Goal: Task Accomplishment & Management: Manage account settings

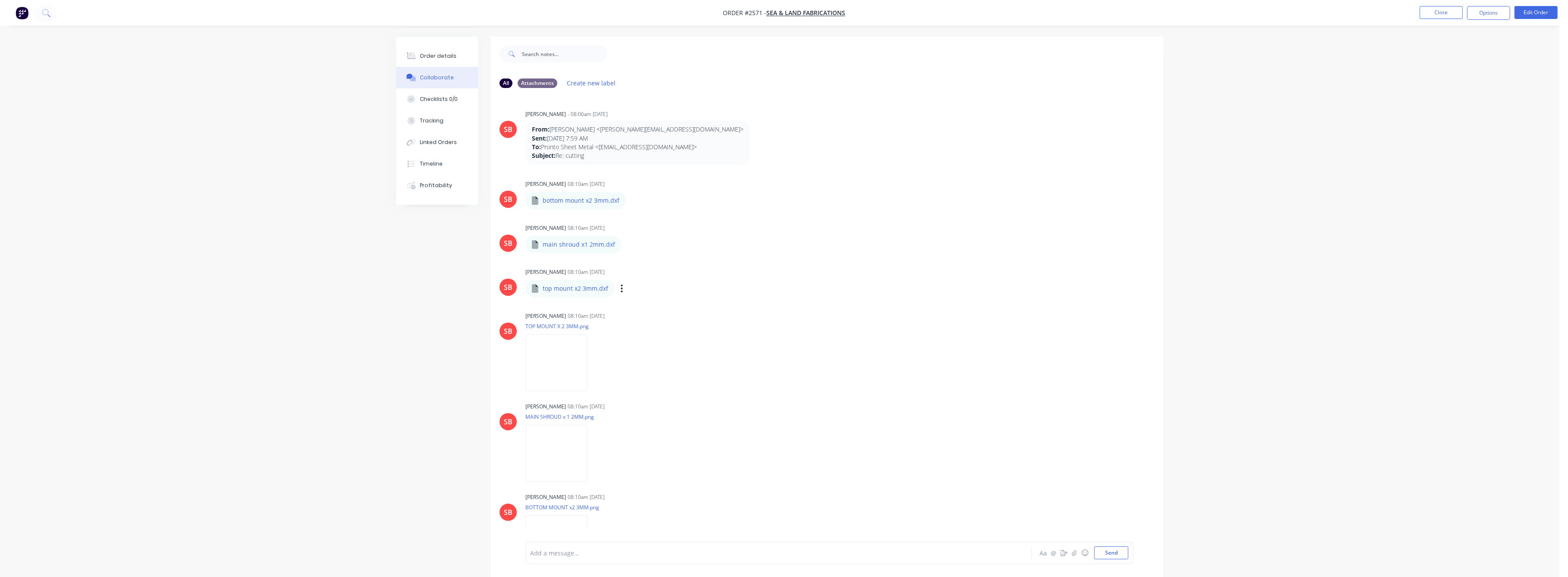
scroll to position [149, 0]
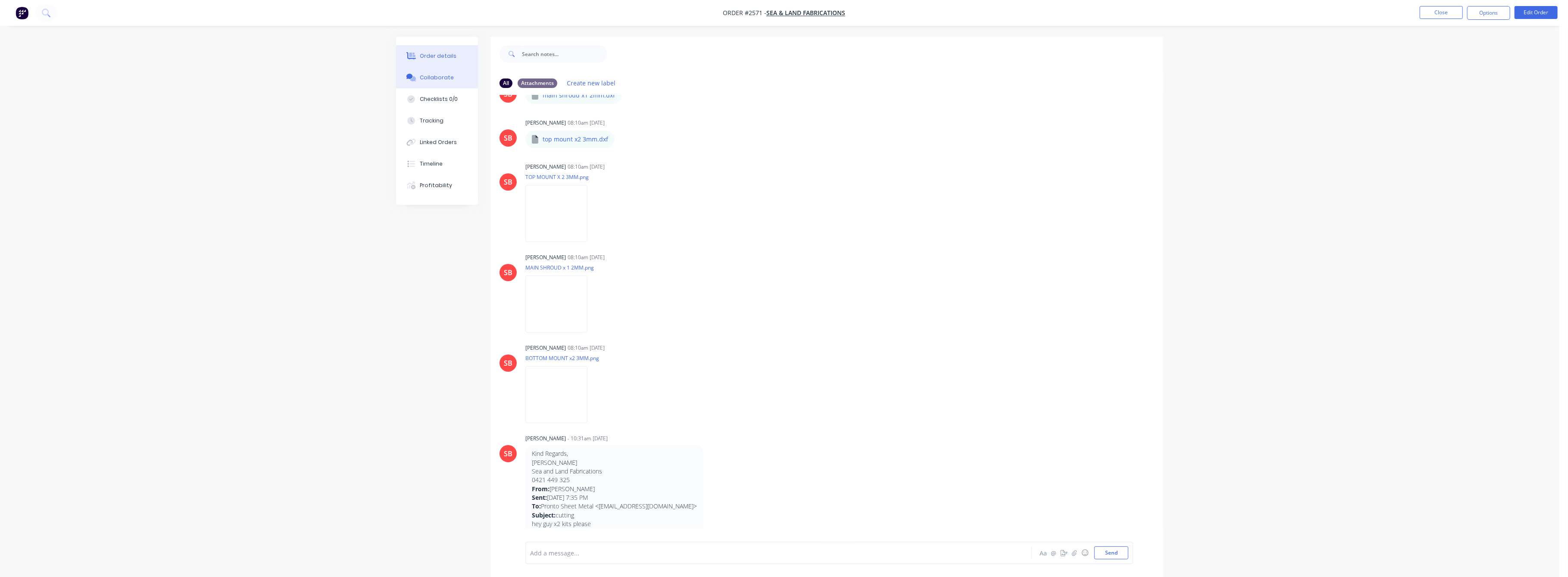
click at [446, 57] on div "Order details" at bounding box center [439, 56] width 37 height 7
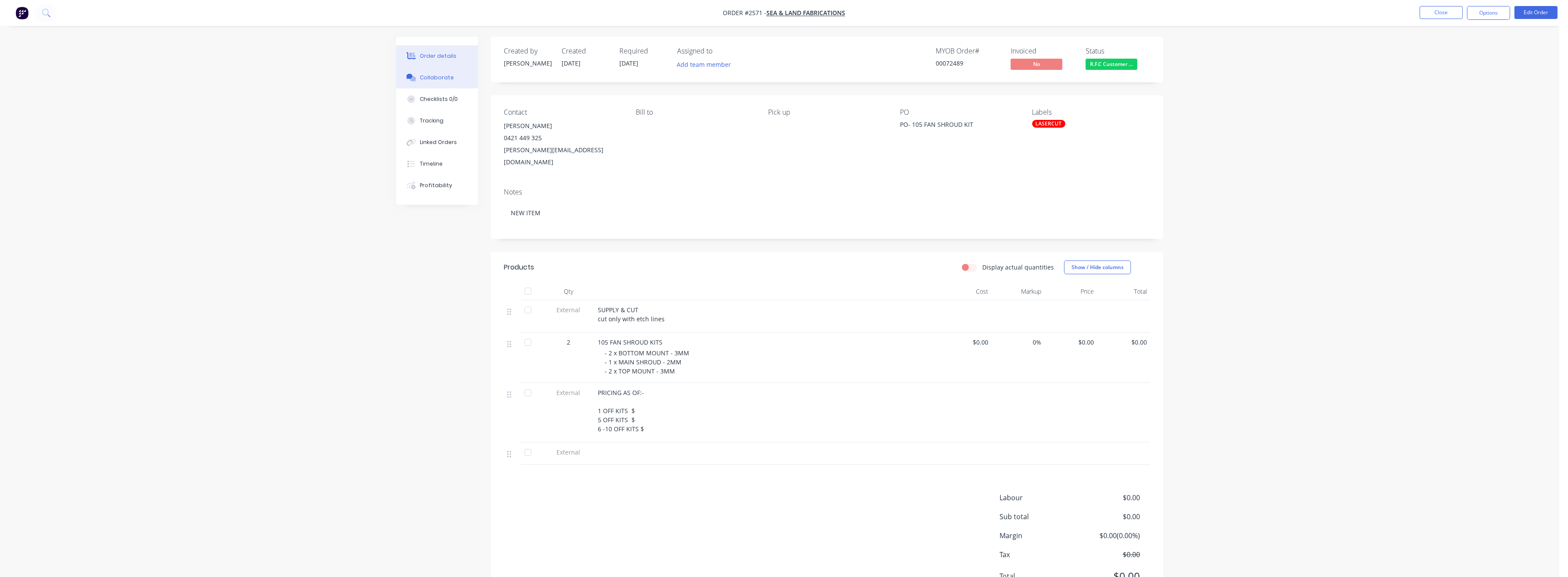
click at [438, 77] on div "Collaborate" at bounding box center [437, 78] width 34 height 7
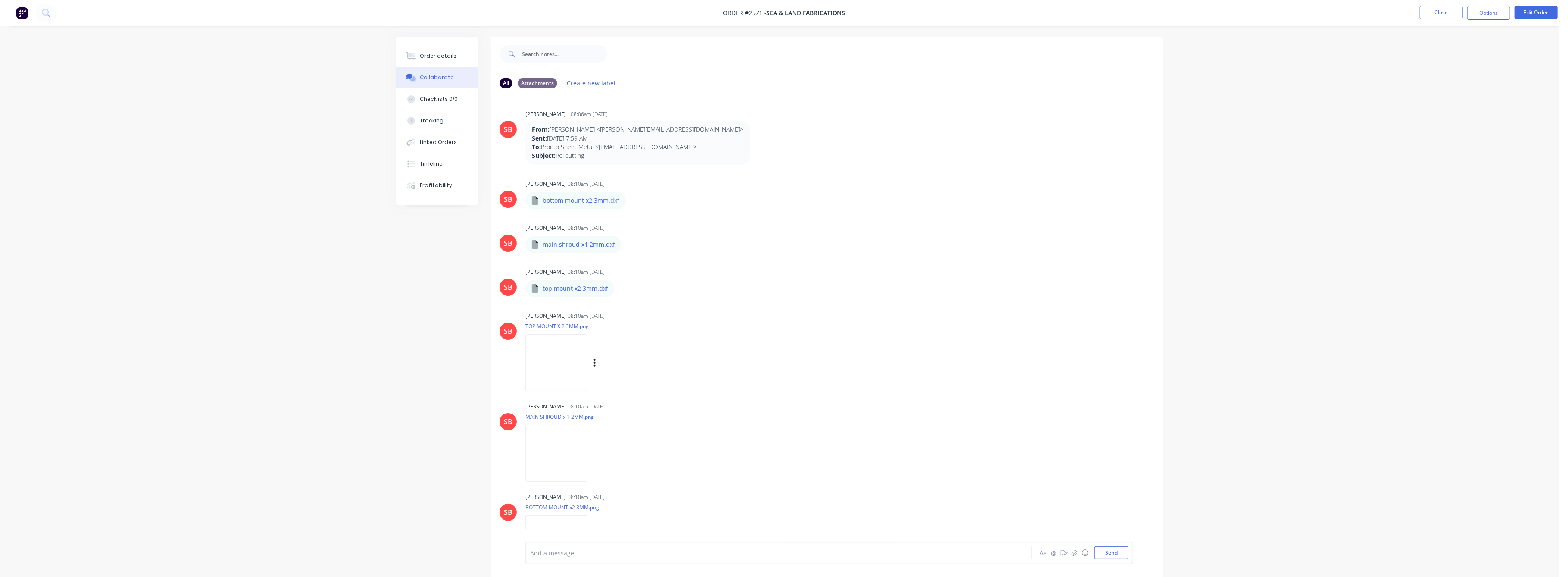
click at [567, 357] on img at bounding box center [556, 362] width 62 height 56
click at [568, 440] on img at bounding box center [556, 453] width 62 height 56
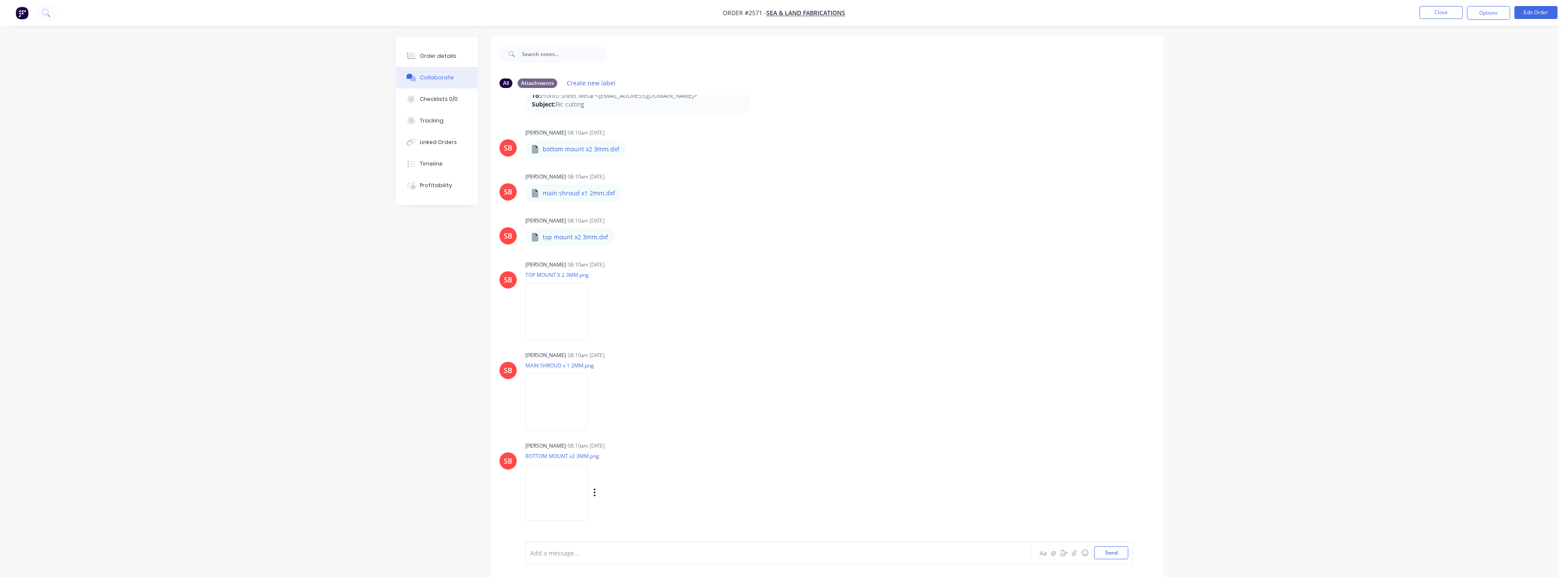
scroll to position [115, 0]
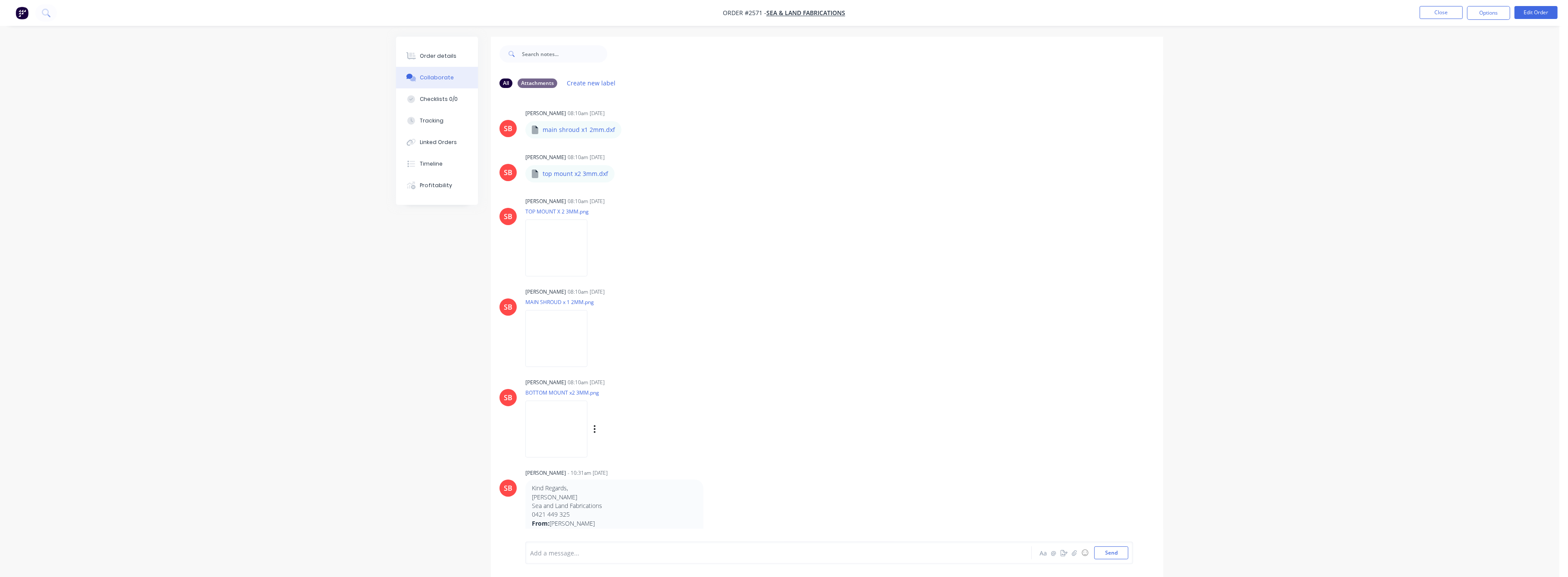
click at [587, 433] on img at bounding box center [556, 428] width 62 height 56
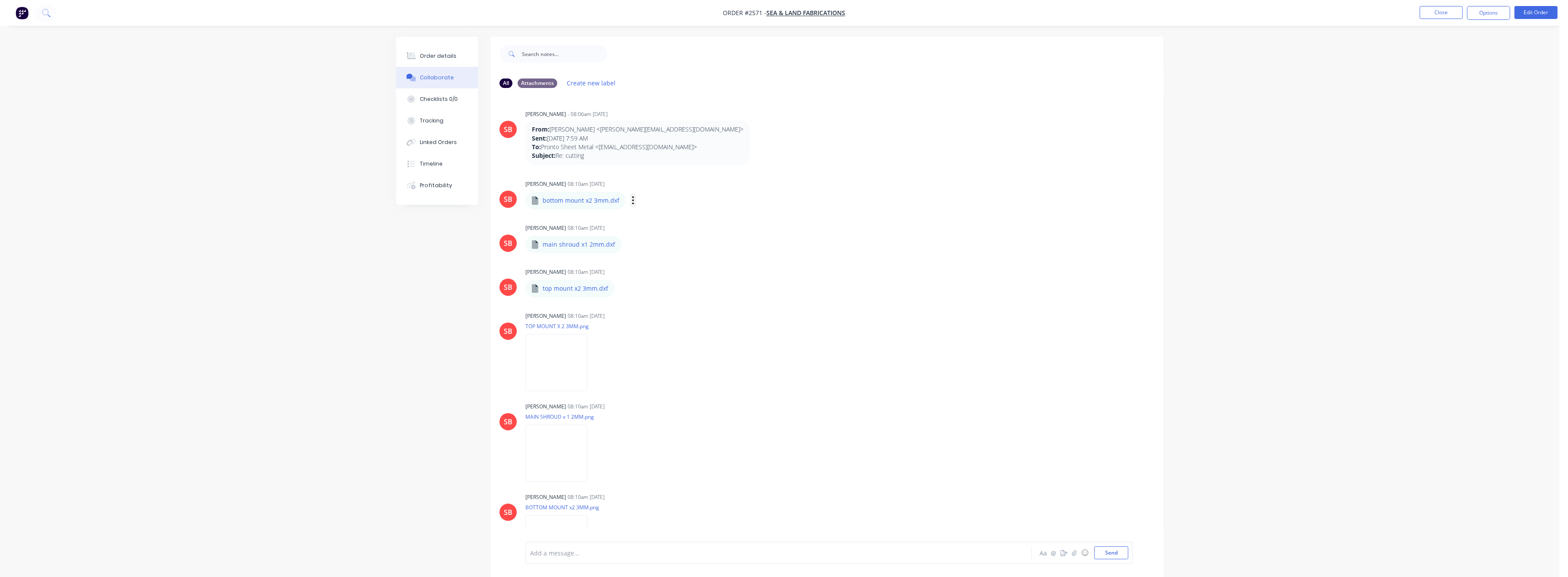
click at [634, 199] on button "button" at bounding box center [633, 200] width 4 height 13
click at [667, 223] on button "Download" at bounding box center [689, 223] width 97 height 19
click at [628, 243] on icon "button" at bounding box center [629, 244] width 2 height 10
drag, startPoint x: 675, startPoint y: 269, endPoint x: 678, endPoint y: 267, distance: 3.6
click at [0, 0] on button "Download" at bounding box center [0, 0] width 0 height 0
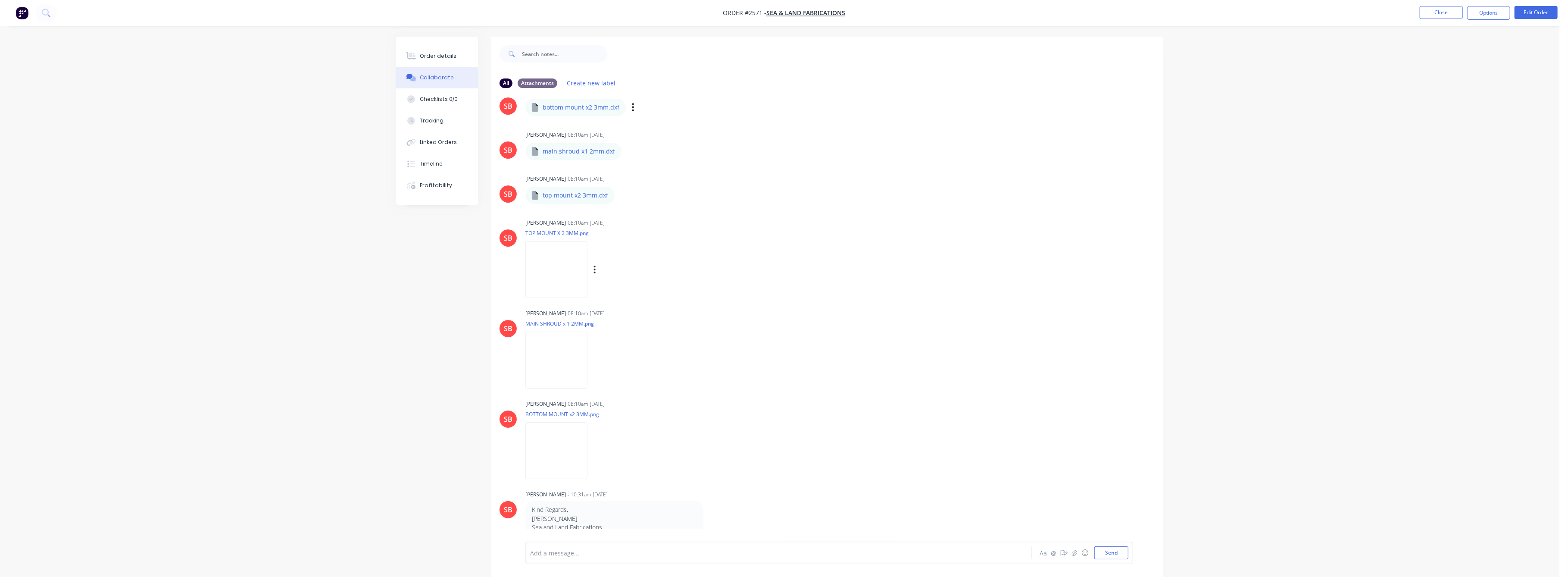
scroll to position [58, 0]
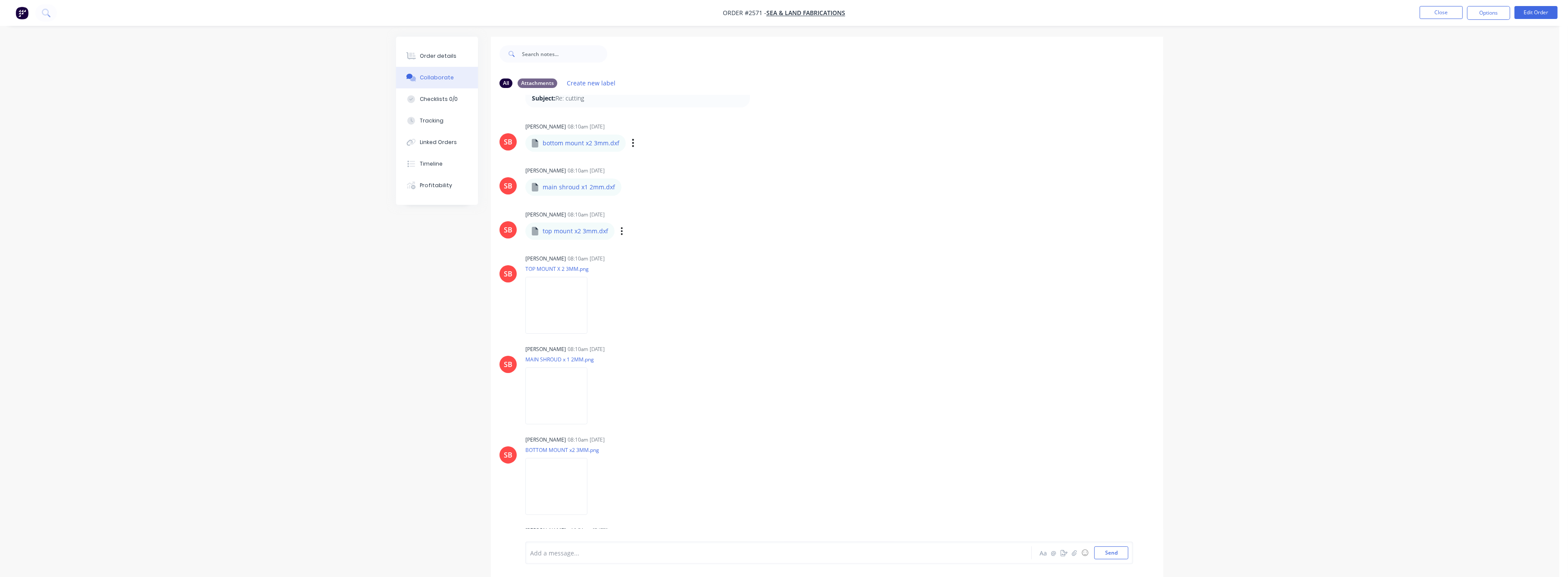
click at [624, 231] on div "Labels Download Delete" at bounding box center [666, 231] width 97 height 13
click at [621, 229] on icon "button" at bounding box center [621, 231] width 2 height 10
drag, startPoint x: 649, startPoint y: 258, endPoint x: 735, endPoint y: 246, distance: 86.8
click at [0, 0] on button "Download" at bounding box center [0, 0] width 0 height 0
click at [442, 58] on div "Order details" at bounding box center [439, 56] width 37 height 7
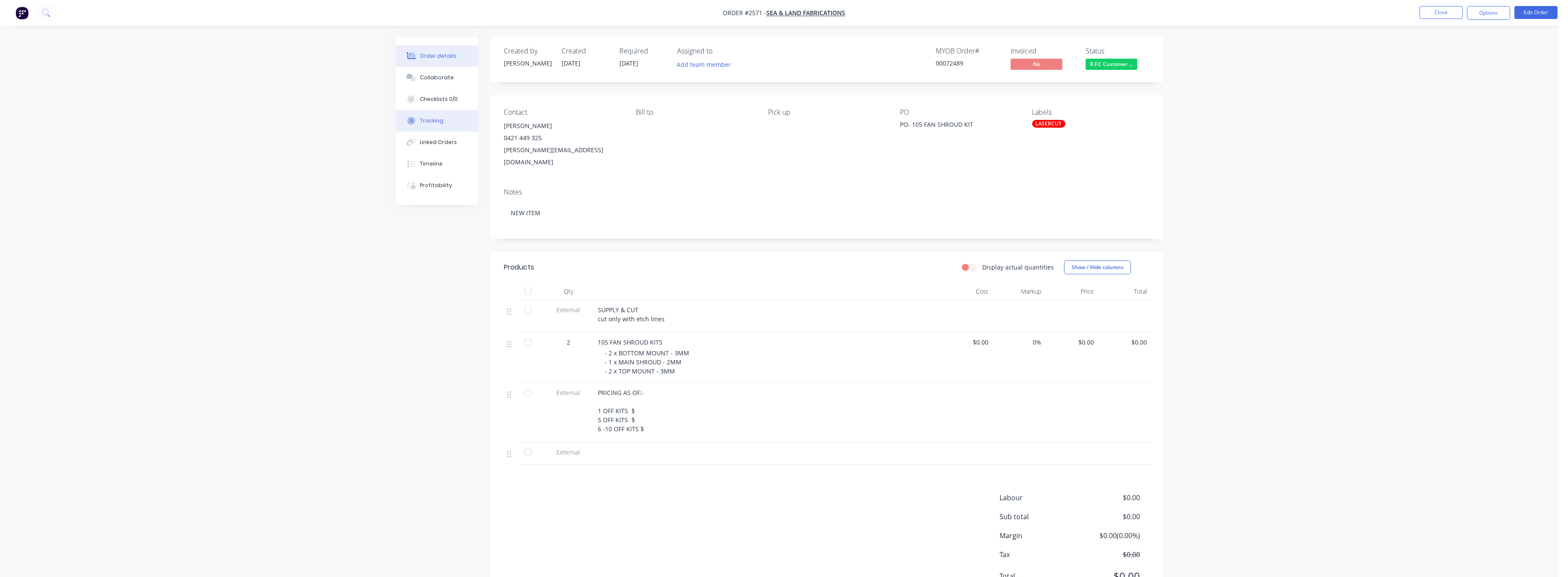
click at [433, 121] on div "Tracking" at bounding box center [432, 121] width 24 height 7
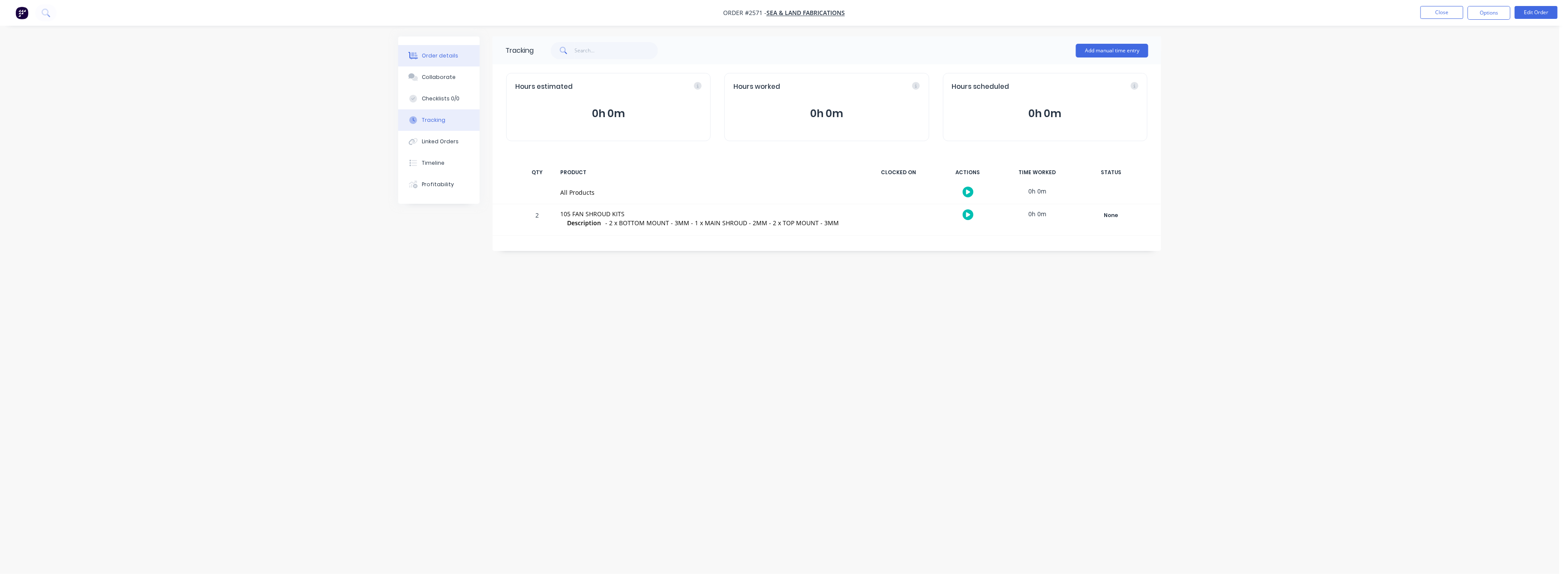
click at [435, 59] on div "Order details" at bounding box center [441, 56] width 37 height 7
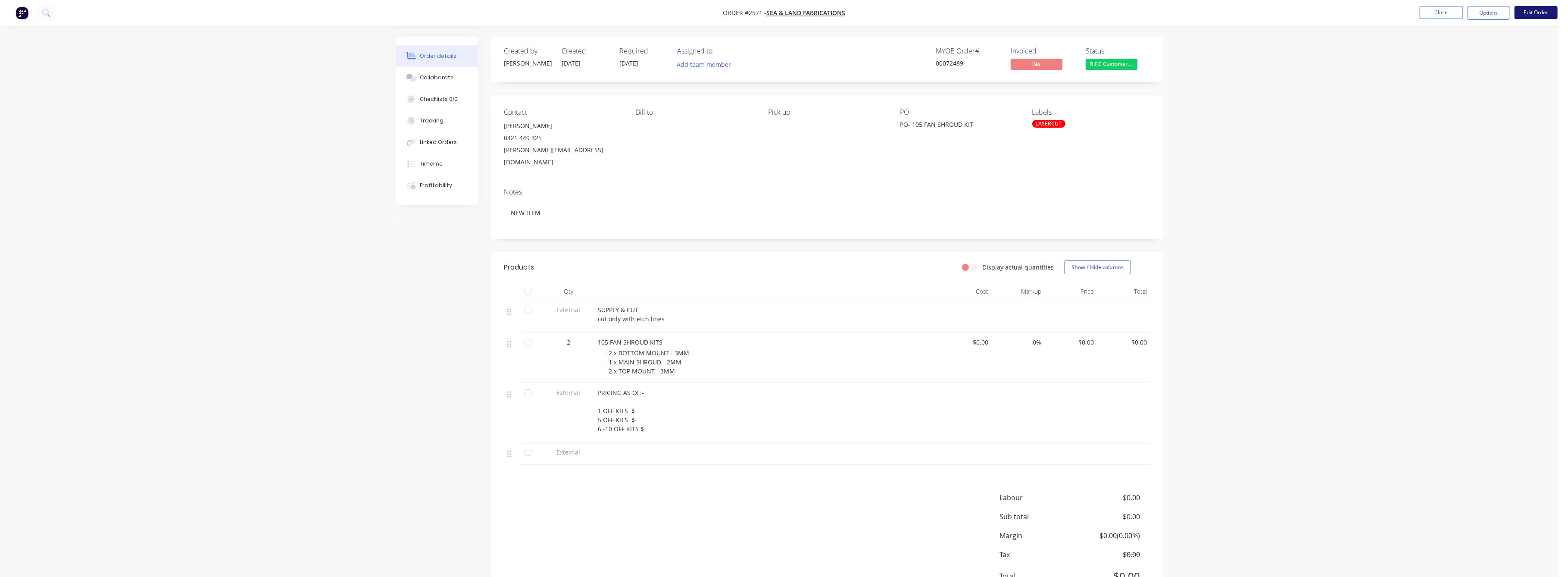
click at [1530, 9] on button "Edit Order" at bounding box center [1536, 12] width 43 height 13
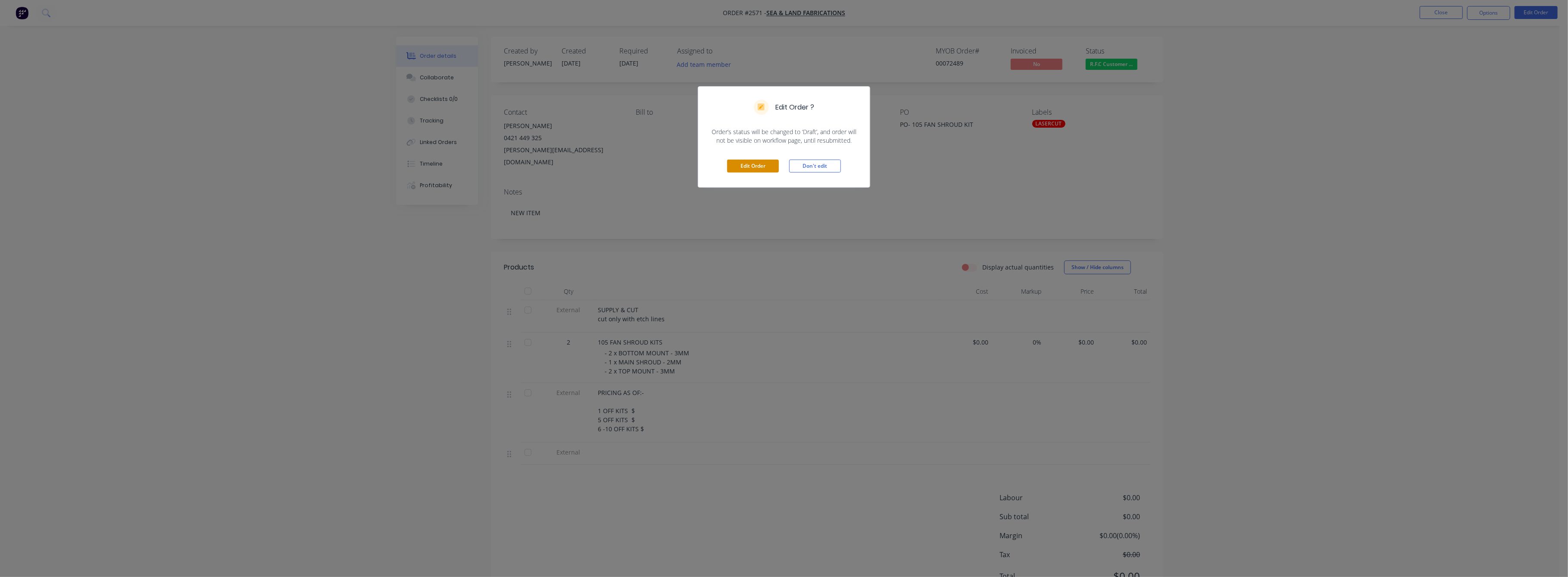
click at [746, 169] on button "Edit Order" at bounding box center [753, 166] width 52 height 13
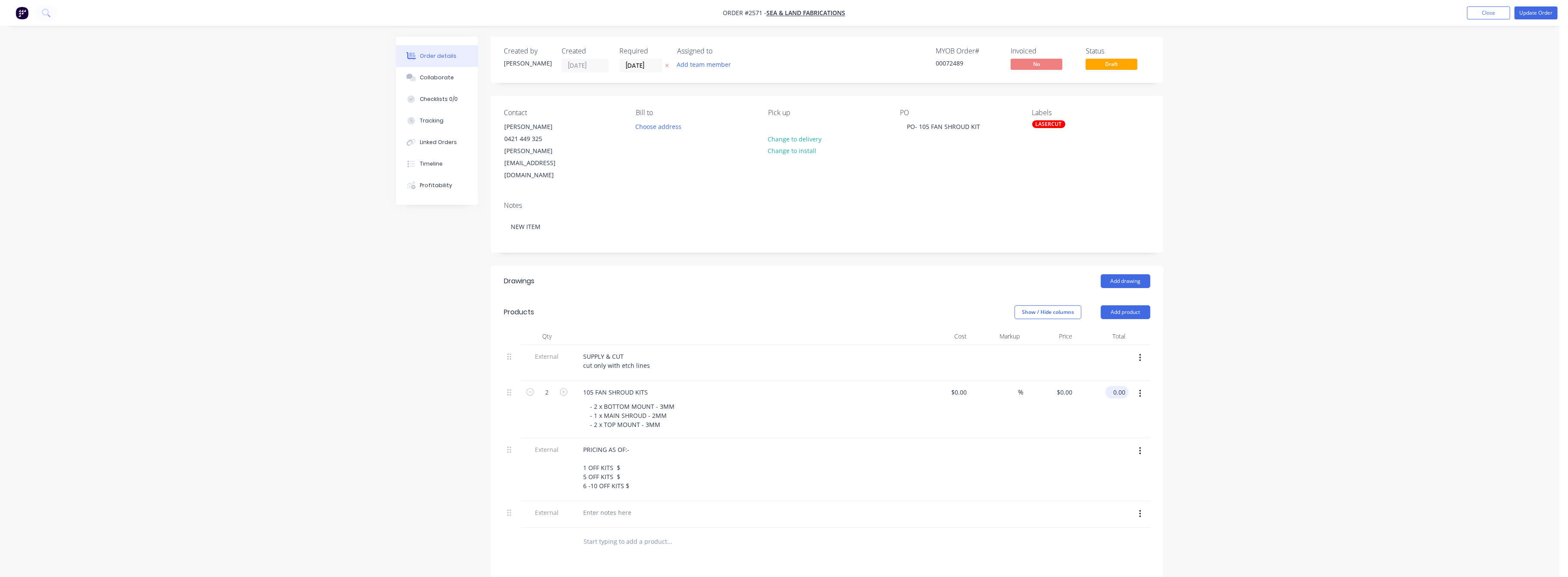
click at [1119, 386] on input "0.00" at bounding box center [1119, 392] width 20 height 13
type input "132"
type input "$66.00"
type input "$132.00"
drag, startPoint x: 1341, startPoint y: 425, endPoint x: 1337, endPoint y: 421, distance: 5.7
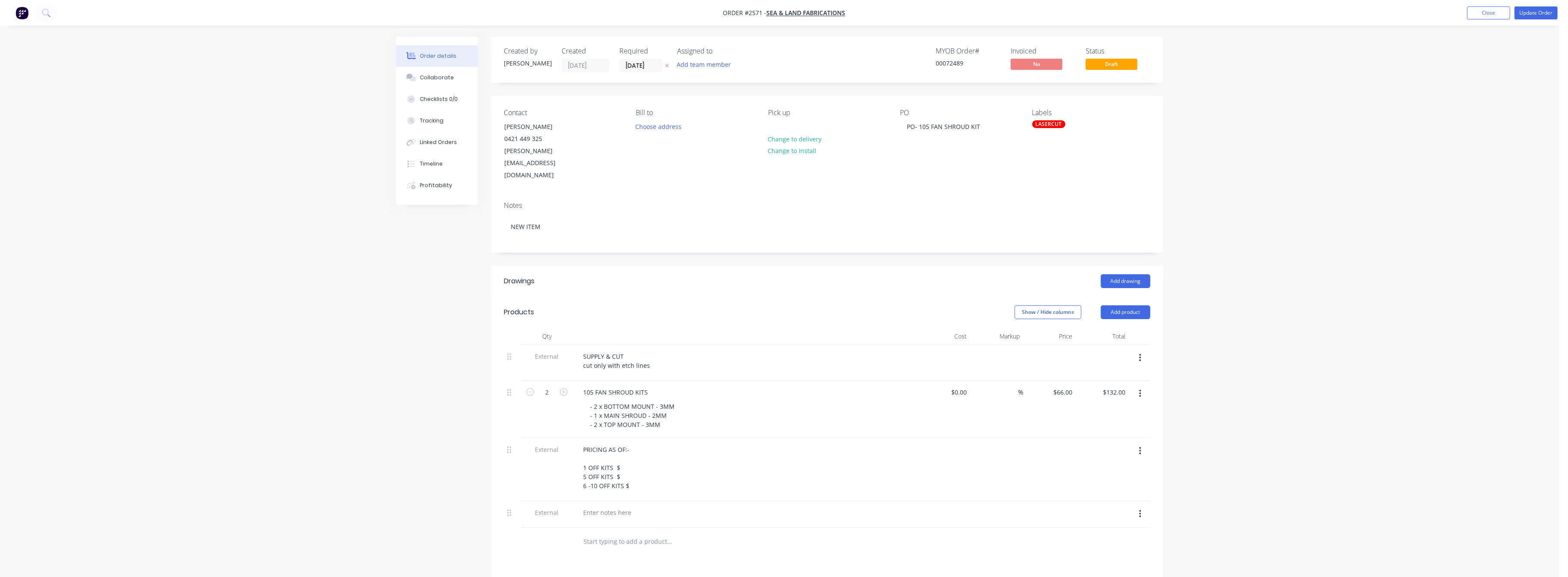
click at [1342, 425] on div "Order details Collaborate Checklists 0/0 Tracking Linked Orders Timeline Profit…" at bounding box center [780, 388] width 1560 height 776
click at [1547, 13] on button "Update Order" at bounding box center [1536, 13] width 43 height 13
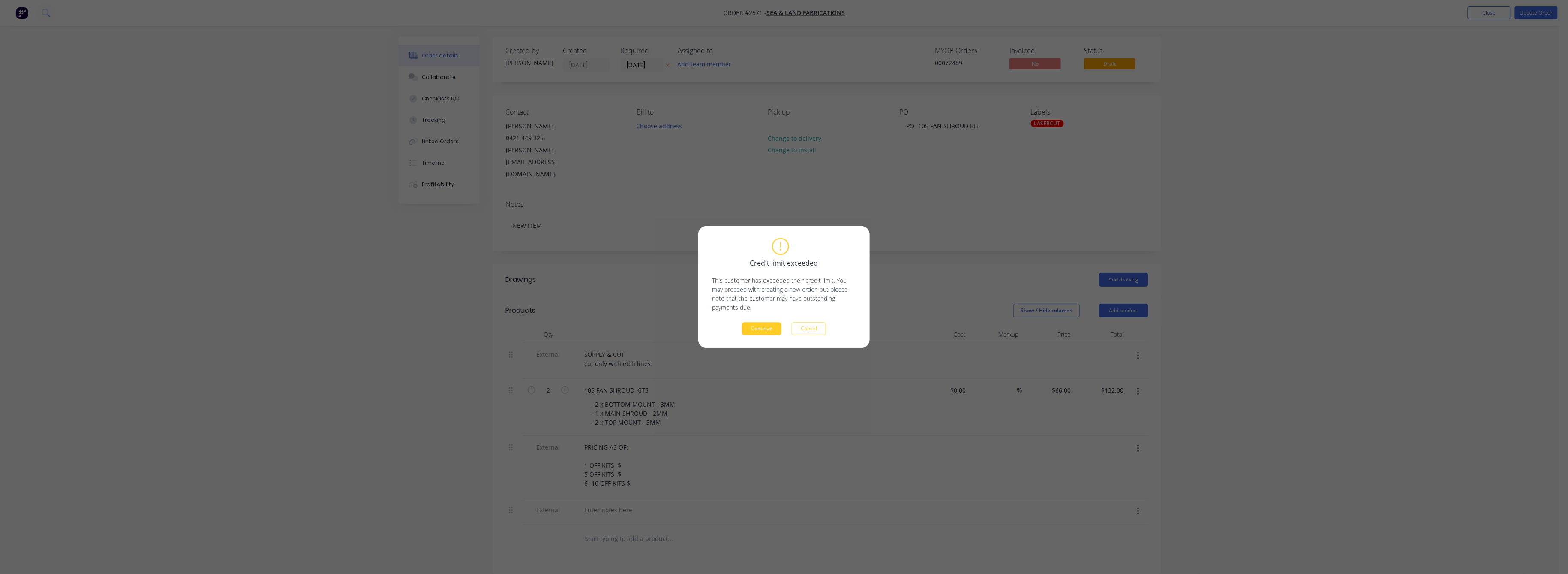
click at [764, 330] on button "Continue" at bounding box center [762, 328] width 40 height 13
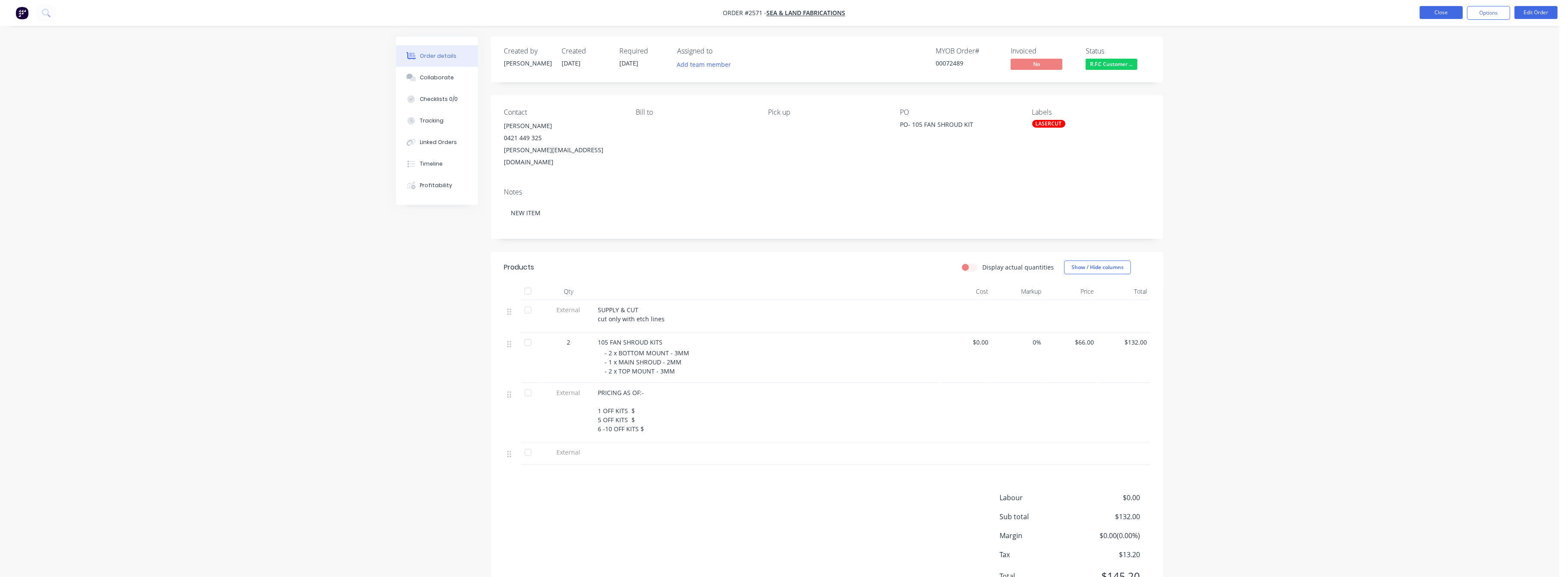
click at [1422, 13] on button "Close" at bounding box center [1442, 12] width 43 height 13
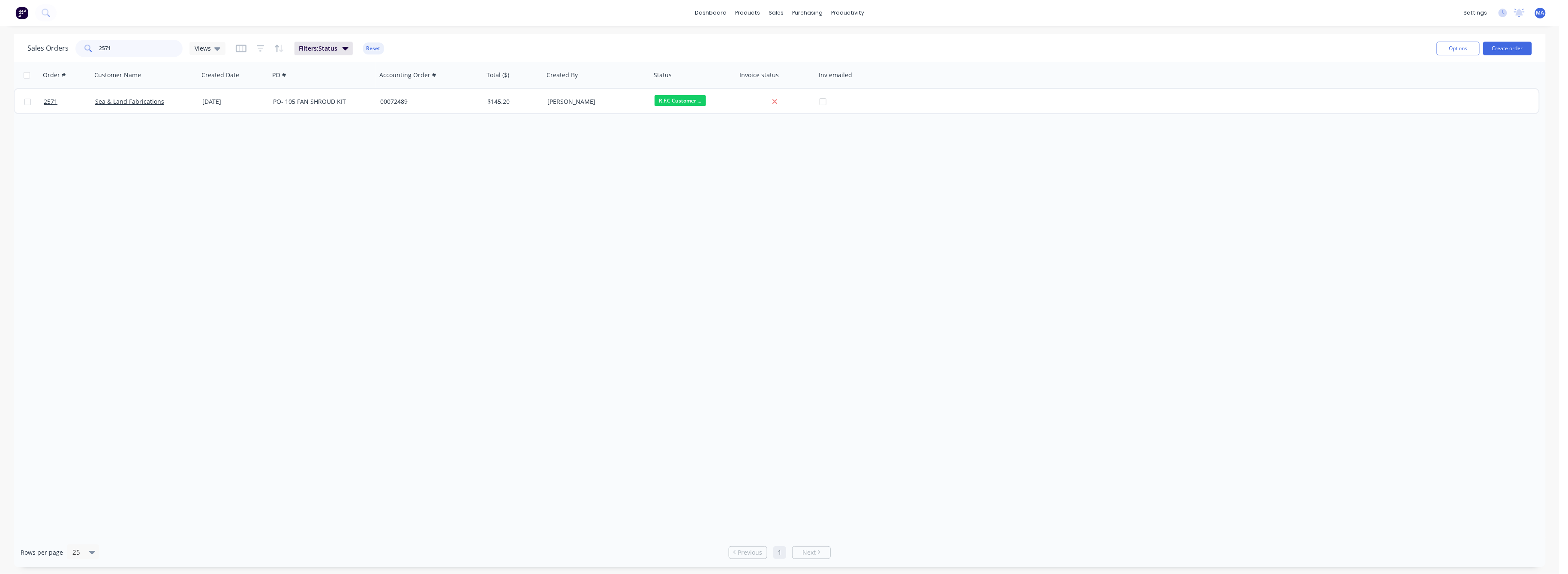
drag, startPoint x: 113, startPoint y: 48, endPoint x: 85, endPoint y: 51, distance: 28.2
click at [85, 51] on div "2571" at bounding box center [129, 48] width 107 height 17
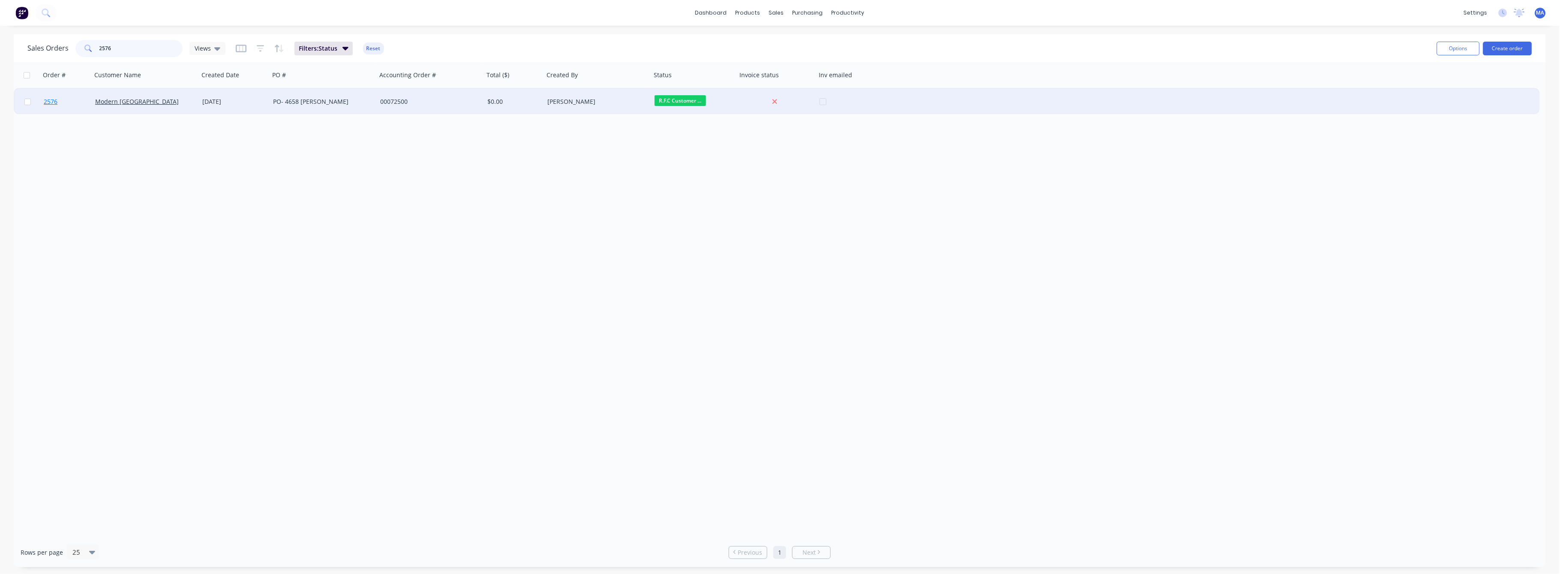
type input "2576"
click at [51, 102] on span "2576" at bounding box center [50, 102] width 14 height 9
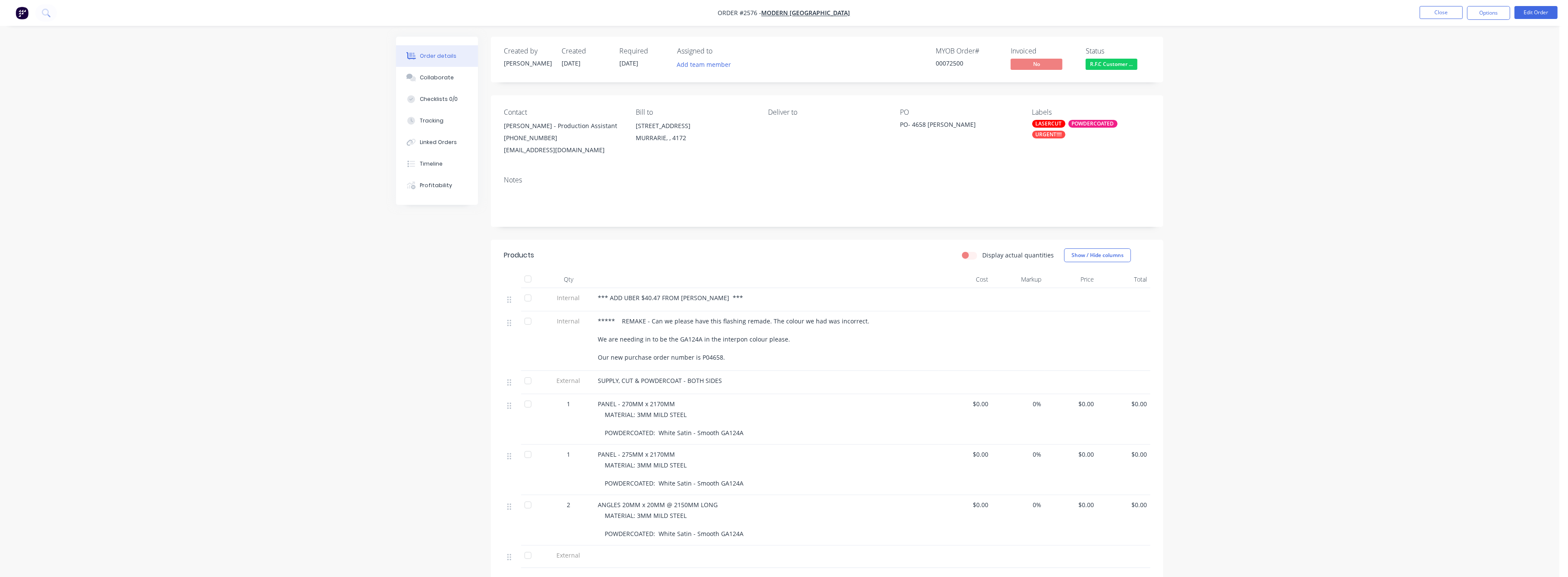
scroll to position [58, 0]
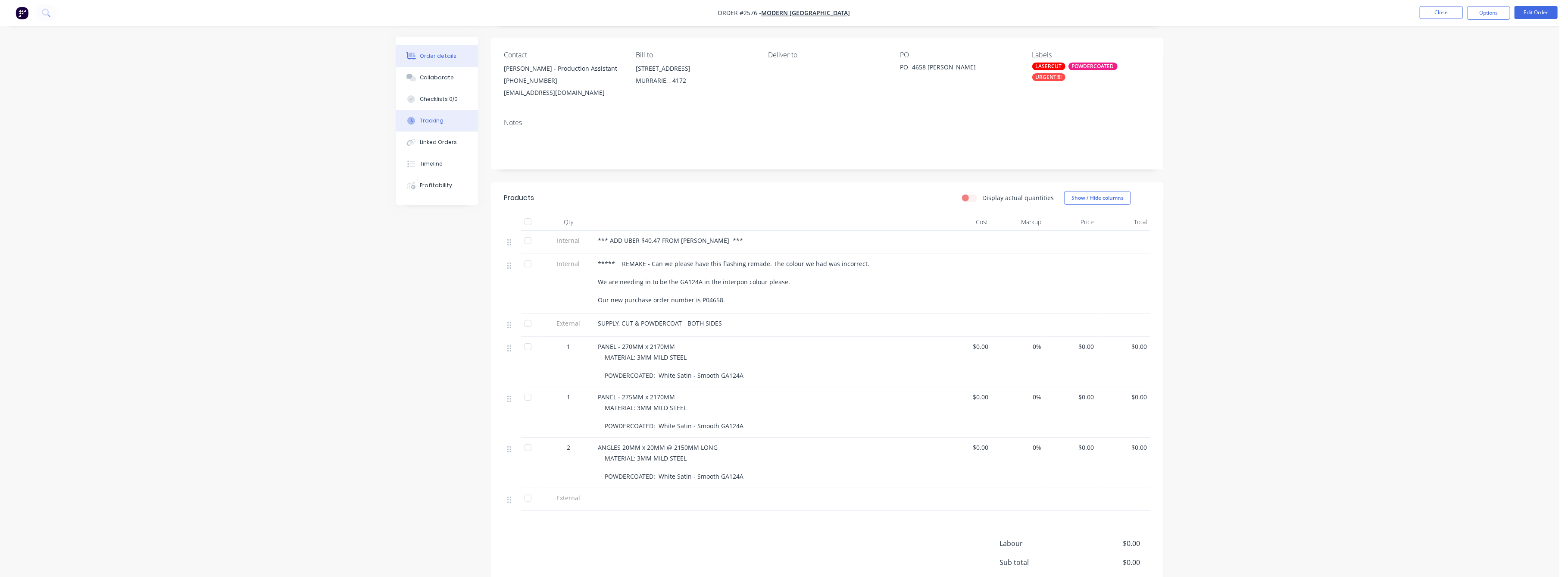
click at [436, 126] on button "Tracking" at bounding box center [437, 121] width 82 height 21
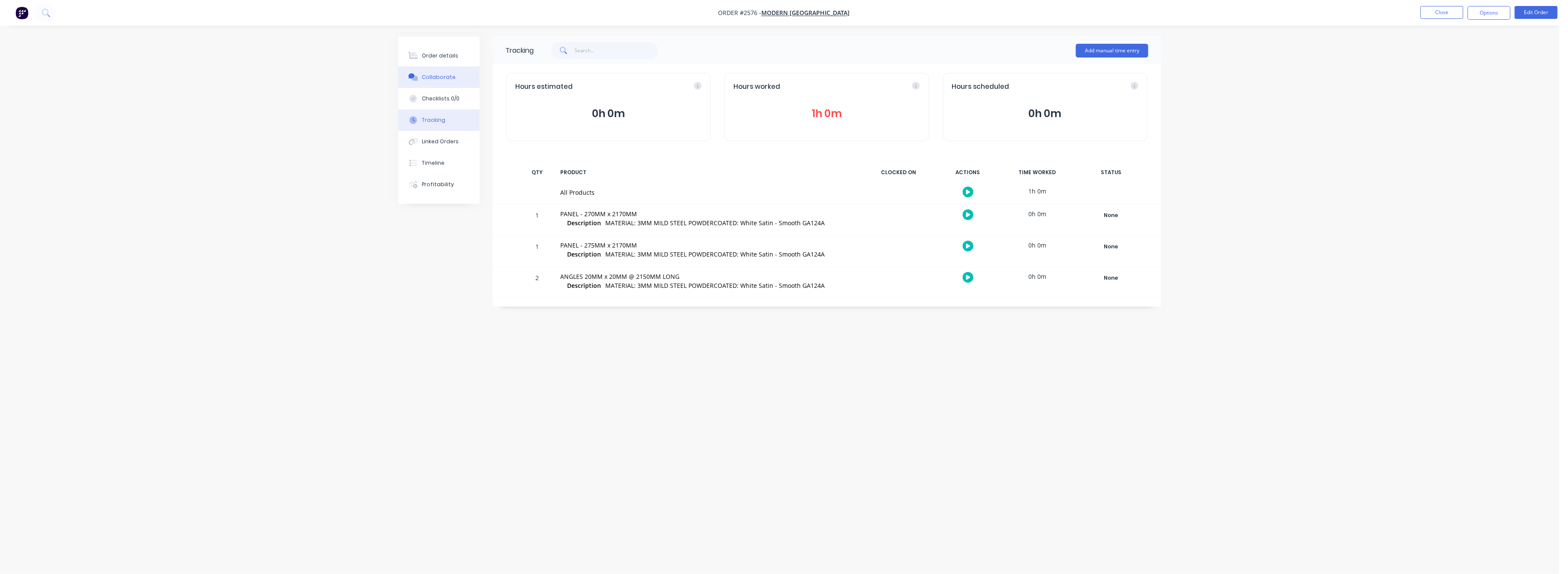
click at [443, 77] on div "Collaborate" at bounding box center [439, 77] width 34 height 7
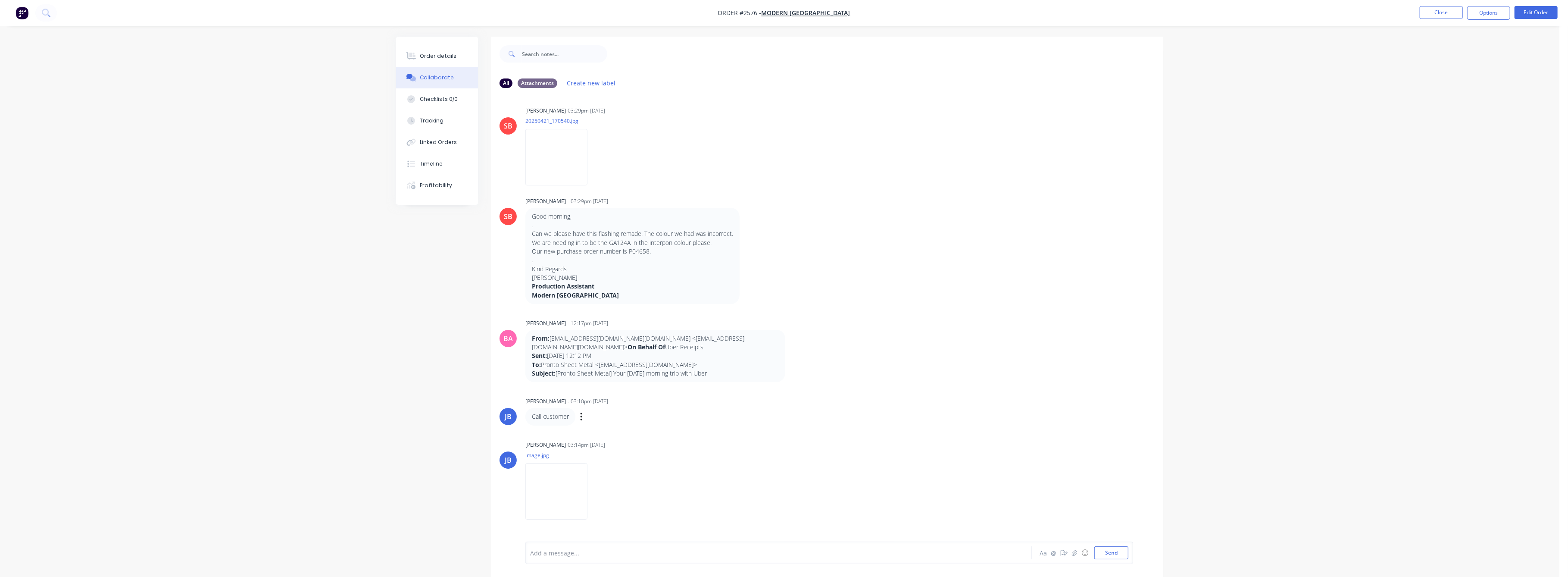
scroll to position [189, 0]
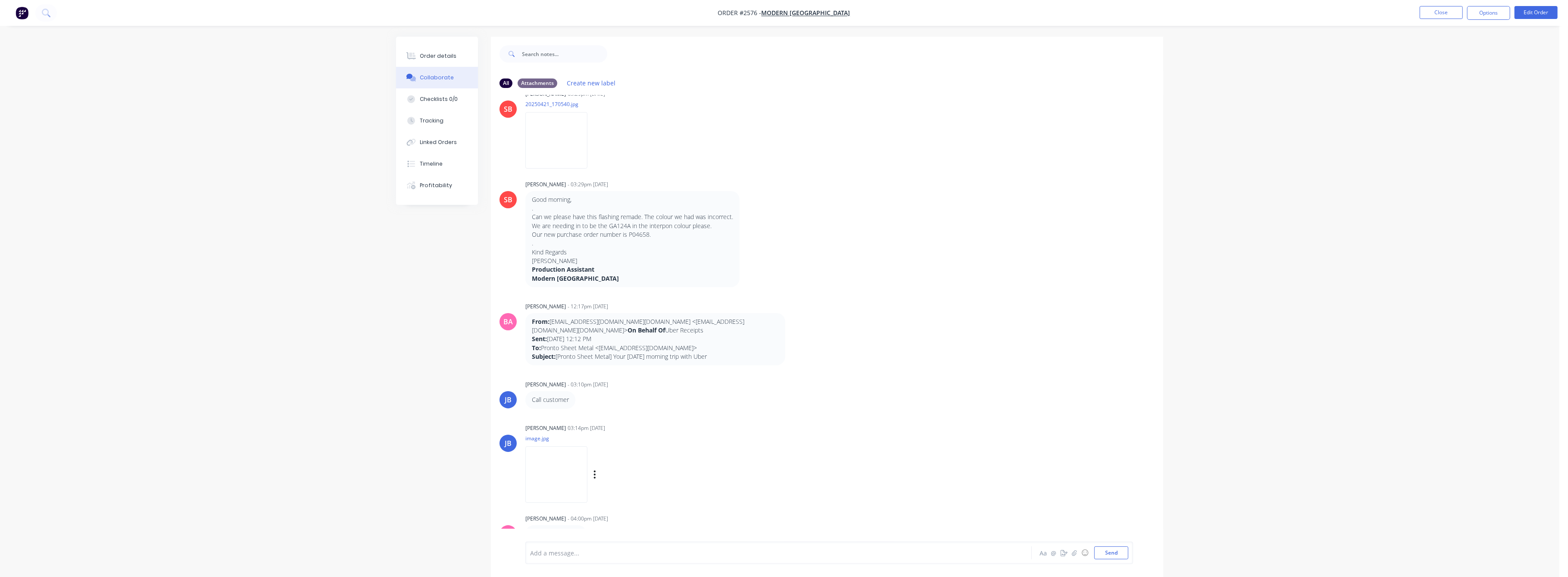
click at [549, 473] on img at bounding box center [556, 474] width 62 height 56
click at [436, 53] on div "Order details" at bounding box center [439, 56] width 37 height 7
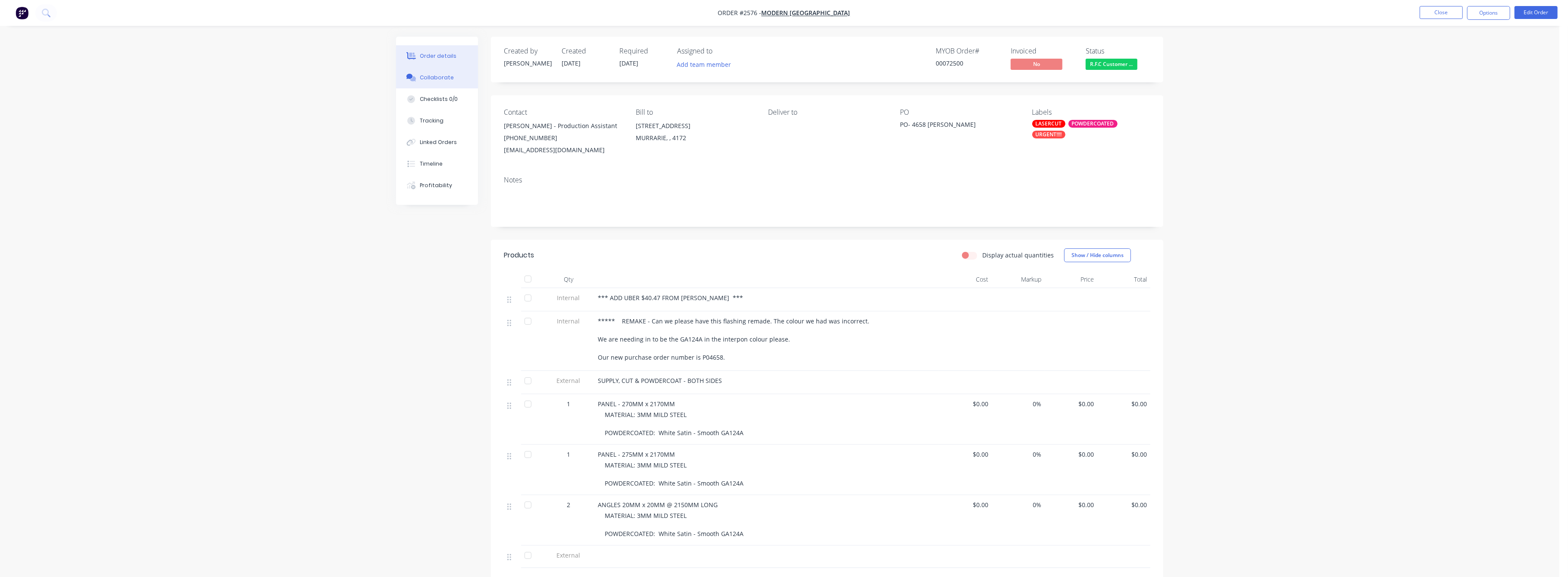
click at [434, 76] on div "Collaborate" at bounding box center [437, 78] width 34 height 7
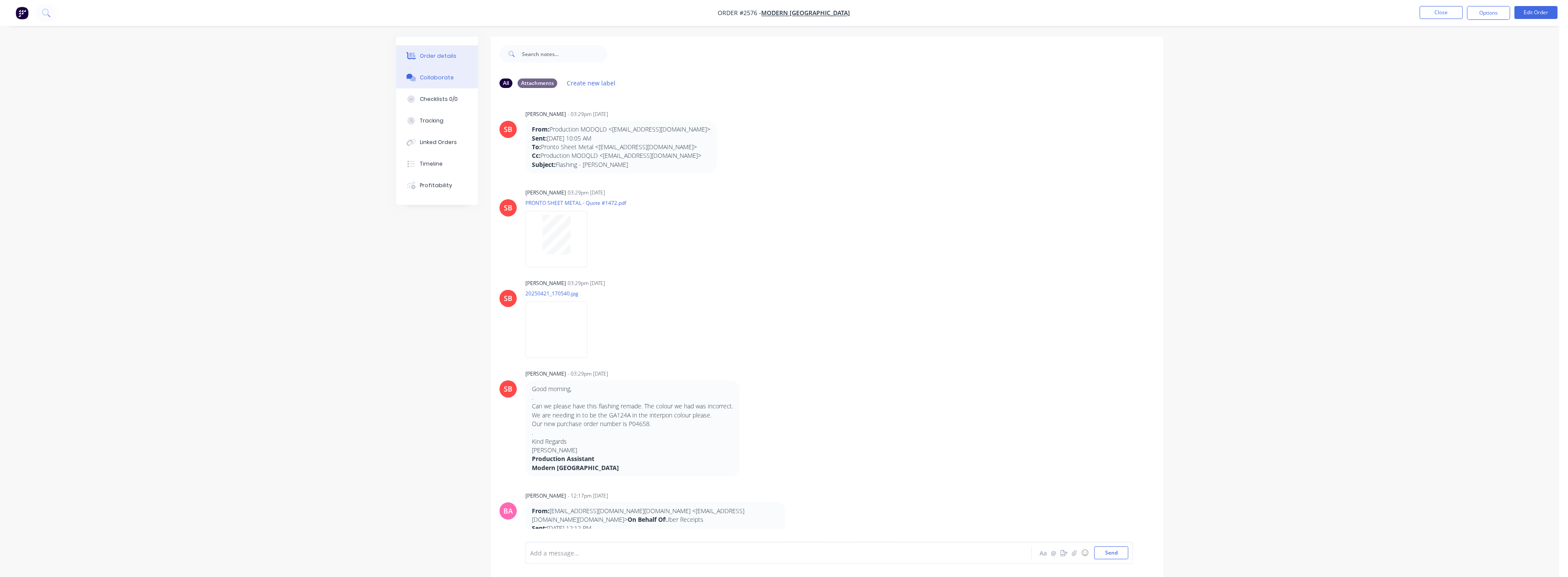
drag, startPoint x: 439, startPoint y: 56, endPoint x: 470, endPoint y: 67, distance: 32.9
click at [439, 56] on div "Order details" at bounding box center [439, 56] width 37 height 7
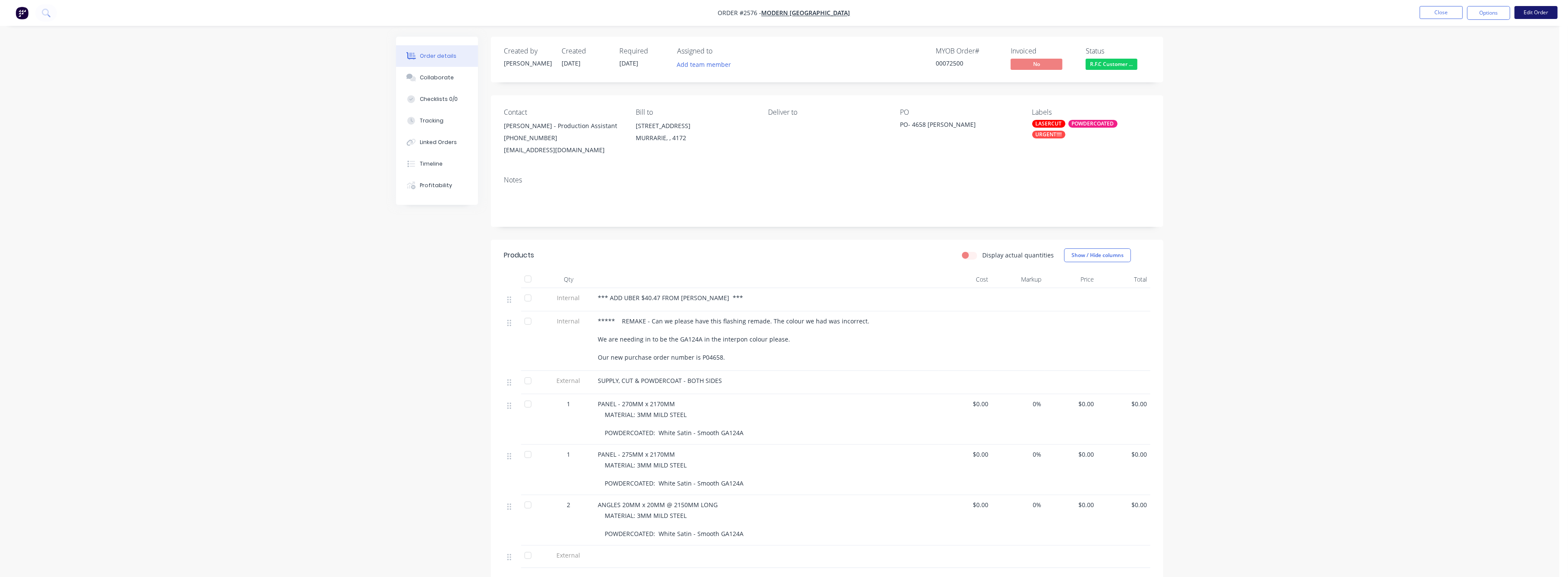
click at [1537, 13] on button "Edit Order" at bounding box center [1536, 12] width 43 height 13
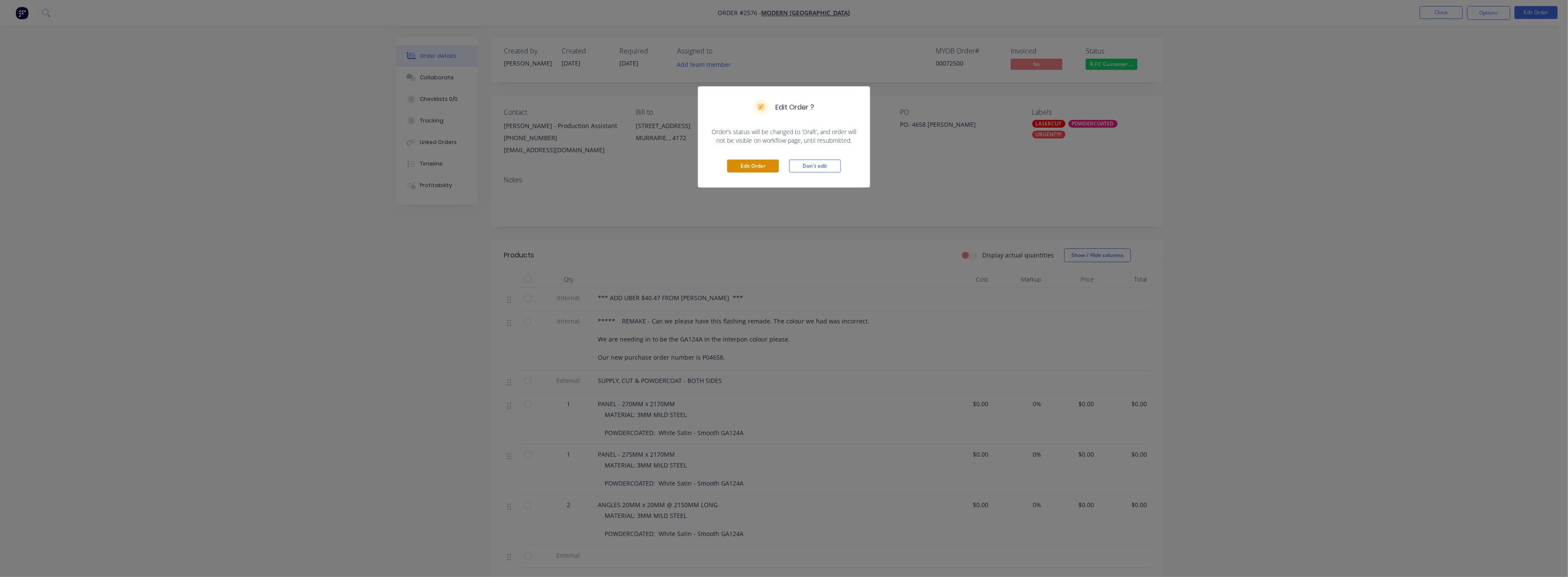
click at [758, 166] on button "Edit Order" at bounding box center [753, 166] width 52 height 13
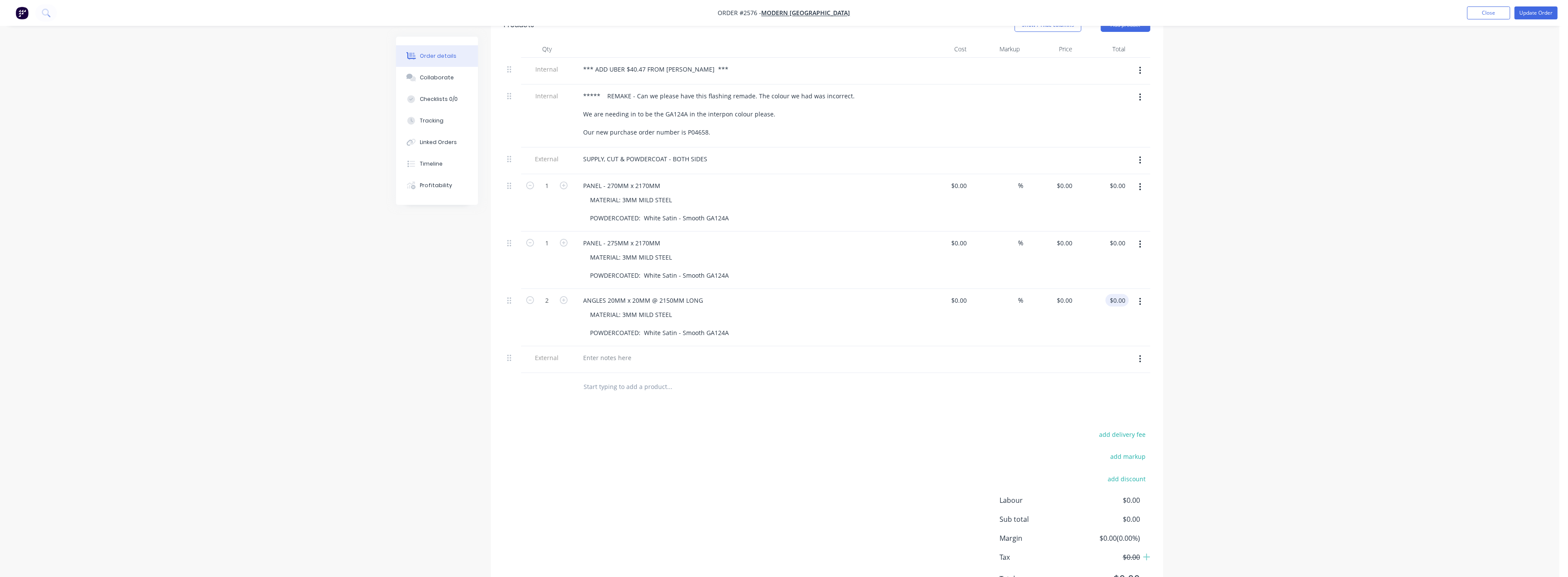
scroll to position [230, 0]
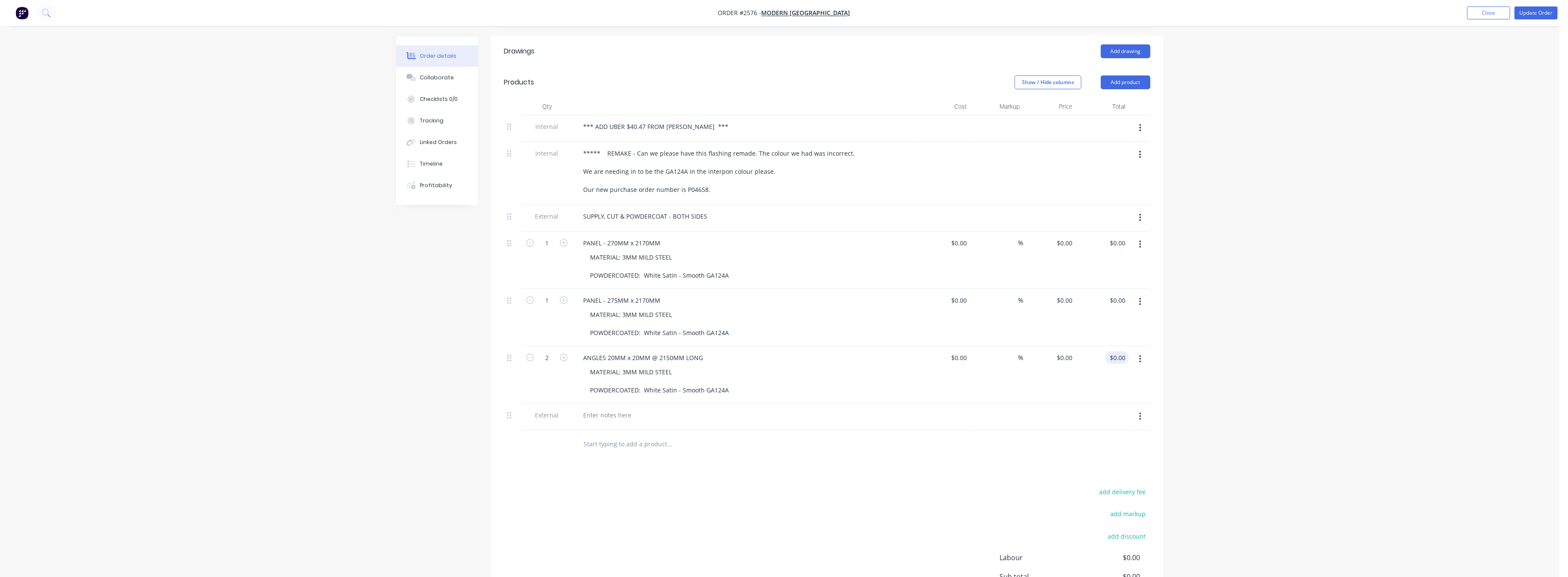
type input "0.00"
click at [1121, 351] on input "0.00" at bounding box center [1121, 357] width 16 height 13
type input "0.00"
type input "$0.00"
drag, startPoint x: 1118, startPoint y: 229, endPoint x: 1123, endPoint y: 232, distance: 5.8
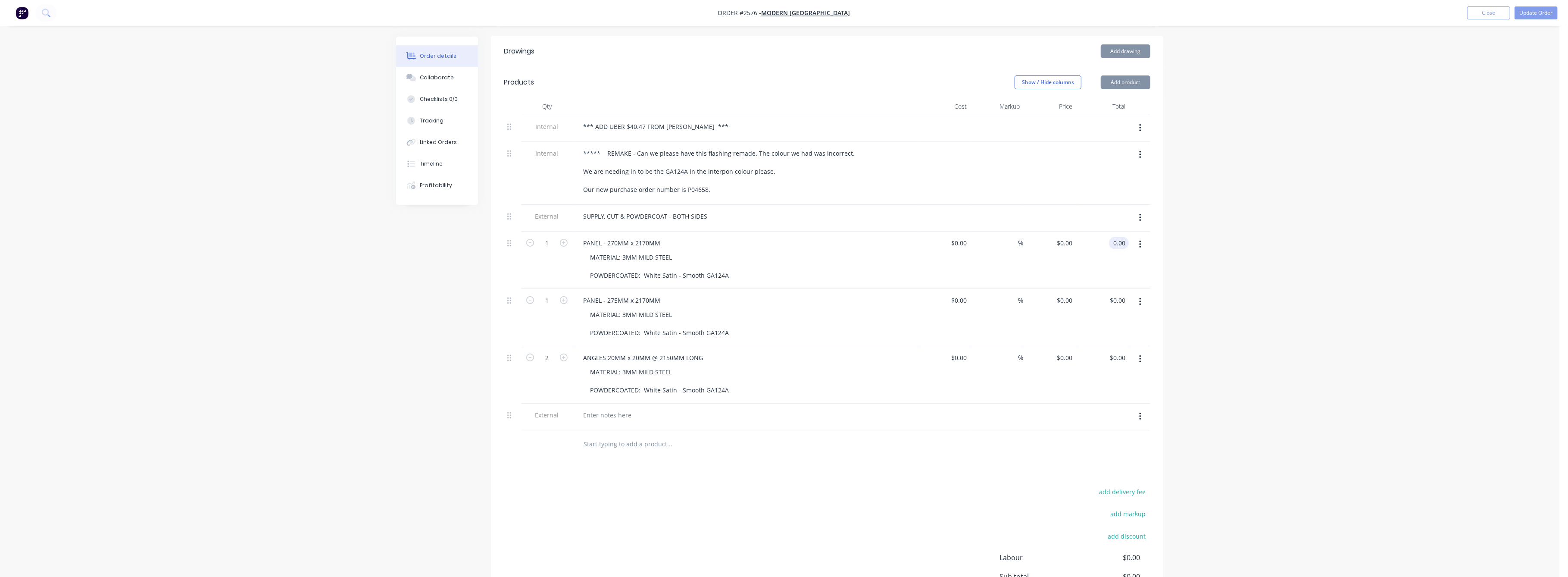
click at [1118, 237] on input "0.00" at bounding box center [1121, 243] width 16 height 13
type input "397.5"
type input "$397.50"
click at [1433, 226] on div "Order details Collaborate Checklists 0/0 Tracking Linked Orders Timeline Profit…" at bounding box center [780, 223] width 1560 height 908
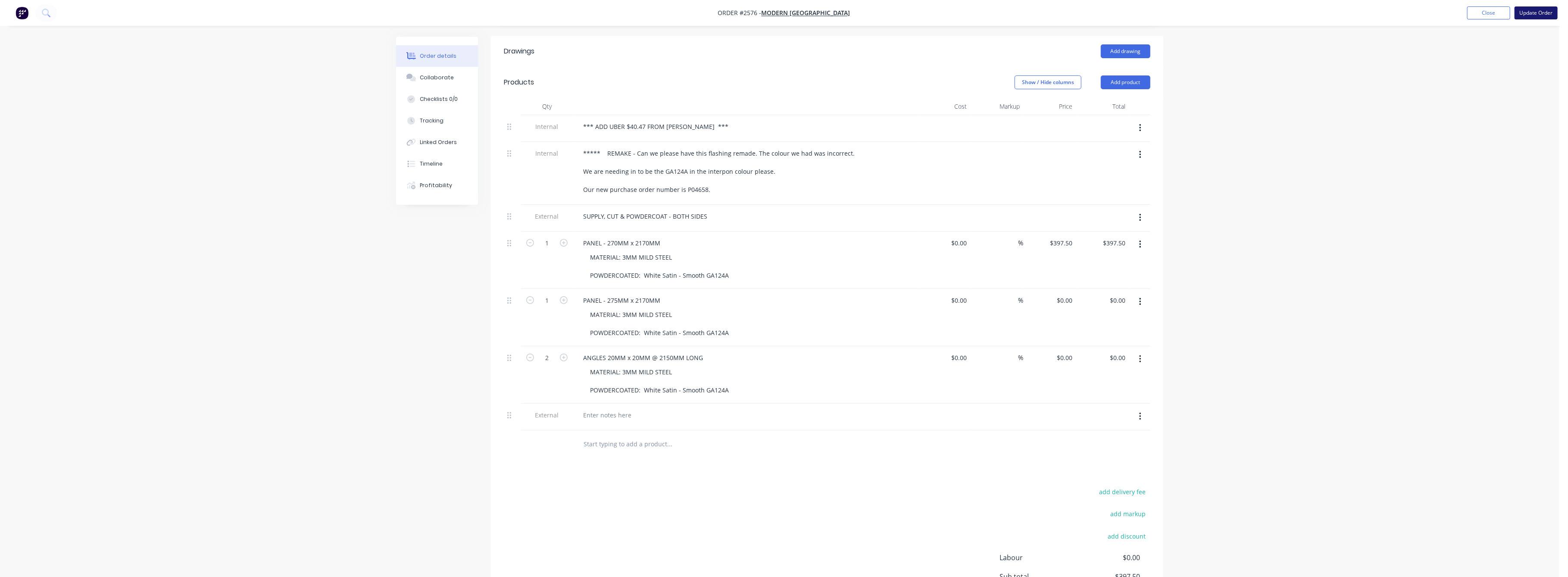
click at [1544, 11] on button "Update Order" at bounding box center [1536, 13] width 43 height 13
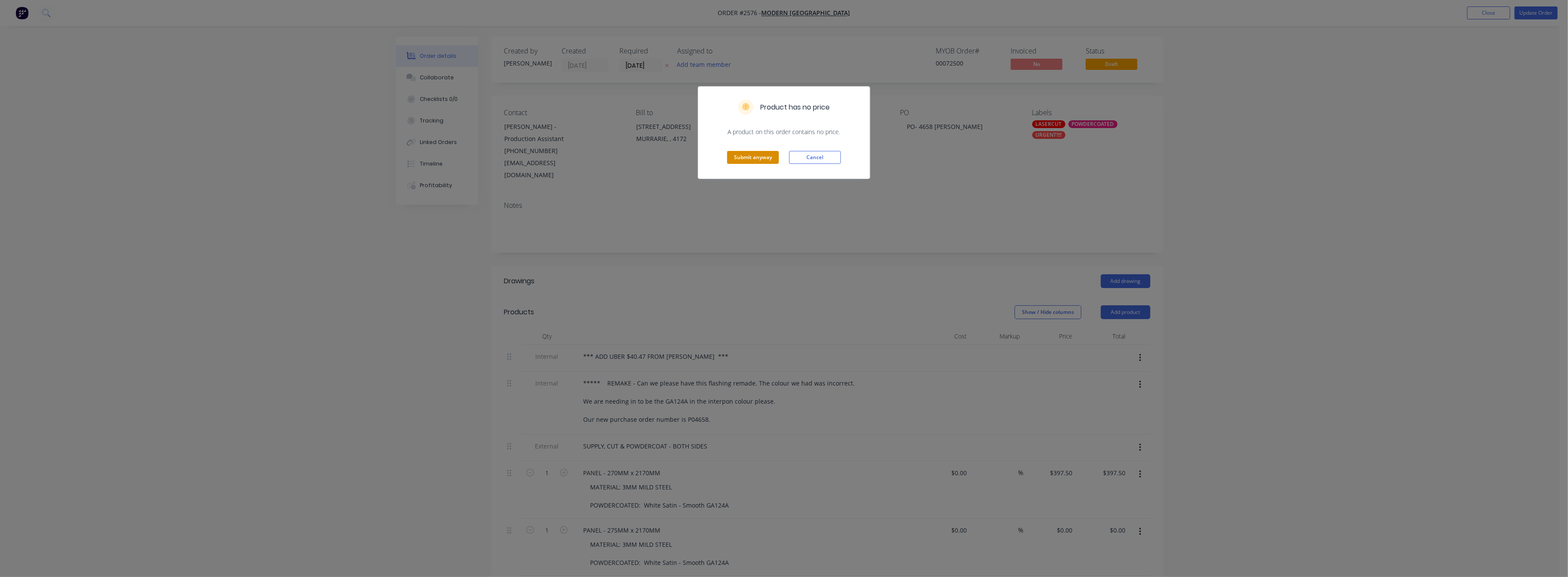
click at [756, 158] on button "Submit anyway" at bounding box center [753, 157] width 52 height 13
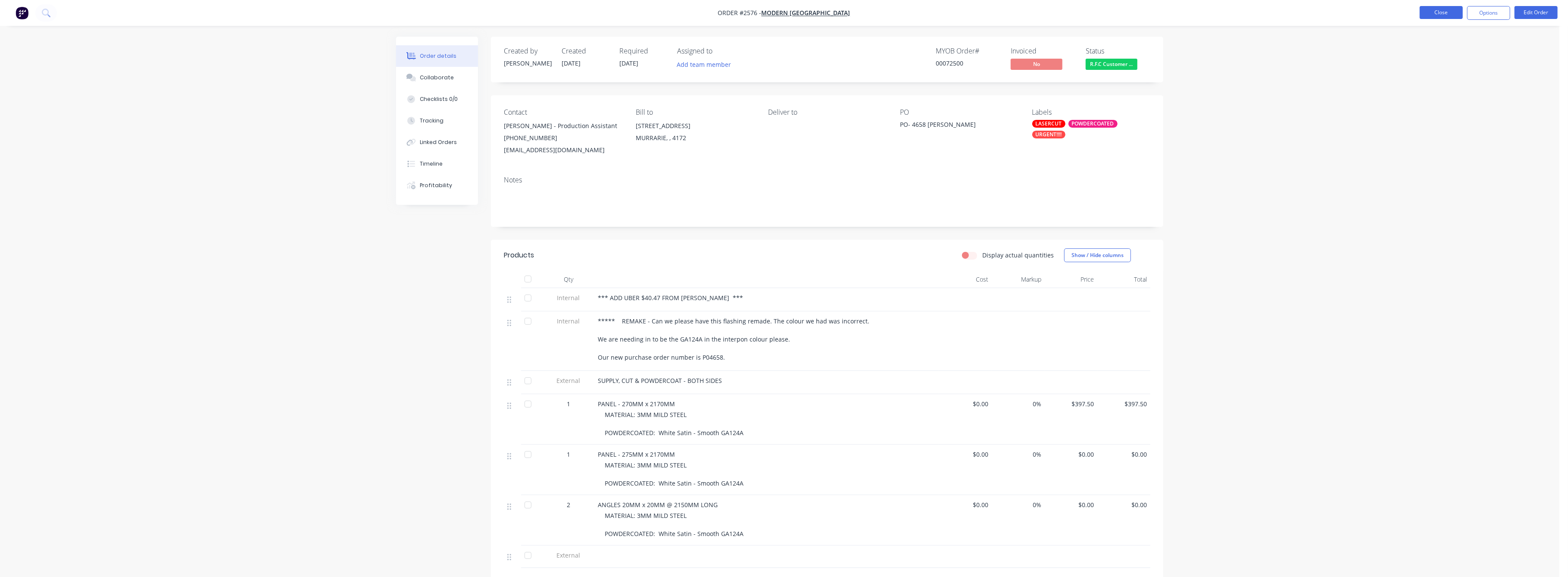
click at [1447, 12] on button "Close" at bounding box center [1442, 12] width 43 height 13
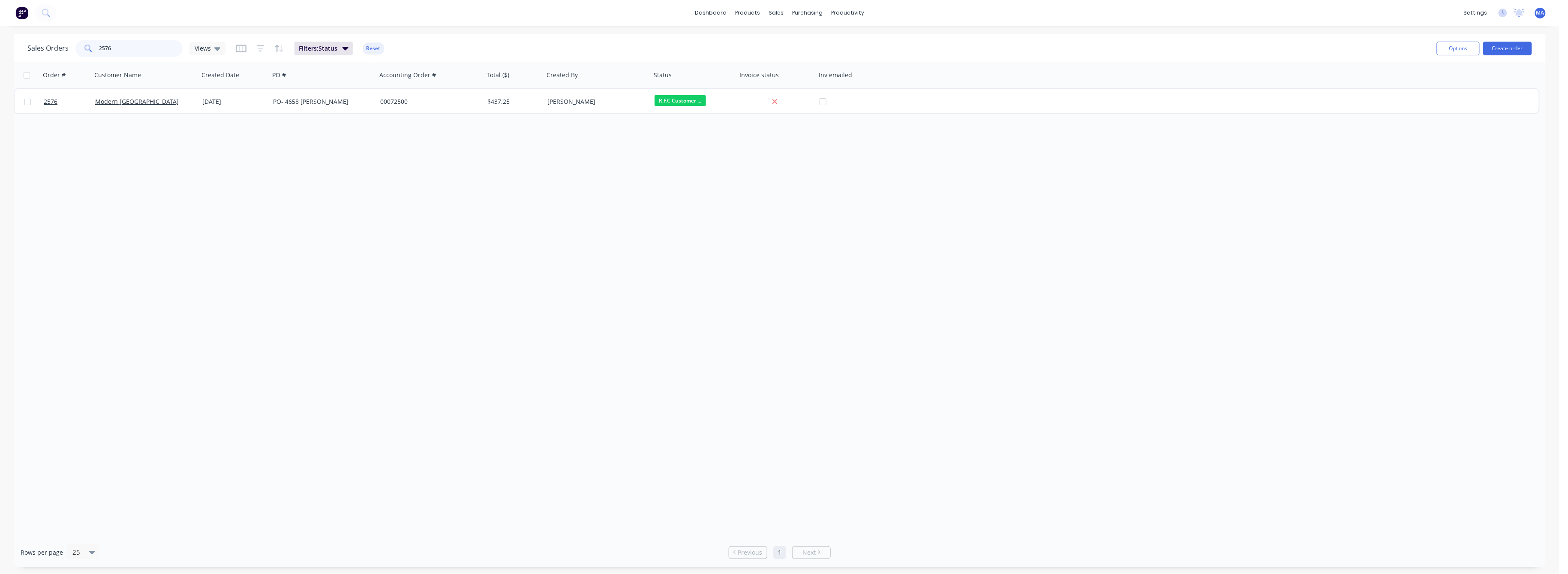
drag, startPoint x: 110, startPoint y: 49, endPoint x: 88, endPoint y: 54, distance: 22.6
click at [88, 53] on div "2576" at bounding box center [129, 48] width 107 height 17
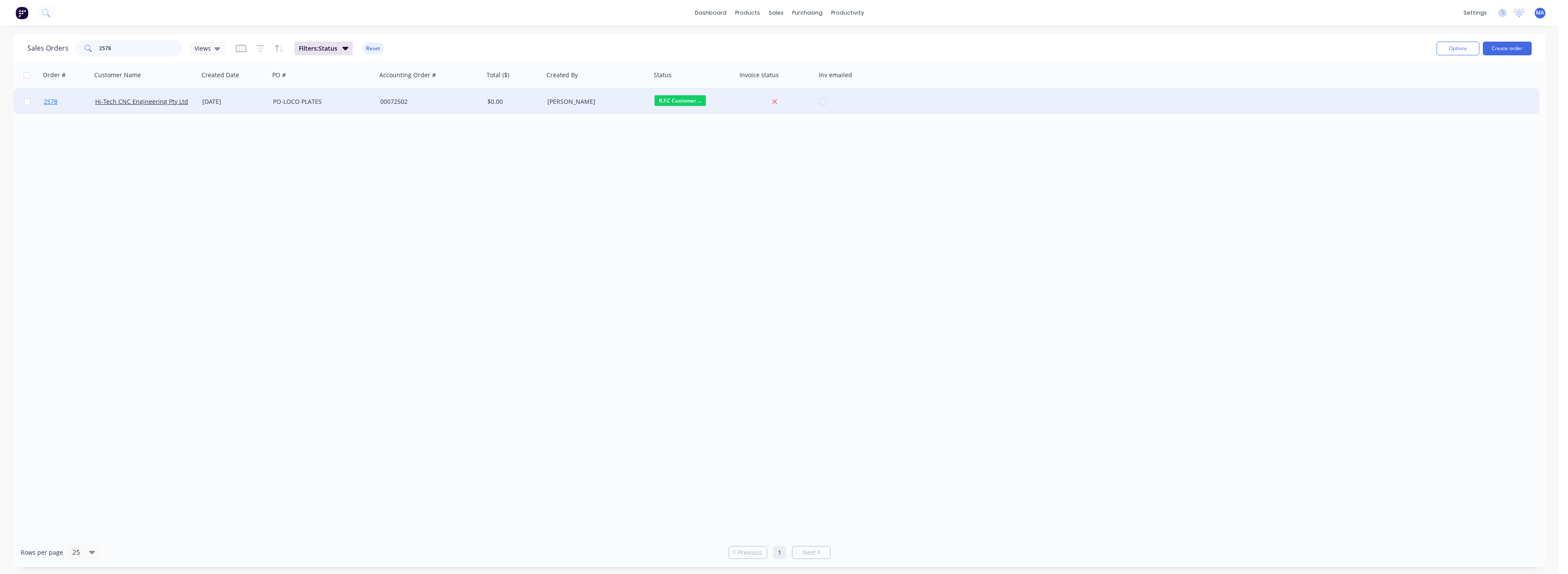
type input "2578"
click at [47, 102] on span "2578" at bounding box center [50, 102] width 14 height 9
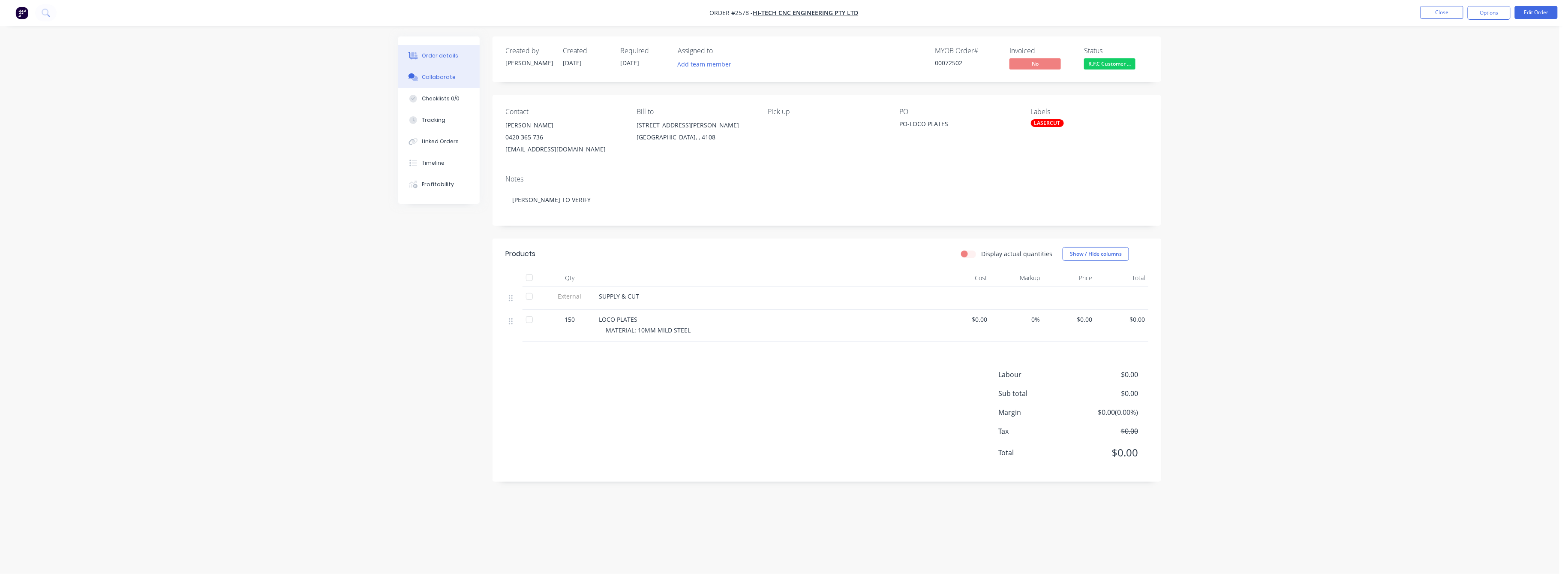
click at [435, 77] on div "Collaborate" at bounding box center [439, 77] width 34 height 7
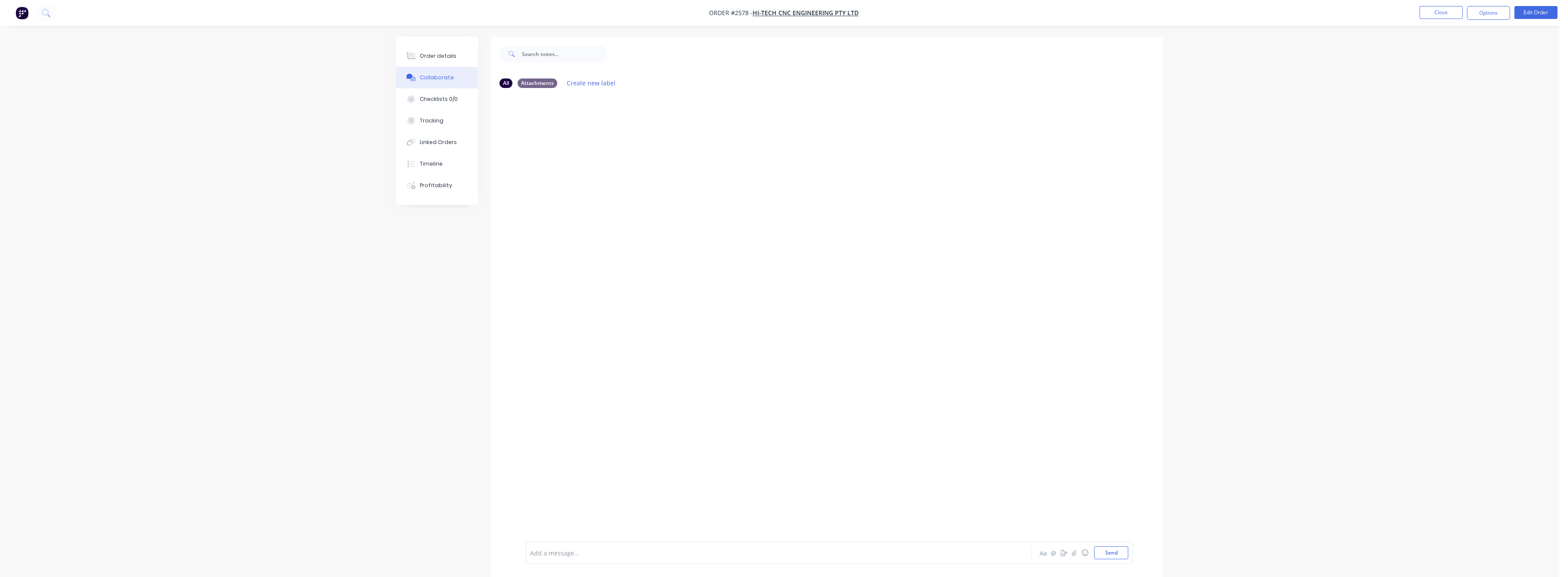
click at [436, 74] on div "Collaborate" at bounding box center [437, 78] width 34 height 7
click at [438, 98] on div "Checklists 0/0" at bounding box center [439, 99] width 38 height 7
click at [442, 53] on div "Order details" at bounding box center [443, 56] width 37 height 7
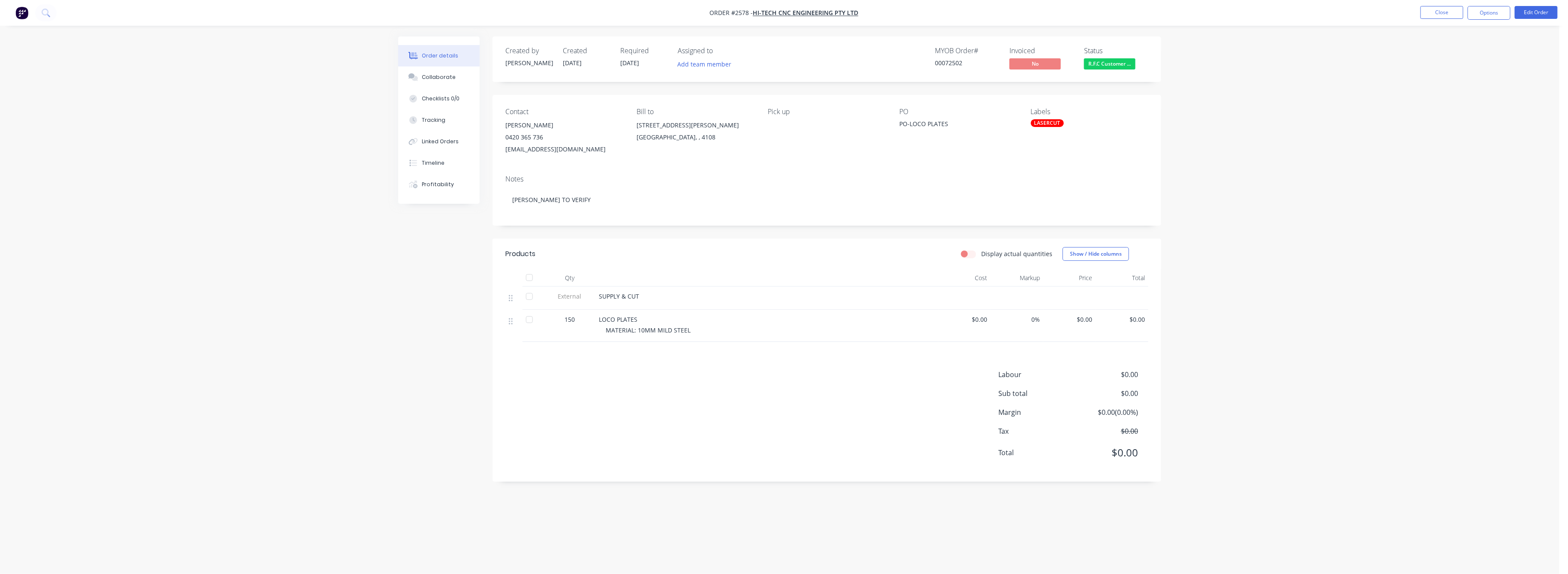
click at [1084, 320] on span "$0.00" at bounding box center [1069, 319] width 46 height 9
click at [1533, 11] on button "Edit Order" at bounding box center [1536, 12] width 43 height 13
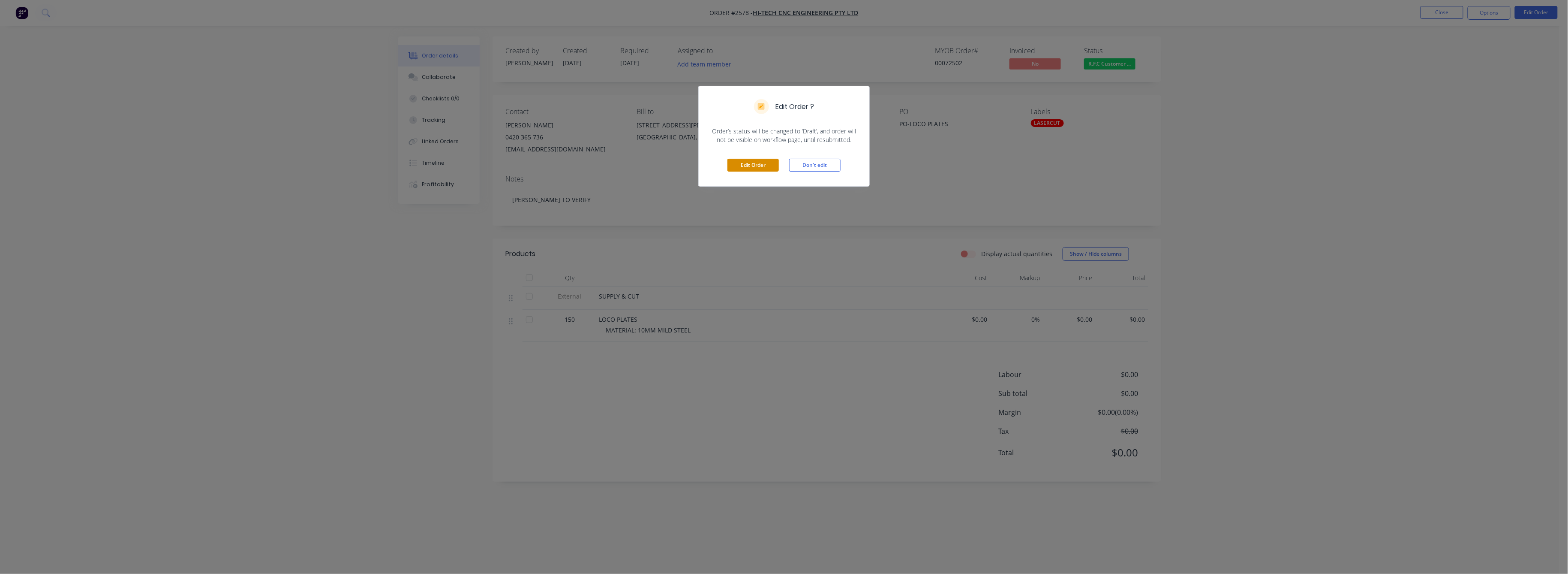
click at [752, 169] on button "Edit Order" at bounding box center [753, 165] width 51 height 13
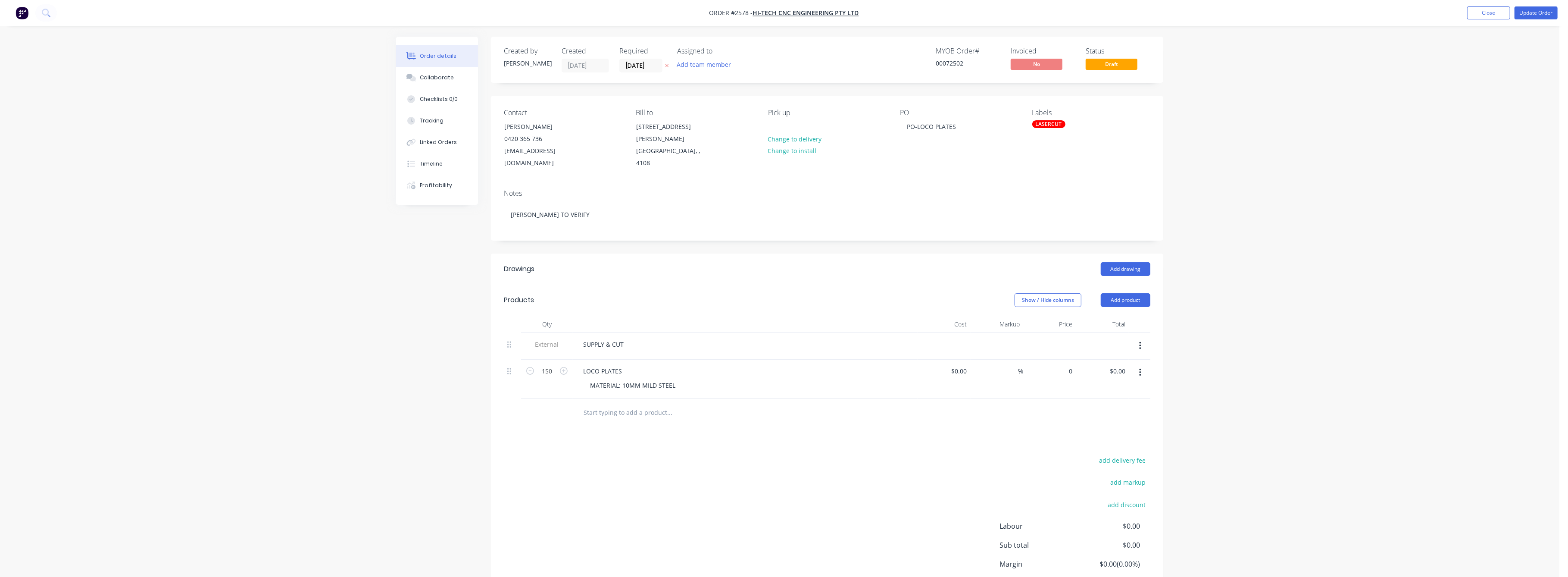
drag, startPoint x: 1061, startPoint y: 362, endPoint x: 1084, endPoint y: 371, distance: 24.7
click at [1064, 362] on div "0 $0.00" at bounding box center [1050, 379] width 53 height 39
click at [1073, 365] on input "0" at bounding box center [1071, 371] width 10 height 13
click at [1071, 365] on input "0" at bounding box center [1071, 371] width 10 height 13
type input "$7.00"
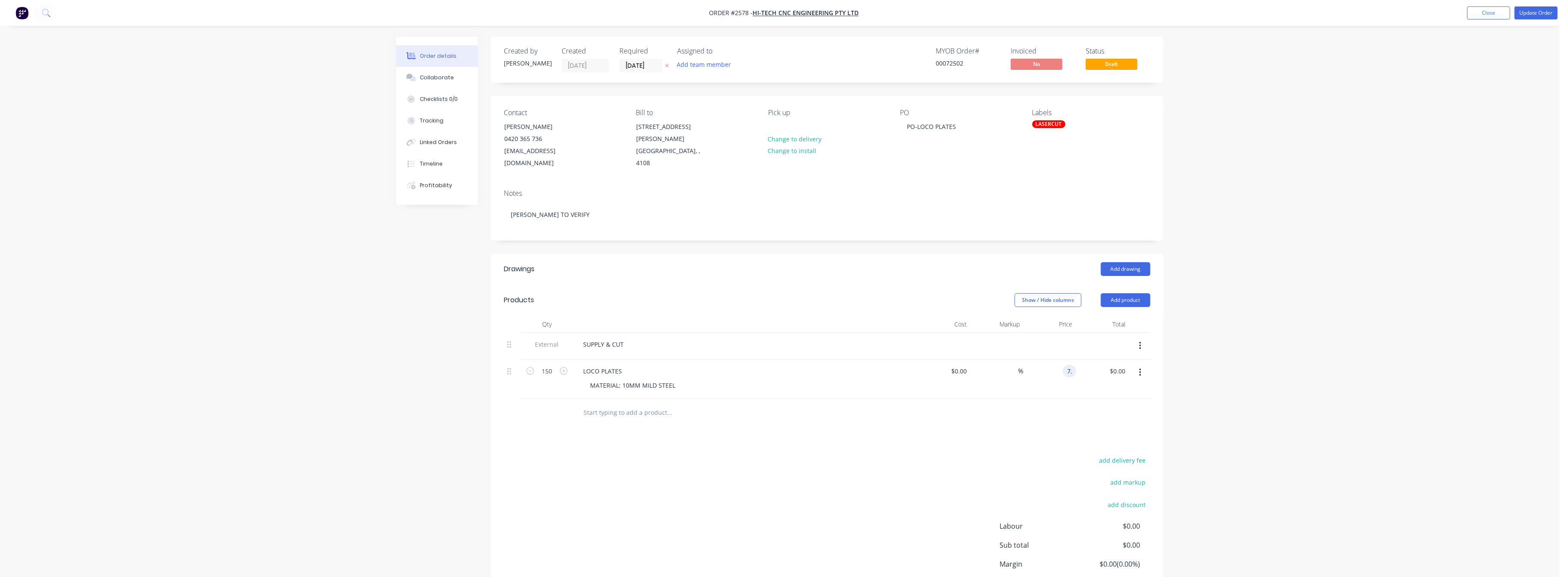
type input "$1,050.00"
click at [1277, 381] on div "Order details Collaborate Checklists 0/0 Tracking Linked Orders Timeline Profit…" at bounding box center [780, 323] width 1560 height 647
type input "$7.22"
type input "$1,083.00"
drag, startPoint x: 1258, startPoint y: 325, endPoint x: 1276, endPoint y: 321, distance: 18.4
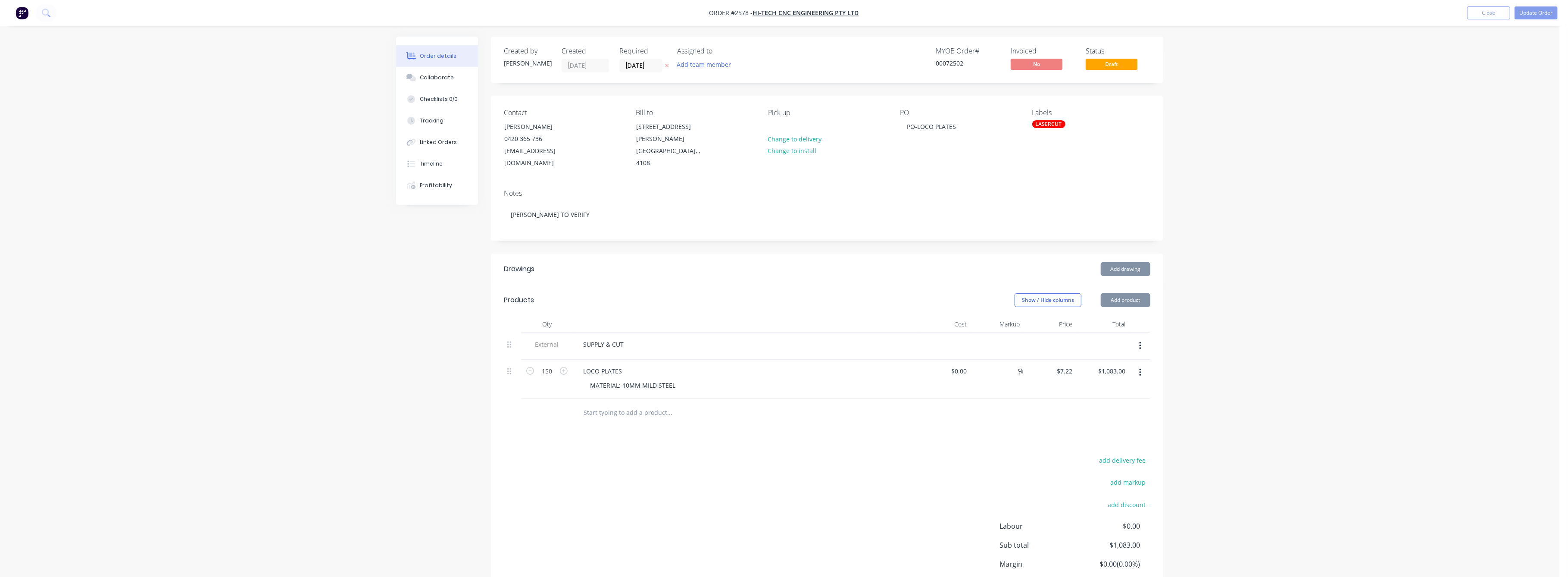
click at [1260, 325] on div "Order details Collaborate Checklists 0/0 Tracking Linked Orders Timeline Profit…" at bounding box center [780, 323] width 1560 height 647
click at [1540, 9] on button "Update Order" at bounding box center [1536, 13] width 43 height 13
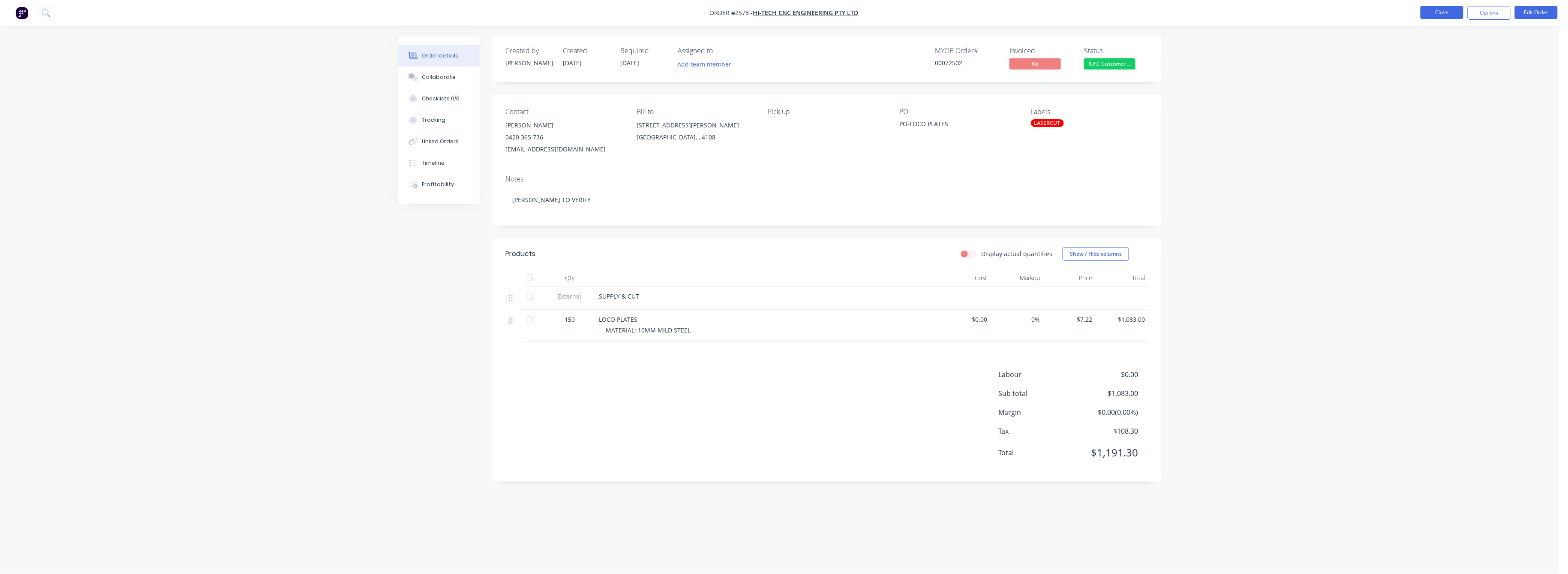
click at [1450, 13] on button "Close" at bounding box center [1442, 12] width 43 height 13
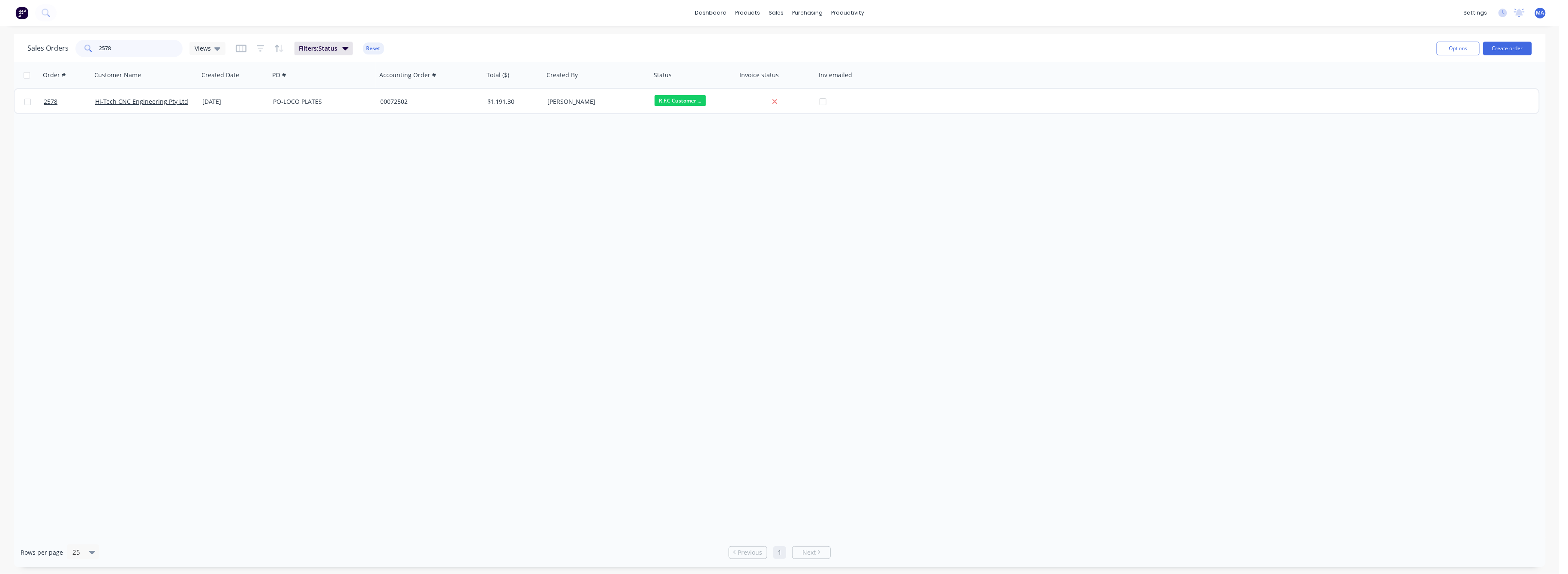
drag, startPoint x: 108, startPoint y: 47, endPoint x: 88, endPoint y: 52, distance: 20.6
click at [88, 50] on div "2578" at bounding box center [129, 48] width 107 height 17
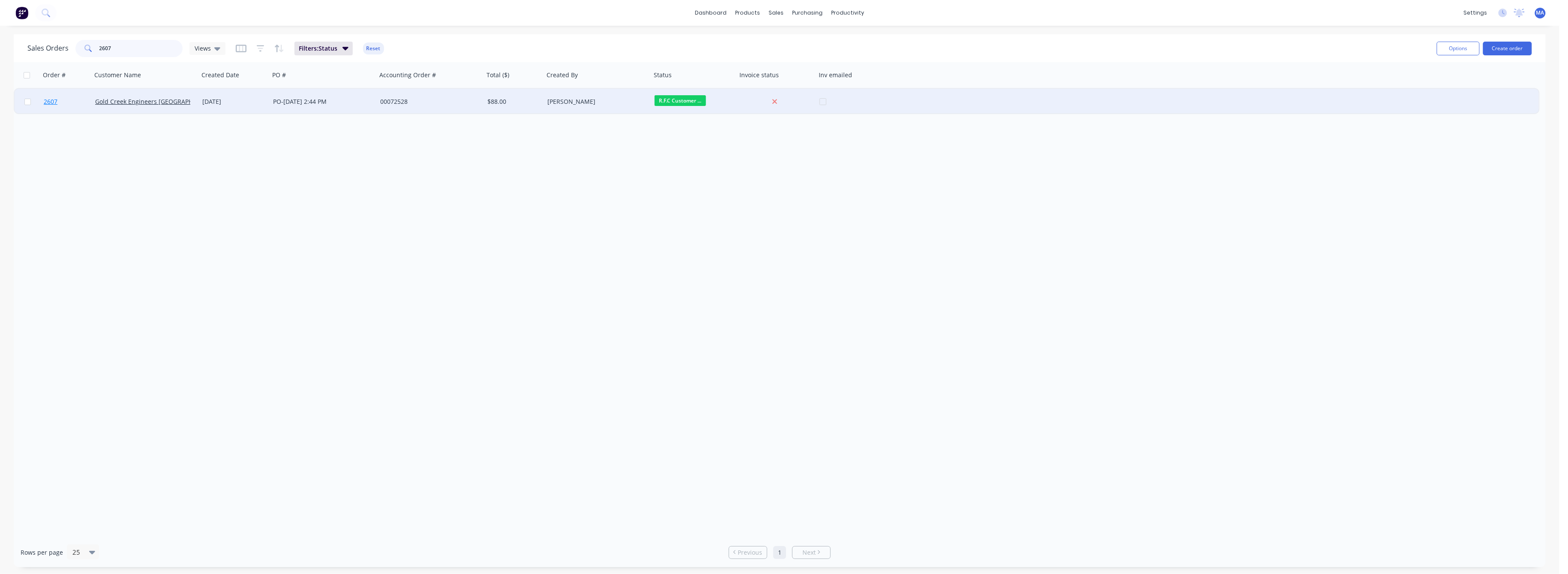
type input "2607"
click at [51, 100] on span "2607" at bounding box center [50, 102] width 14 height 9
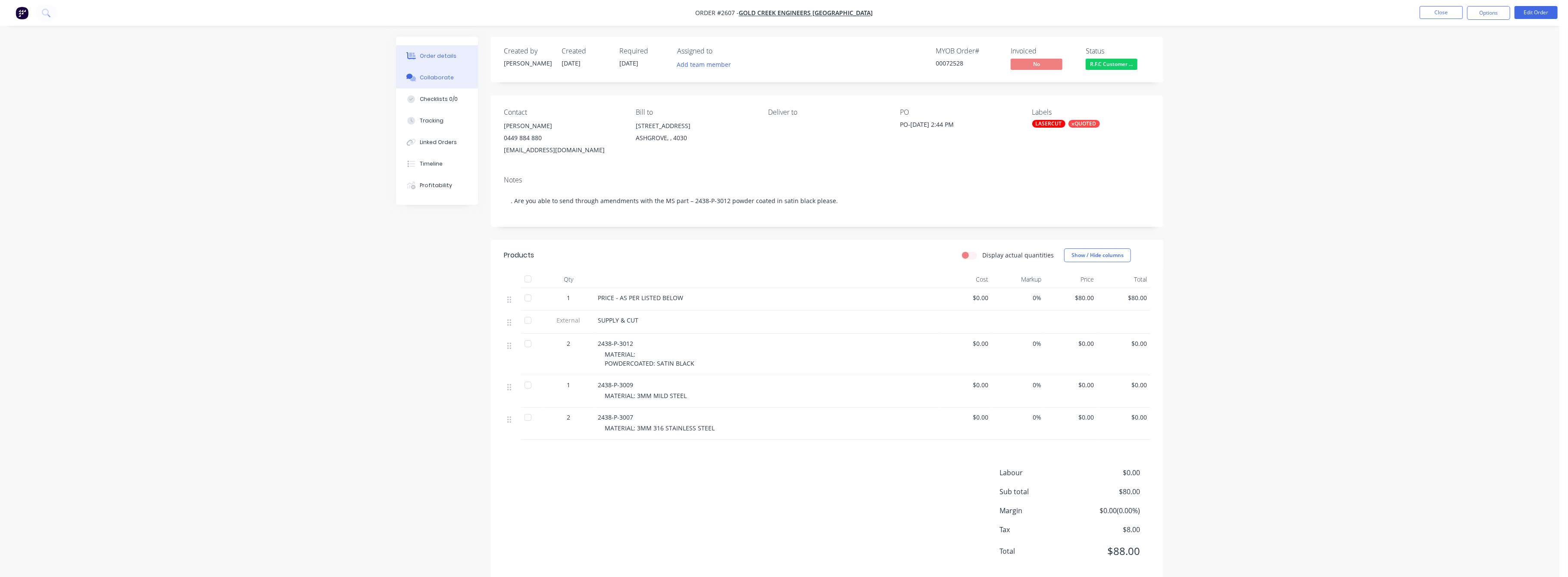
click at [436, 78] on div "Collaborate" at bounding box center [437, 78] width 34 height 7
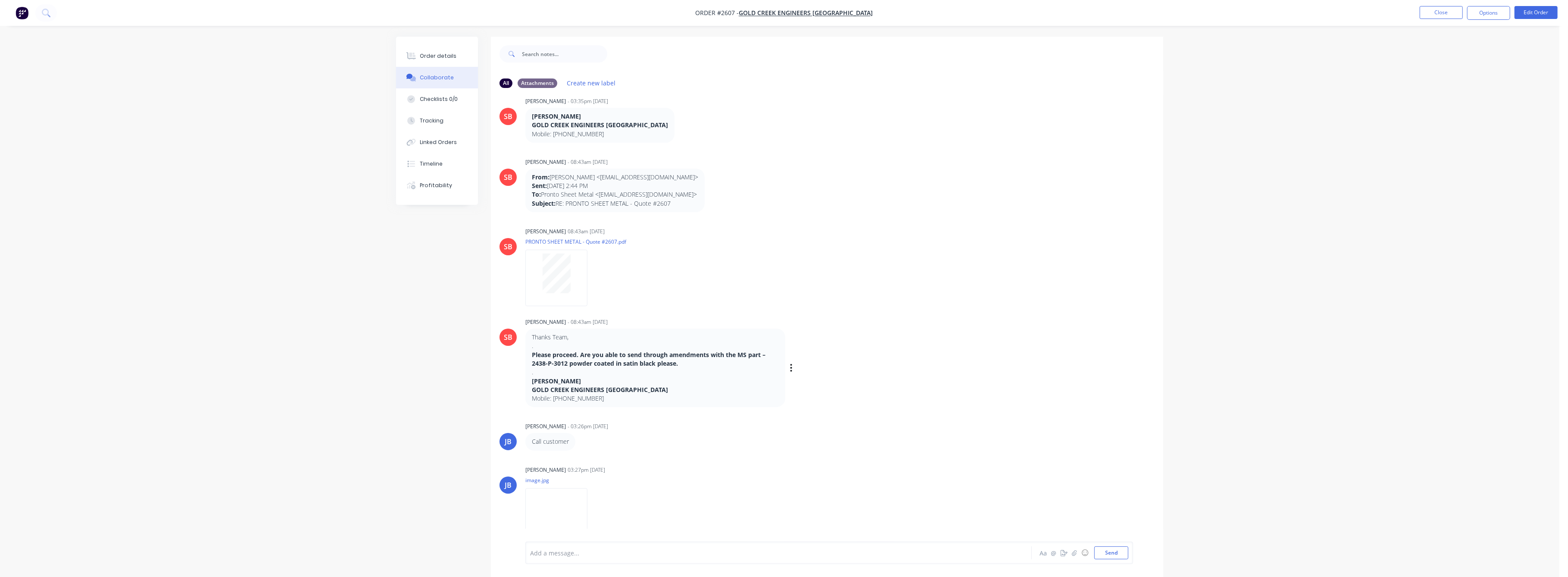
scroll to position [517, 0]
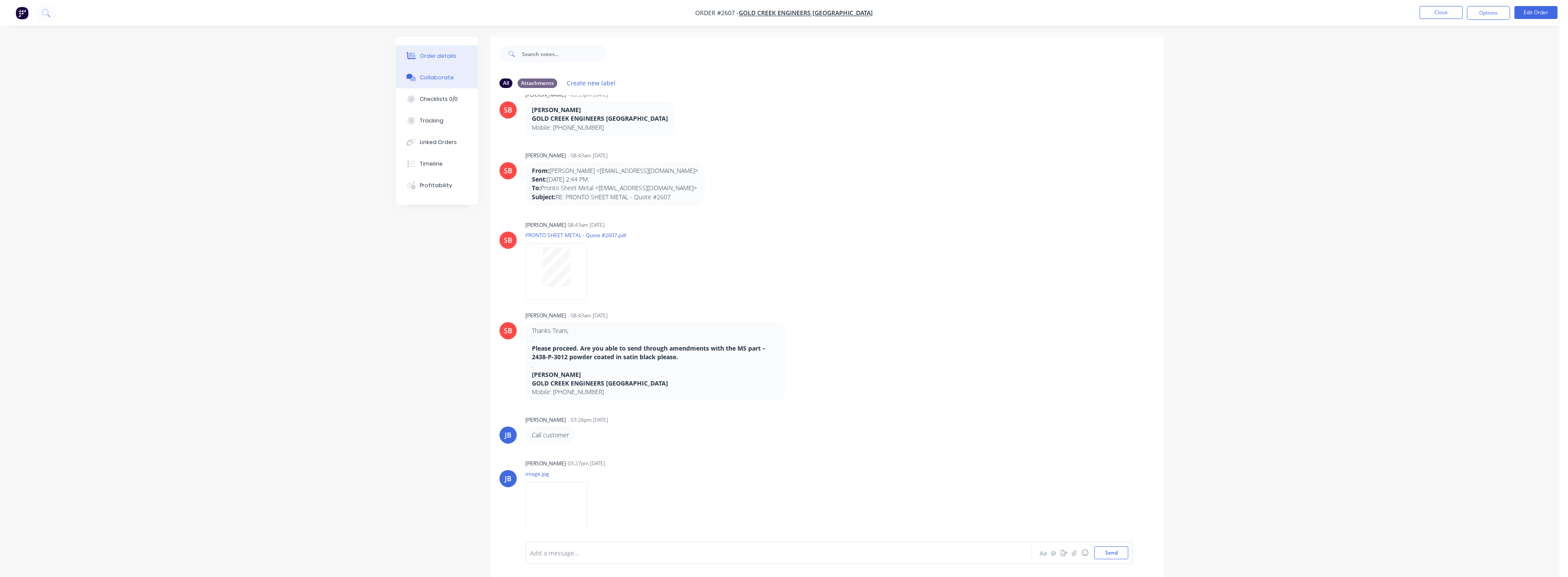
click at [433, 53] on div "Order details" at bounding box center [439, 56] width 37 height 7
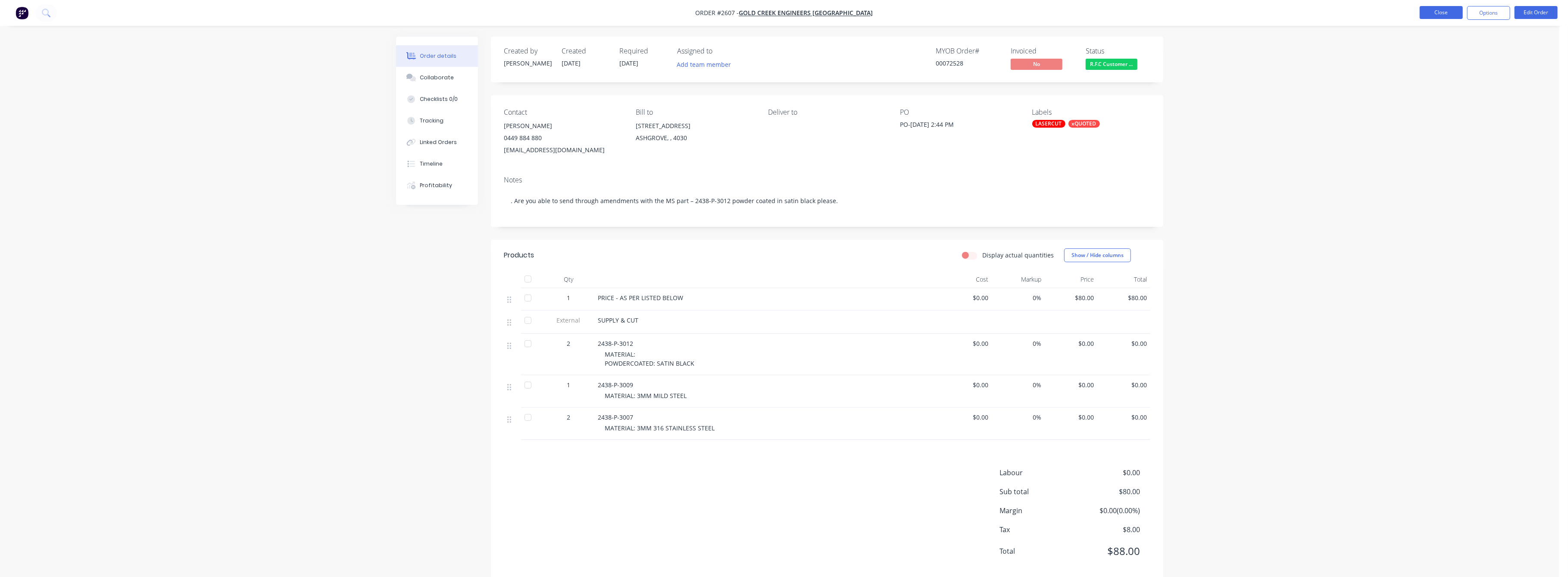
click at [1447, 12] on button "Close" at bounding box center [1442, 12] width 43 height 13
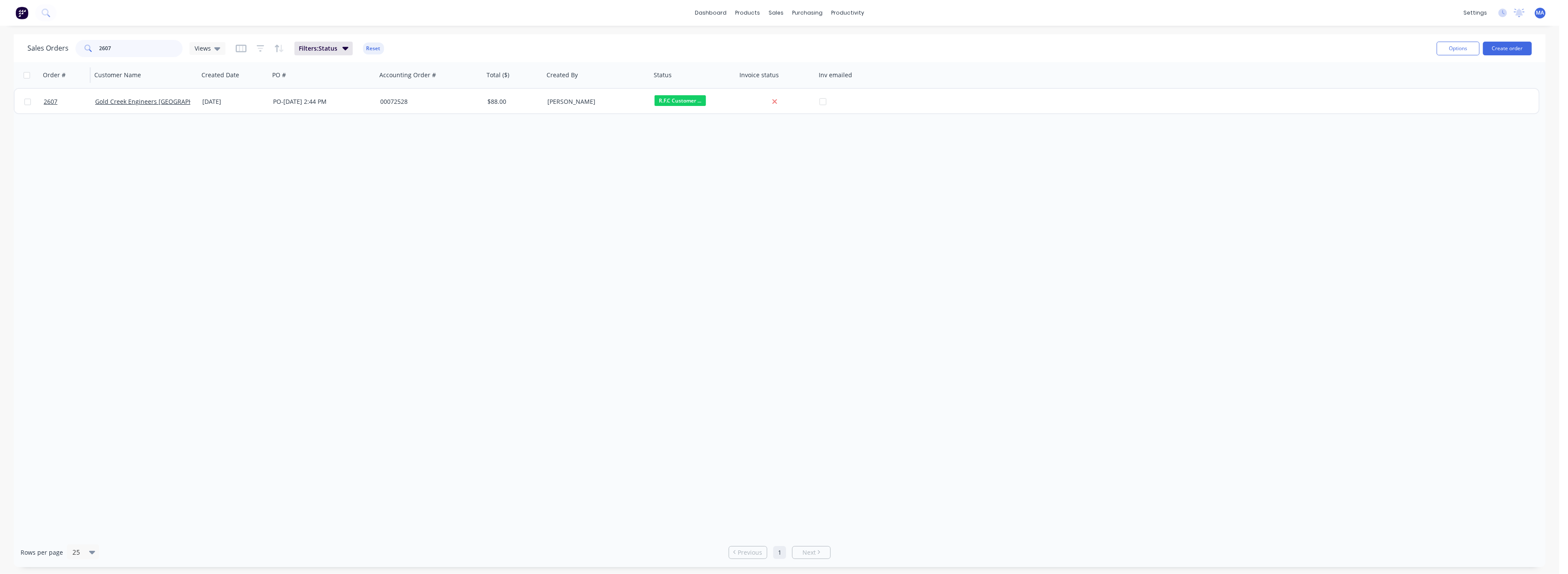
drag, startPoint x: 112, startPoint y: 45, endPoint x: 86, endPoint y: 73, distance: 38.2
click at [93, 52] on div "2607" at bounding box center [129, 48] width 107 height 17
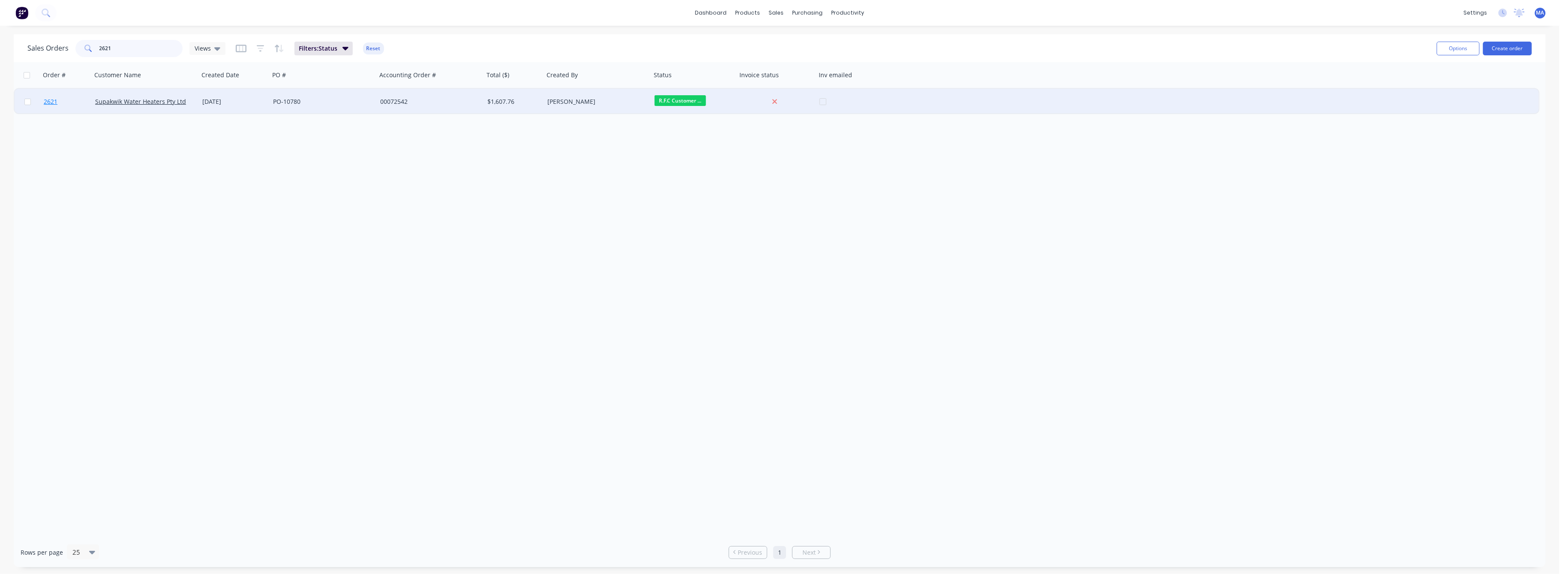
type input "2621"
click at [47, 102] on span "2621" at bounding box center [50, 102] width 14 height 9
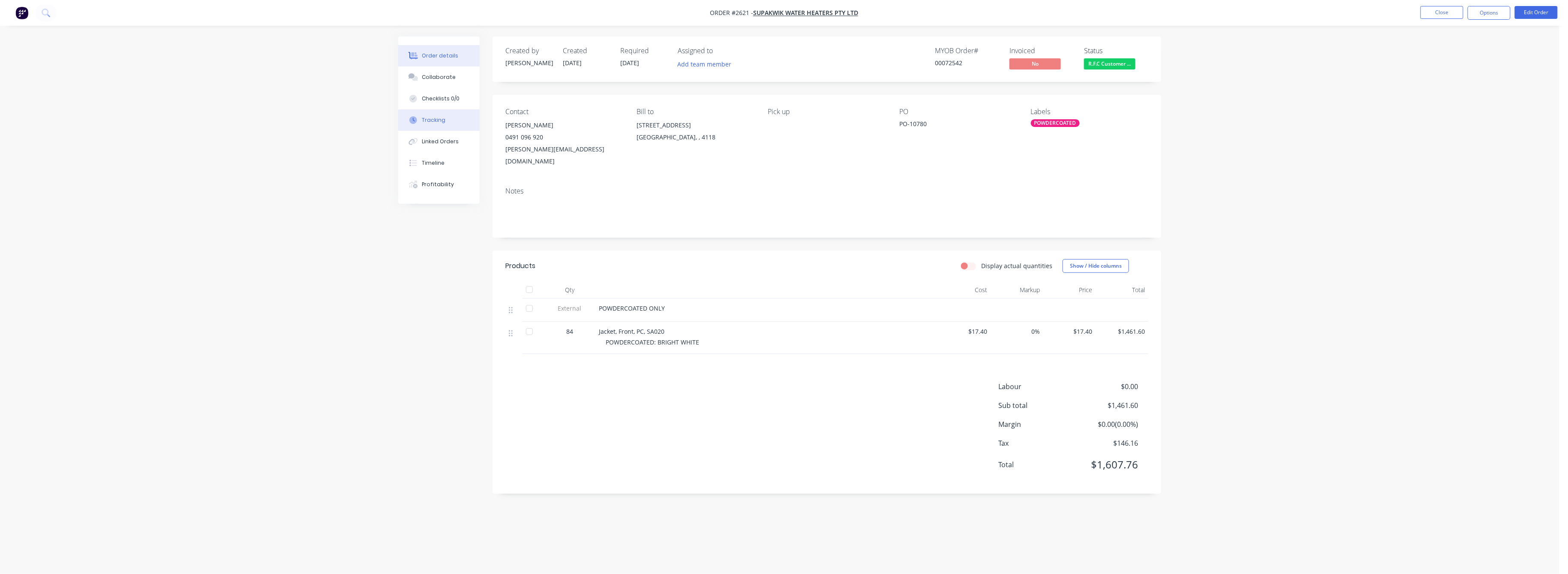
click at [435, 120] on div "Tracking" at bounding box center [434, 120] width 24 height 7
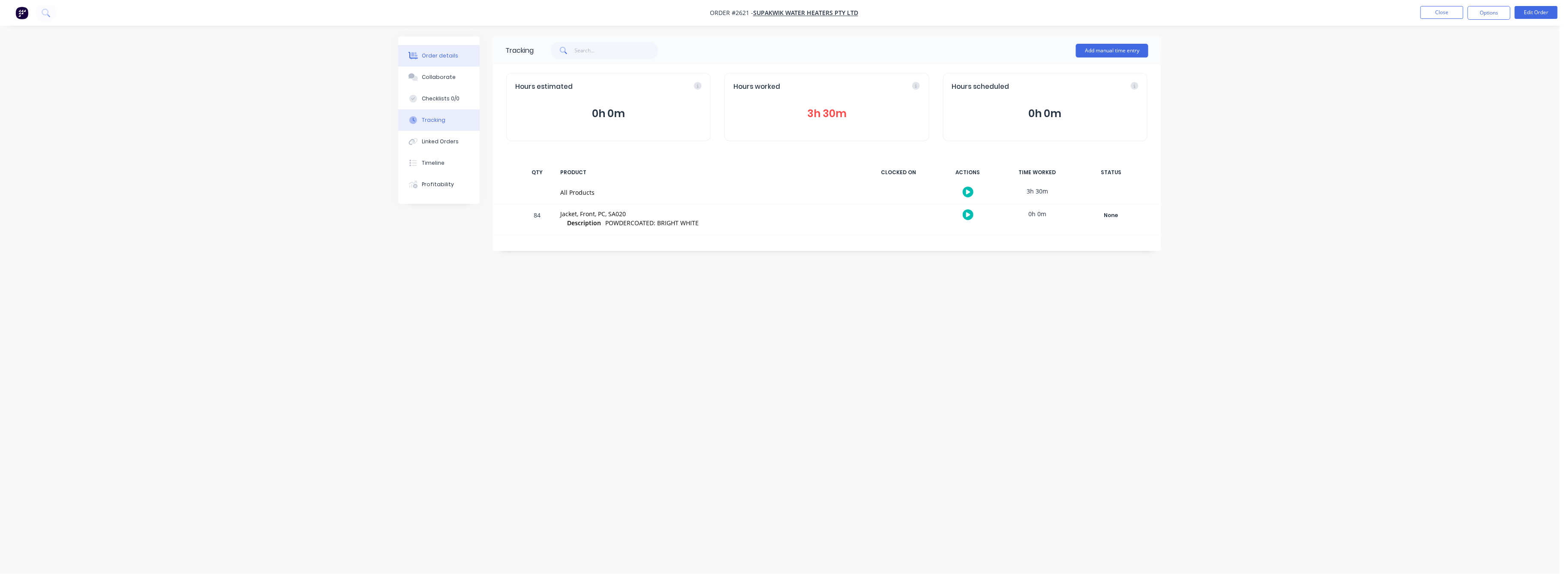
click at [439, 60] on button "Order details" at bounding box center [438, 55] width 82 height 21
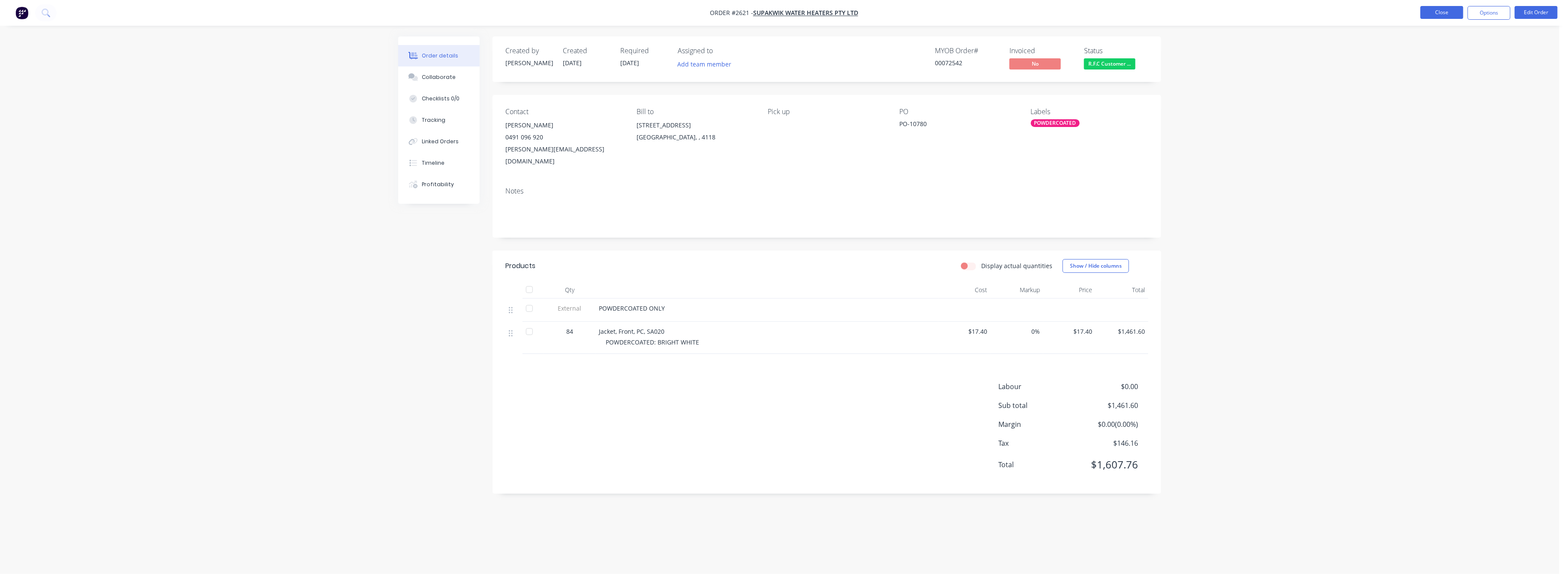
click at [1450, 12] on button "Close" at bounding box center [1442, 12] width 43 height 13
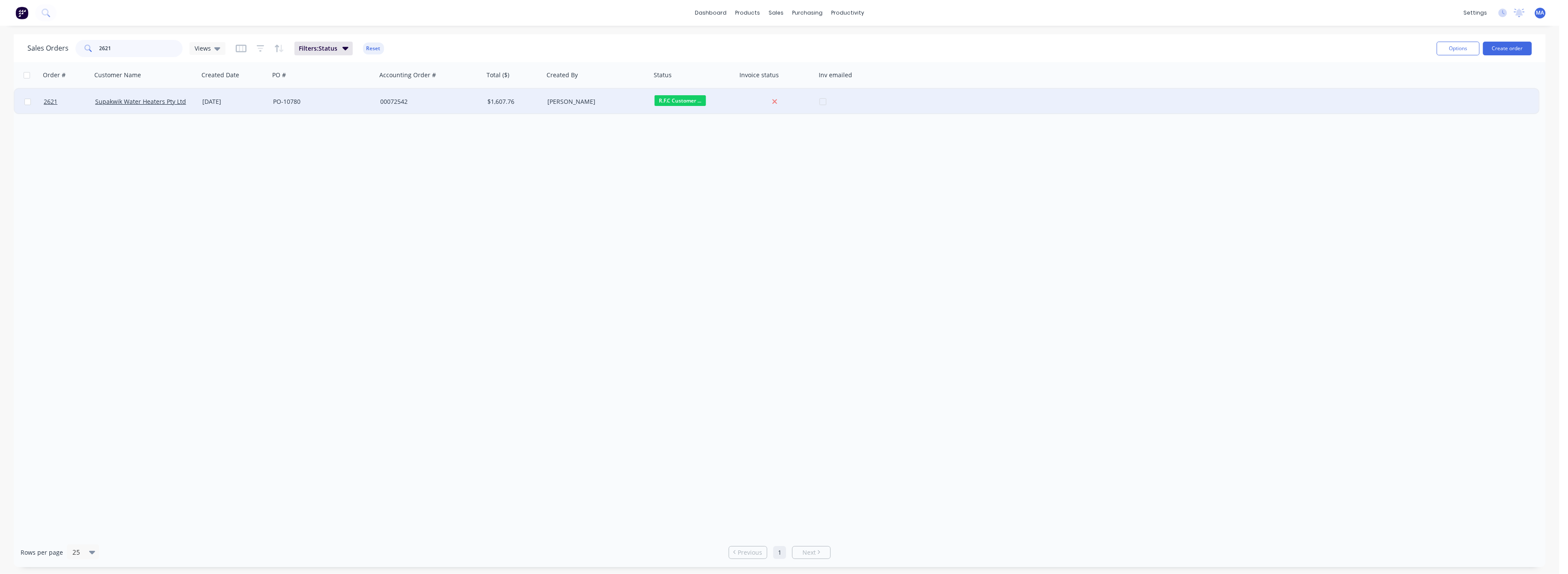
drag, startPoint x: 111, startPoint y: 49, endPoint x: 133, endPoint y: 91, distance: 47.4
click at [94, 55] on div "2621" at bounding box center [129, 48] width 107 height 17
type input "2626"
click at [53, 98] on span "2626" at bounding box center [50, 102] width 14 height 9
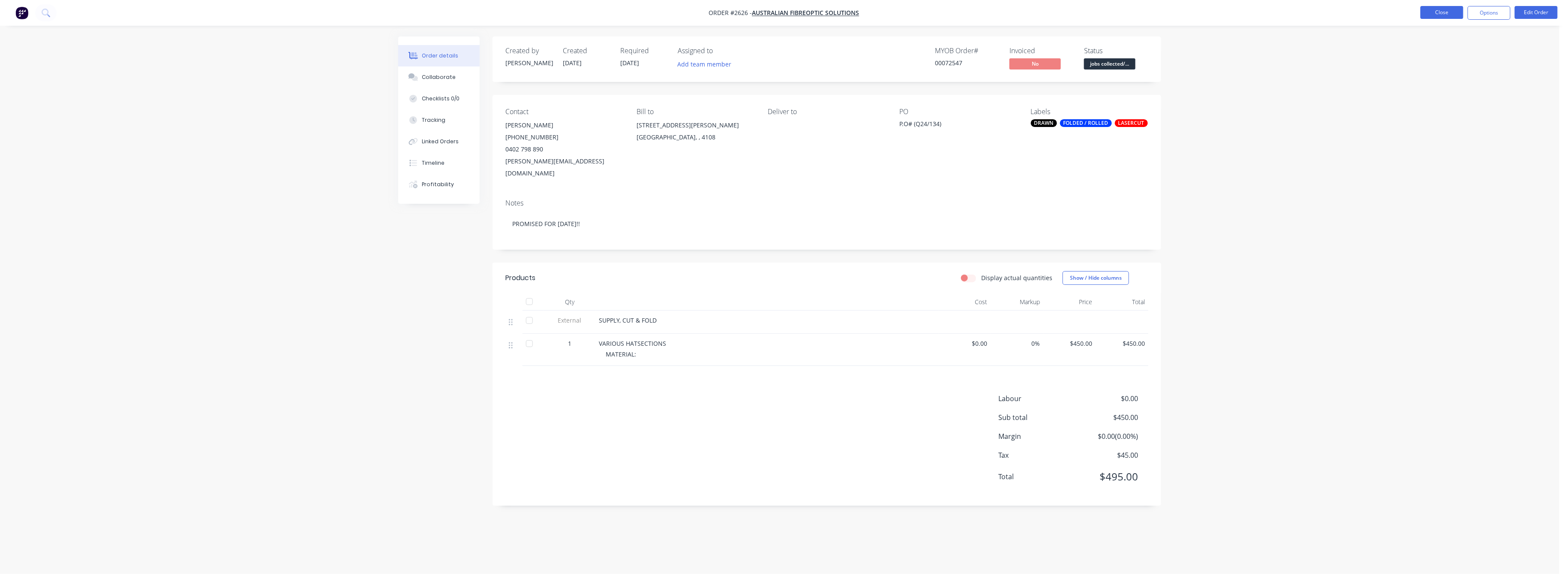
click at [1442, 7] on button "Close" at bounding box center [1442, 12] width 43 height 13
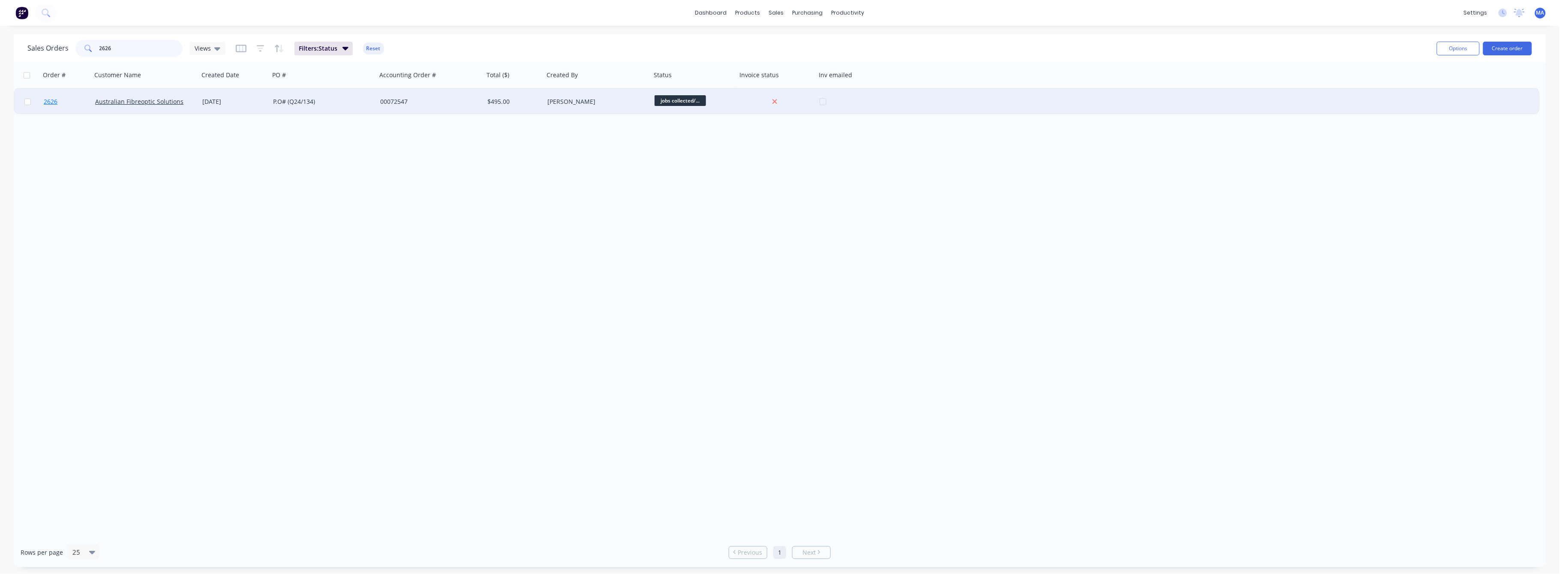
drag, startPoint x: 110, startPoint y: 49, endPoint x: 76, endPoint y: 93, distance: 55.6
click at [84, 56] on div "2626" at bounding box center [129, 48] width 107 height 17
type input "2628"
click at [47, 100] on span "2628" at bounding box center [50, 102] width 14 height 9
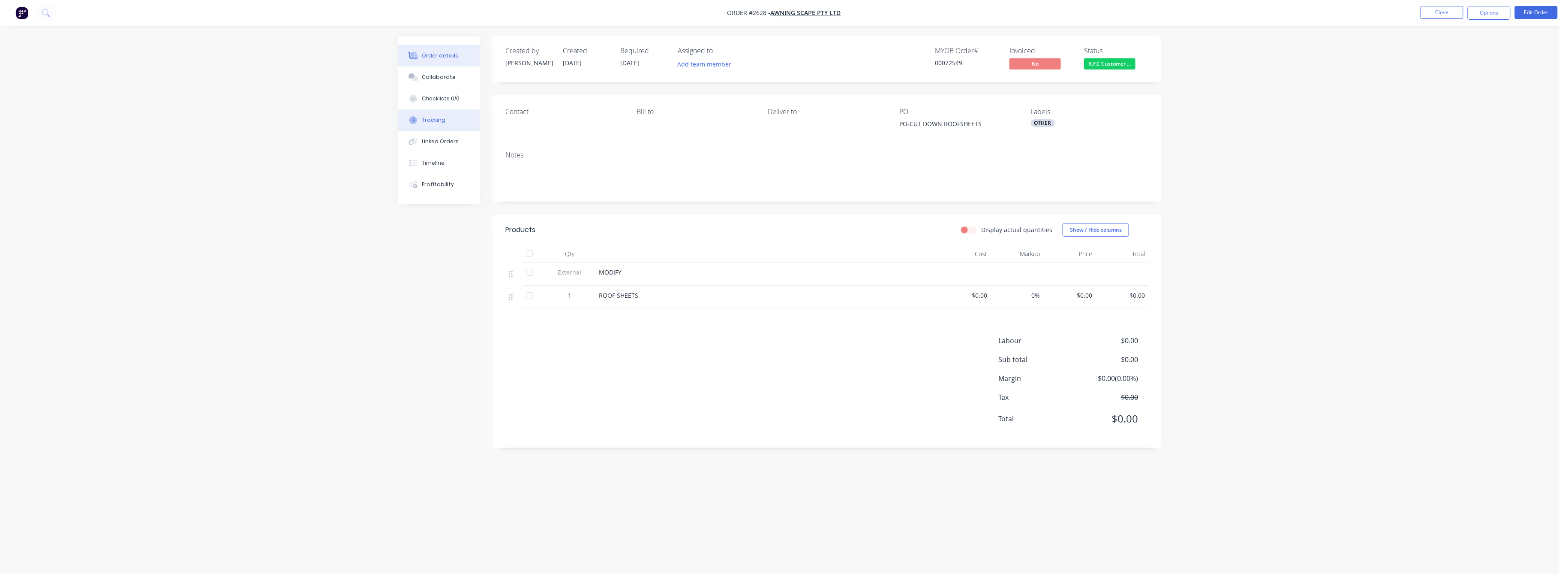
click at [435, 118] on div "Tracking" at bounding box center [434, 120] width 24 height 7
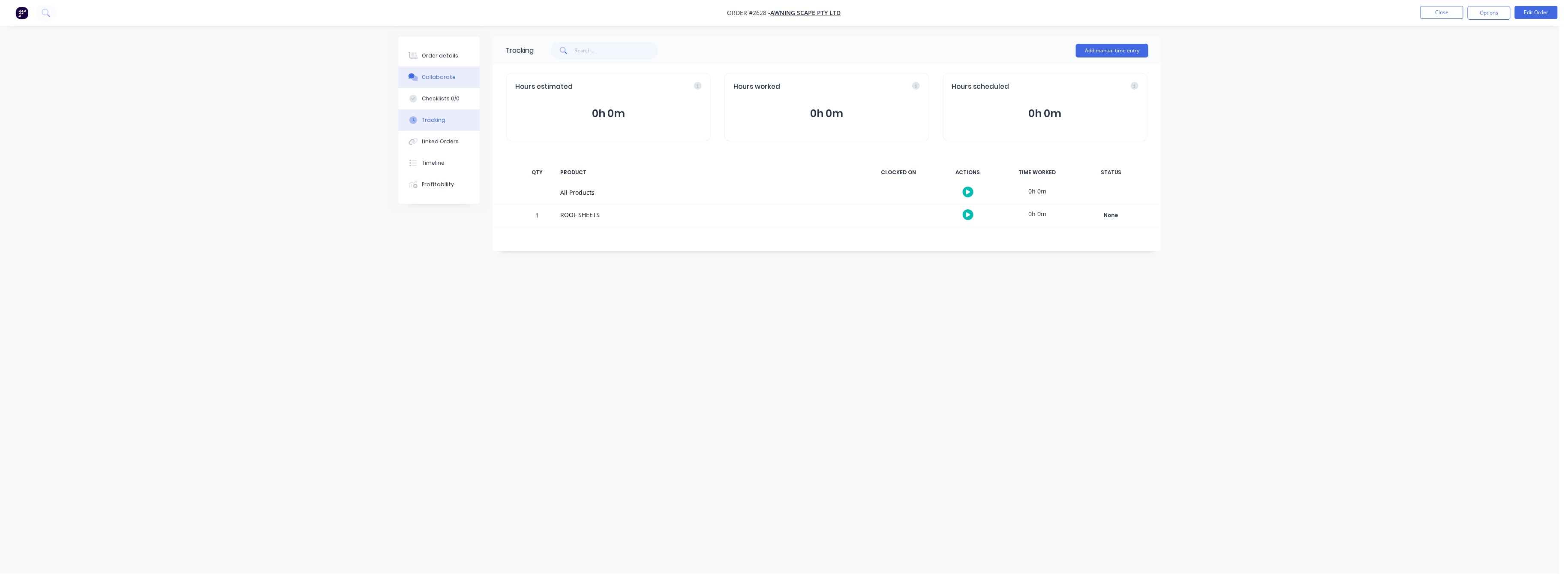
click at [437, 79] on div "Collaborate" at bounding box center [439, 77] width 34 height 7
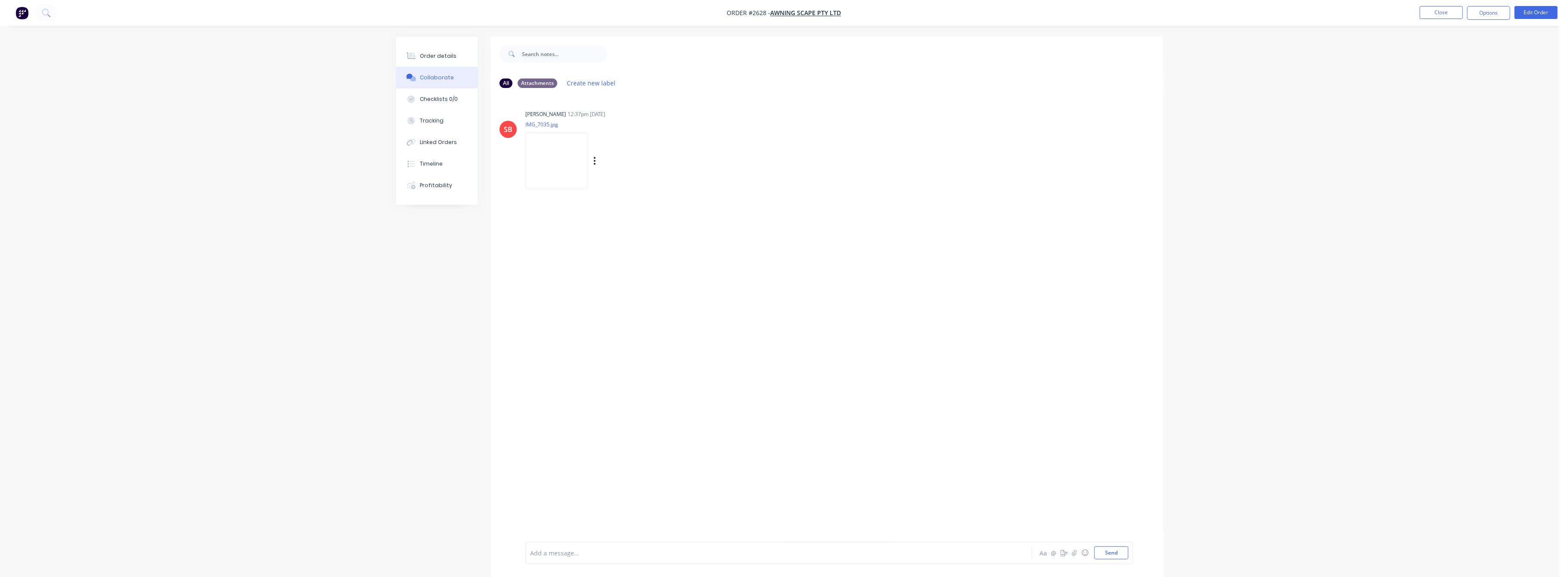
click at [548, 166] on img at bounding box center [556, 161] width 62 height 56
click at [430, 120] on div "Tracking" at bounding box center [432, 121] width 24 height 7
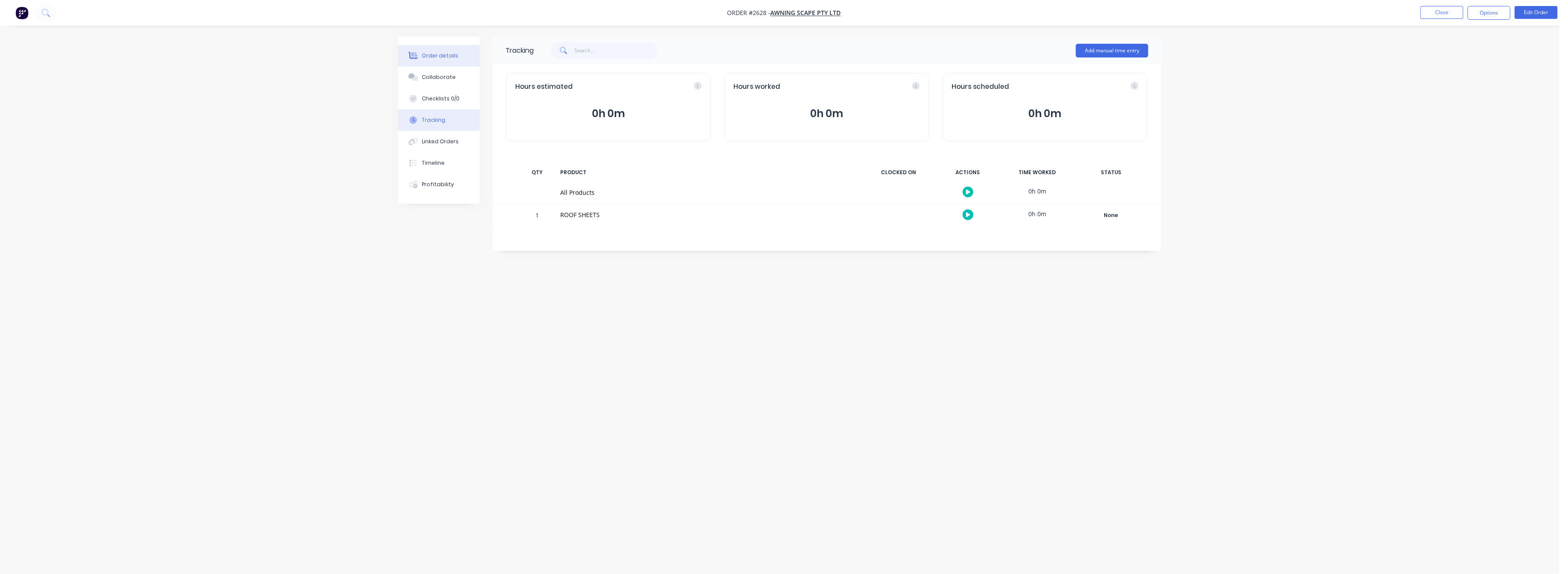
click at [440, 53] on div "Order details" at bounding box center [441, 56] width 37 height 7
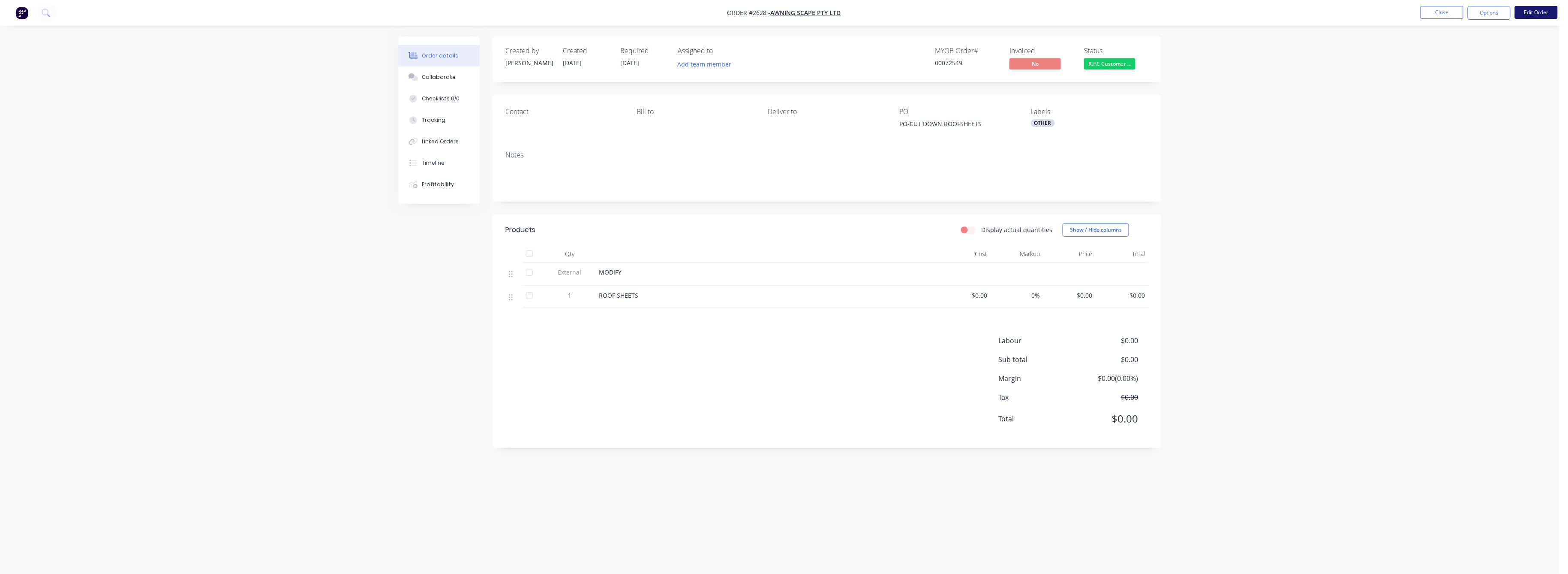
click at [1527, 11] on button "Edit Order" at bounding box center [1536, 12] width 43 height 13
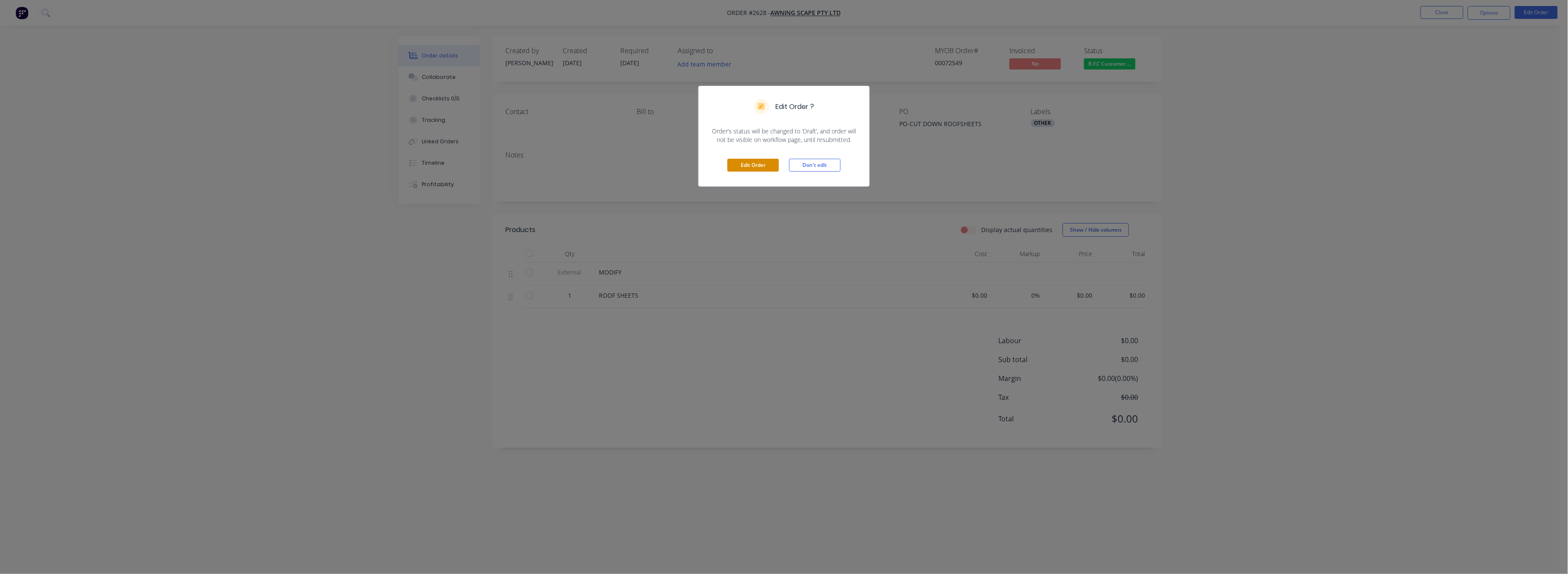
drag, startPoint x: 752, startPoint y: 160, endPoint x: 835, endPoint y: 234, distance: 111.2
click at [752, 160] on button "Edit Order" at bounding box center [753, 165] width 51 height 13
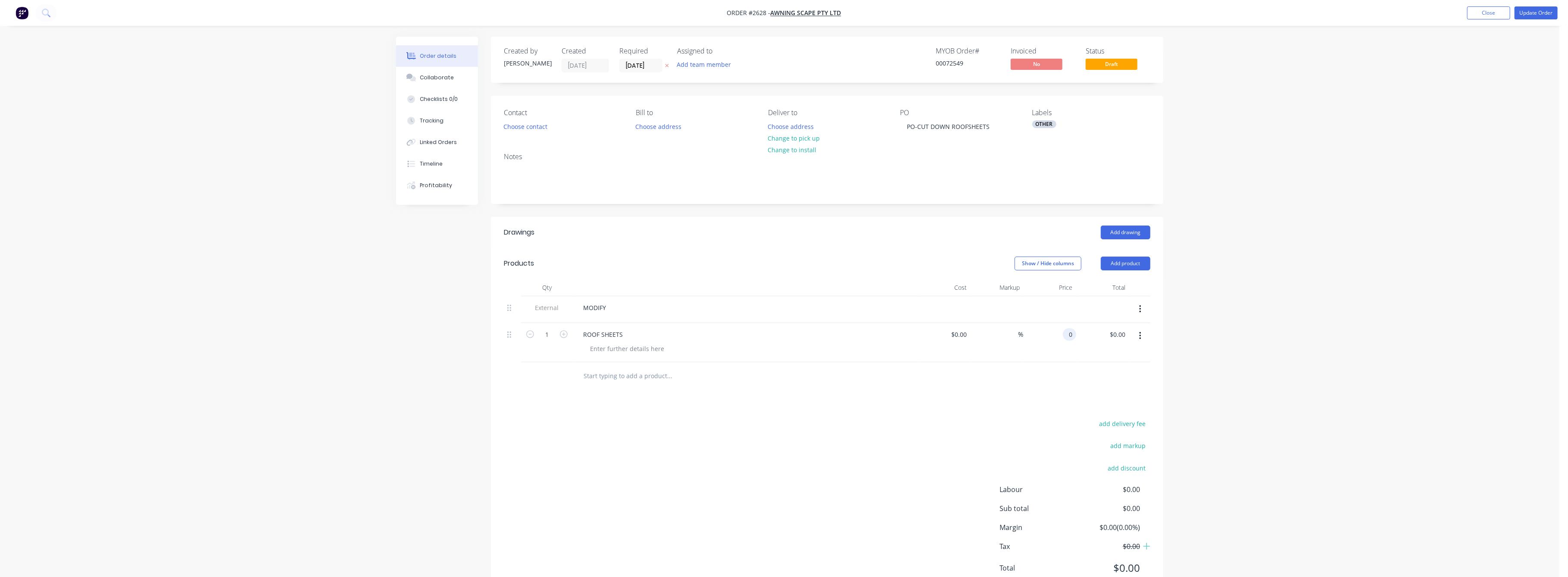
click at [1074, 334] on input "0" at bounding box center [1071, 334] width 10 height 13
type input "$1,200.00"
click at [1257, 353] on div "Order details Collaborate Checklists 0/0 Tracking Linked Orders Timeline Profit…" at bounding box center [780, 305] width 1560 height 610
click at [1538, 12] on button "Update Order" at bounding box center [1536, 13] width 43 height 13
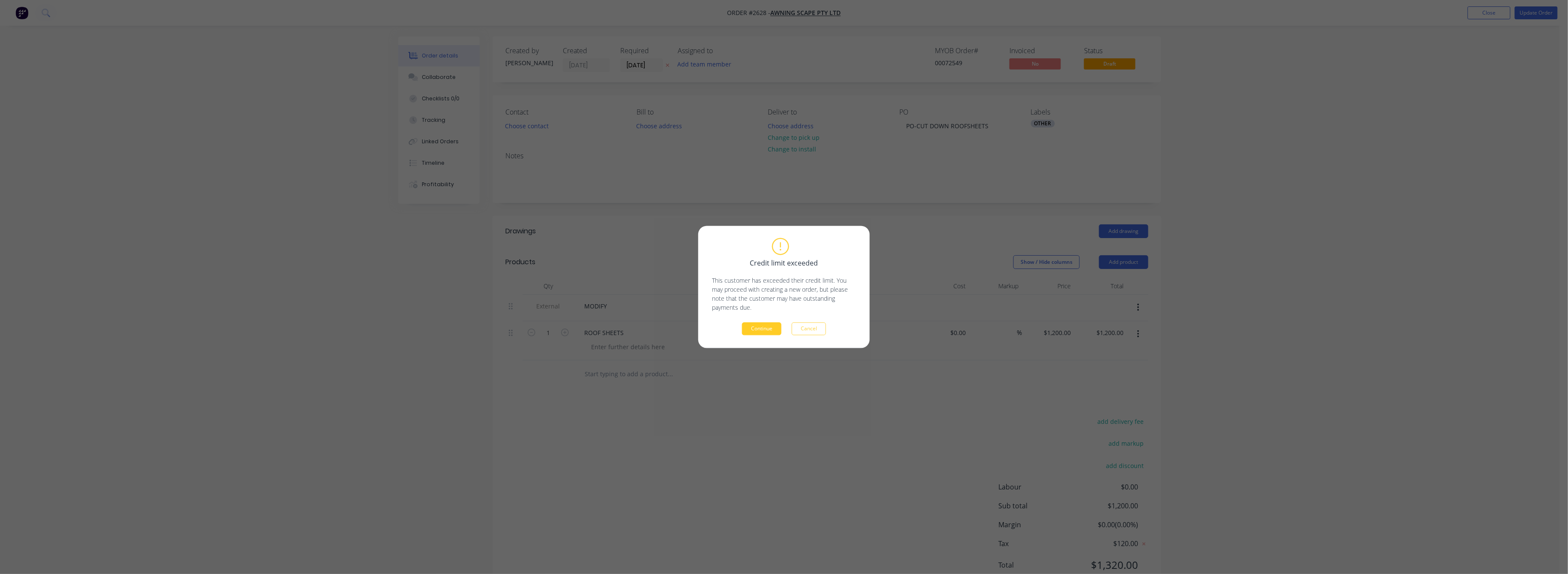
click at [764, 328] on button "Continue" at bounding box center [762, 328] width 40 height 13
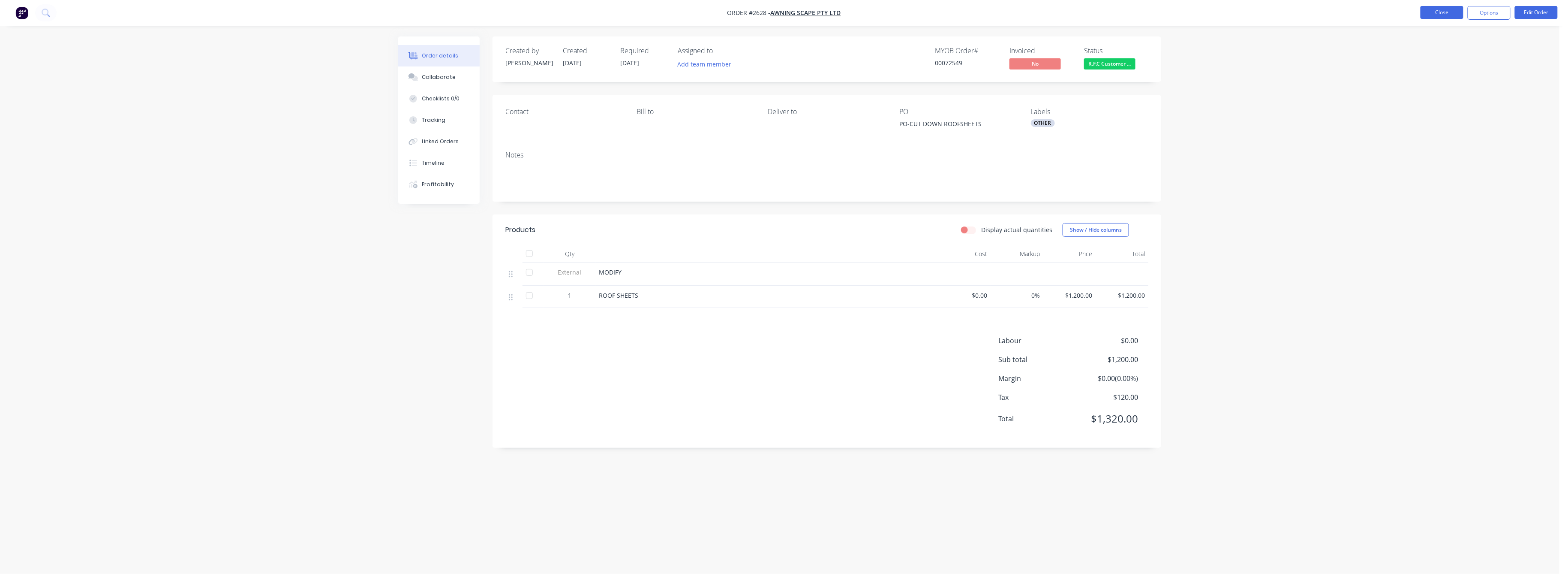
click at [1448, 14] on button "Close" at bounding box center [1442, 12] width 43 height 13
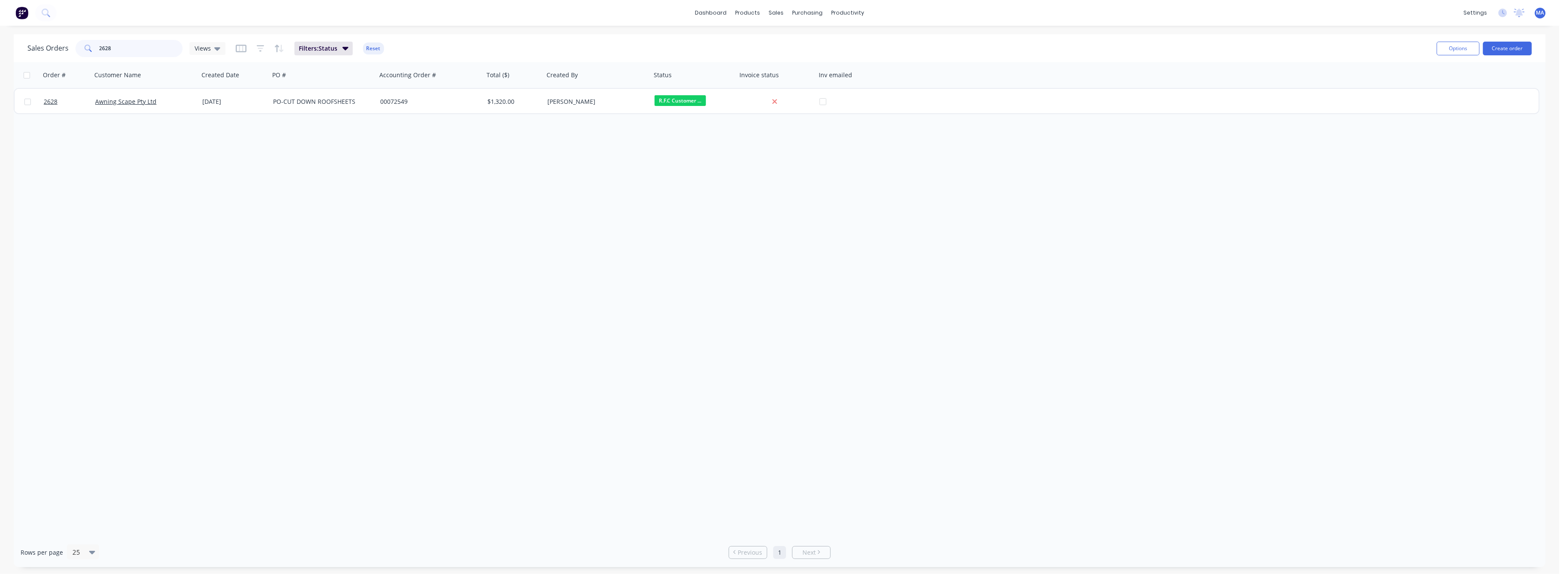
drag, startPoint x: 112, startPoint y: 49, endPoint x: 71, endPoint y: 60, distance: 42.4
click at [79, 55] on div "2628" at bounding box center [129, 48] width 107 height 17
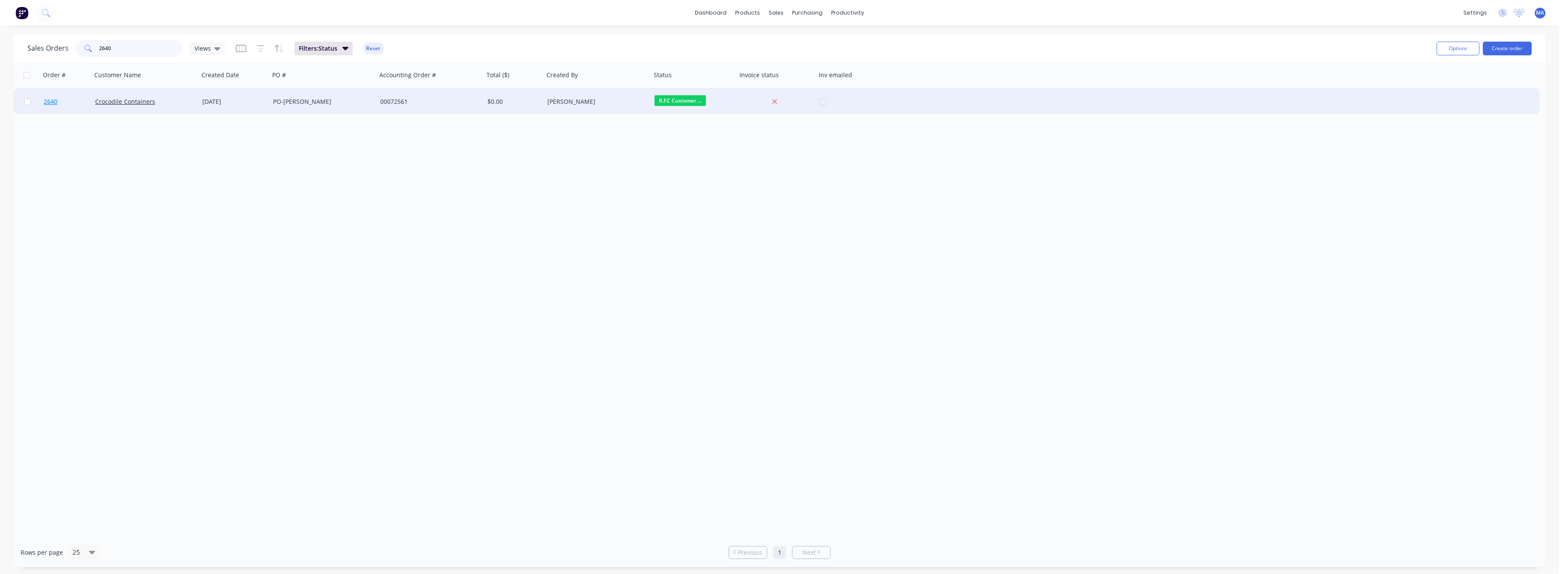
type input "2640"
click at [55, 102] on span "2640" at bounding box center [50, 102] width 14 height 9
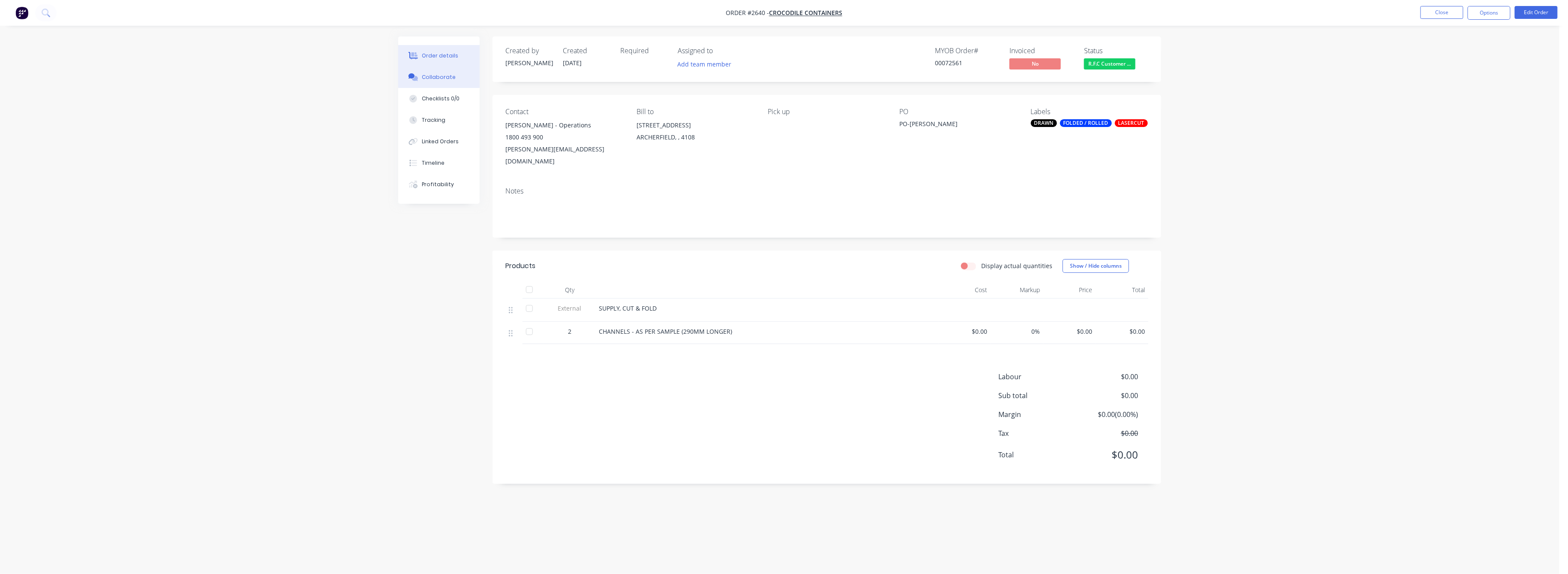
click at [441, 72] on button "Collaborate" at bounding box center [438, 77] width 82 height 21
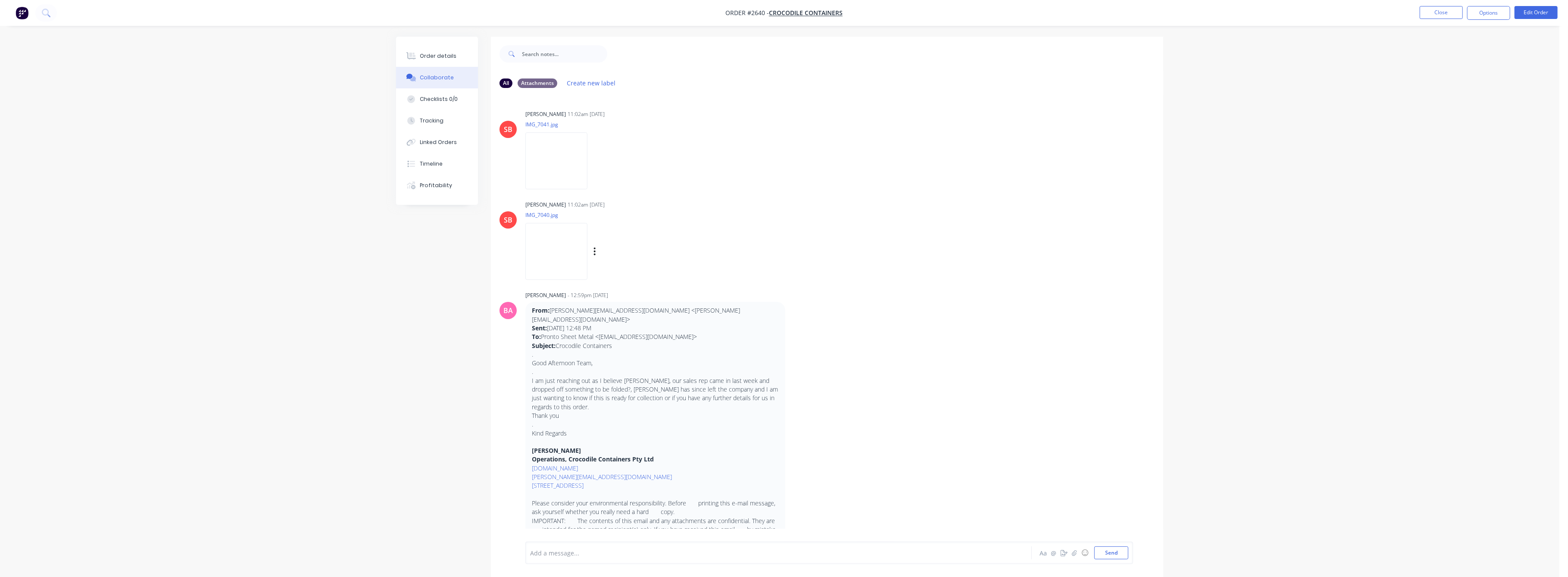
click at [559, 258] on img at bounding box center [556, 251] width 62 height 56
click at [567, 175] on img at bounding box center [556, 161] width 62 height 56
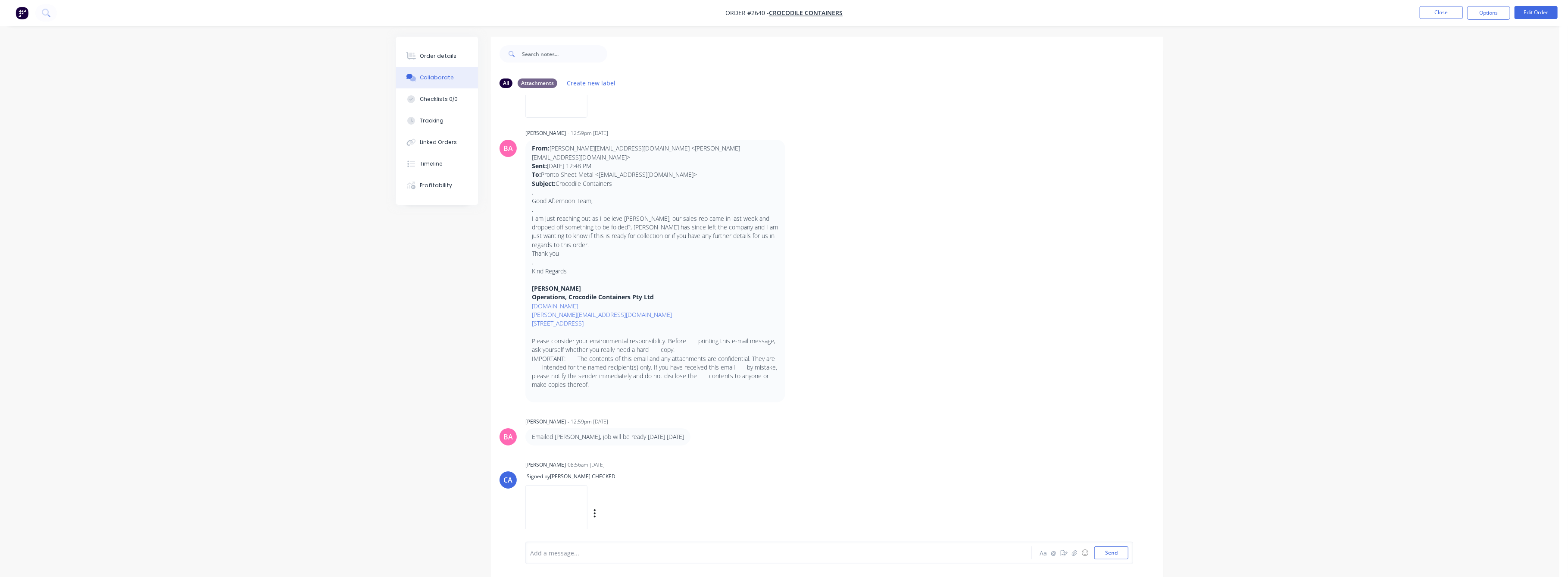
scroll to position [172, 0]
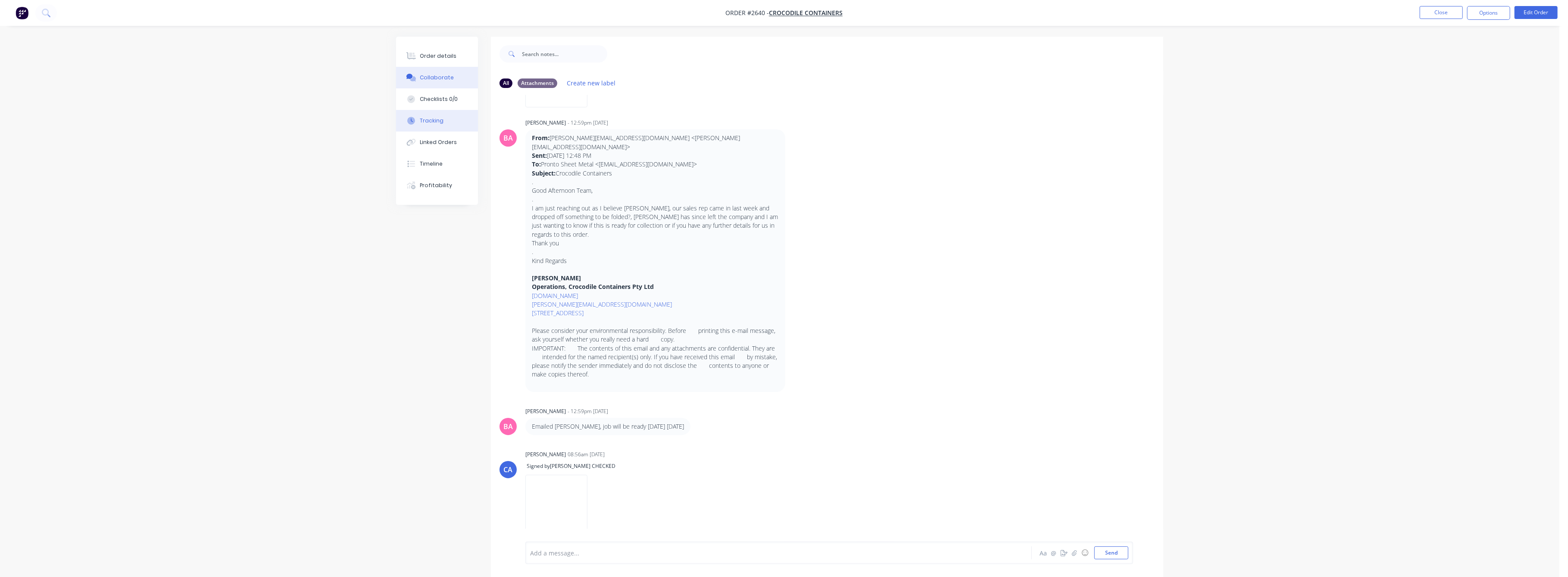
click at [438, 118] on div "Tracking" at bounding box center [432, 121] width 24 height 7
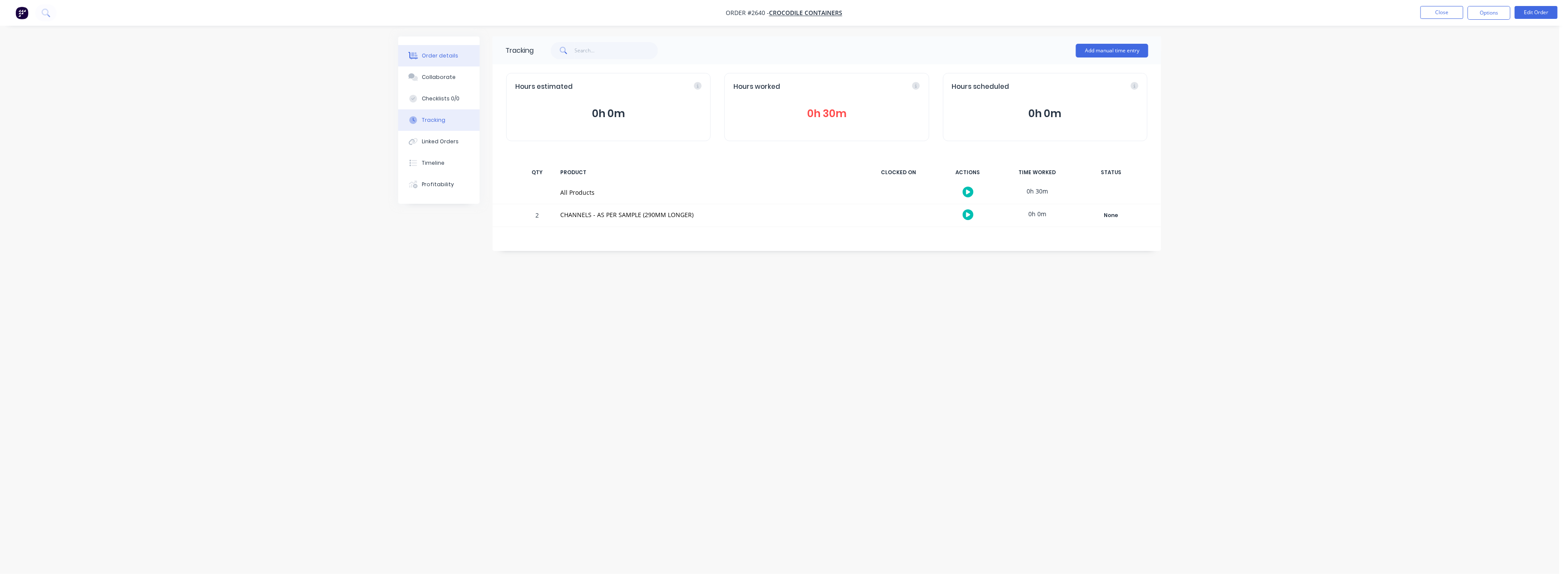
click at [441, 59] on div "Order details" at bounding box center [441, 56] width 37 height 7
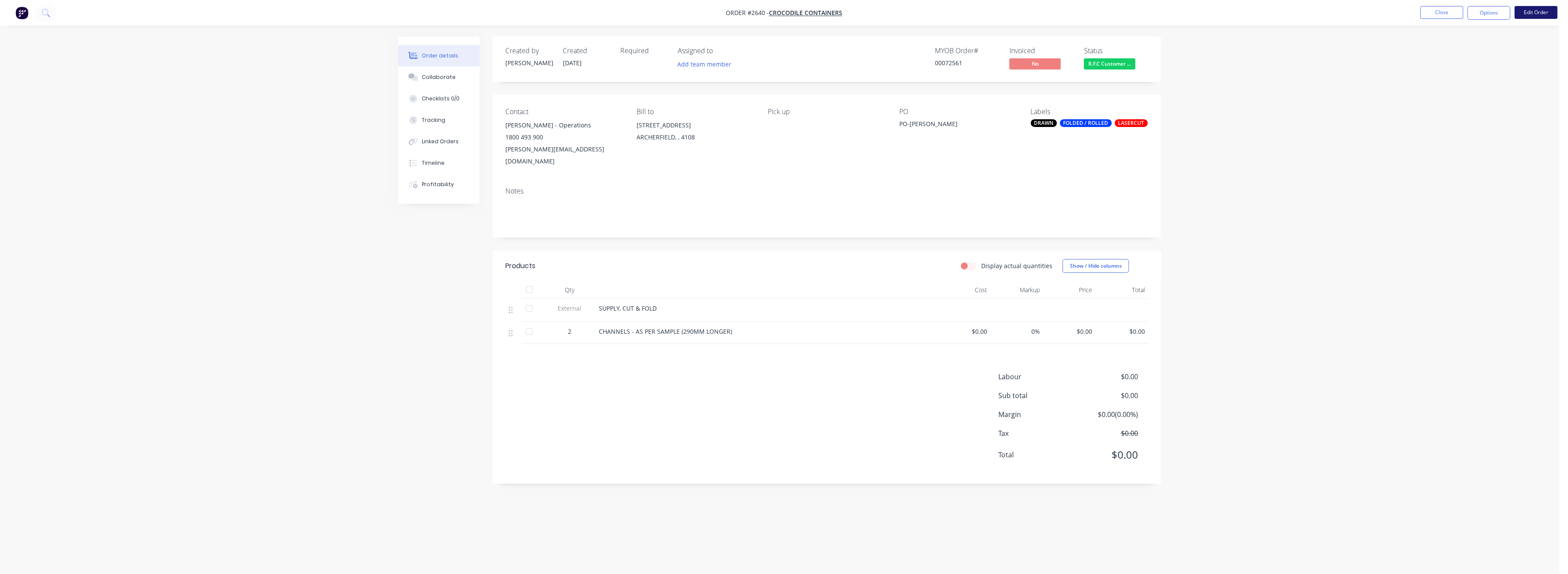
click at [1532, 12] on button "Edit Order" at bounding box center [1536, 12] width 43 height 13
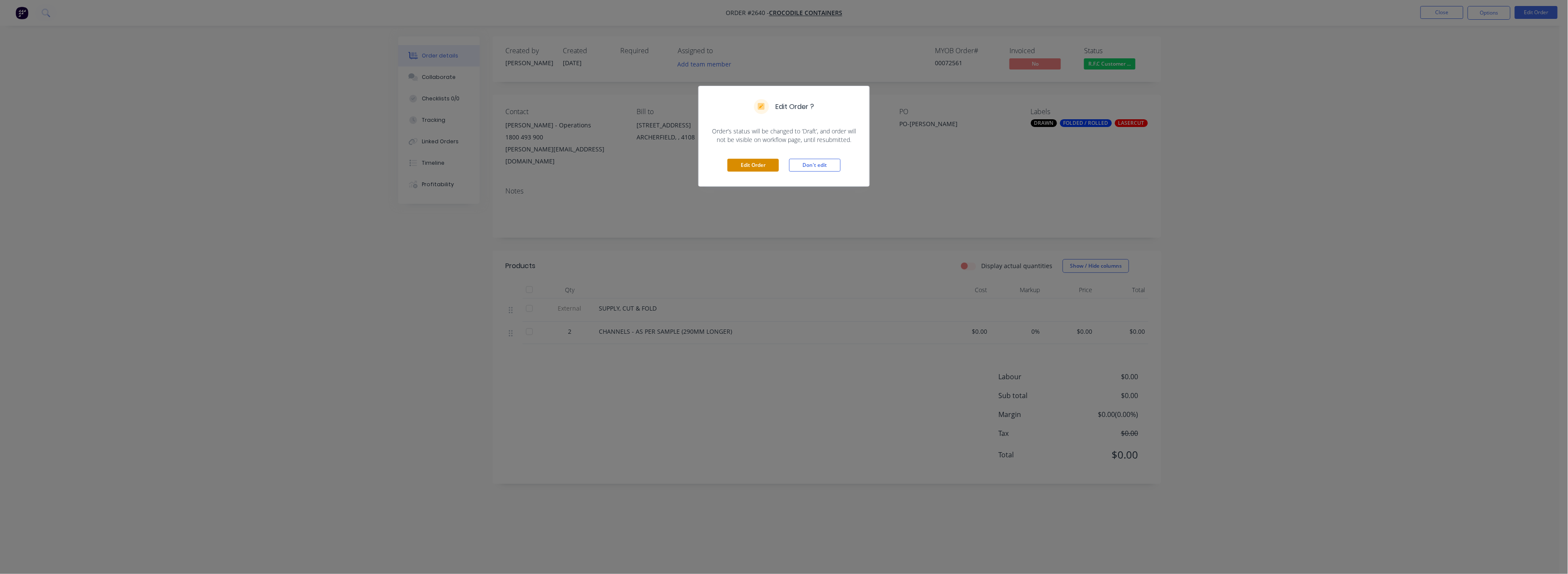
click at [759, 163] on button "Edit Order" at bounding box center [753, 165] width 51 height 13
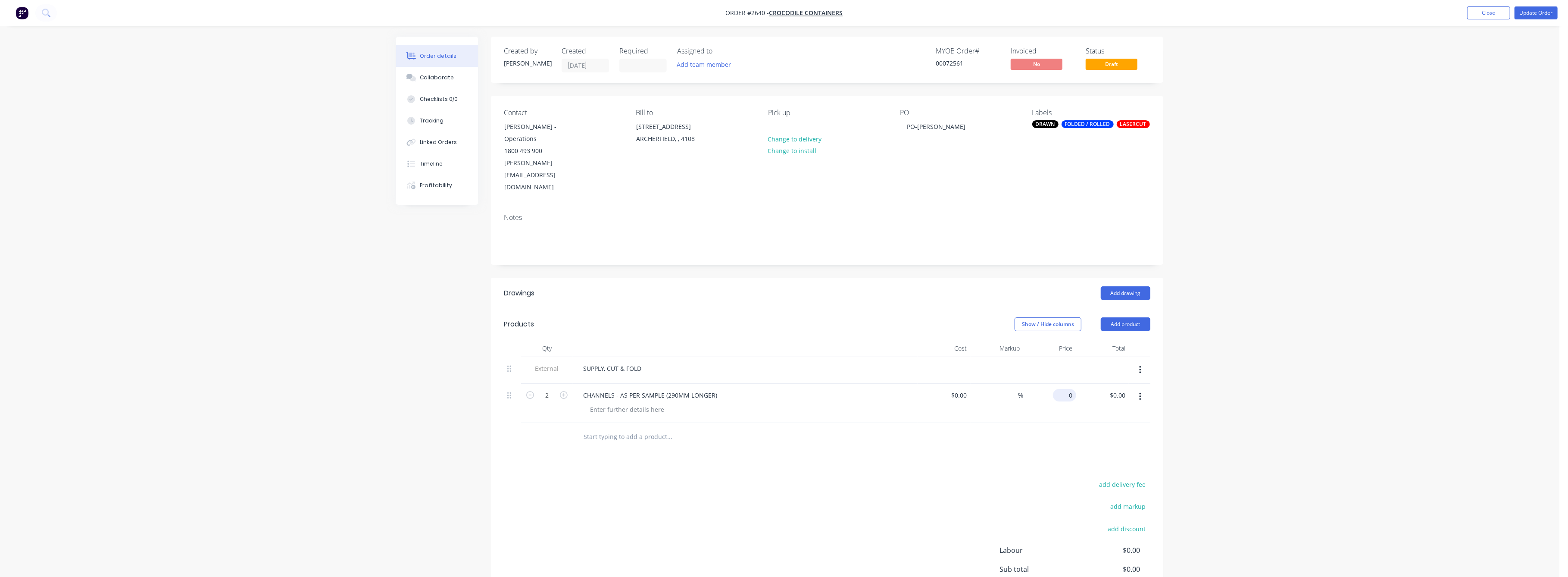
click at [1064, 389] on div "0 $0.00" at bounding box center [1064, 395] width 23 height 13
type input "$100.00"
type input "$200.00"
click at [1251, 397] on div "Order details Collaborate Checklists 0/0 Tracking Linked Orders Timeline Profit…" at bounding box center [780, 335] width 1560 height 671
click at [1534, 13] on button "Update Order" at bounding box center [1536, 13] width 43 height 13
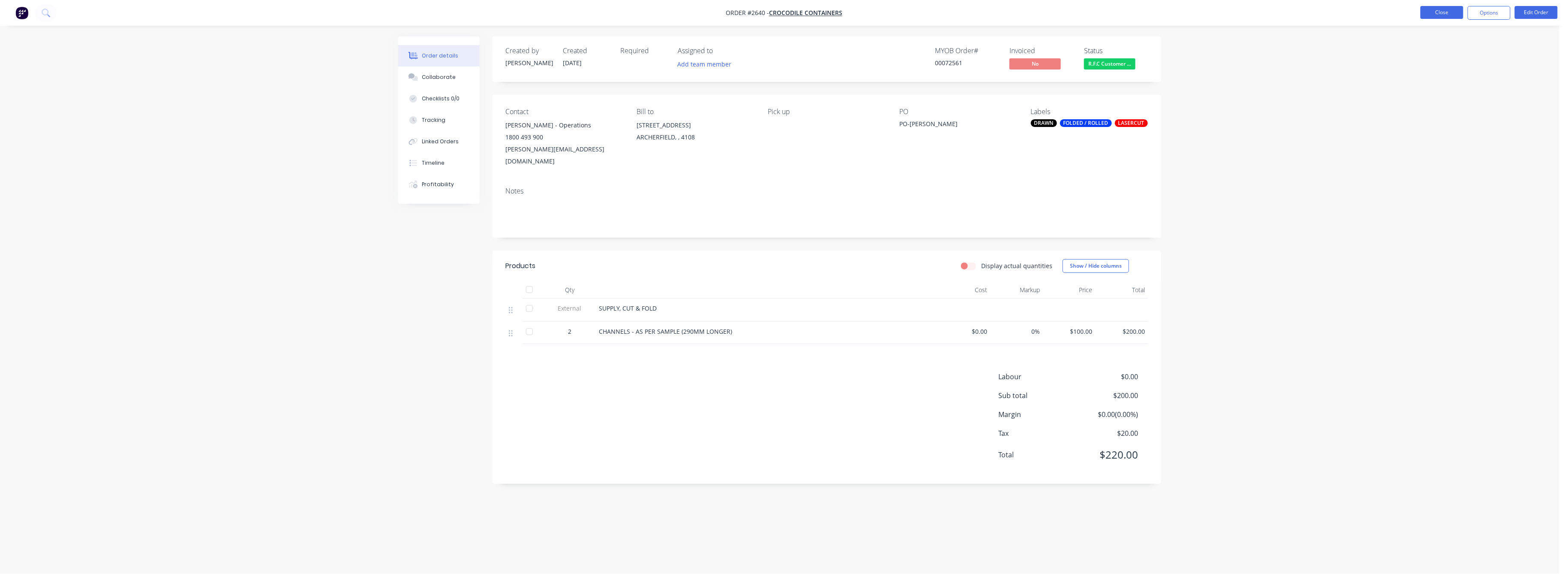
click at [1434, 13] on button "Close" at bounding box center [1442, 12] width 43 height 13
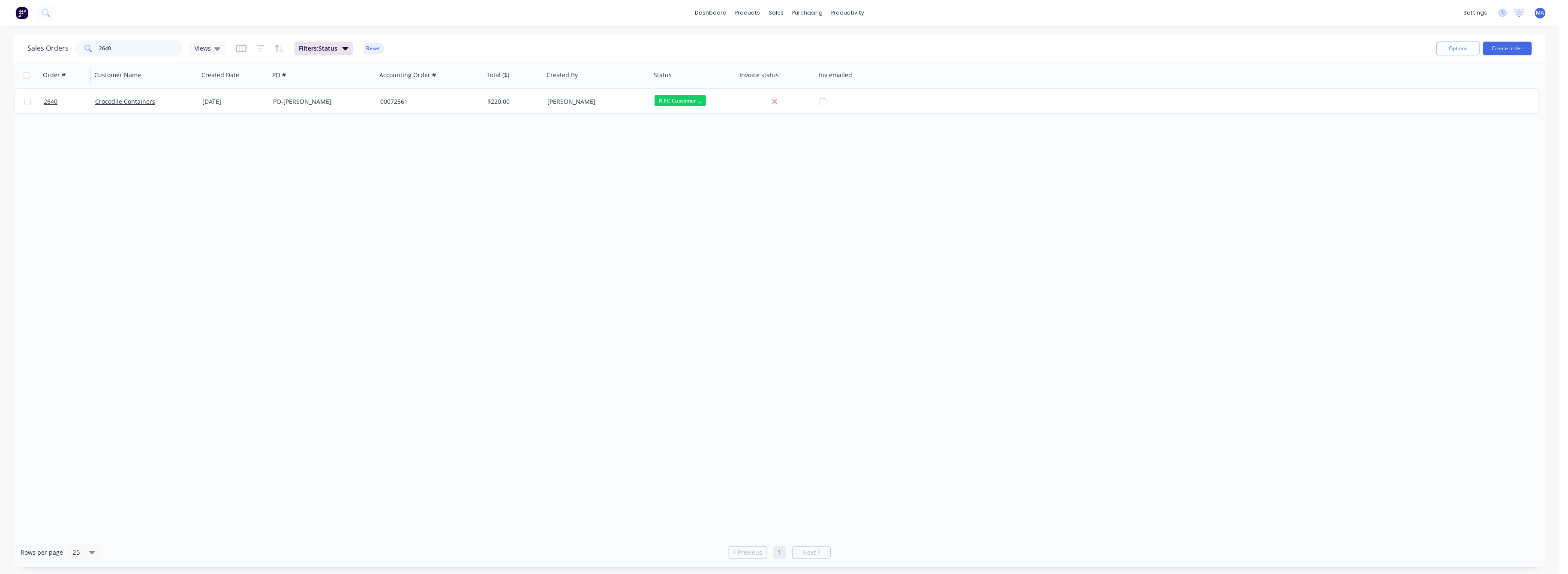
drag, startPoint x: 112, startPoint y: 46, endPoint x: 76, endPoint y: 64, distance: 40.2
click at [85, 53] on div "2640" at bounding box center [129, 48] width 107 height 17
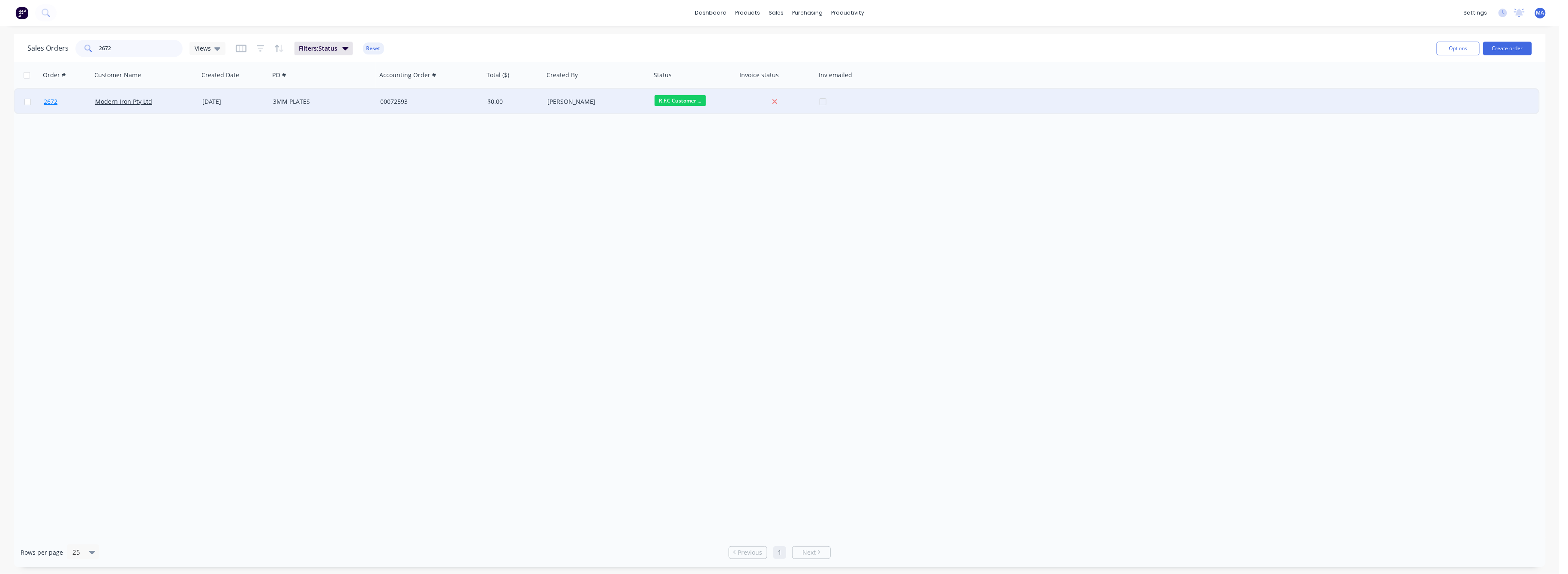
type input "2672"
click at [52, 102] on span "2672" at bounding box center [50, 102] width 14 height 9
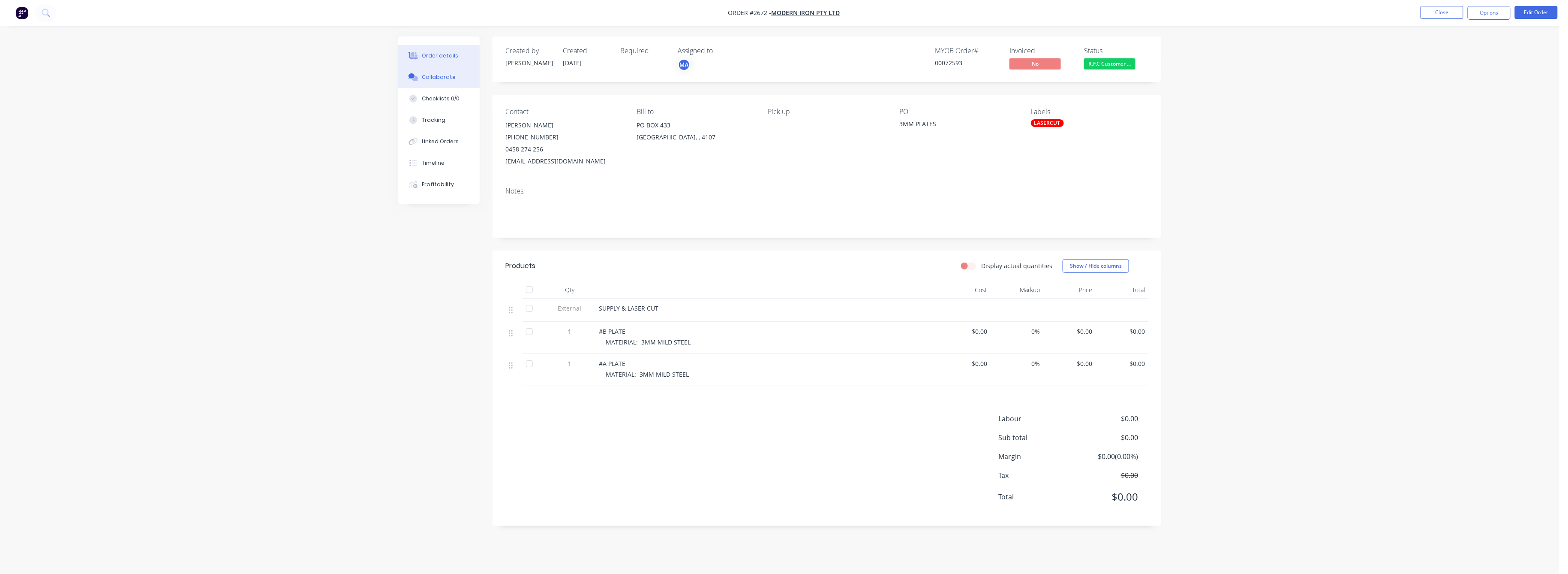
click at [443, 77] on div "Collaborate" at bounding box center [439, 77] width 34 height 7
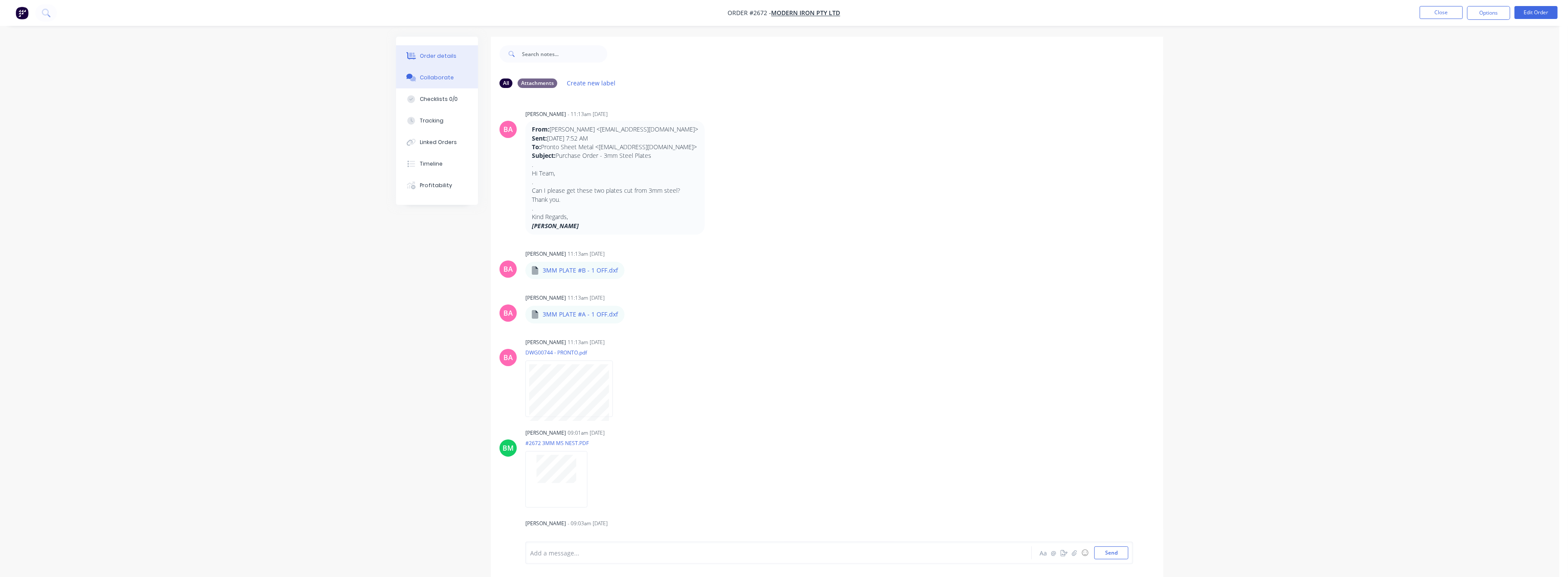
click at [436, 56] on div "Order details" at bounding box center [439, 56] width 37 height 7
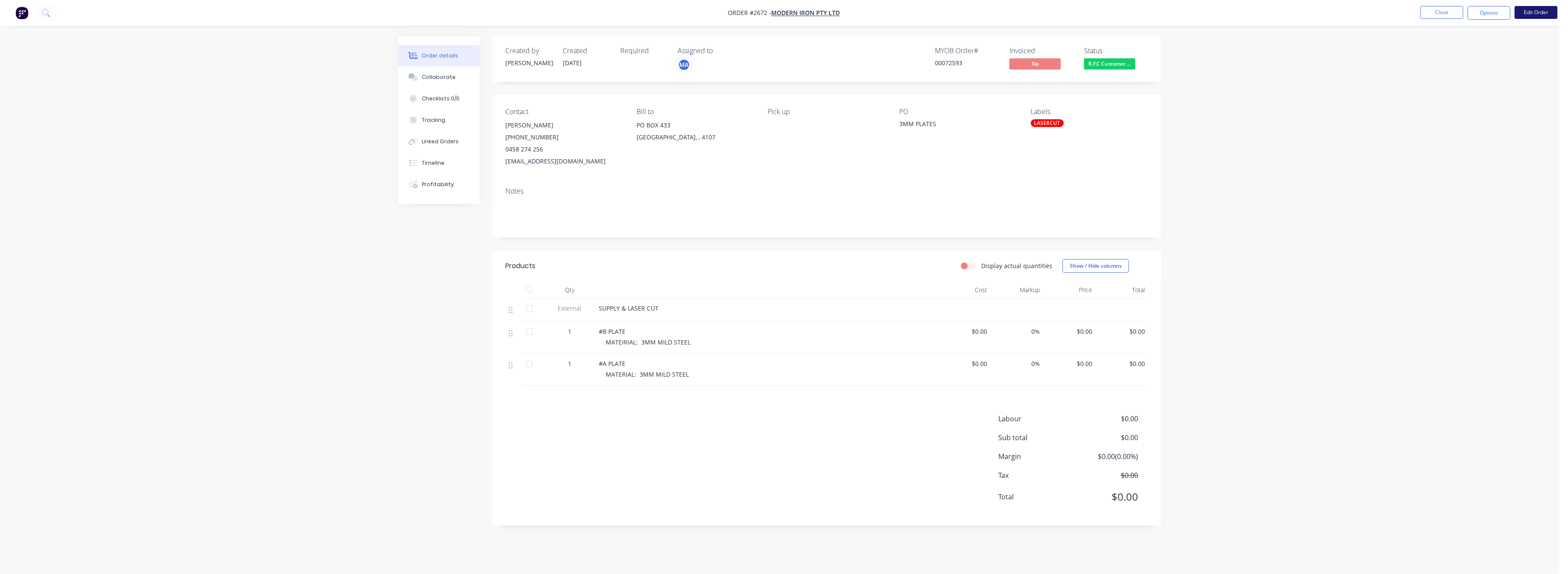
click at [1542, 10] on button "Edit Order" at bounding box center [1536, 12] width 43 height 13
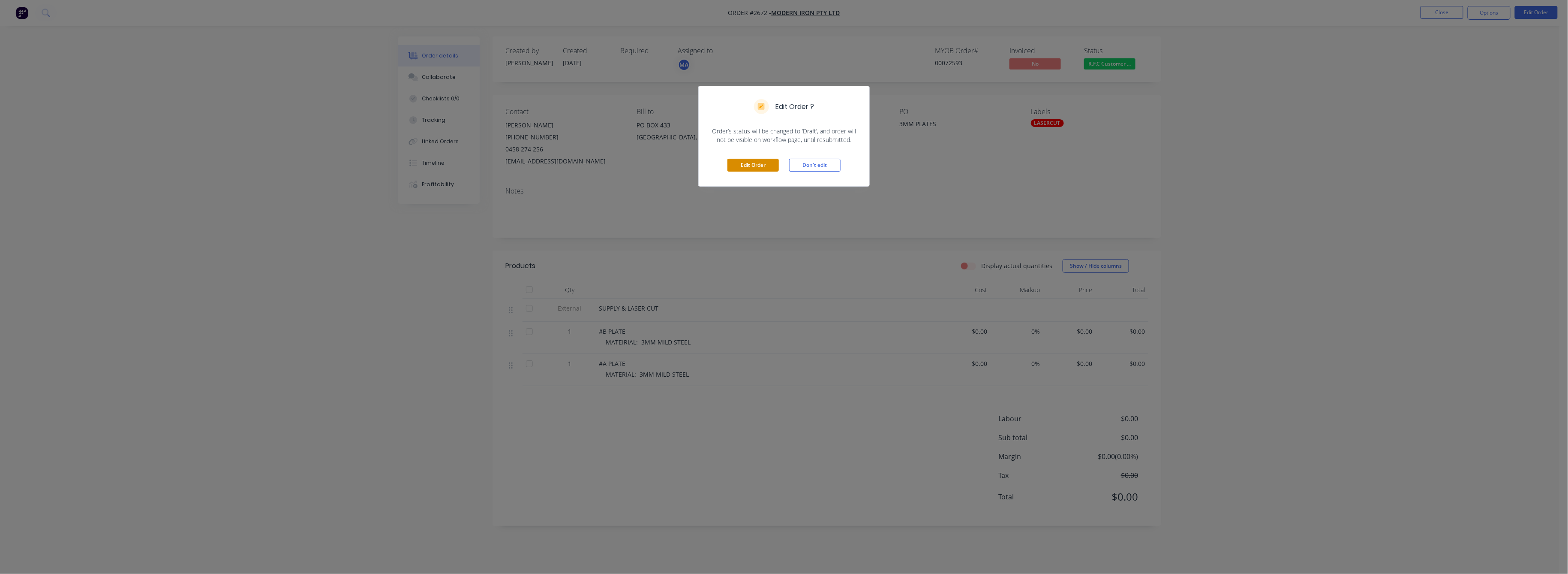
click at [741, 161] on button "Edit Order" at bounding box center [753, 165] width 51 height 13
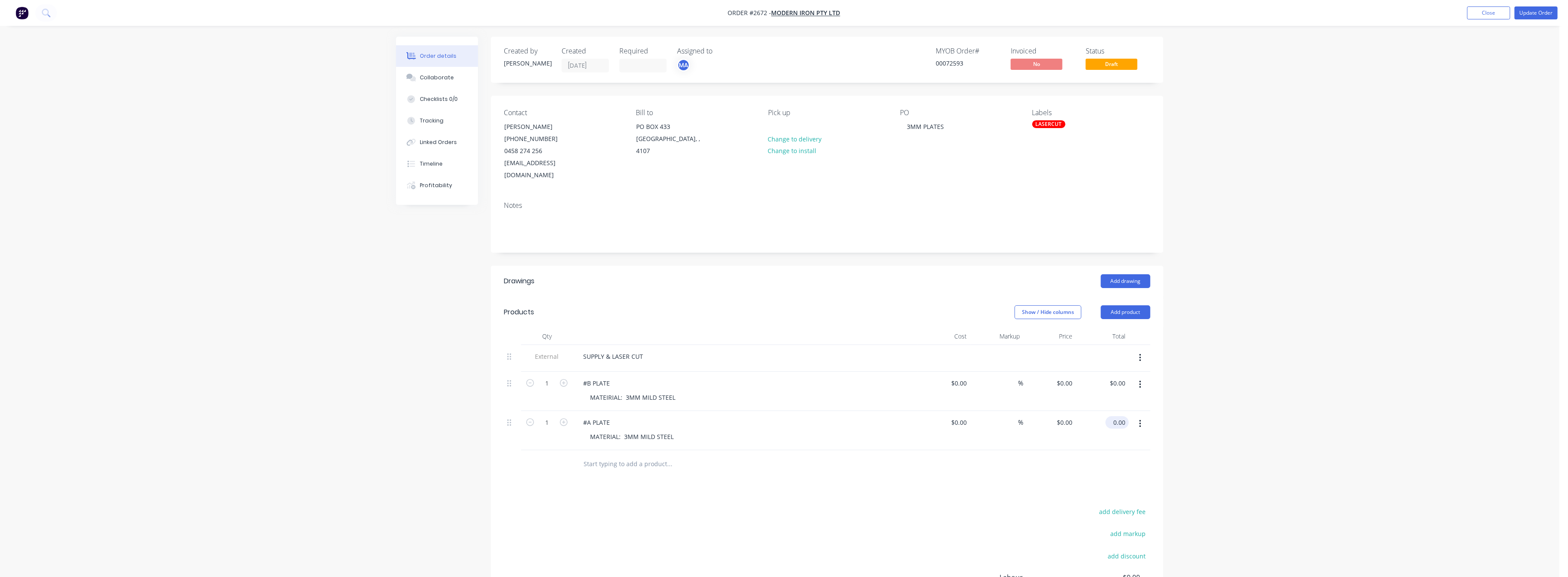
click at [1115, 416] on input "0.00" at bounding box center [1119, 422] width 20 height 13
type input "83"
type input "$83.00"
drag, startPoint x: 1436, startPoint y: 373, endPoint x: 1416, endPoint y: 312, distance: 64.2
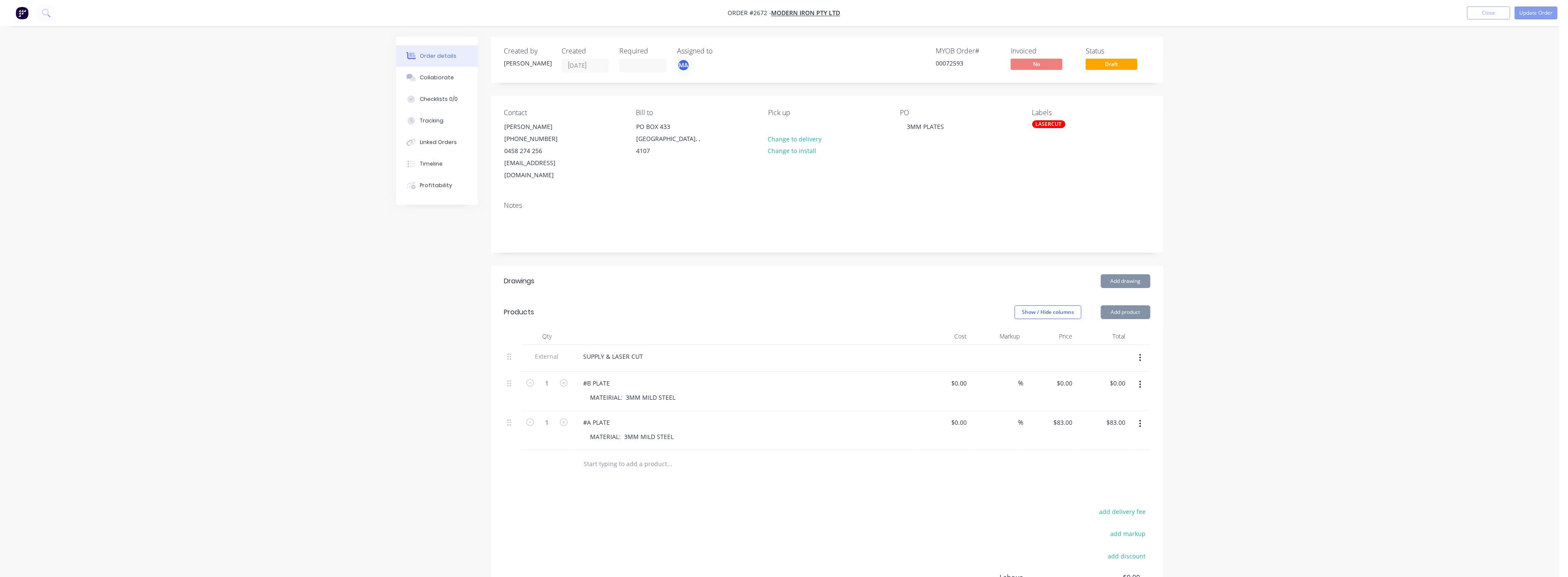
click at [1436, 371] on div "Order details Collaborate Checklists 0/0 Tracking Linked Orders Timeline Profit…" at bounding box center [780, 349] width 1560 height 698
click at [1537, 12] on button "Update Order" at bounding box center [1536, 13] width 43 height 13
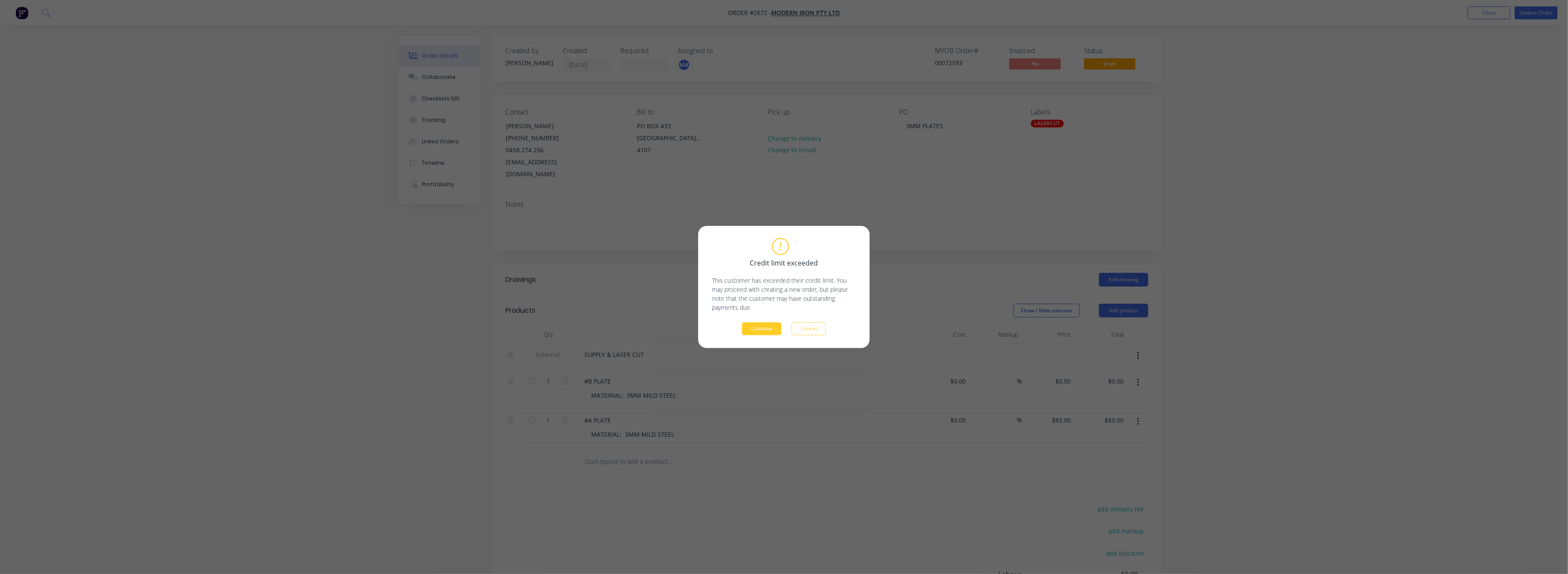
click at [762, 330] on button "Continue" at bounding box center [762, 328] width 40 height 13
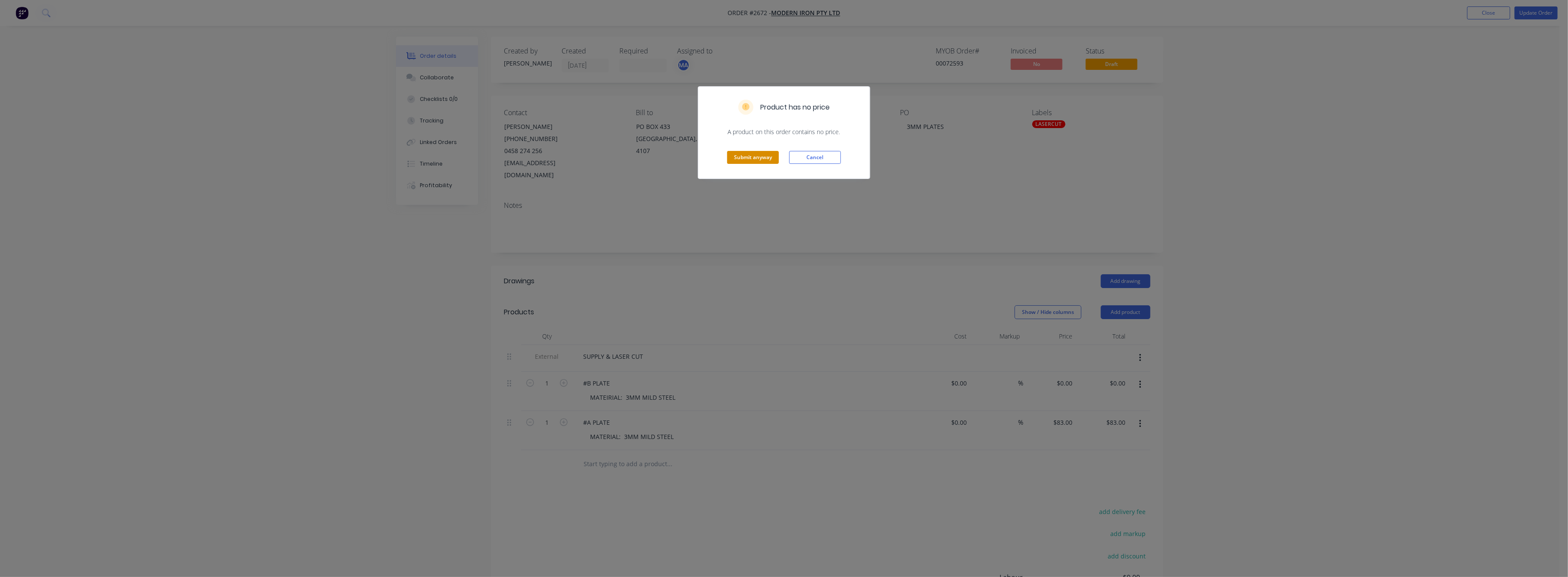
click at [750, 155] on button "Submit anyway" at bounding box center [753, 157] width 52 height 13
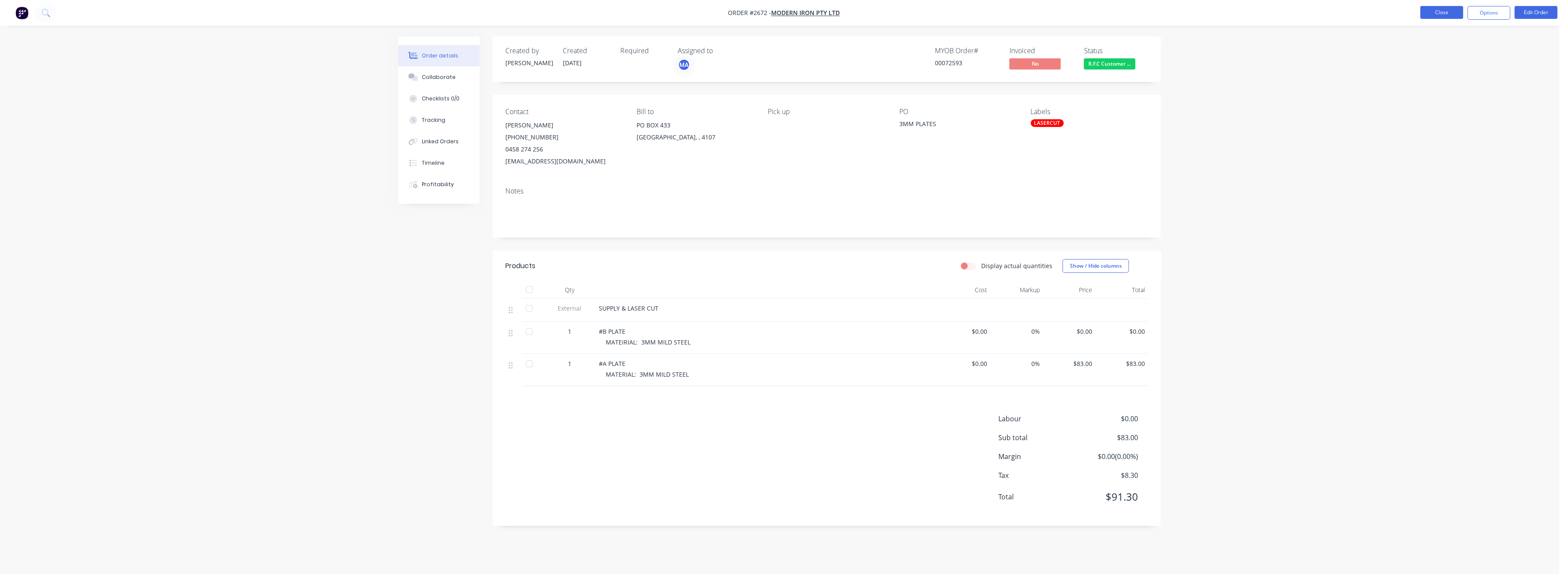
click at [1450, 11] on button "Close" at bounding box center [1442, 12] width 43 height 13
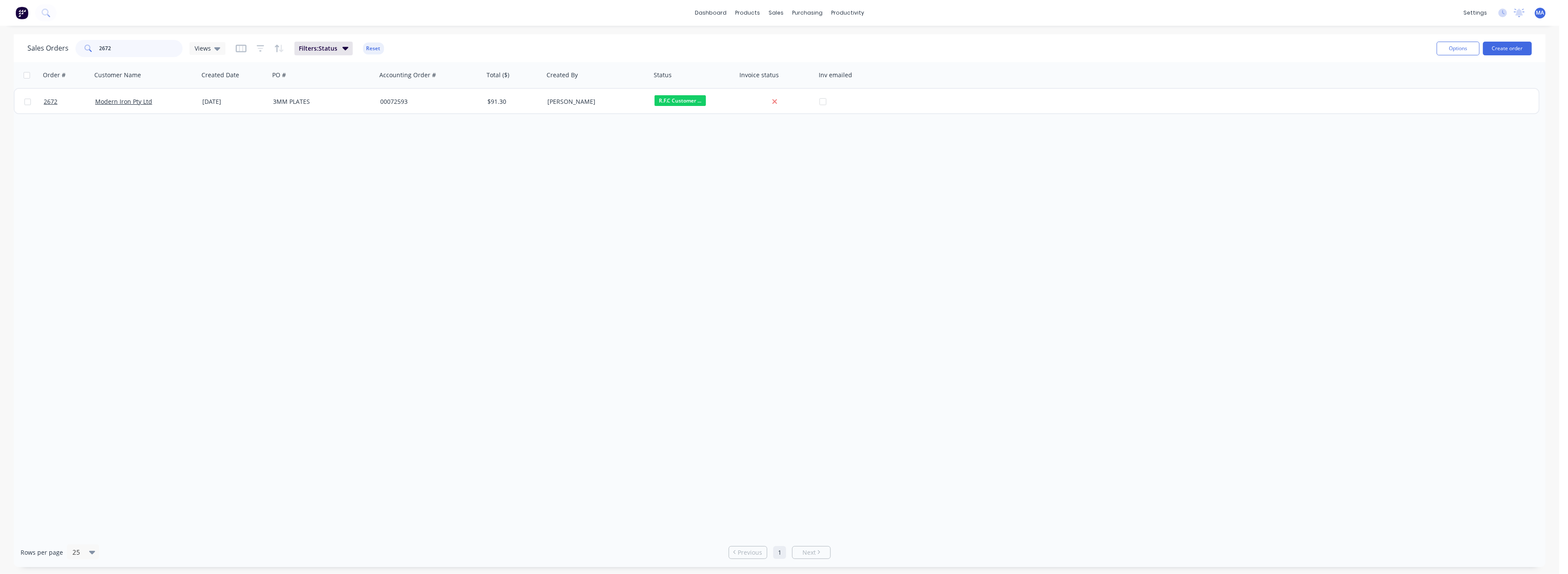
drag, startPoint x: 111, startPoint y: 50, endPoint x: 93, endPoint y: 50, distance: 18.0
click at [93, 50] on div "2672" at bounding box center [129, 48] width 107 height 17
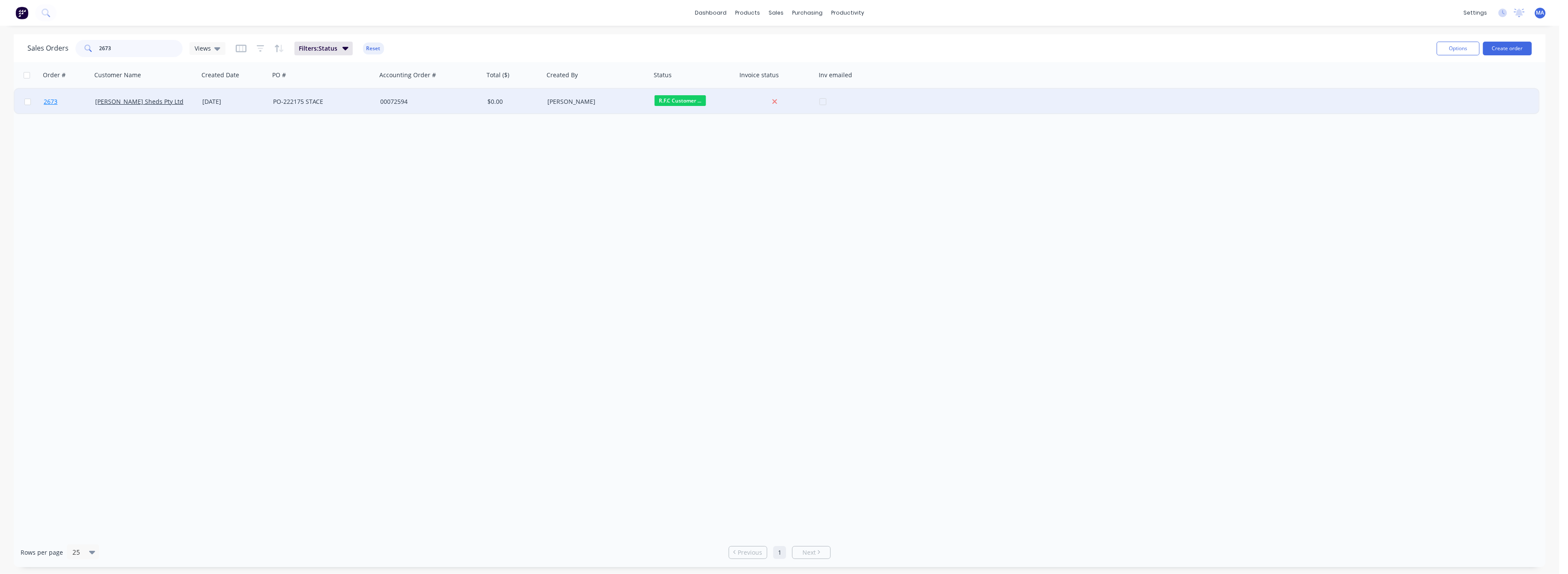
type input "2673"
click at [48, 99] on span "2673" at bounding box center [50, 102] width 14 height 9
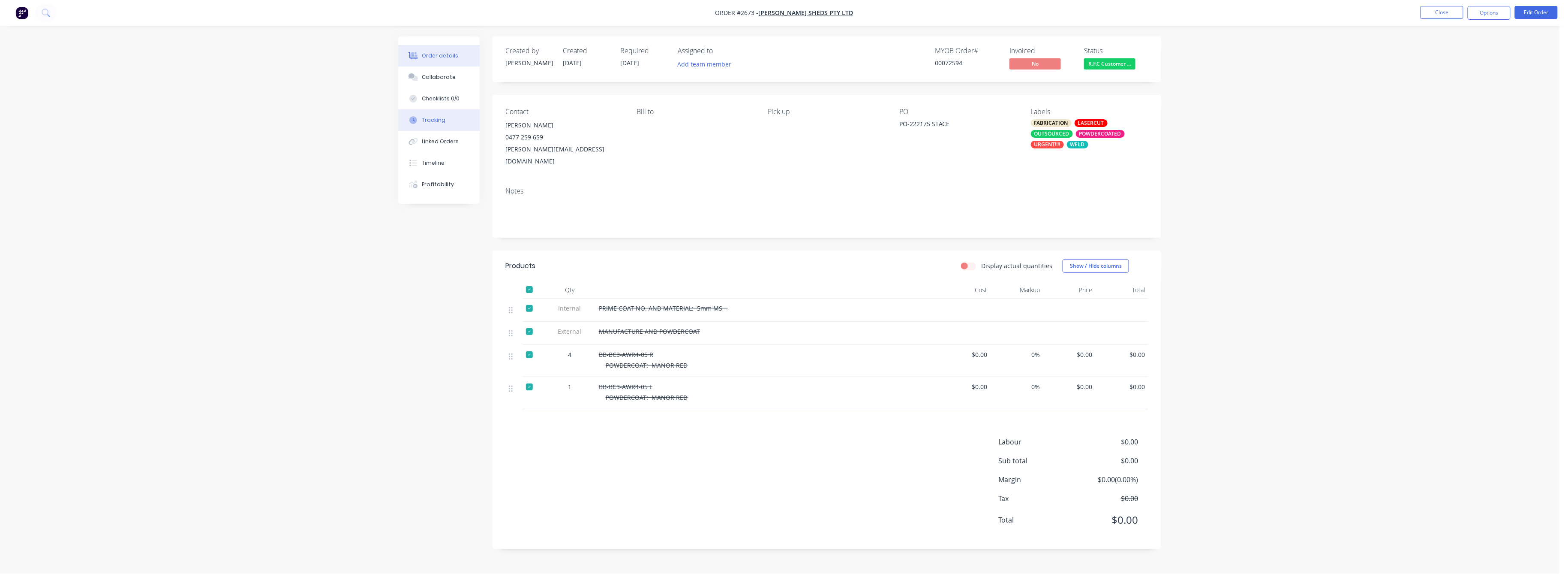
click at [441, 121] on div "Tracking" at bounding box center [434, 120] width 24 height 7
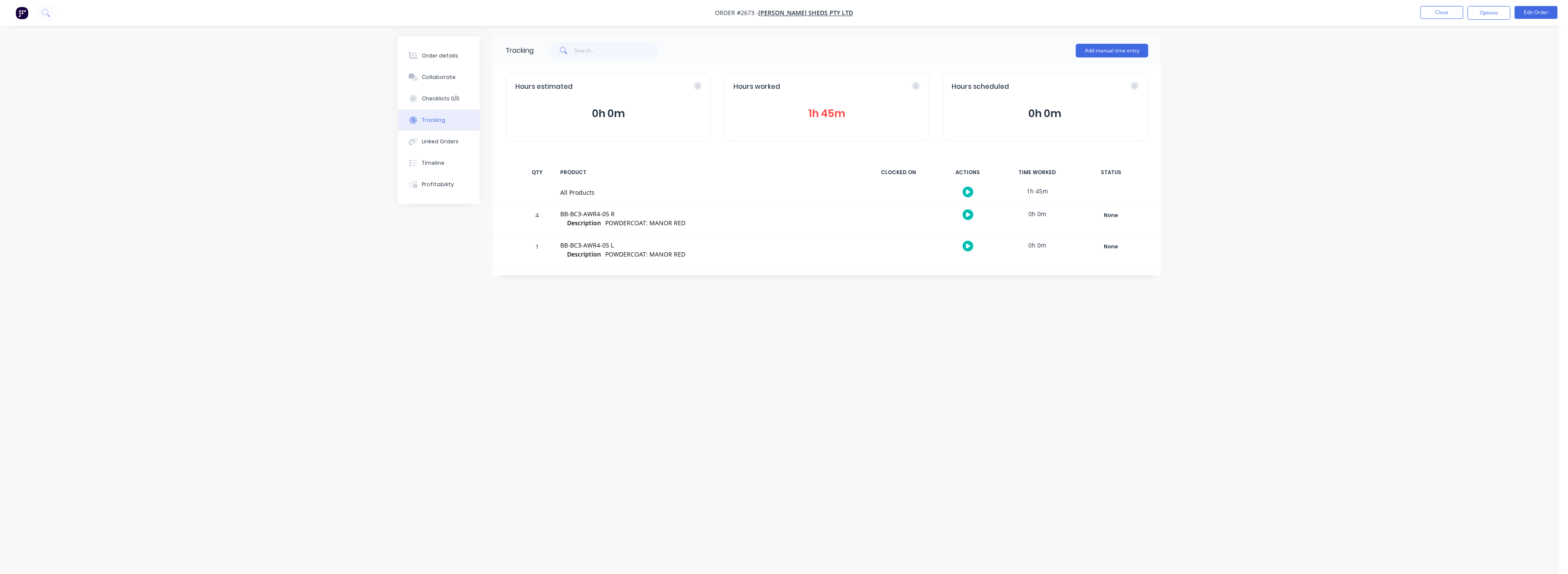
click at [813, 110] on button "1h 45m" at bounding box center [827, 113] width 187 height 16
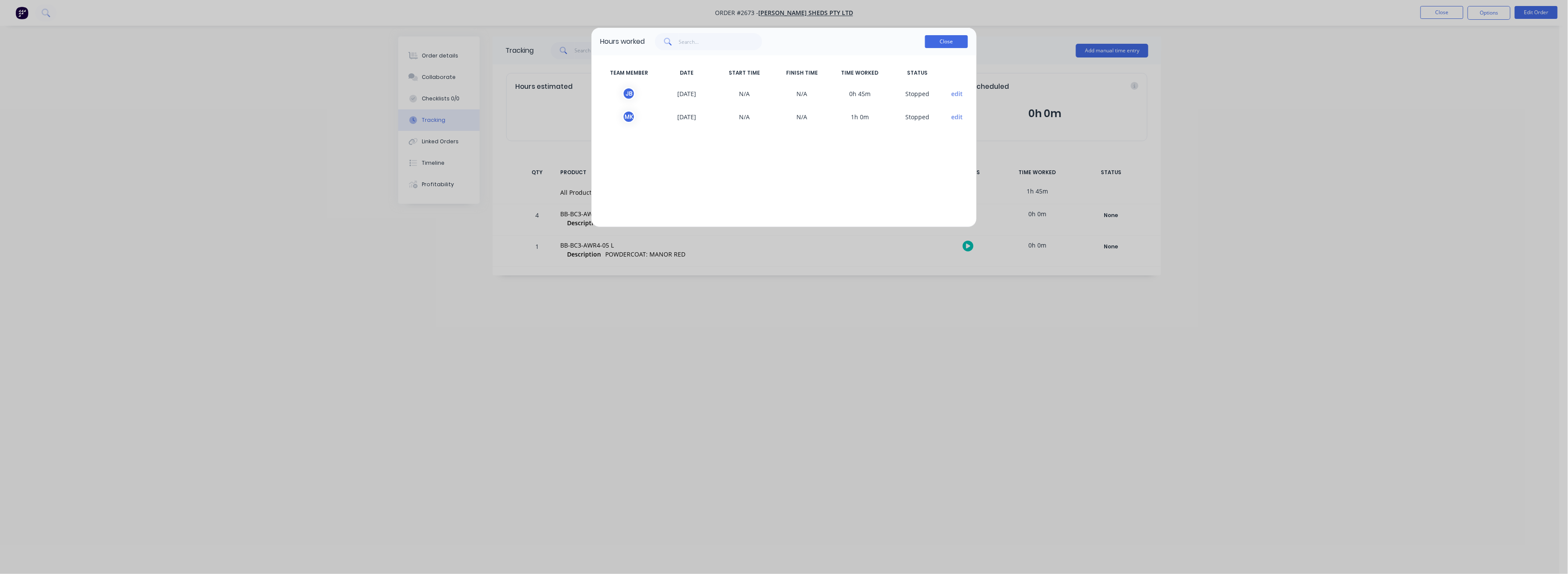
click at [953, 42] on button "Close" at bounding box center [947, 41] width 43 height 13
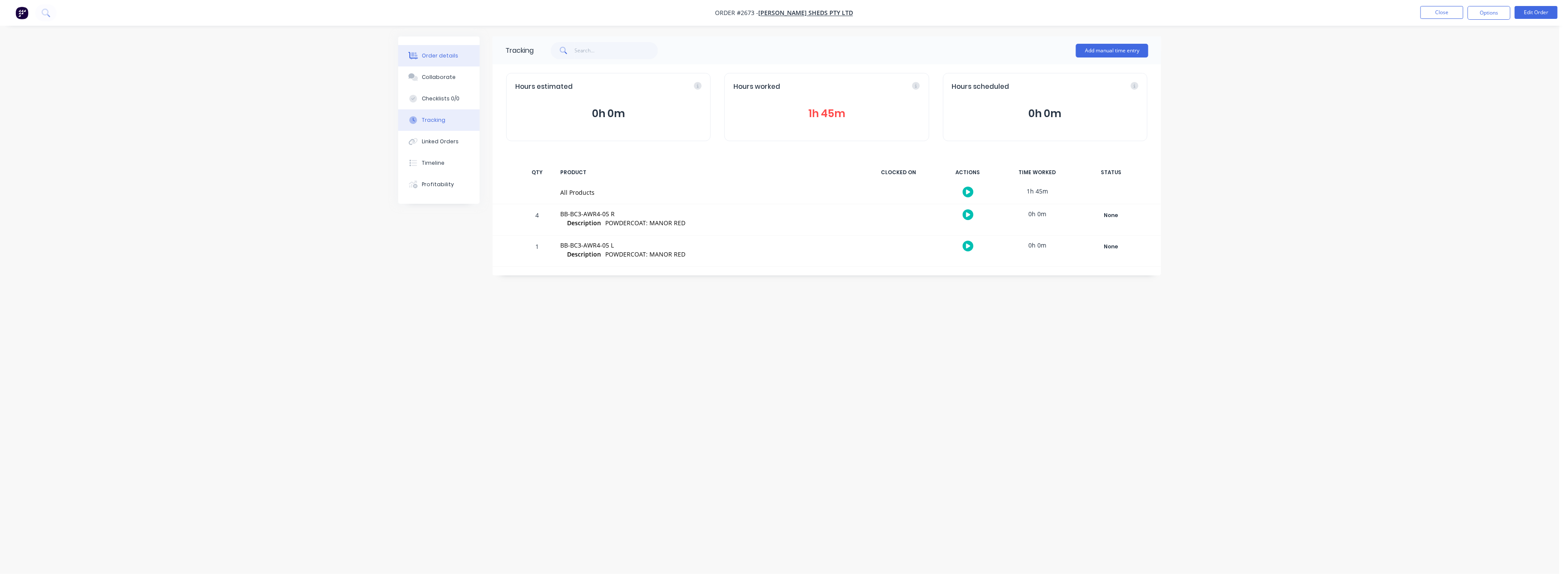
click at [443, 52] on div "Order details" at bounding box center [441, 56] width 37 height 7
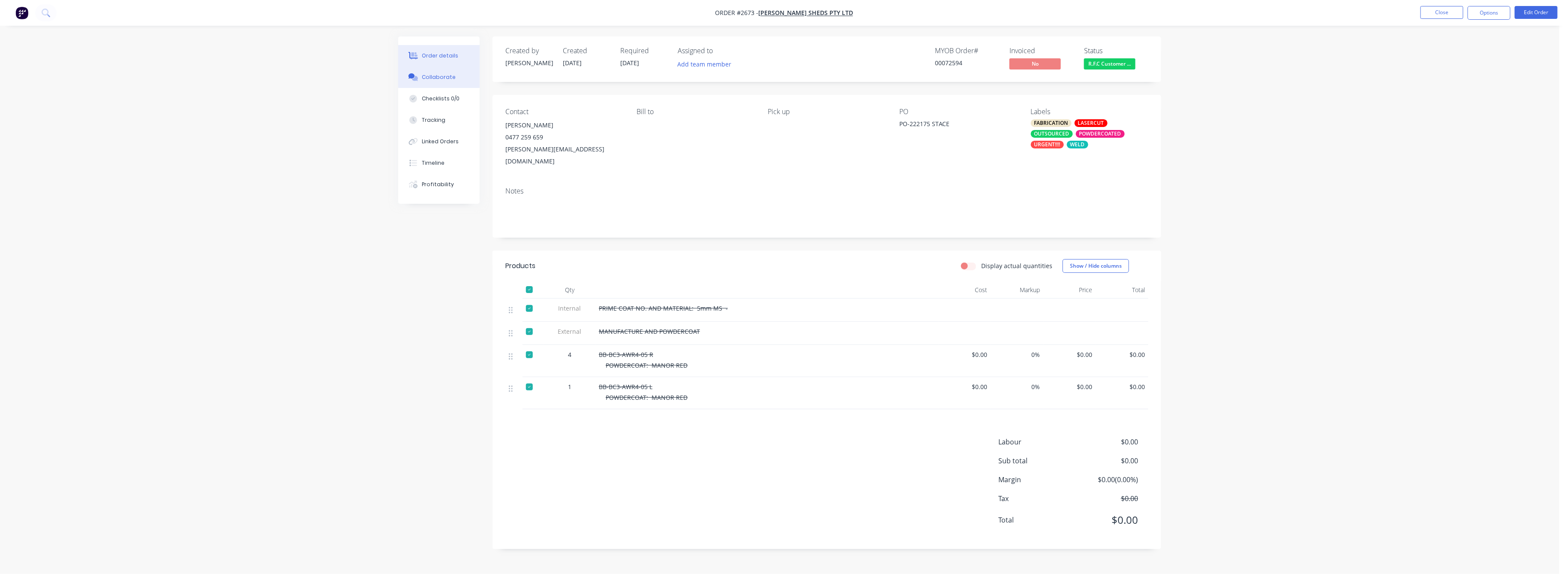
click at [438, 74] on div "Collaborate" at bounding box center [439, 77] width 34 height 7
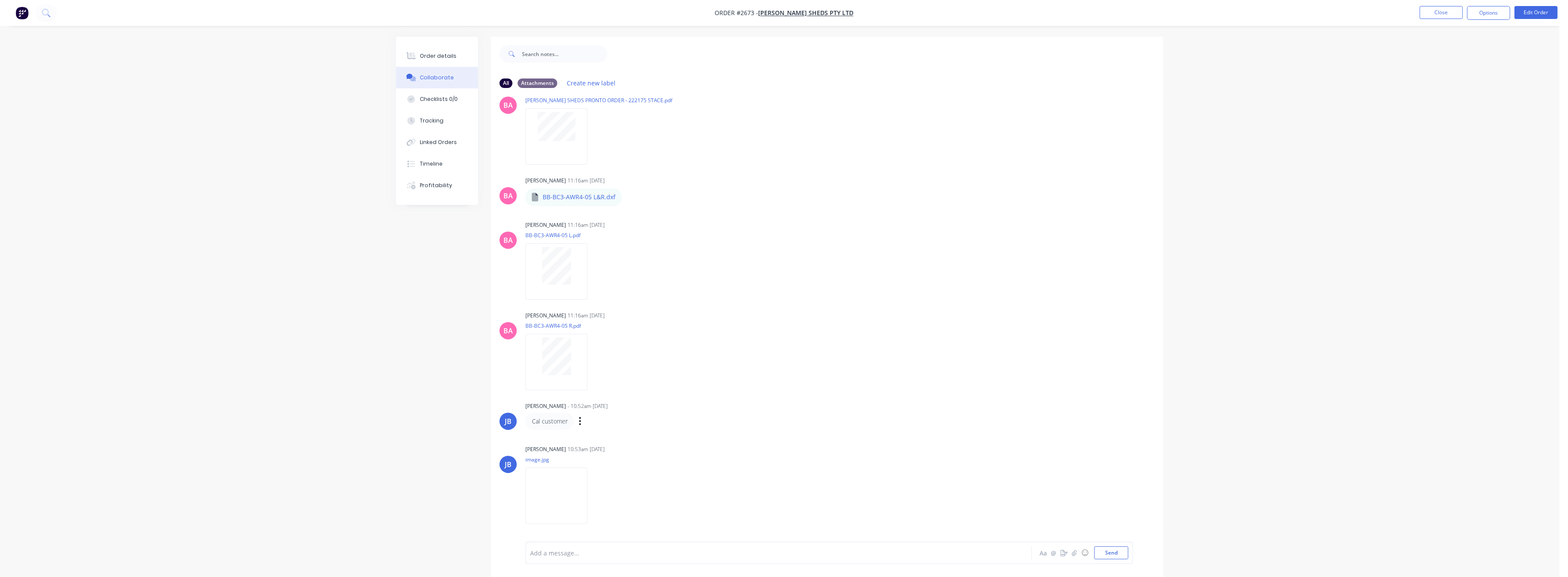
scroll to position [194, 0]
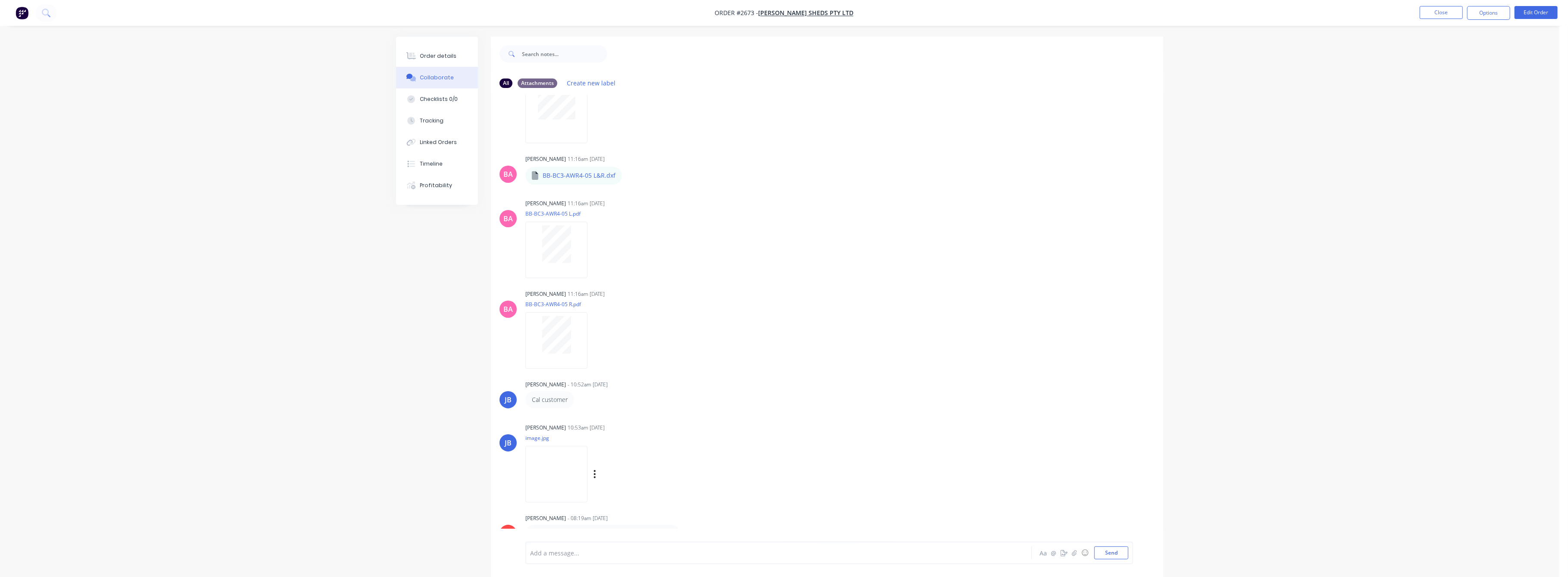
click at [568, 468] on img at bounding box center [556, 474] width 62 height 56
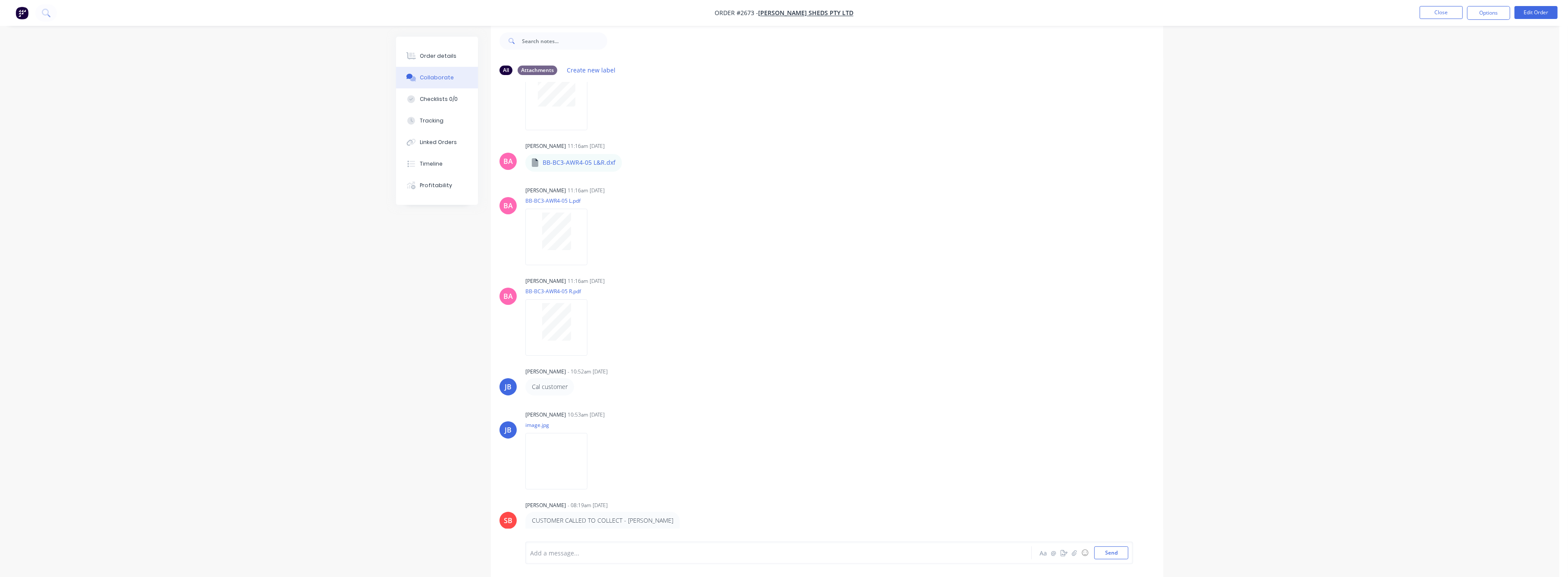
drag, startPoint x: 429, startPoint y: 64, endPoint x: 486, endPoint y: 88, distance: 61.8
click at [430, 64] on button "Order details" at bounding box center [437, 55] width 82 height 21
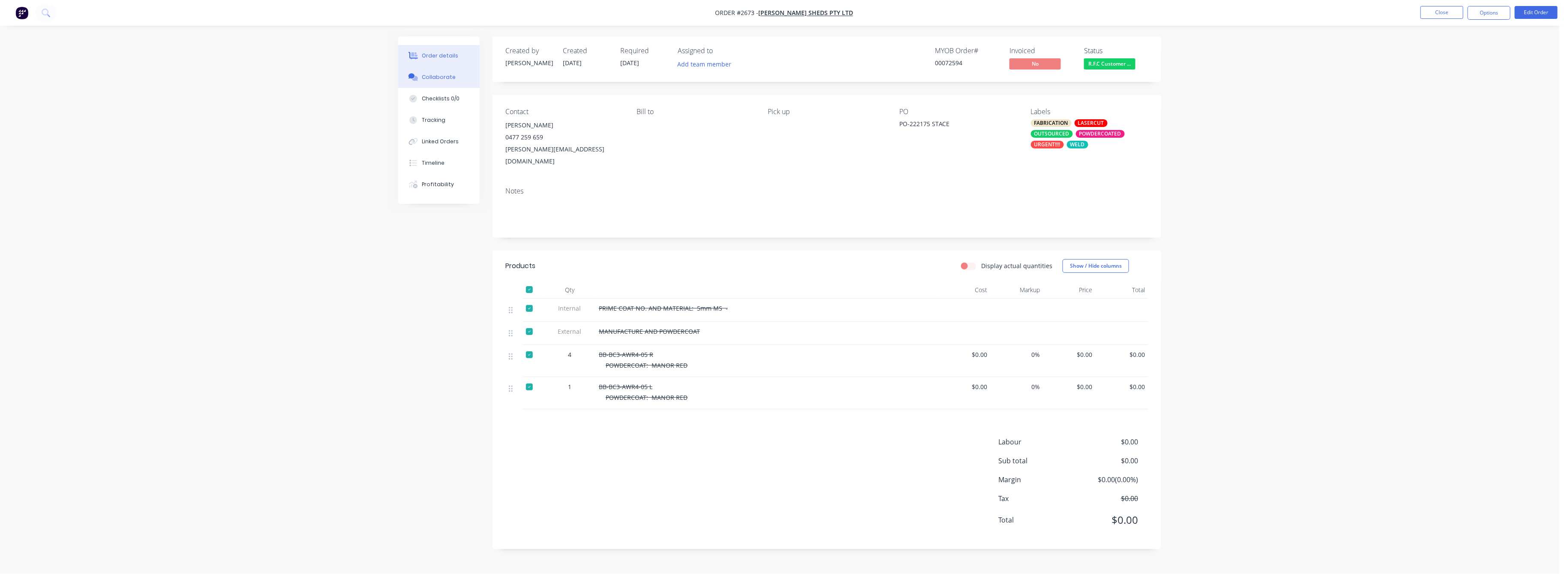
click at [441, 81] on button "Collaborate" at bounding box center [438, 77] width 82 height 21
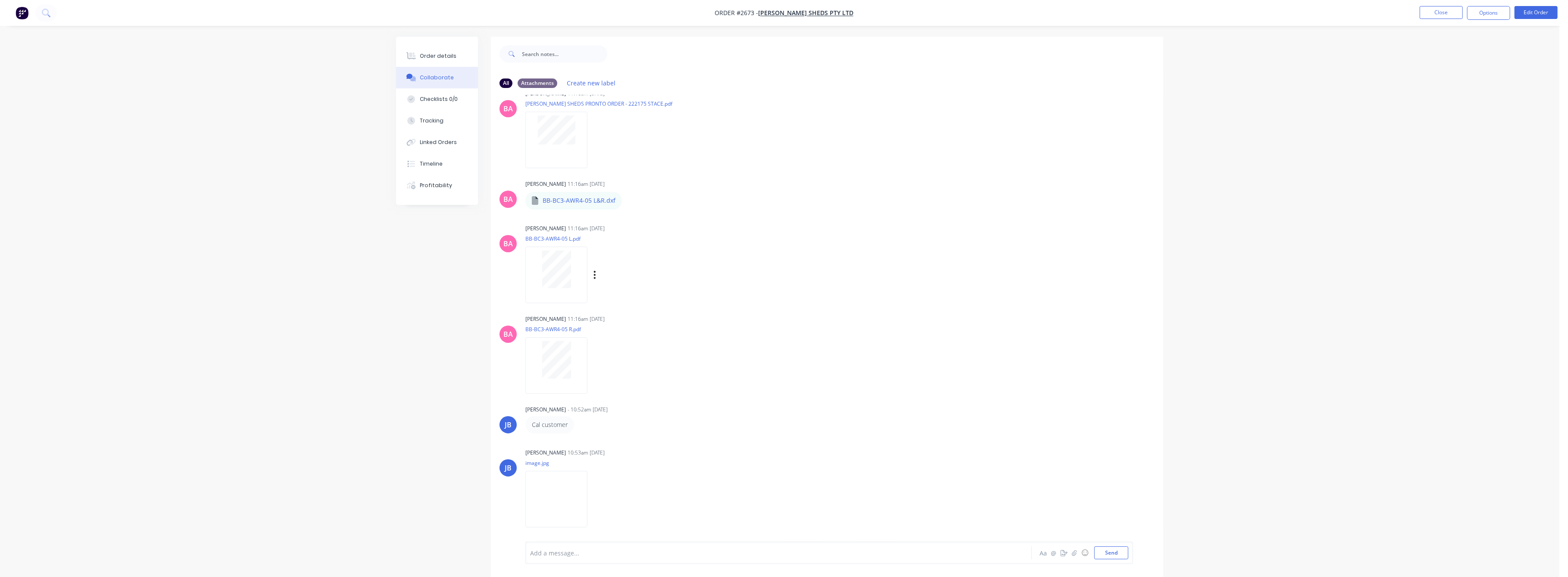
scroll to position [172, 0]
click at [437, 53] on div "Order details" at bounding box center [439, 56] width 37 height 7
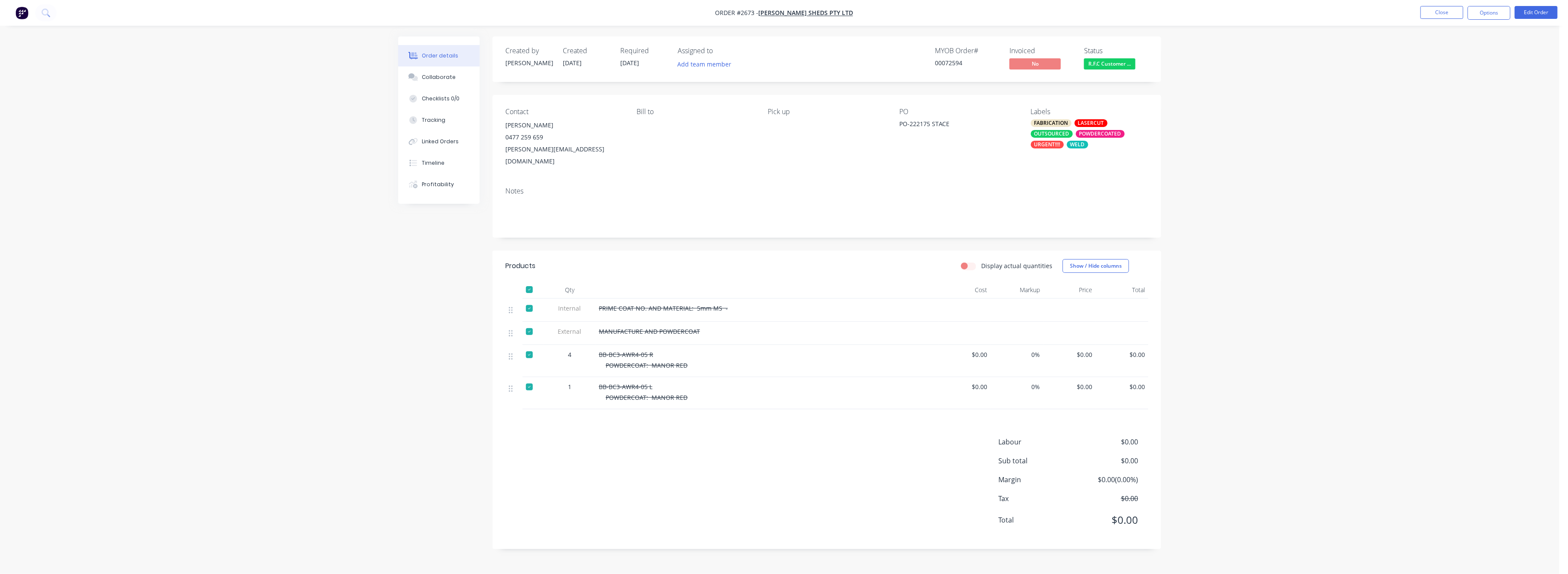
click at [530, 281] on div at bounding box center [529, 289] width 17 height 17
click at [1090, 350] on span "$0.00" at bounding box center [1069, 355] width 46 height 9
click at [1533, 15] on button "Edit Order" at bounding box center [1536, 12] width 43 height 13
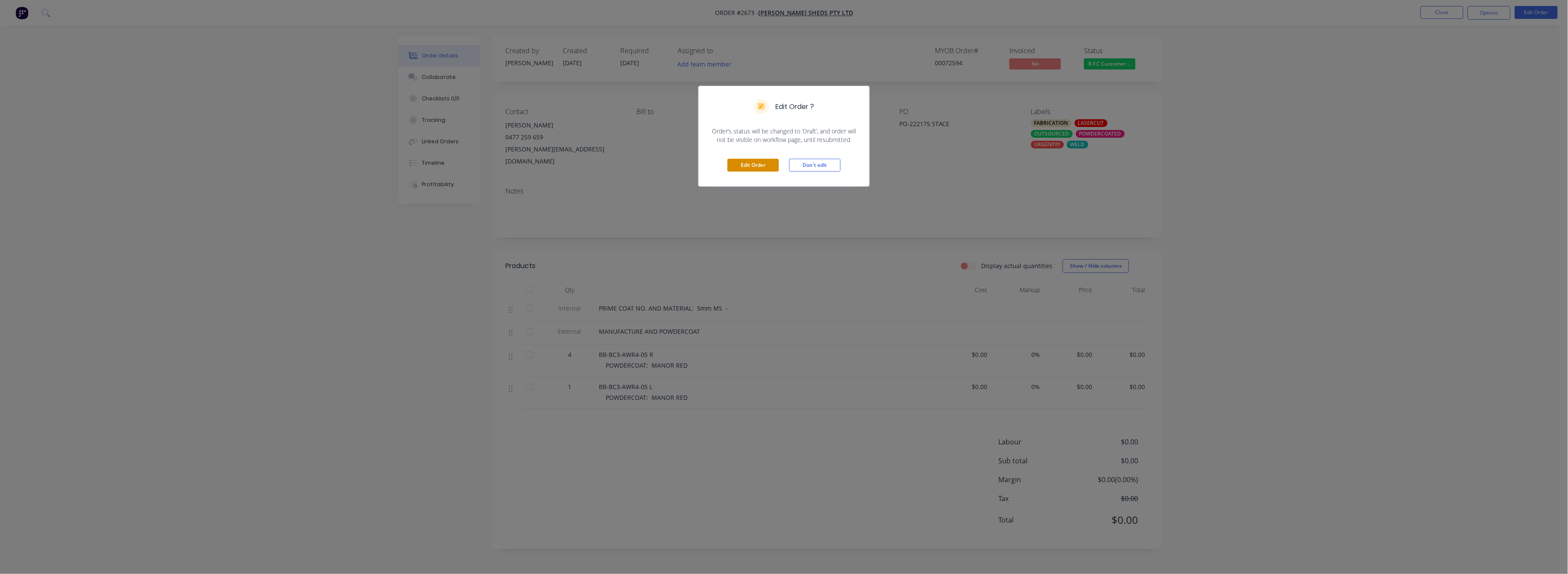
click at [755, 171] on button "Edit Order" at bounding box center [753, 165] width 51 height 13
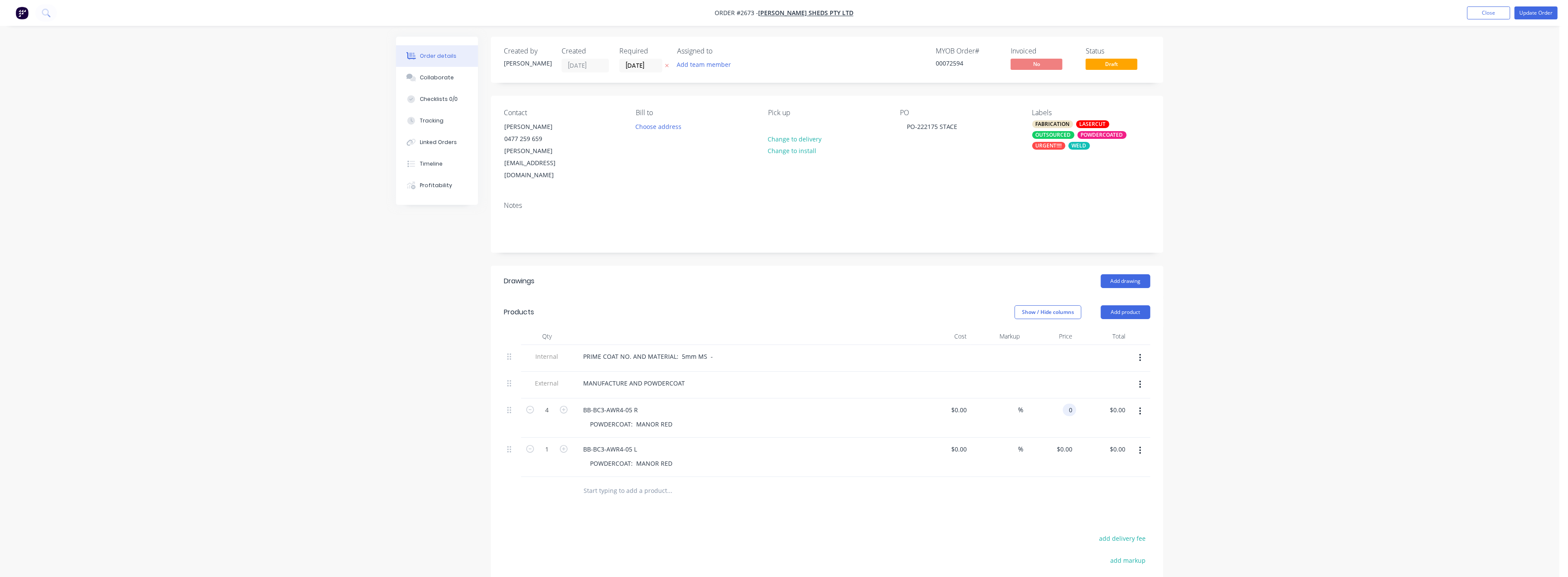
click at [1067, 404] on div "0 0" at bounding box center [1071, 410] width 10 height 13
type input "$77.00"
type input "$308.00"
drag, startPoint x: 1065, startPoint y: 421, endPoint x: 1068, endPoint y: 434, distance: 13.3
click at [1066, 443] on div "0 0" at bounding box center [1069, 449] width 13 height 13
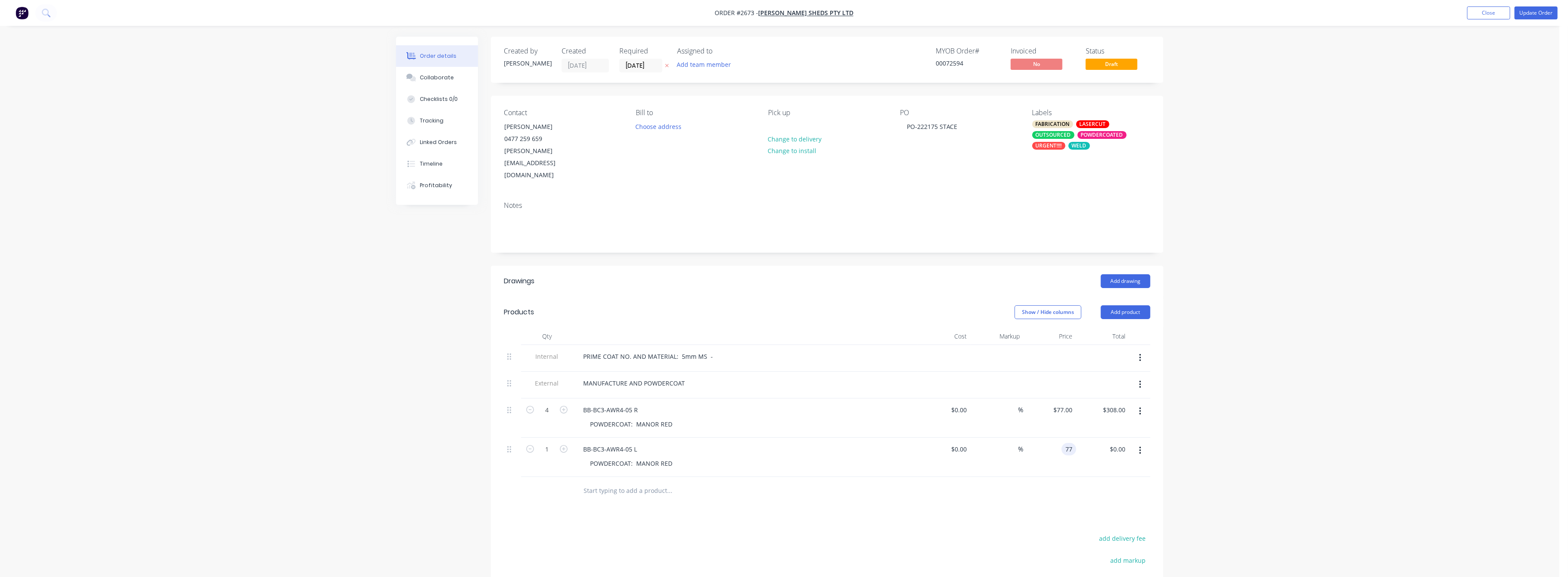
type input "$77.00"
drag, startPoint x: 1233, startPoint y: 416, endPoint x: 1277, endPoint y: 387, distance: 52.7
click at [1238, 413] on div "Order details Collaborate Checklists 0/0 Tracking Linked Orders Timeline Profit…" at bounding box center [780, 362] width 1560 height 725
drag, startPoint x: 1430, startPoint y: 217, endPoint x: 1447, endPoint y: 108, distance: 110.3
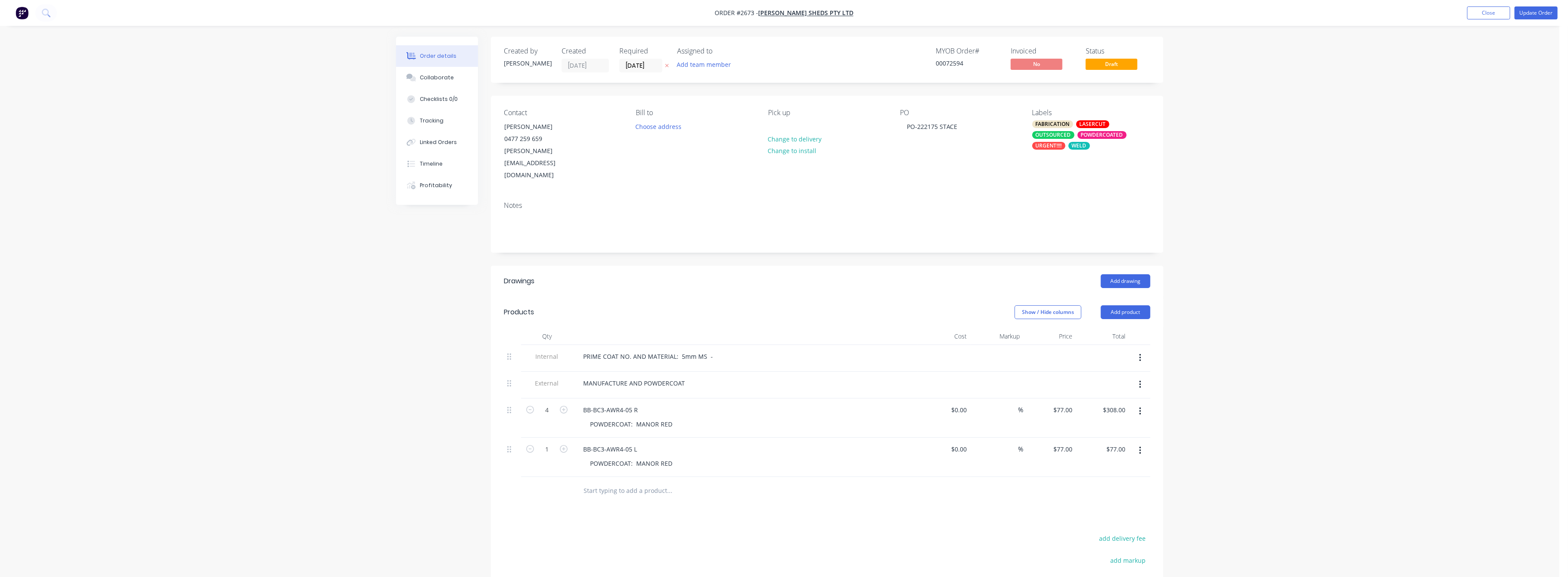
click at [1430, 200] on div "Order details Collaborate Checklists 0/0 Tracking Linked Orders Timeline Profit…" at bounding box center [780, 362] width 1560 height 725
click at [1532, 16] on button "Update Order" at bounding box center [1536, 13] width 43 height 13
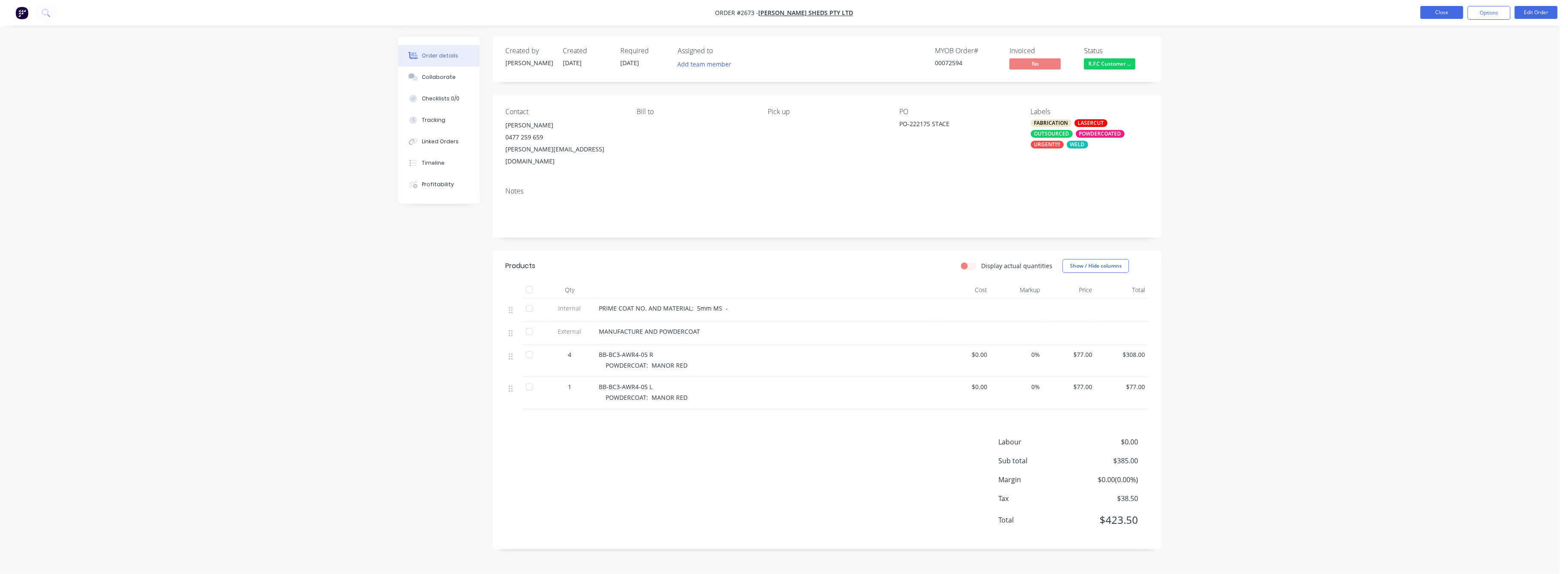
click at [1447, 13] on button "Close" at bounding box center [1442, 12] width 43 height 13
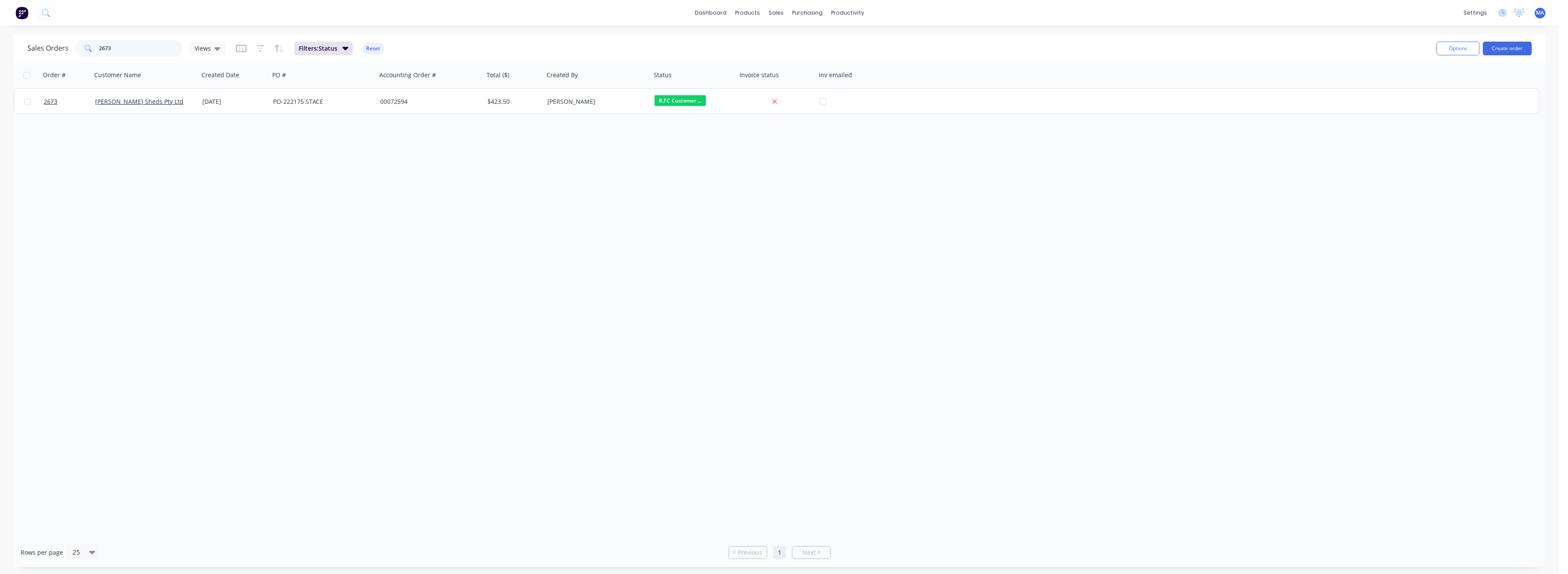
drag, startPoint x: 115, startPoint y: 52, endPoint x: 89, endPoint y: 52, distance: 26.0
click at [89, 52] on div "2673" at bounding box center [129, 48] width 107 height 17
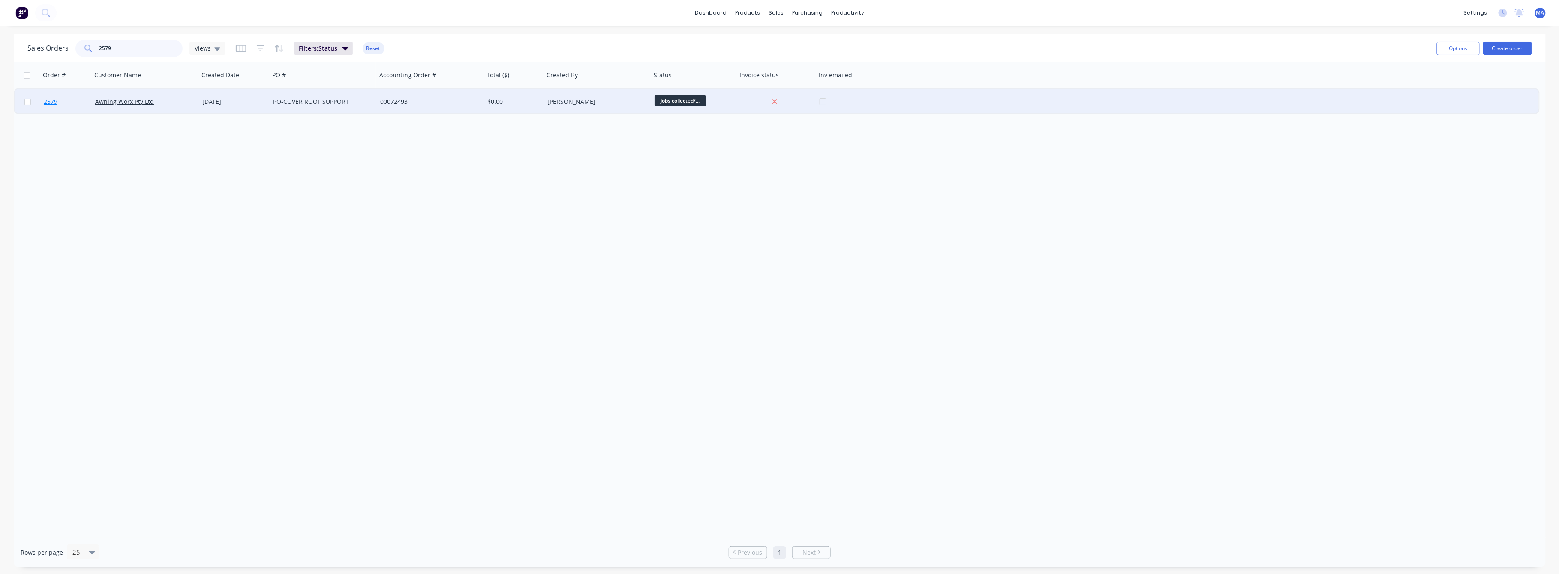
type input "2579"
click at [54, 102] on span "2579" at bounding box center [50, 102] width 14 height 9
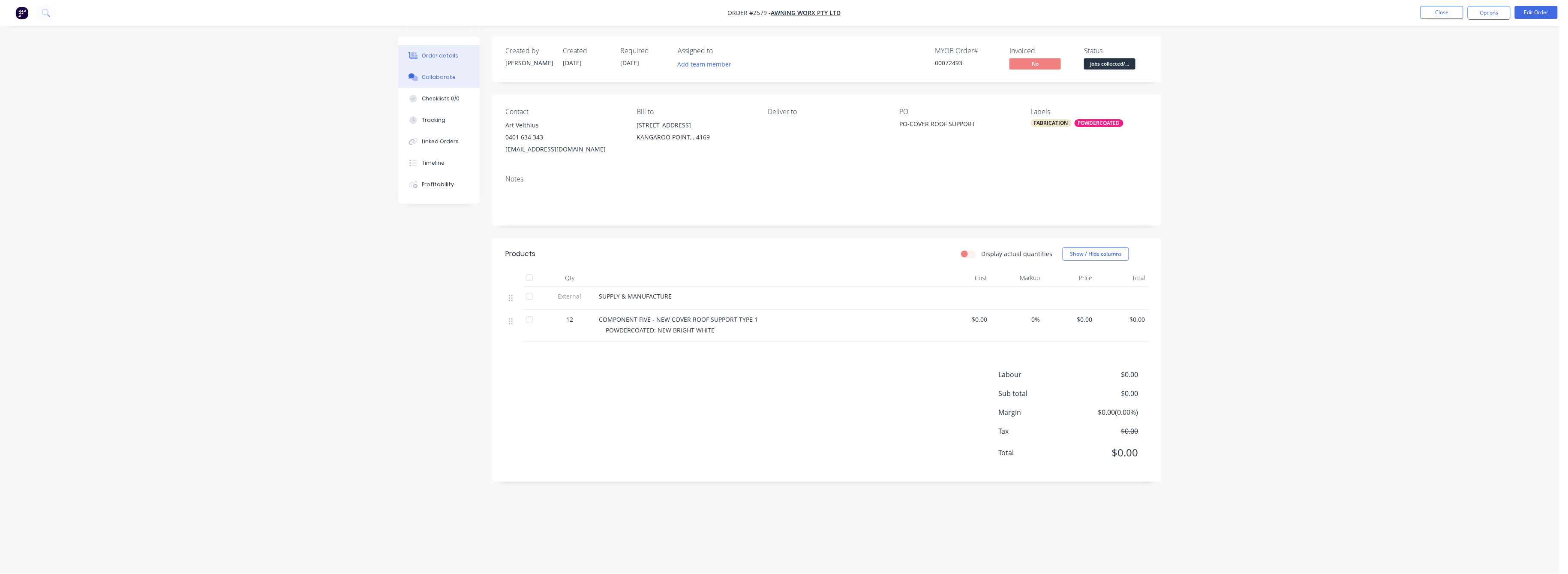
click at [449, 79] on div "Collaborate" at bounding box center [439, 77] width 34 height 7
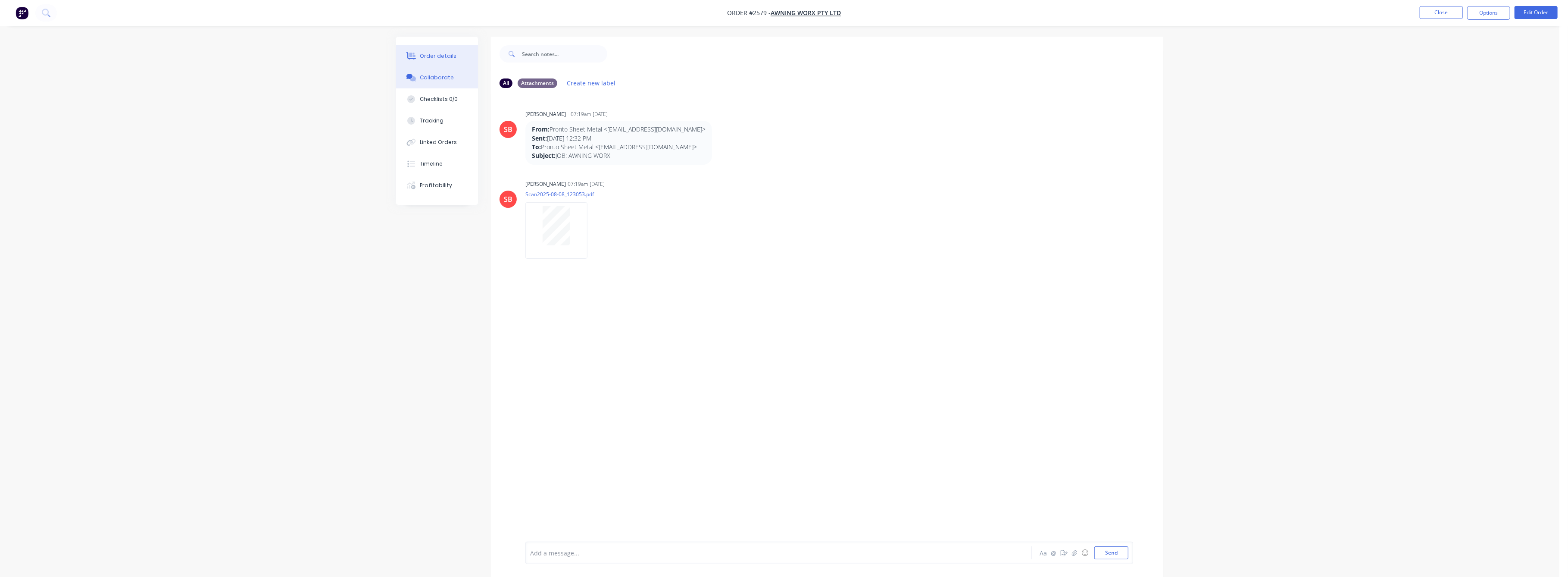
click at [444, 55] on div "Order details" at bounding box center [439, 56] width 37 height 7
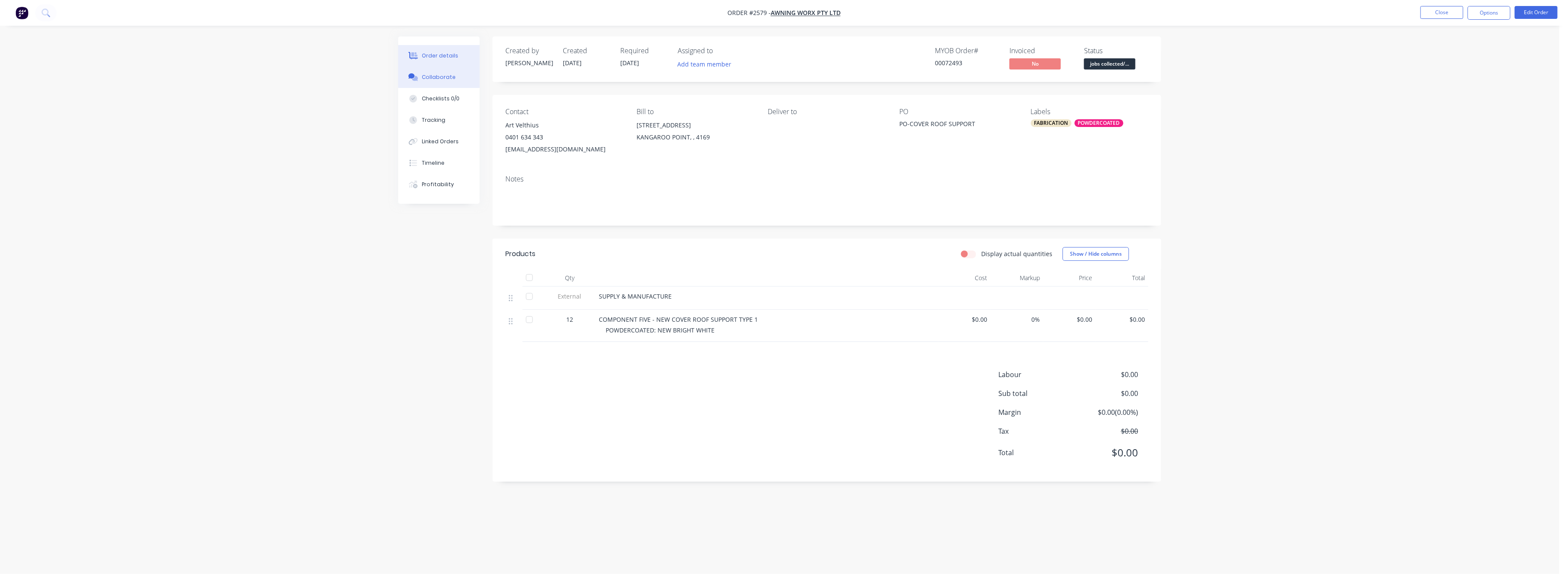
click at [441, 77] on div "Collaborate" at bounding box center [439, 77] width 34 height 7
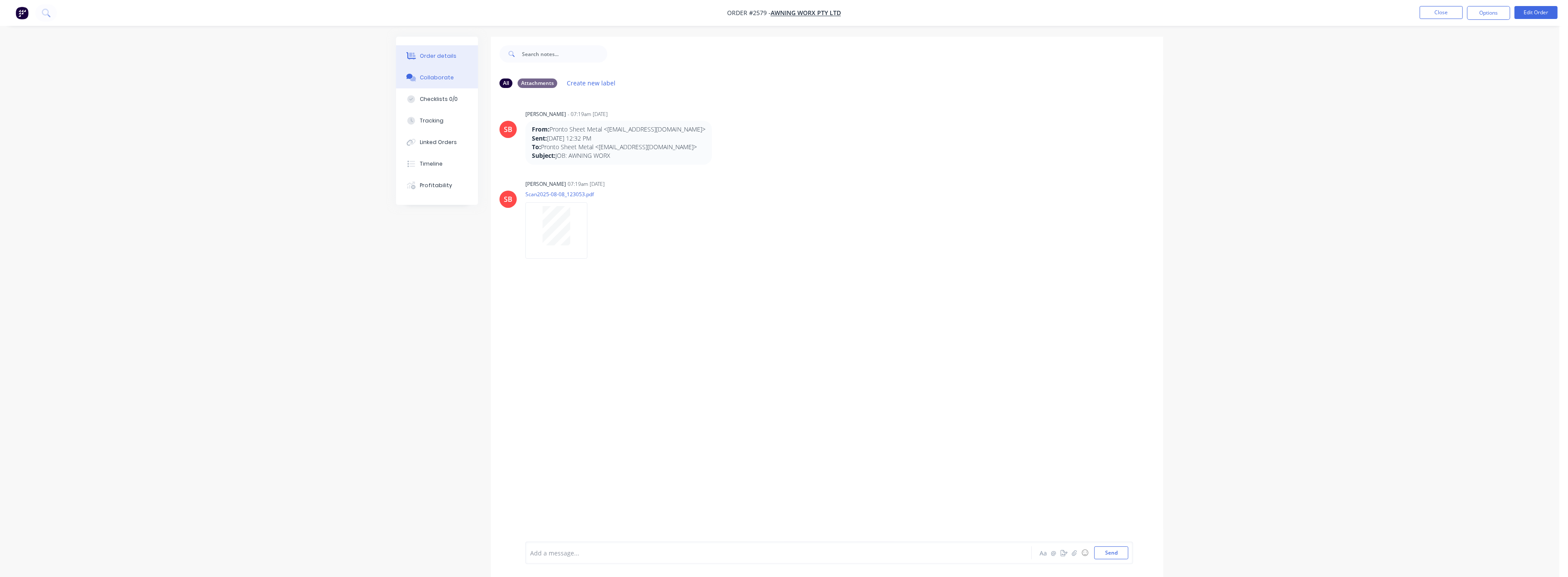
click at [430, 56] on div "Order details" at bounding box center [439, 56] width 37 height 7
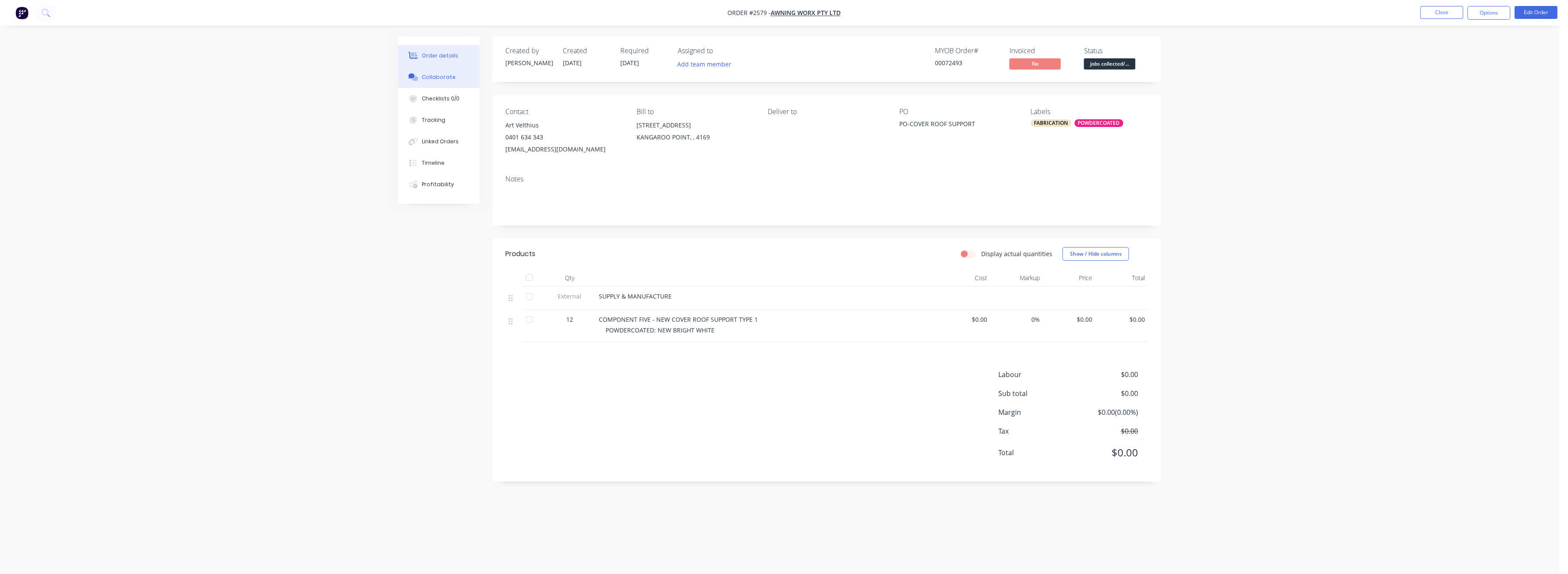
click at [442, 74] on div "Collaborate" at bounding box center [439, 77] width 34 height 7
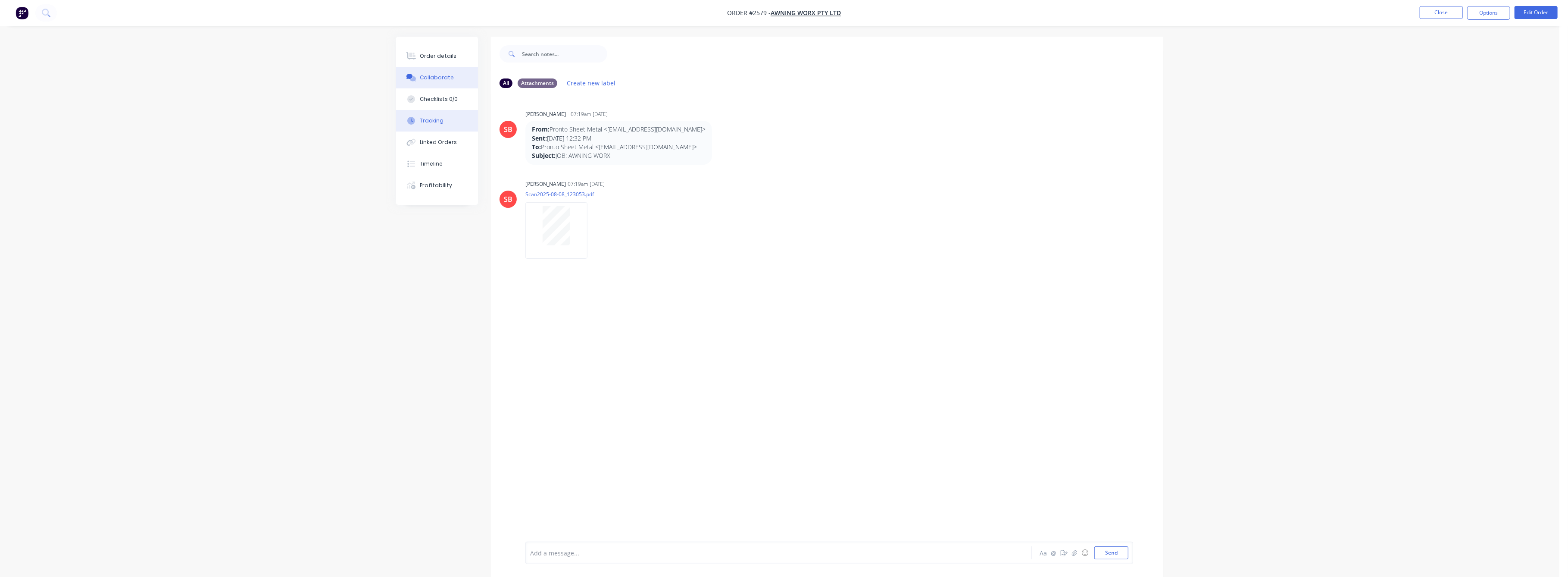
click at [436, 124] on div "Tracking" at bounding box center [432, 121] width 24 height 7
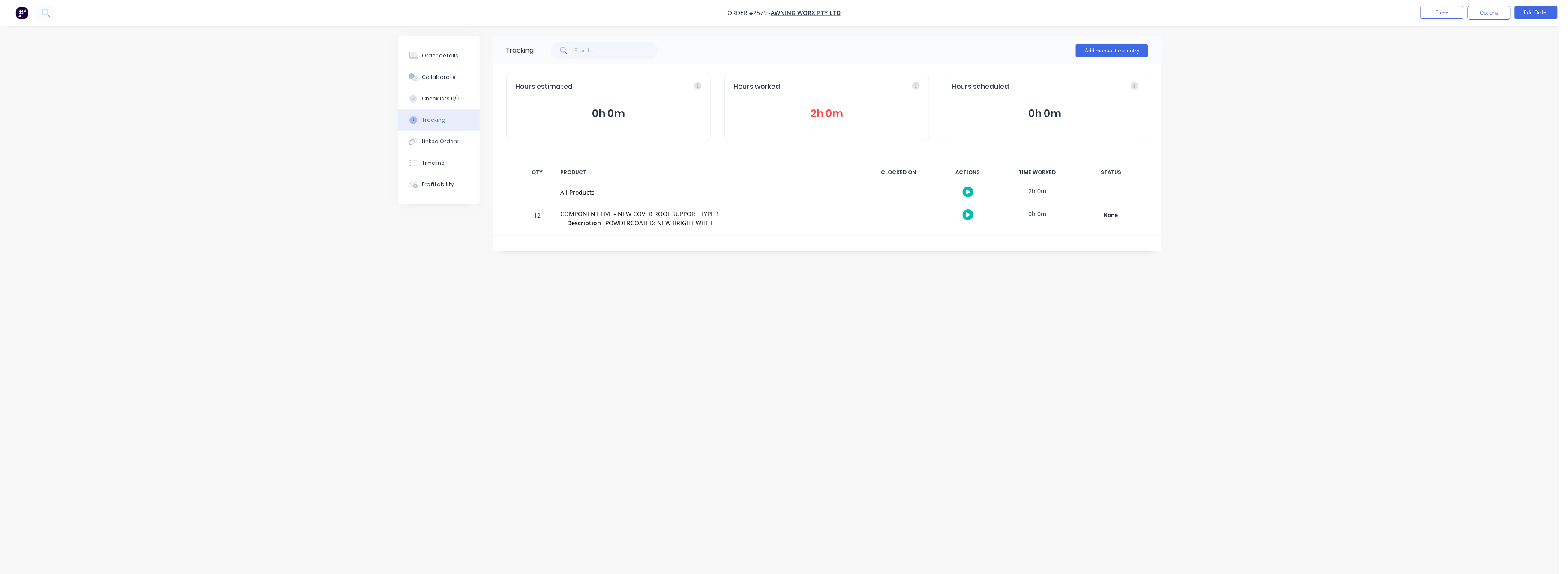
click at [813, 113] on button "2h 0m" at bounding box center [827, 113] width 187 height 16
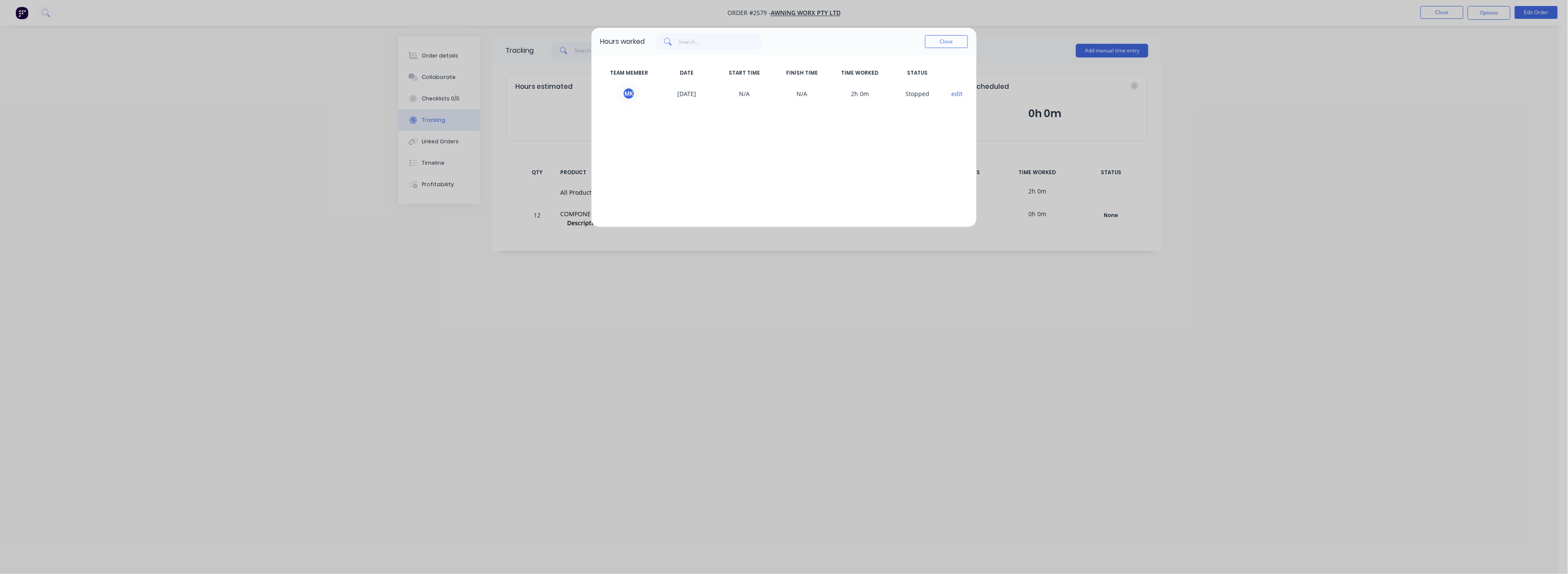
click at [424, 54] on div "Hours worked Close TEAM MEMBER DATE START TIME FINISH TIME TIME WORKED STATUS M…" at bounding box center [784, 287] width 1568 height 574
click at [951, 39] on button "Close" at bounding box center [947, 41] width 43 height 13
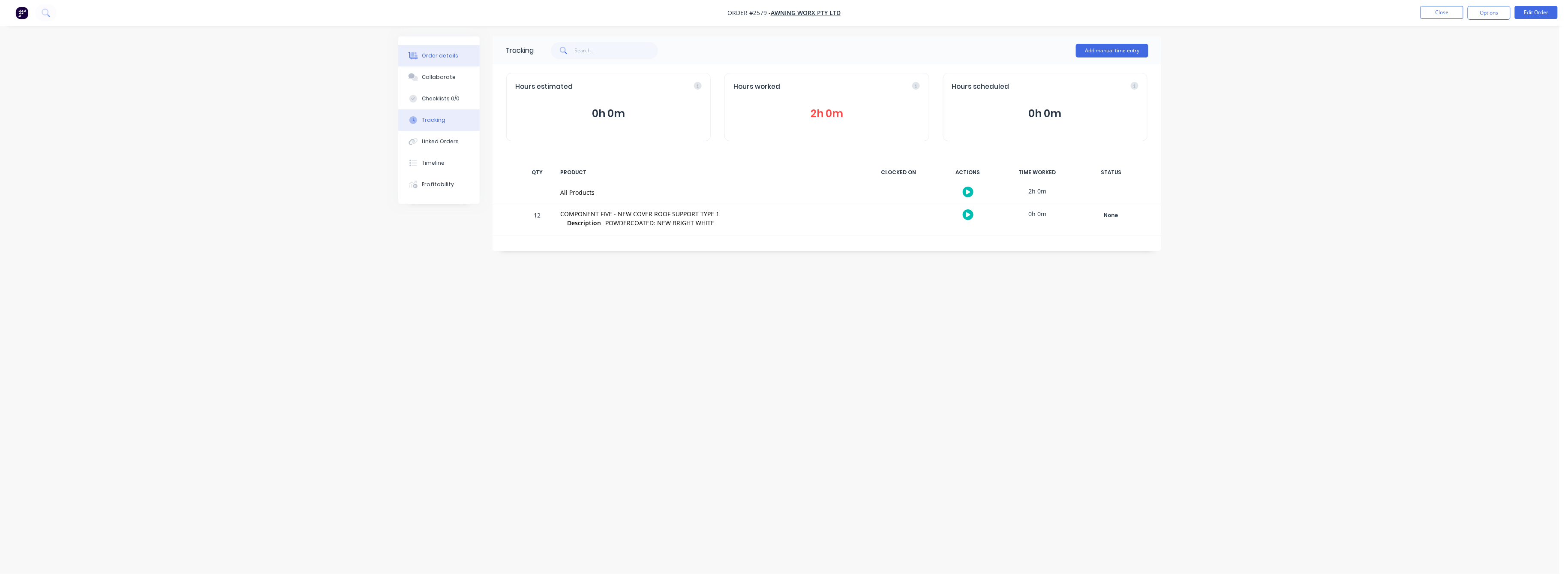
click at [452, 52] on div "Order details" at bounding box center [441, 56] width 37 height 7
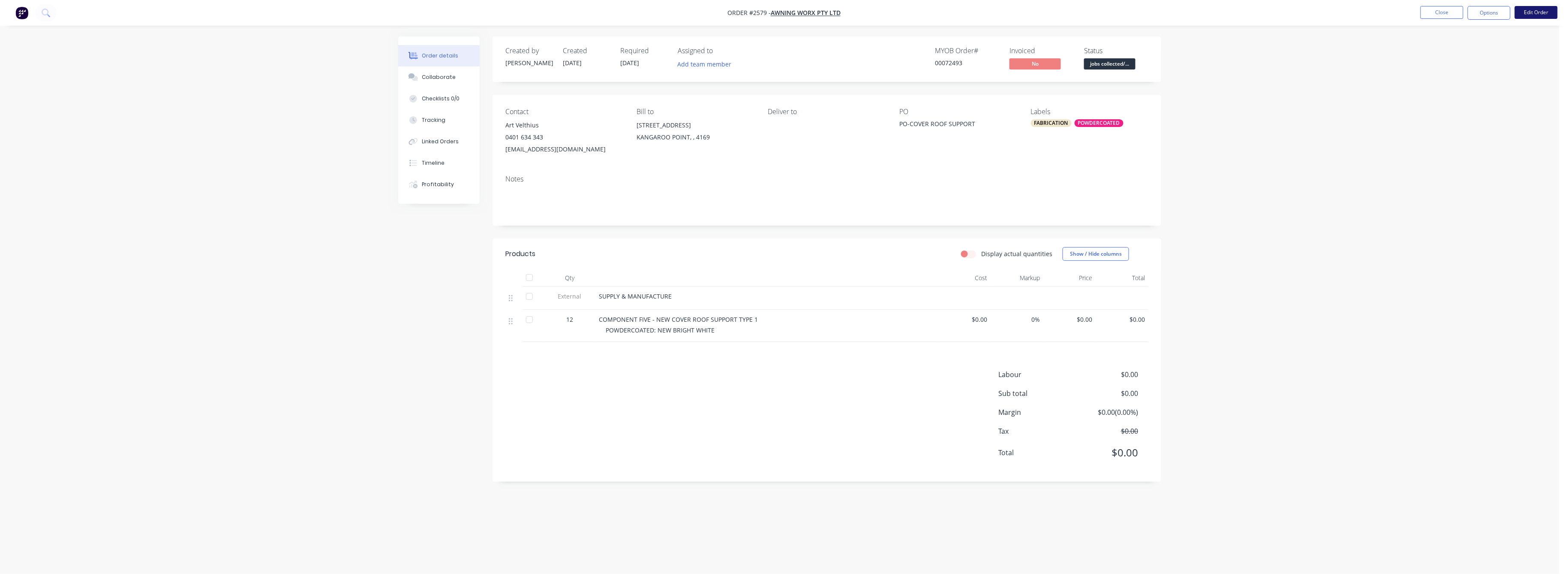
click at [1522, 15] on button "Edit Order" at bounding box center [1536, 12] width 43 height 13
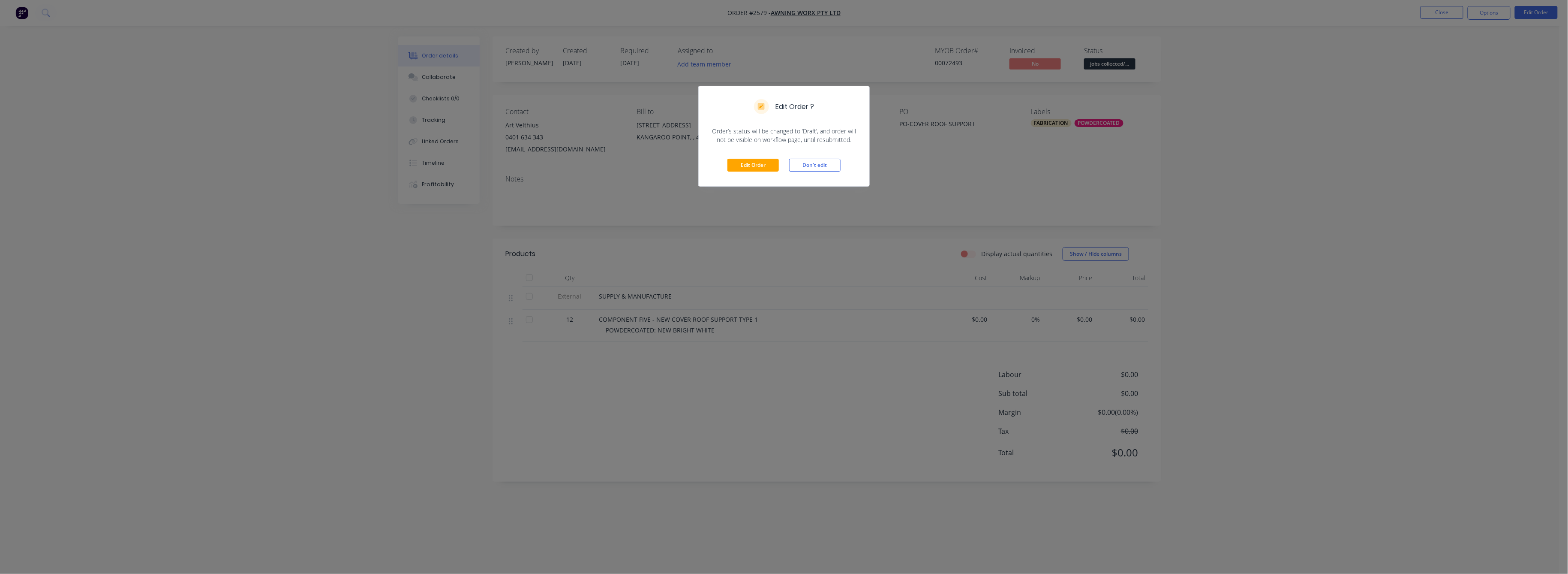
click at [728, 154] on div "Edit Order Don't edit" at bounding box center [784, 165] width 171 height 42
drag, startPoint x: 735, startPoint y: 160, endPoint x: 827, endPoint y: 227, distance: 113.8
click at [738, 161] on button "Edit Order" at bounding box center [753, 165] width 51 height 13
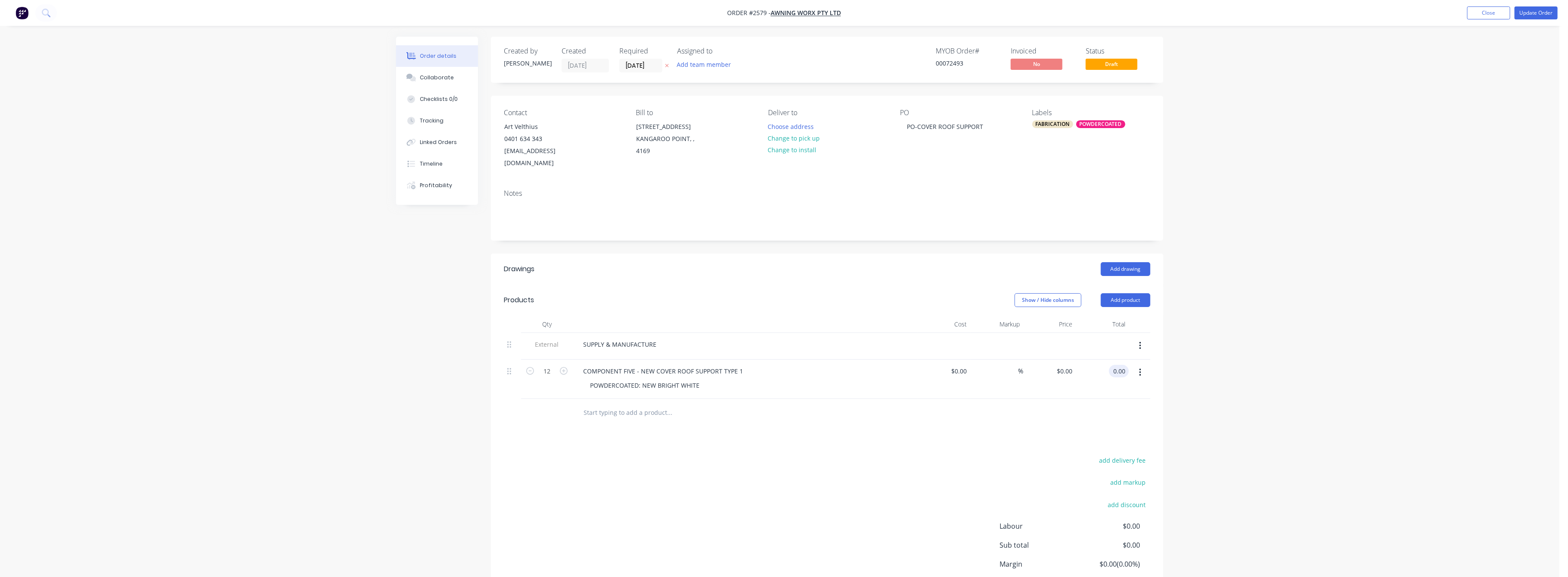
click at [1121, 365] on input "0.00" at bounding box center [1121, 371] width 16 height 13
type input "2"
type input "1322"
type input "$110.1667"
type input "$1,322.00"
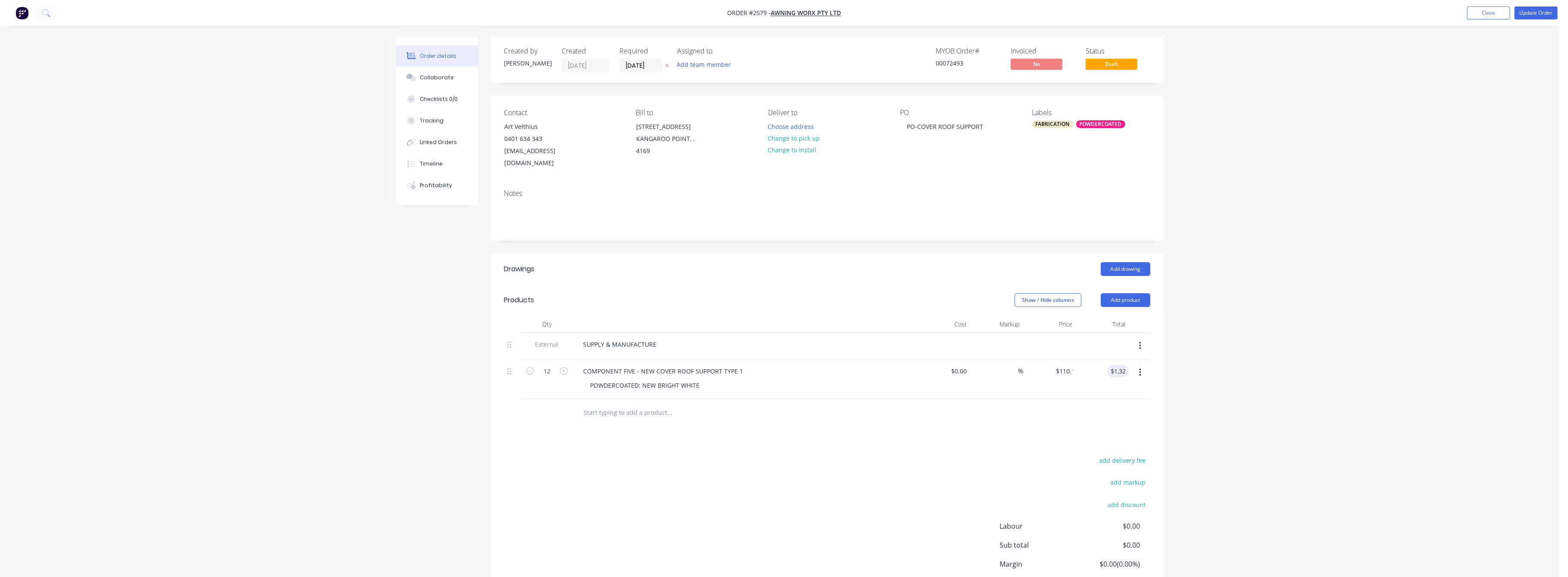
click at [1244, 304] on div "Order details Collaborate Checklists 0/0 Tracking Linked Orders Timeline Profit…" at bounding box center [780, 323] width 1560 height 647
click at [1526, 11] on button "Update Order" at bounding box center [1536, 13] width 43 height 13
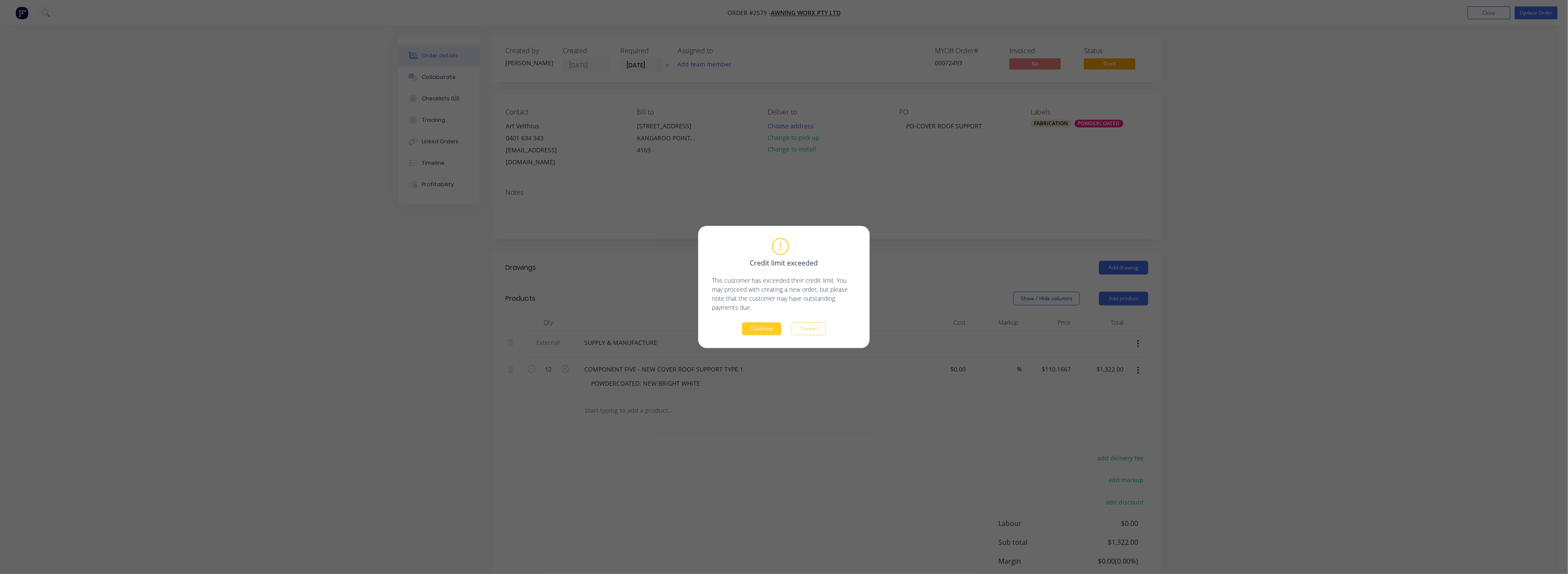
click at [764, 332] on button "Continue" at bounding box center [762, 328] width 40 height 13
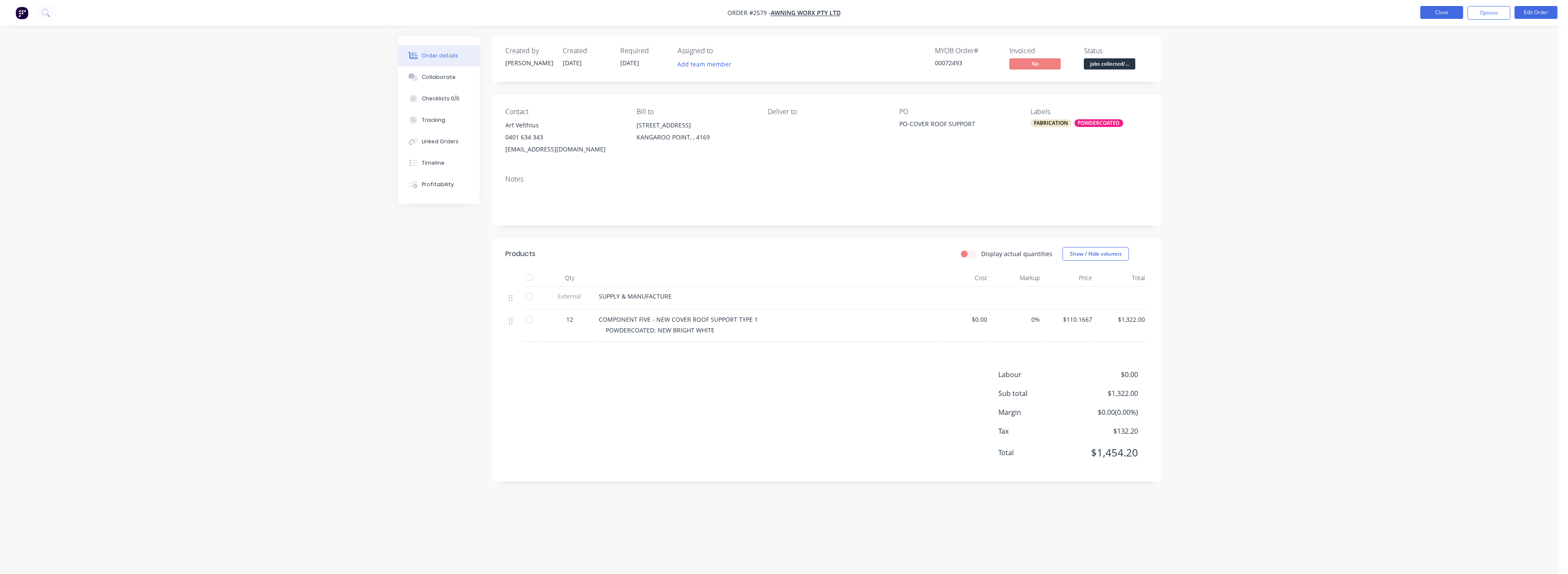
click at [1438, 13] on button "Close" at bounding box center [1442, 12] width 43 height 13
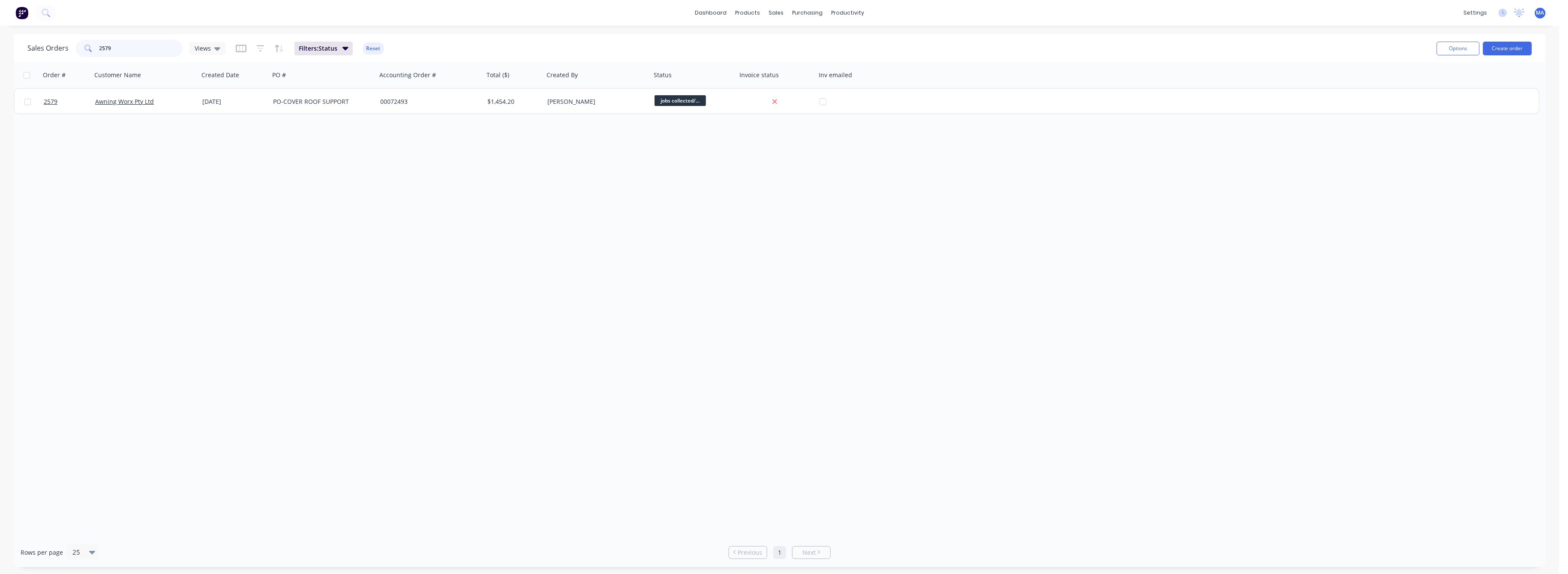
drag, startPoint x: 113, startPoint y: 47, endPoint x: 72, endPoint y: 57, distance: 42.2
click at [77, 53] on div "2579" at bounding box center [129, 48] width 107 height 17
click at [257, 49] on icon "button" at bounding box center [260, 49] width 7 height 9
click at [340, 127] on button "Apply" at bounding box center [330, 128] width 132 height 13
drag, startPoint x: 112, startPoint y: 49, endPoint x: 82, endPoint y: 61, distance: 32.3
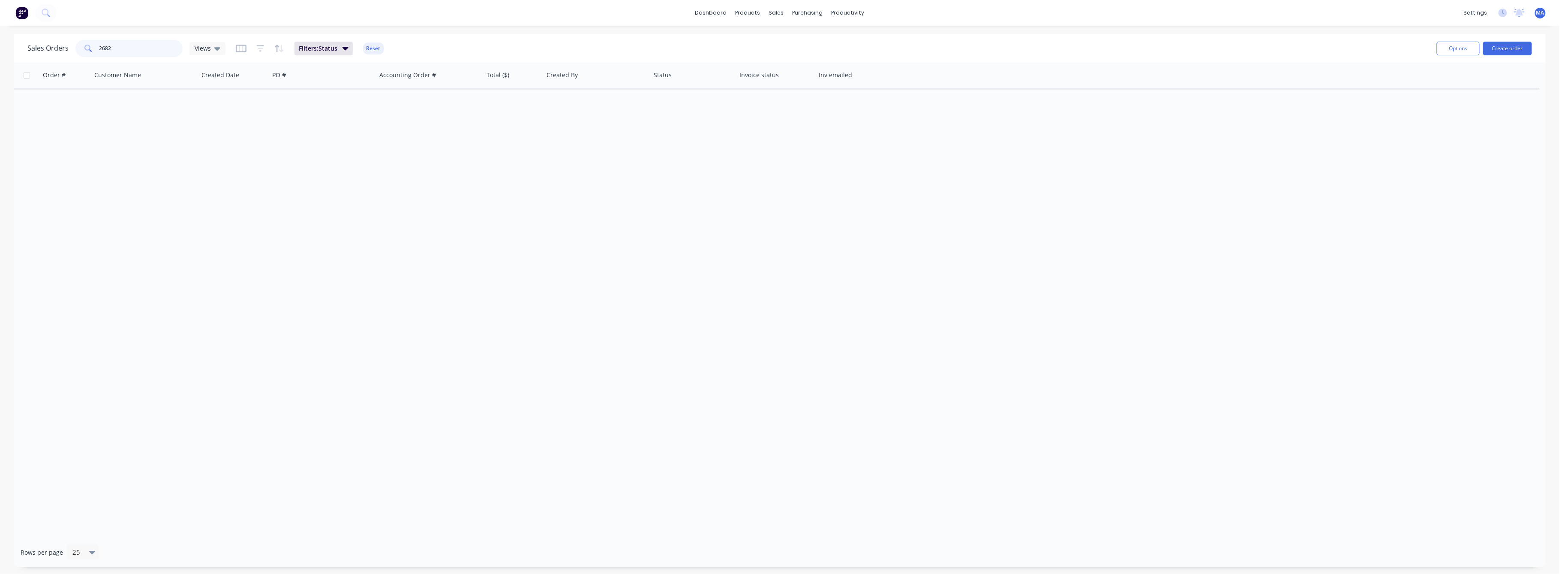
click at [90, 53] on div "2682" at bounding box center [129, 48] width 107 height 17
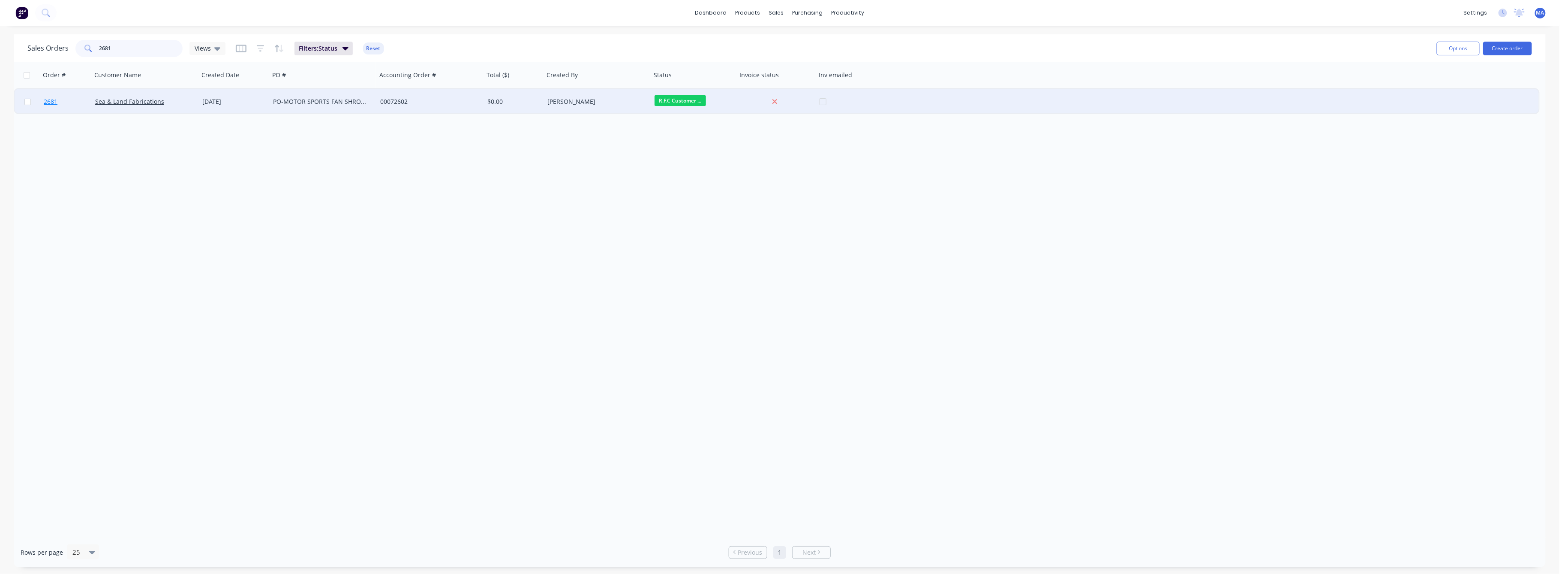
type input "2681"
click at [49, 99] on span "2681" at bounding box center [50, 102] width 14 height 9
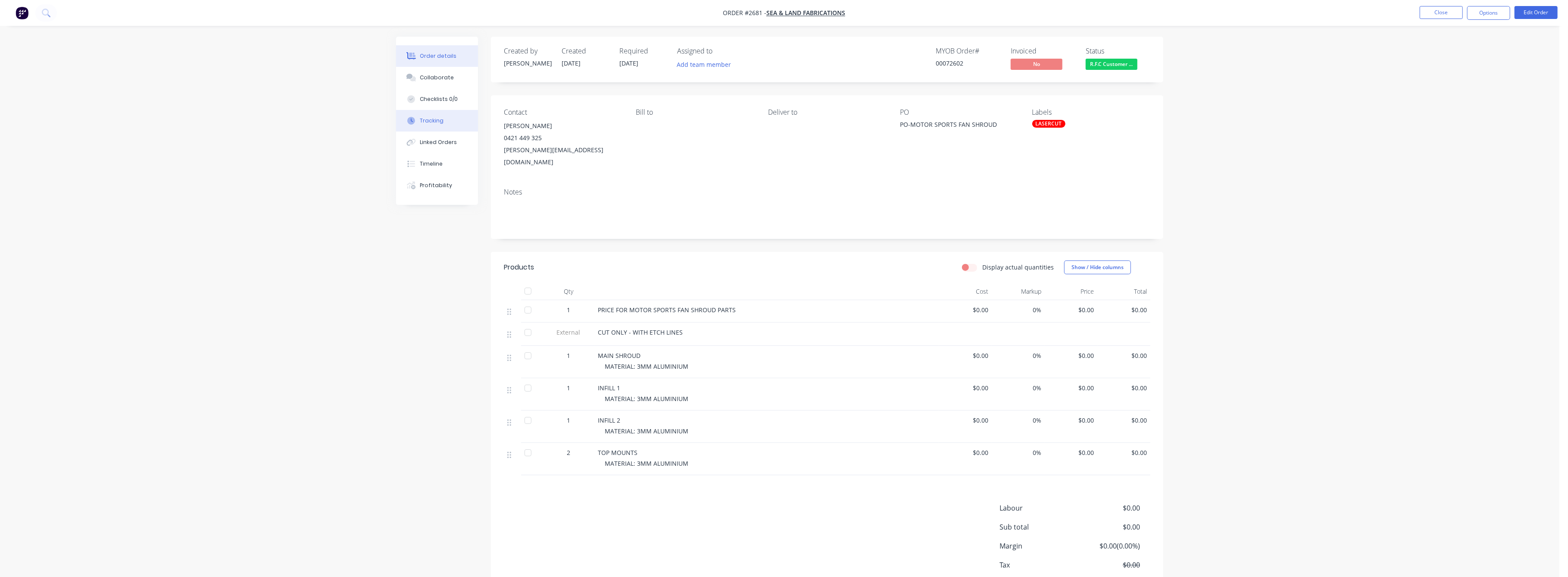
click at [430, 127] on button "Tracking" at bounding box center [437, 121] width 82 height 21
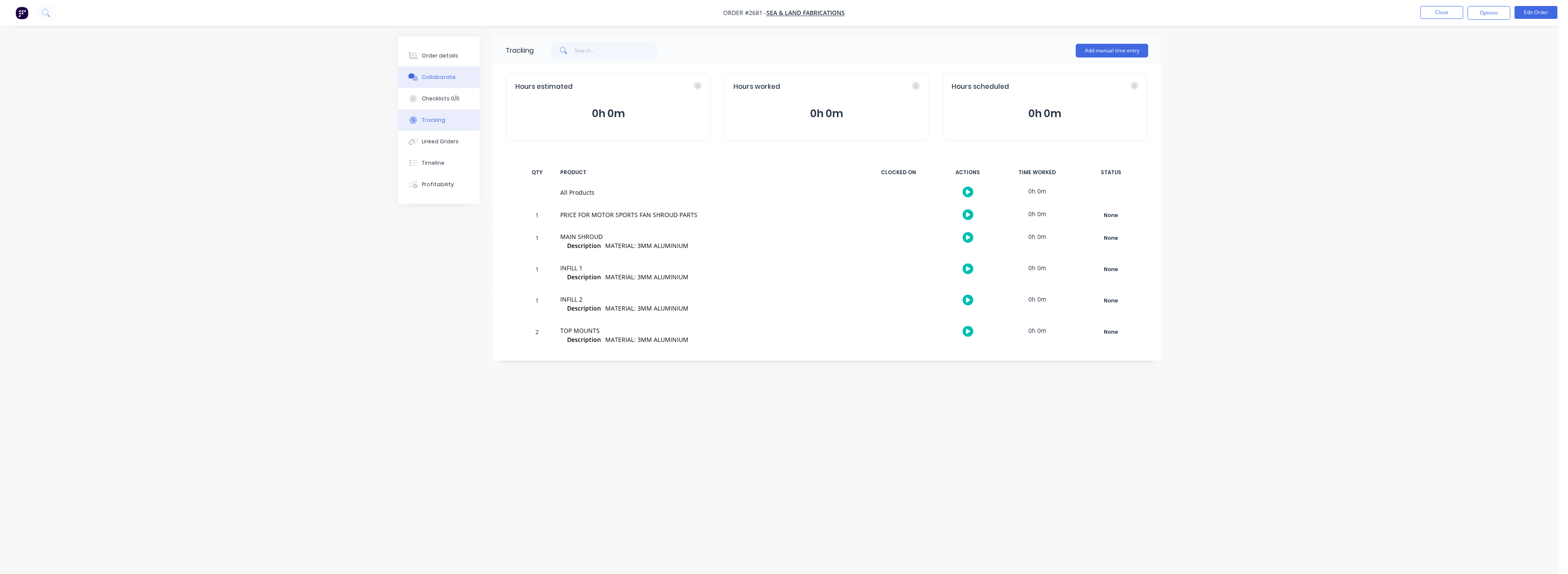
click at [446, 79] on div "Collaborate" at bounding box center [439, 77] width 34 height 7
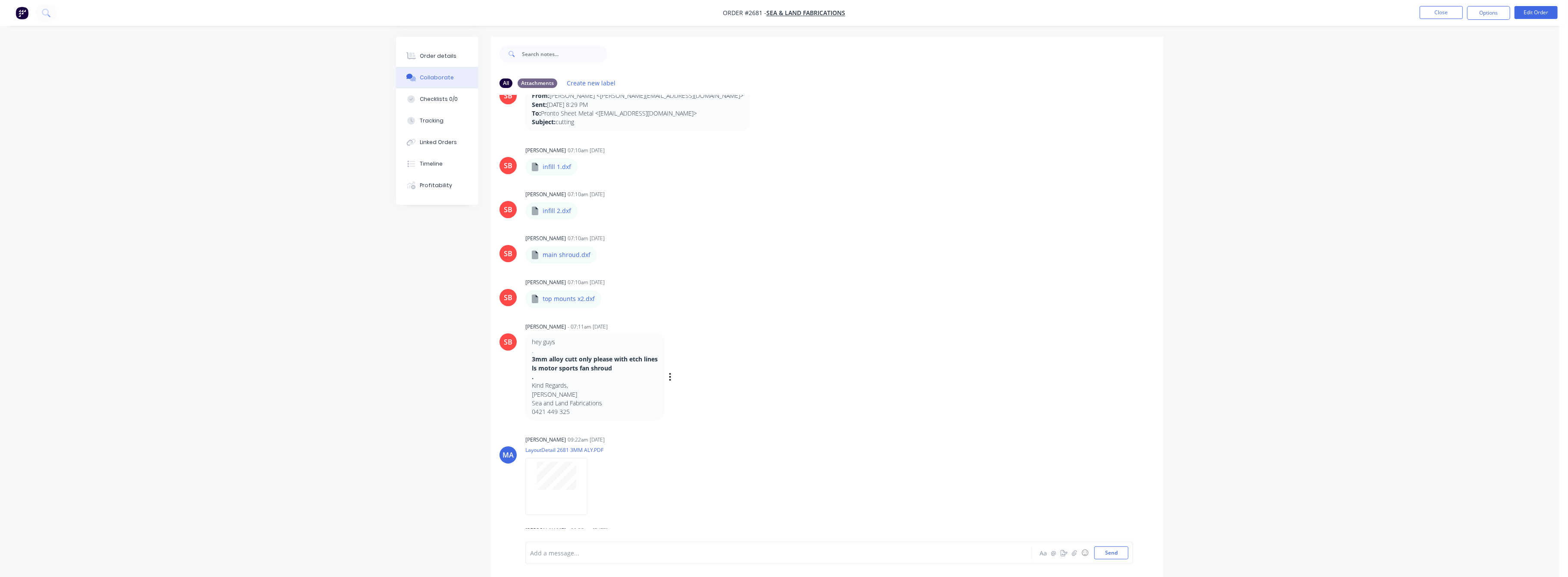
scroll to position [46, 0]
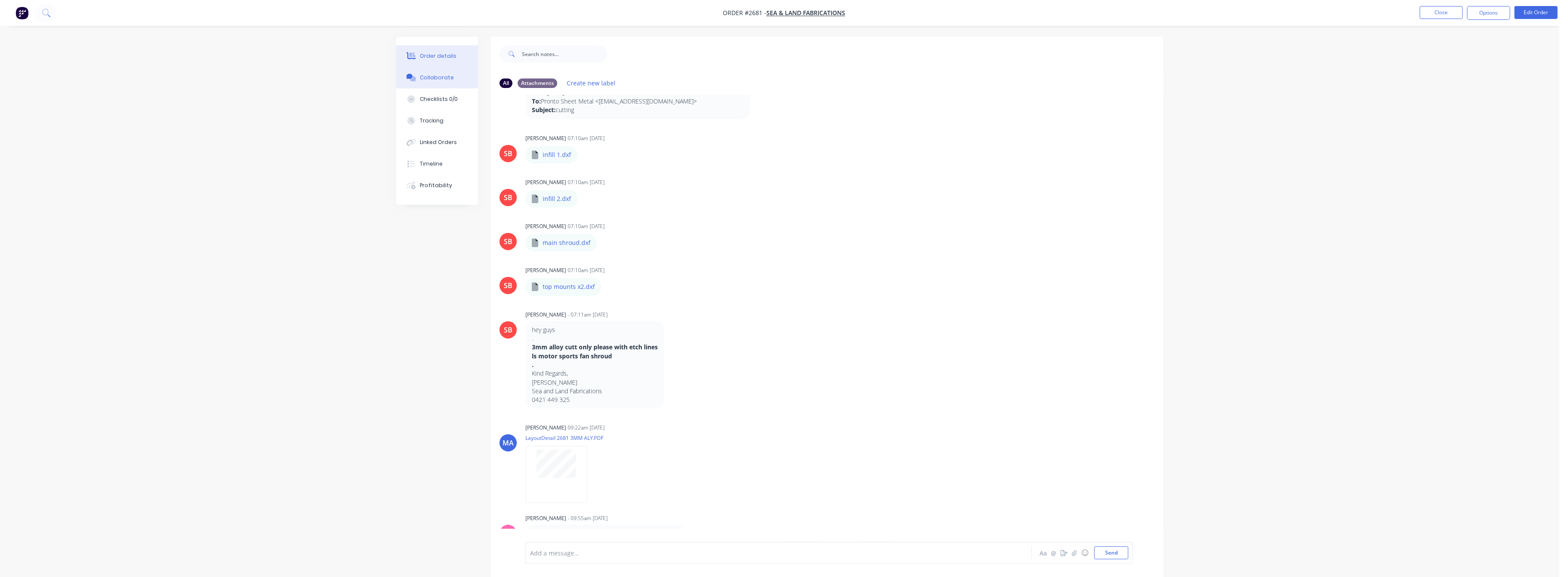
click at [431, 54] on div "Order details" at bounding box center [439, 56] width 37 height 7
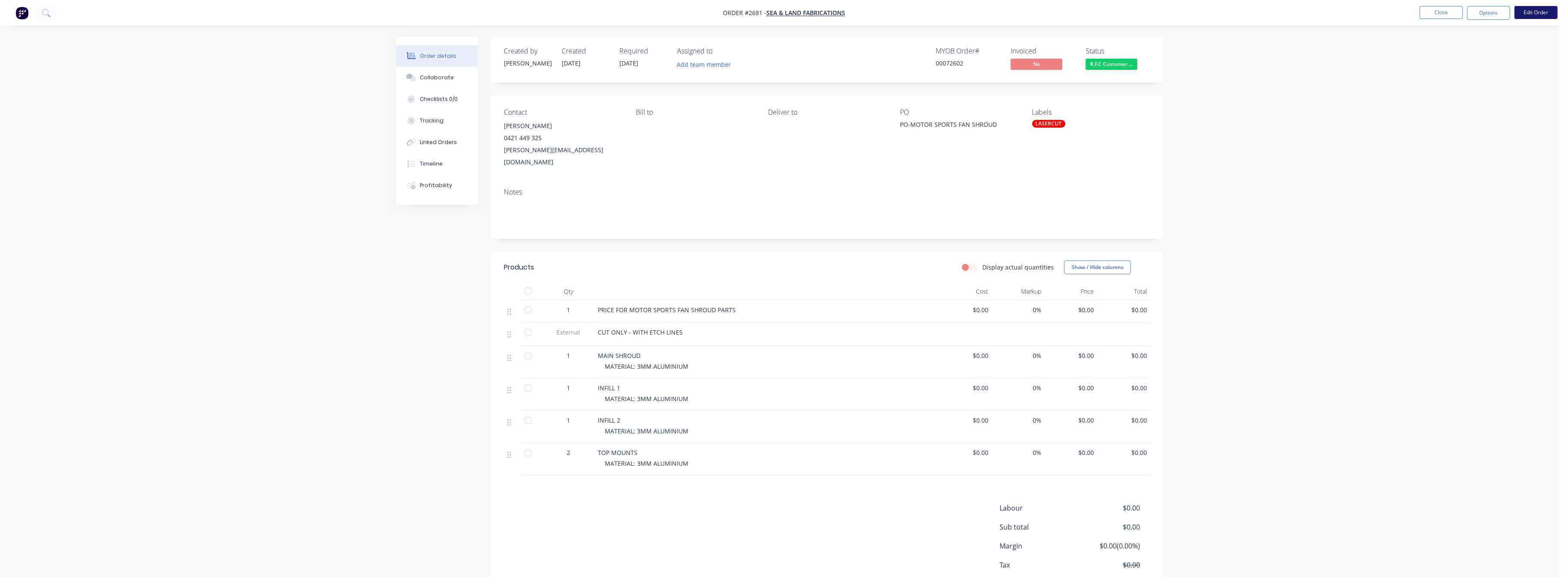
click at [1535, 10] on button "Edit Order" at bounding box center [1536, 12] width 43 height 13
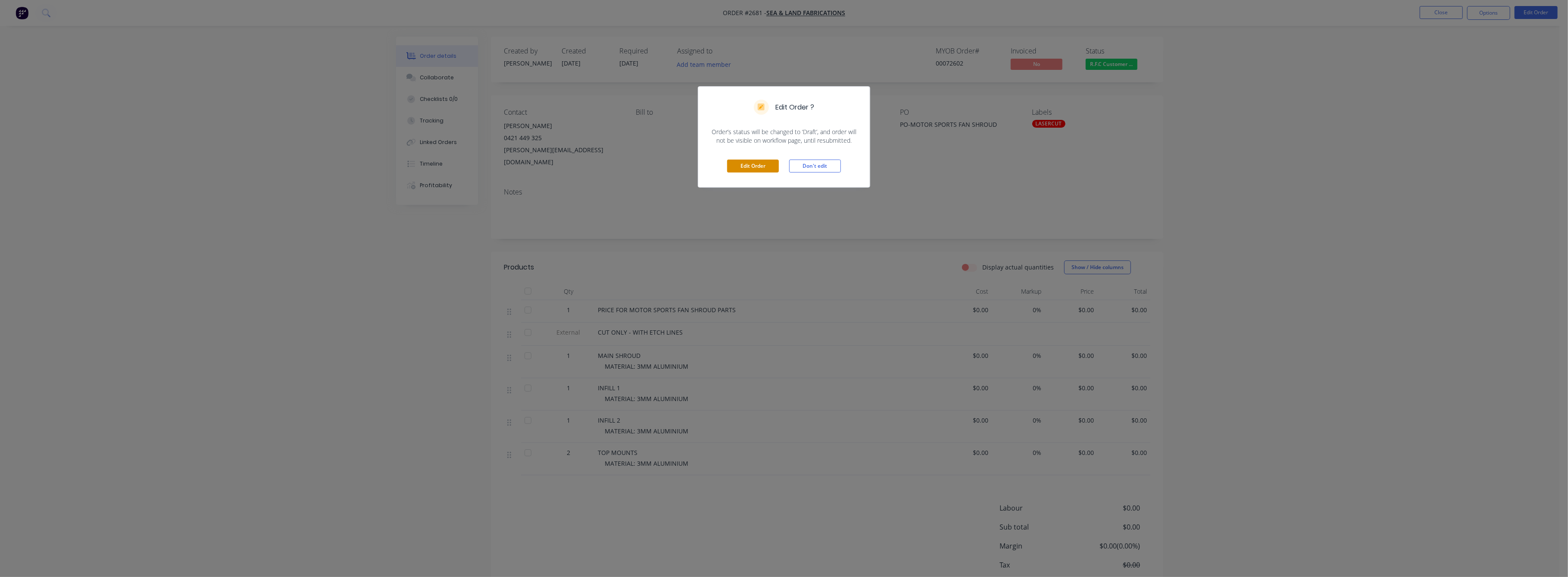
click at [757, 167] on button "Edit Order" at bounding box center [753, 166] width 52 height 13
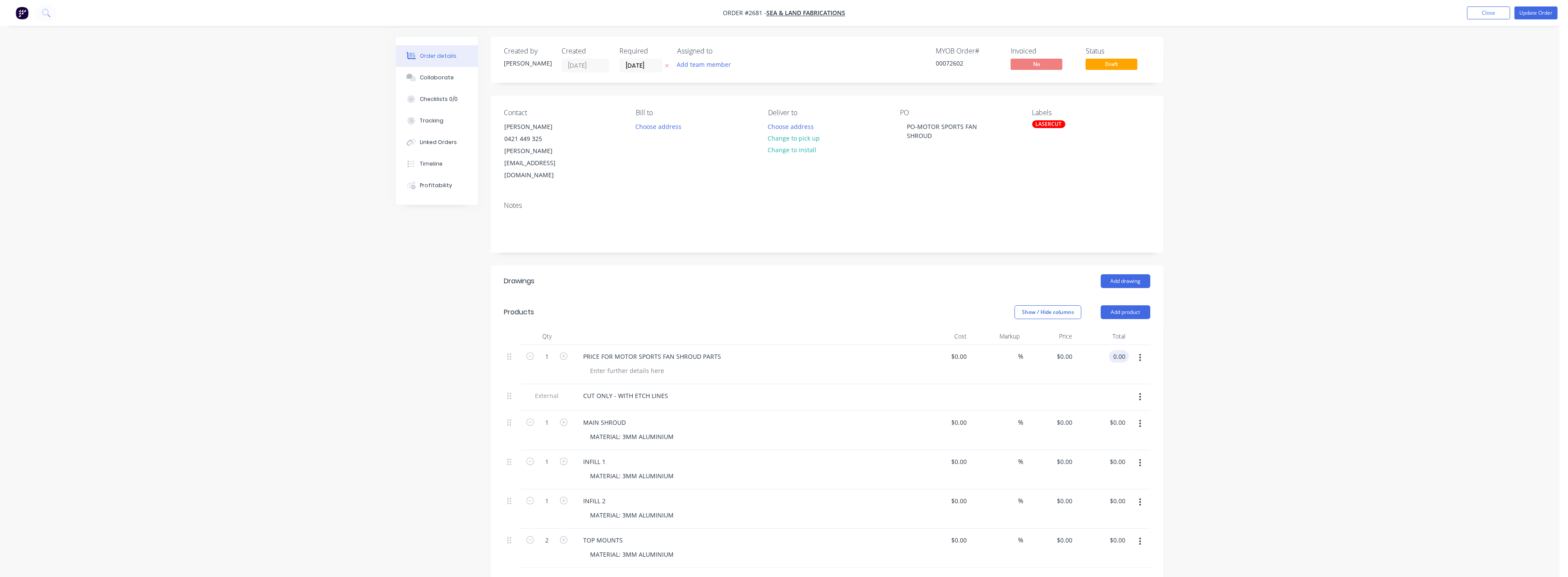
click at [1123, 350] on input "0.00" at bounding box center [1121, 356] width 16 height 13
type input "85"
type input "$85.00"
drag, startPoint x: 1297, startPoint y: 334, endPoint x: 1317, endPoint y: 328, distance: 20.9
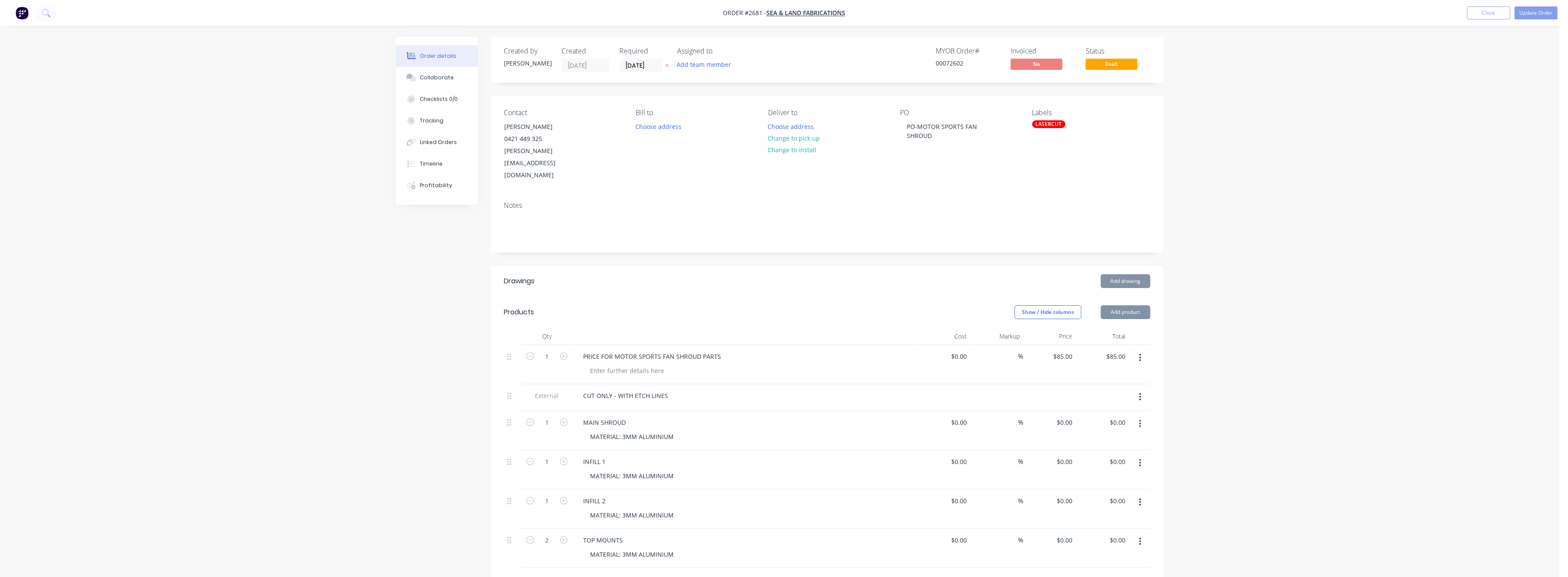
click at [1300, 334] on div "Order details Collaborate Checklists 0/0 Tracking Linked Orders Timeline Profit…" at bounding box center [780, 408] width 1560 height 816
drag, startPoint x: 1532, startPoint y: 9, endPoint x: 1521, endPoint y: 16, distance: 13.0
click at [1533, 10] on button "Update Order" at bounding box center [1536, 13] width 43 height 13
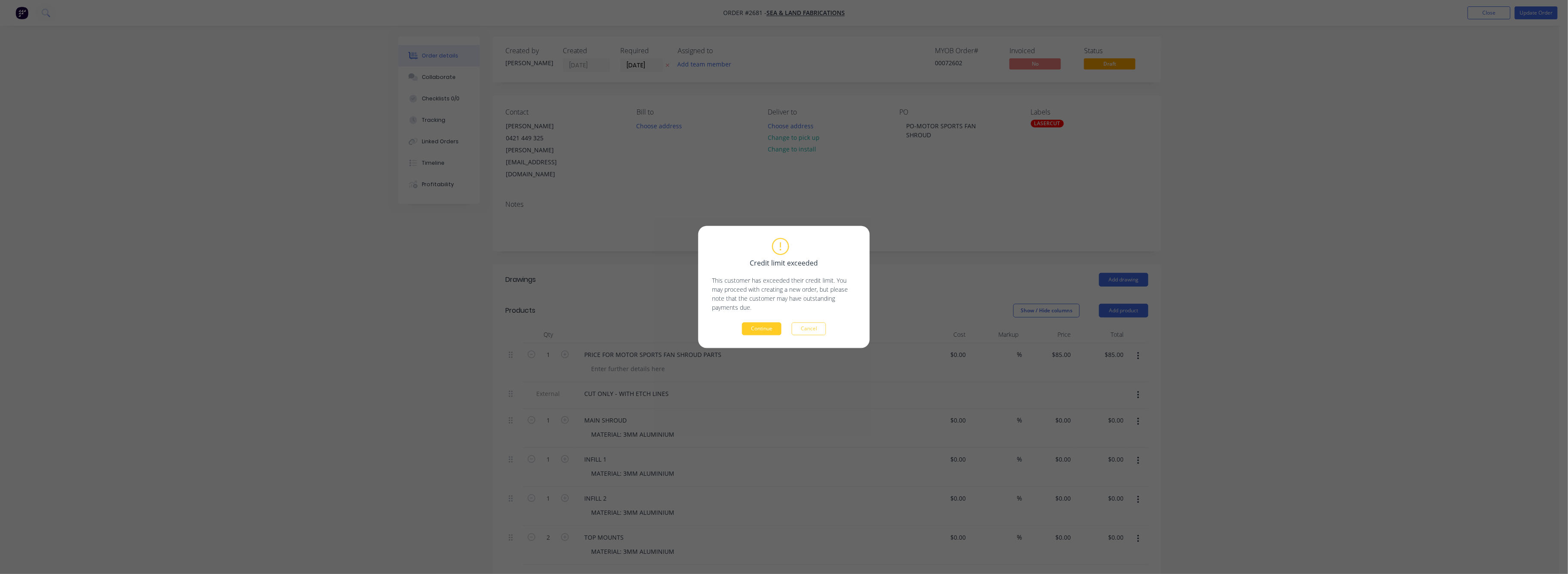
drag, startPoint x: 771, startPoint y: 322, endPoint x: 768, endPoint y: 327, distance: 5.8
click at [770, 322] on div "Credit limit exceeded This customer has exceeded their credit limit. You may pr…" at bounding box center [784, 287] width 144 height 96
click at [765, 330] on button "Continue" at bounding box center [762, 328] width 40 height 13
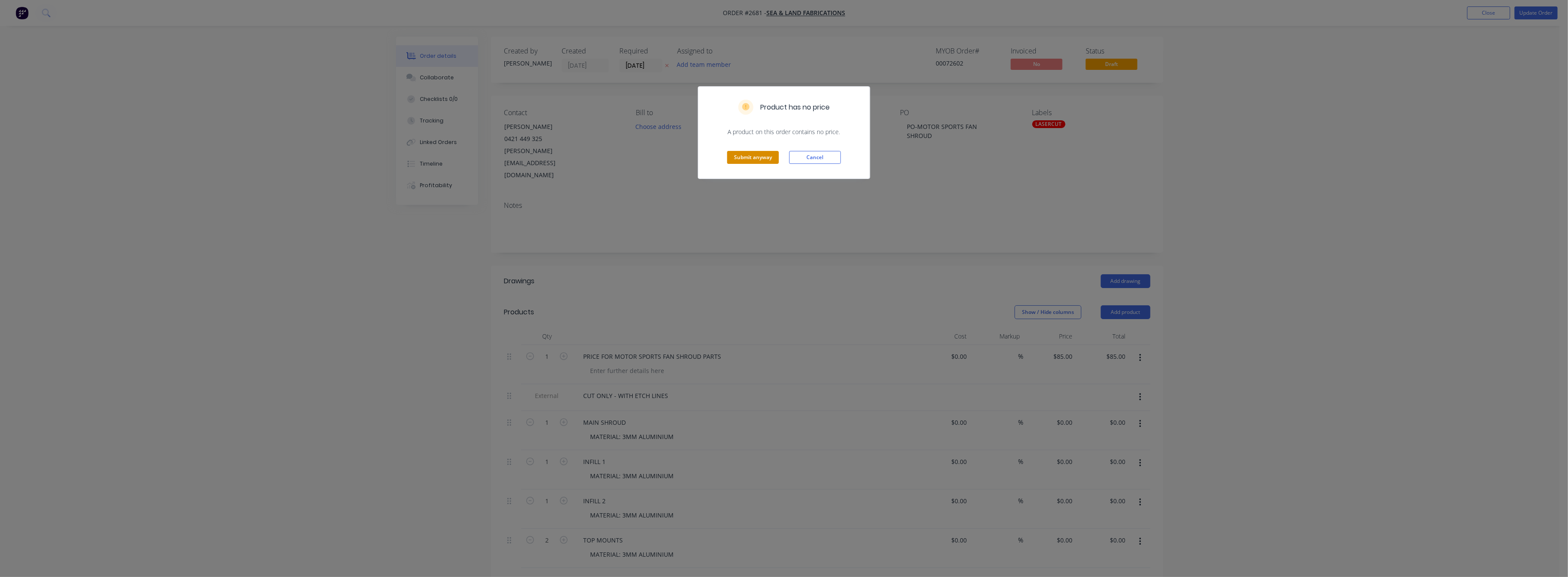
click at [759, 156] on button "Submit anyway" at bounding box center [753, 157] width 52 height 13
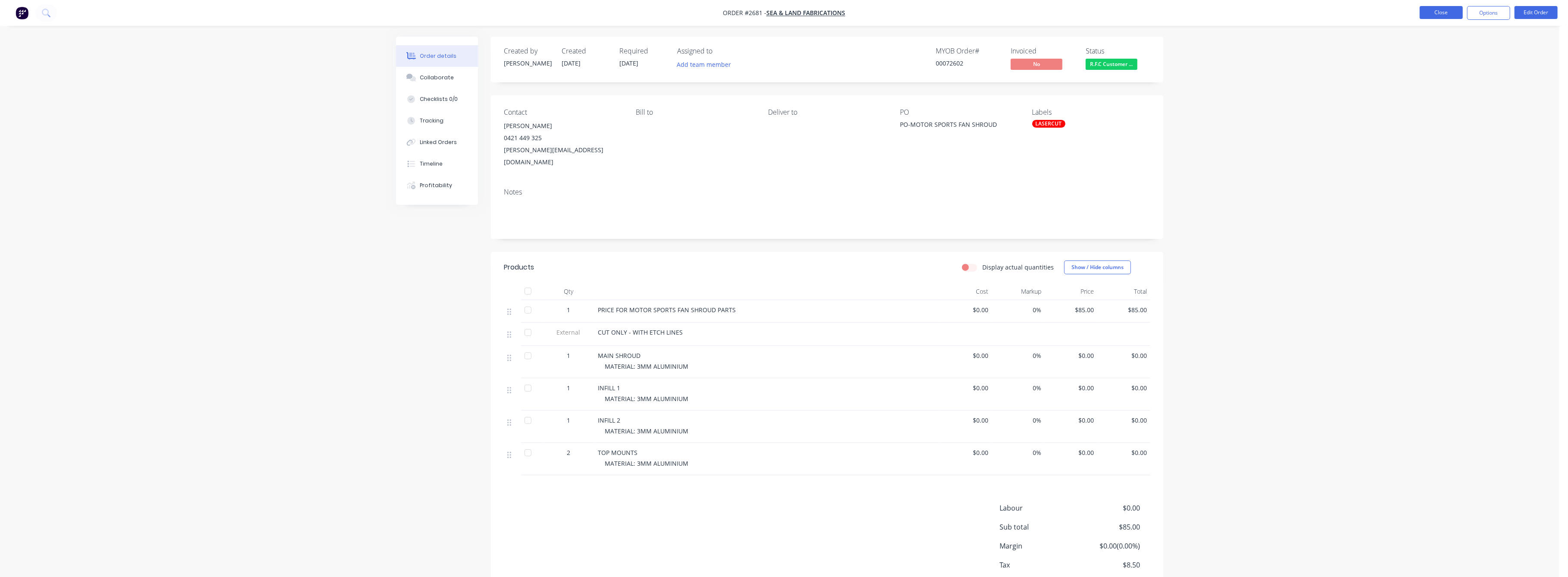
drag, startPoint x: 1430, startPoint y: 16, endPoint x: 1422, endPoint y: 15, distance: 8.1
click at [1422, 15] on button "Close" at bounding box center [1442, 12] width 43 height 13
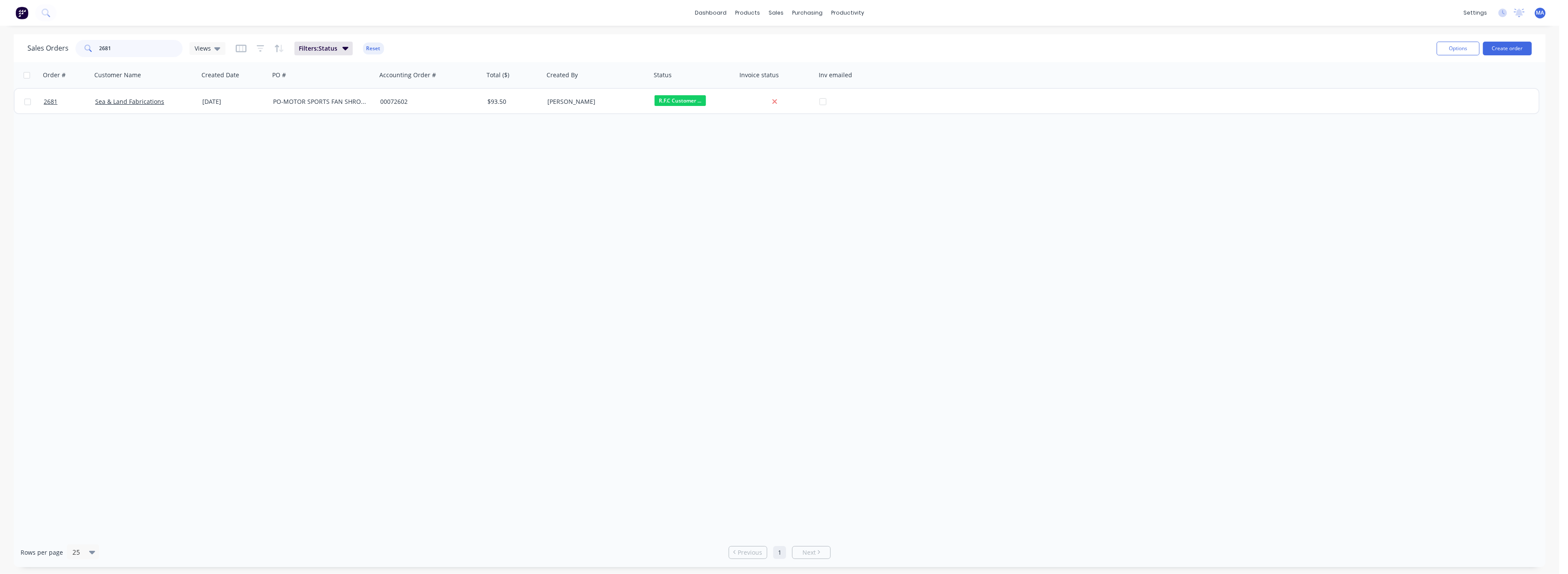
drag, startPoint x: 113, startPoint y: 47, endPoint x: 77, endPoint y: 48, distance: 36.0
click at [79, 47] on div "2681" at bounding box center [129, 48] width 107 height 17
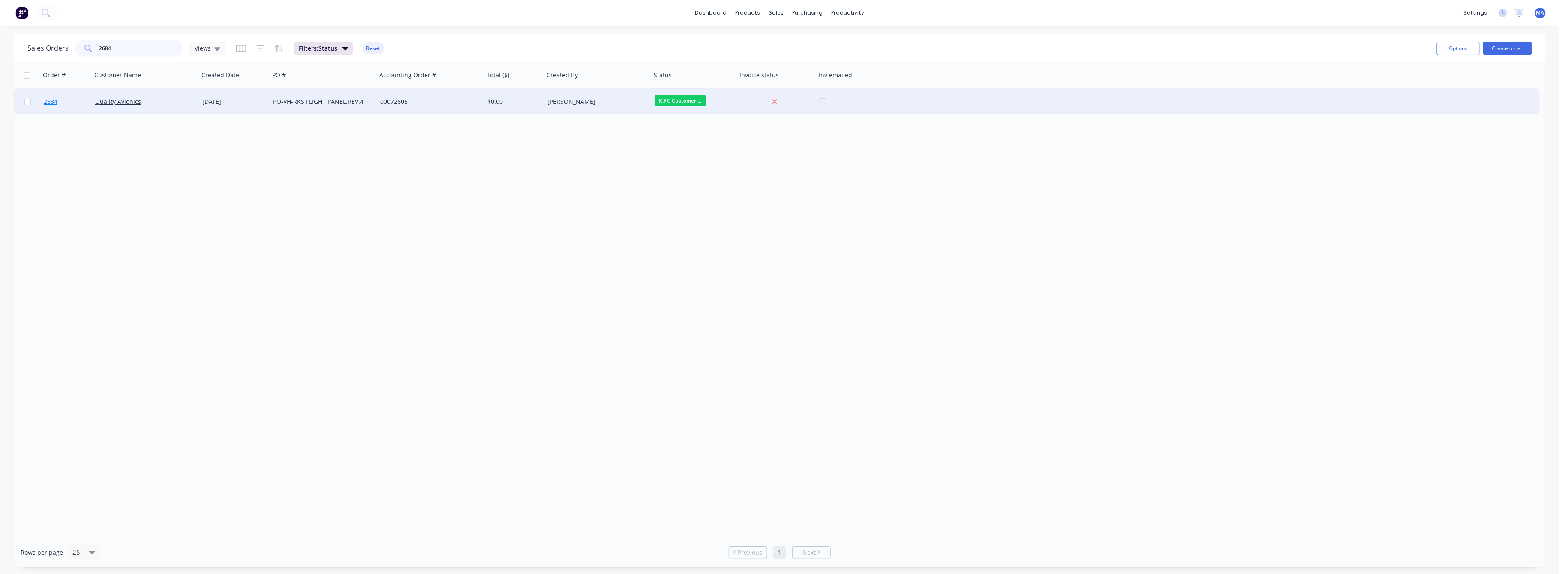
type input "2684"
click at [52, 102] on span "2684" at bounding box center [50, 102] width 14 height 9
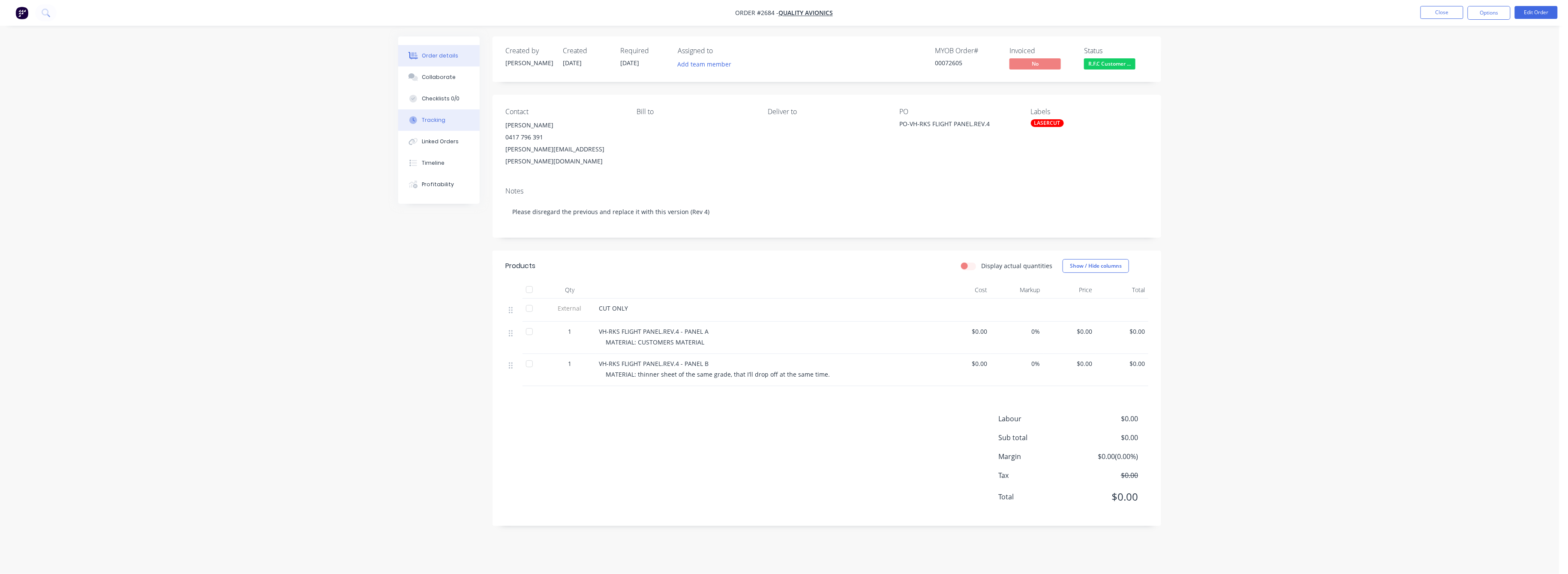
click at [437, 118] on div "Tracking" at bounding box center [434, 120] width 24 height 7
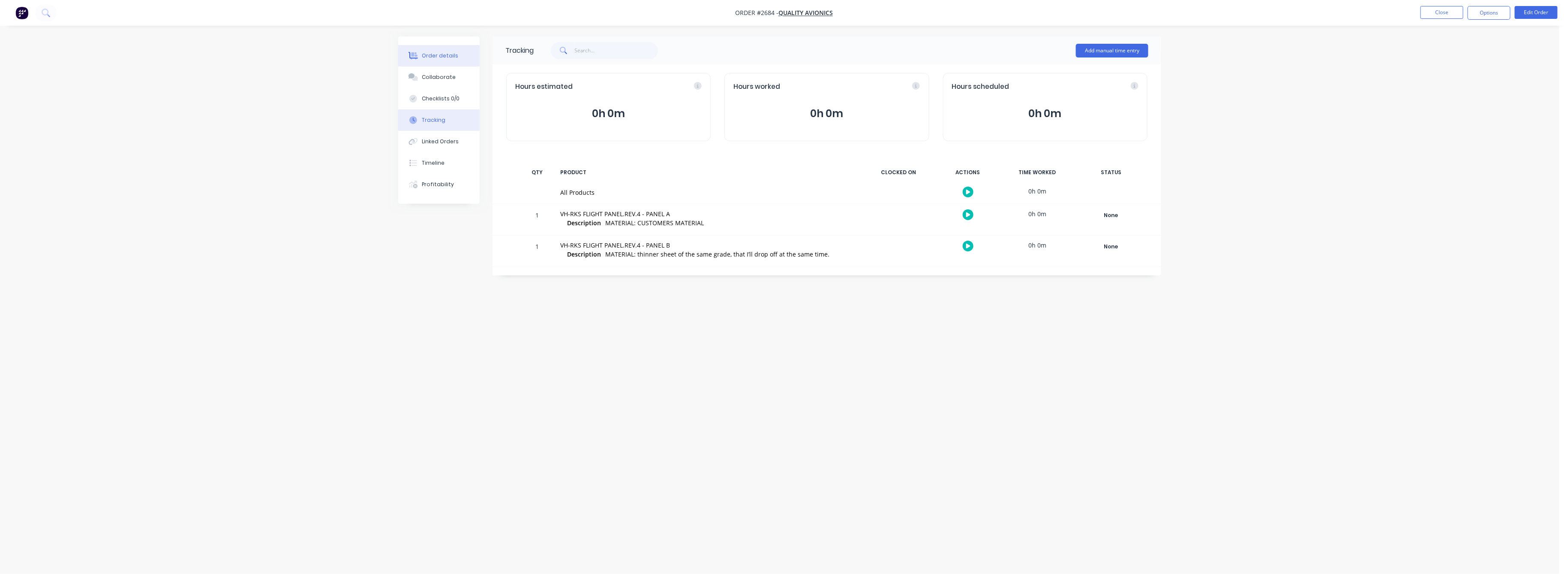
click at [442, 57] on div "Order details" at bounding box center [441, 56] width 37 height 7
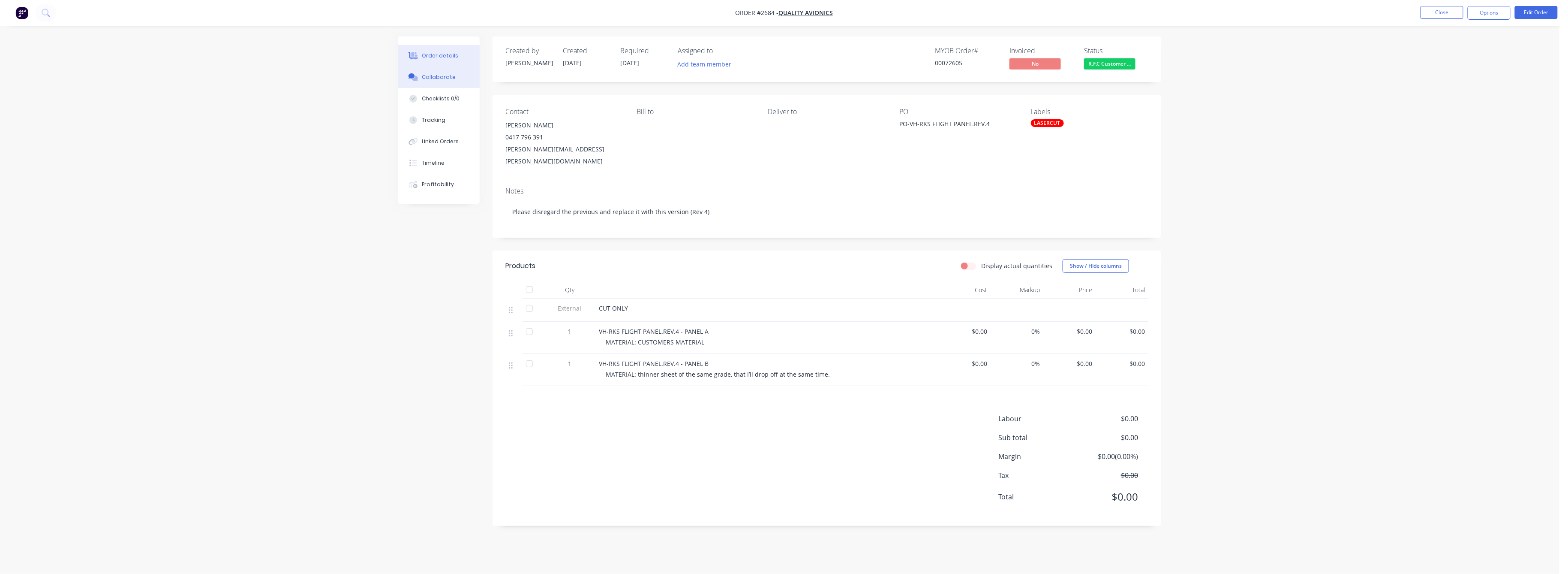
click at [431, 74] on div "Collaborate" at bounding box center [439, 77] width 34 height 7
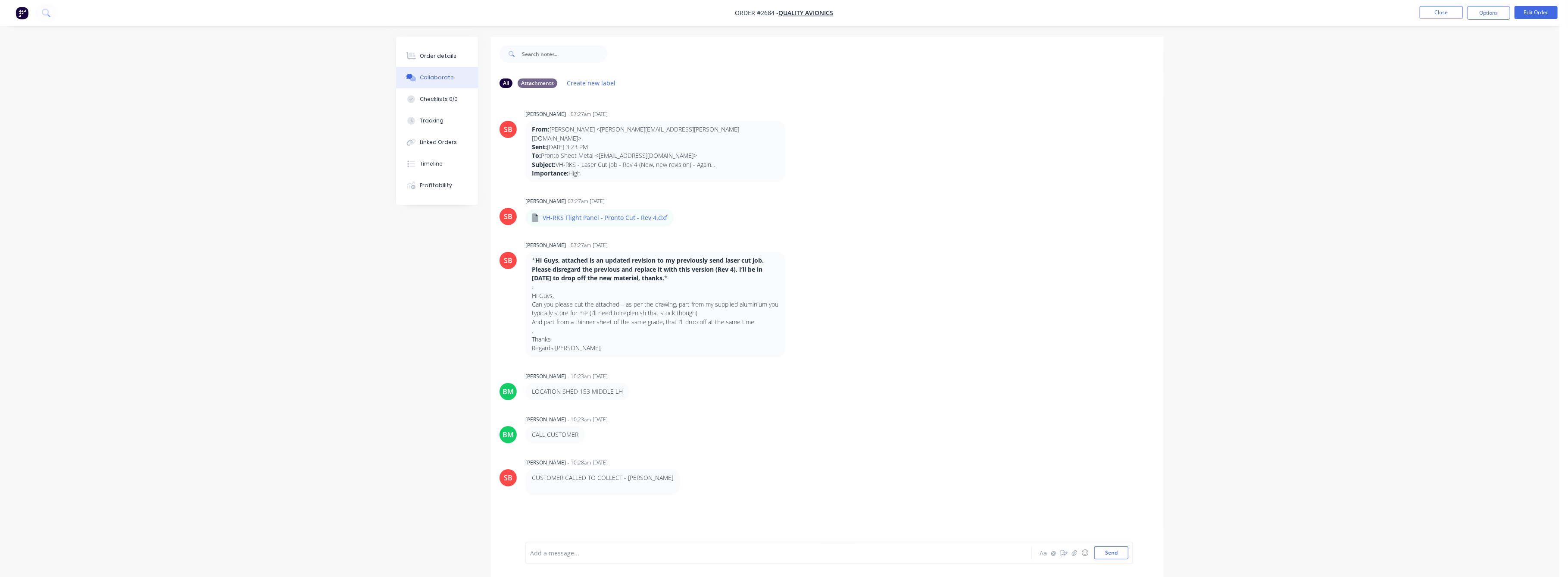
scroll to position [13, 0]
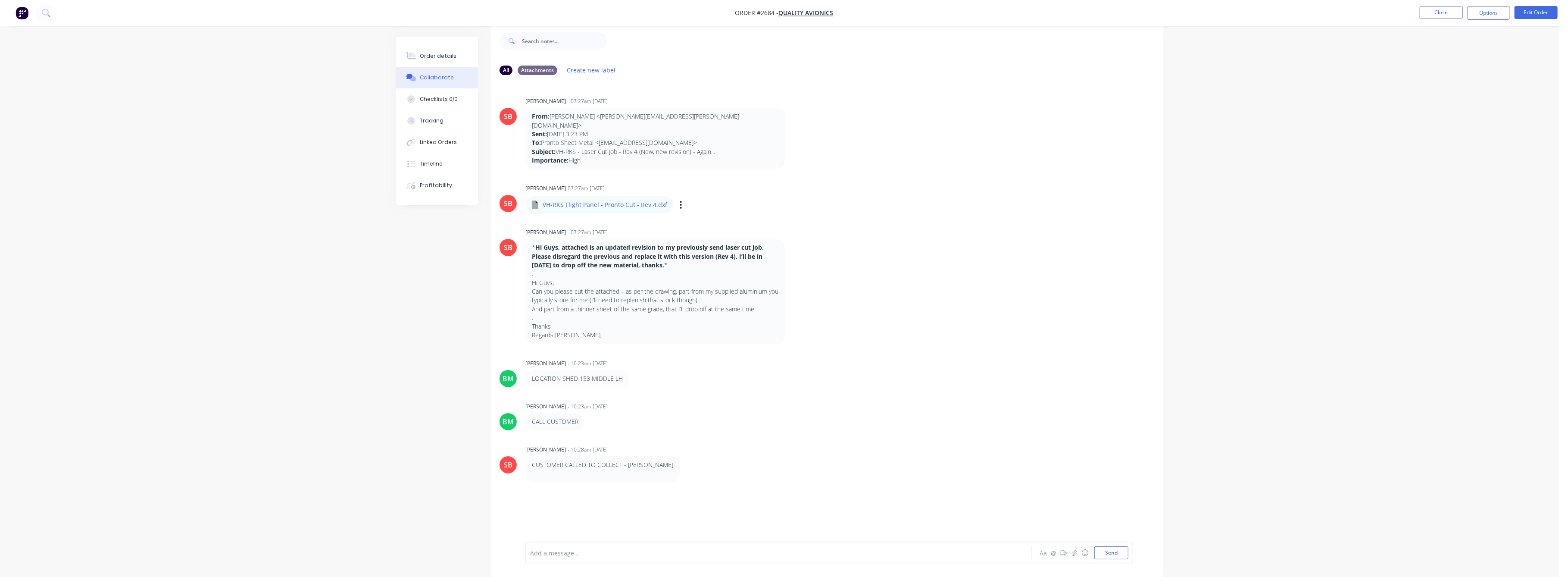
click at [680, 199] on div "Labels Download Delete" at bounding box center [726, 205] width 97 height 13
click at [680, 201] on icon "button" at bounding box center [681, 205] width 1 height 7
drag, startPoint x: 711, startPoint y: 218, endPoint x: 825, endPoint y: 229, distance: 114.5
click at [0, 0] on button "Download" at bounding box center [0, 0] width 0 height 0
drag, startPoint x: 426, startPoint y: 53, endPoint x: 462, endPoint y: 63, distance: 37.4
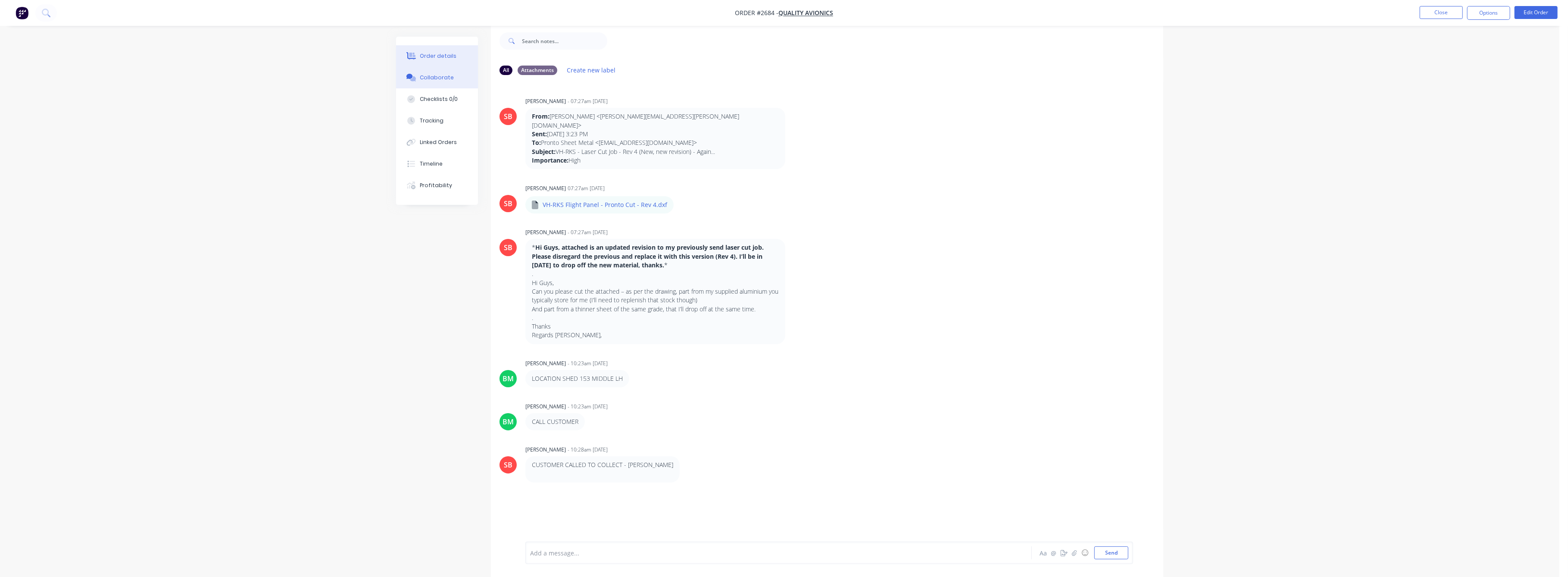
click at [427, 53] on div "Order details" at bounding box center [439, 56] width 37 height 7
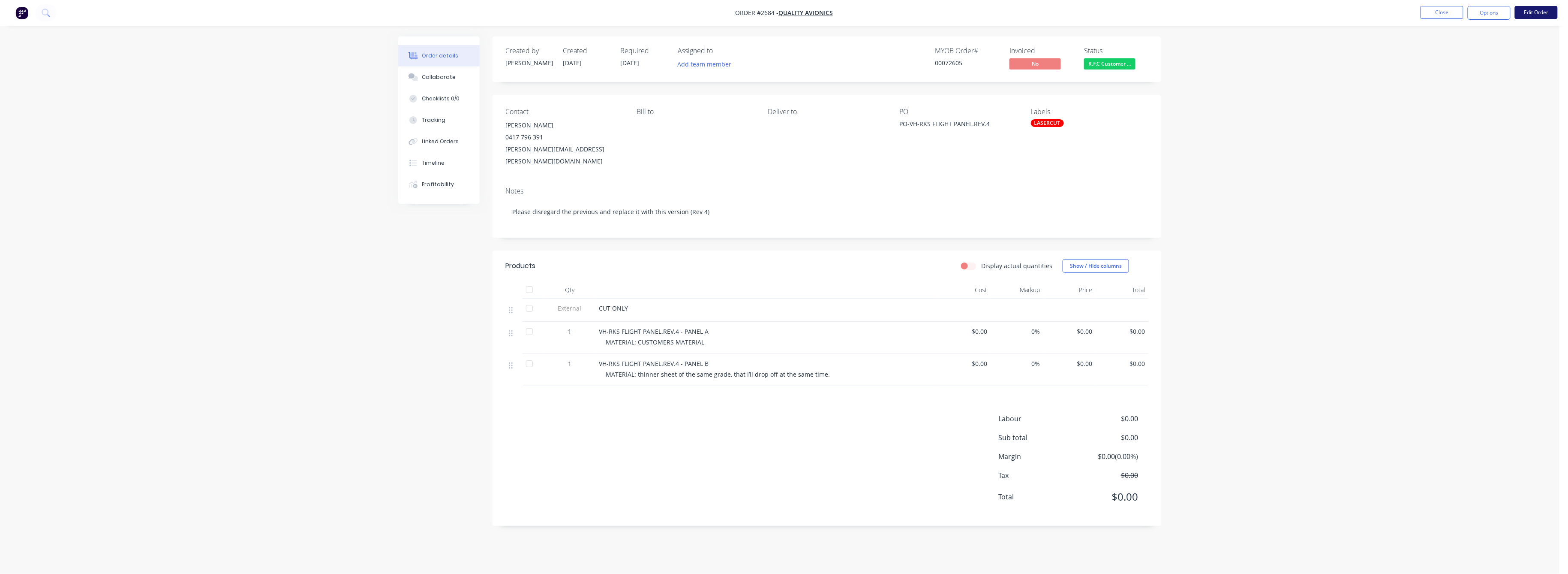
click at [1532, 9] on button "Edit Order" at bounding box center [1536, 12] width 43 height 13
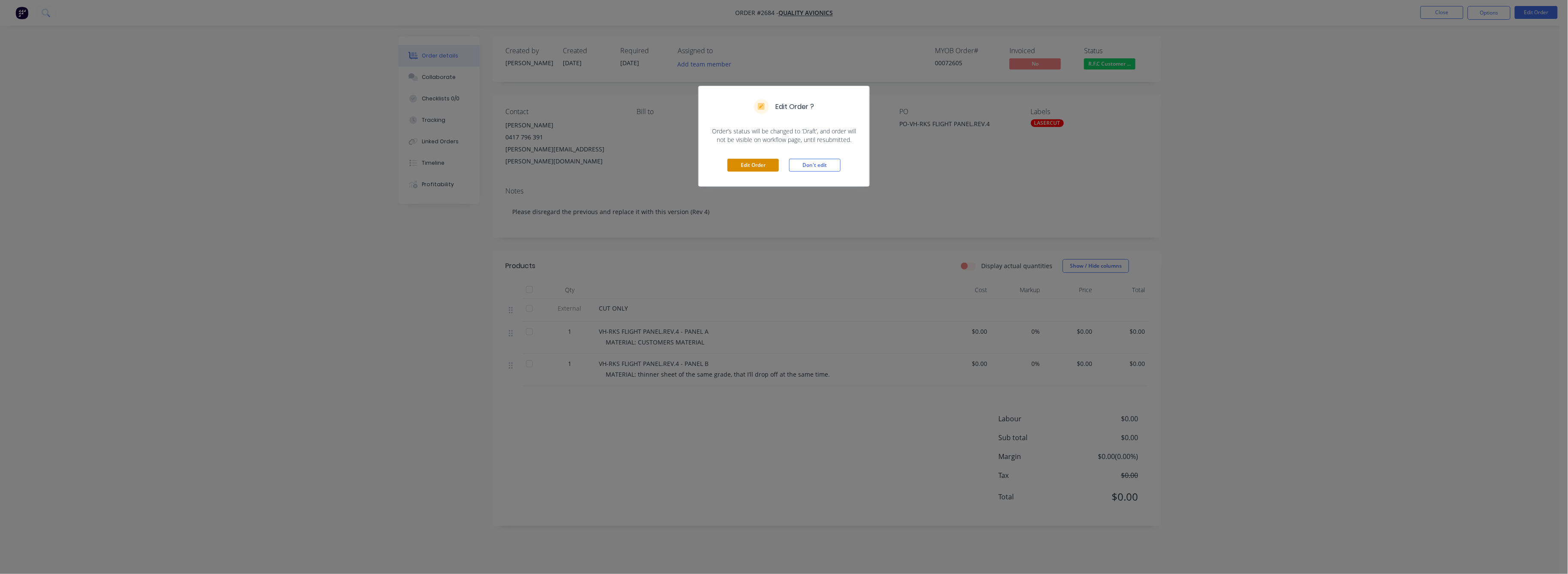
click at [760, 162] on button "Edit Order" at bounding box center [753, 165] width 51 height 13
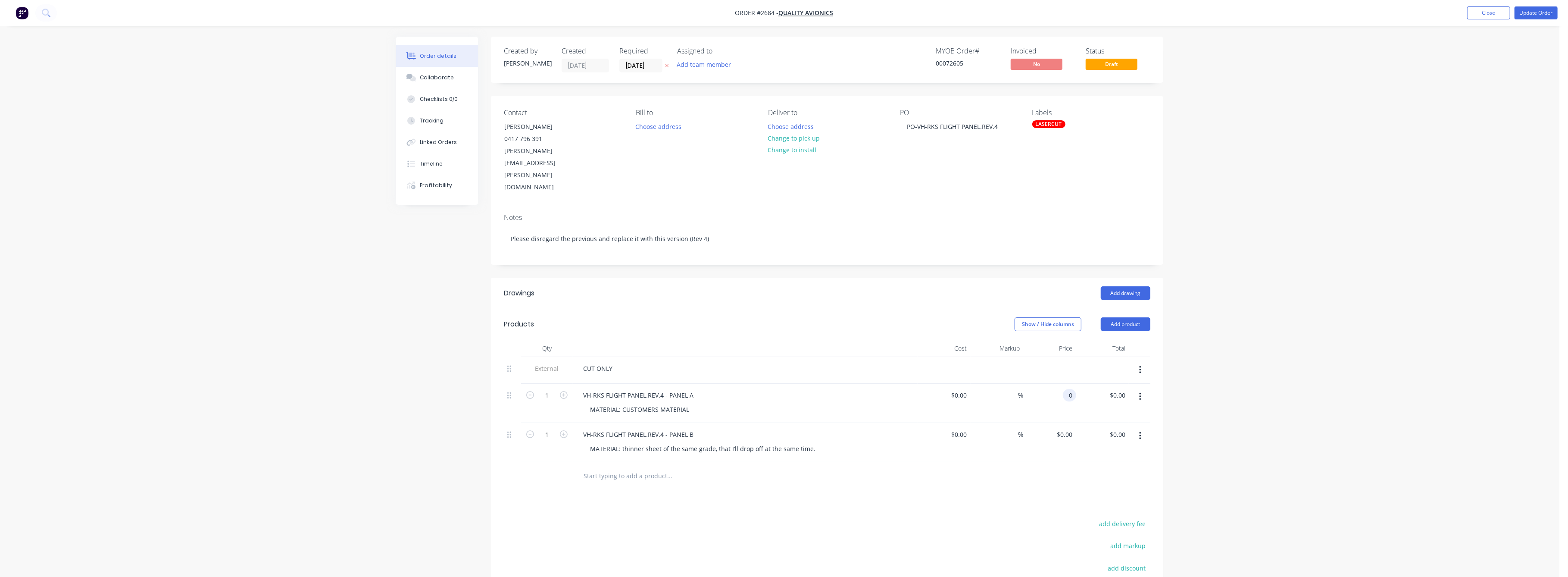
click at [1068, 389] on input "0" at bounding box center [1071, 395] width 10 height 13
type input "$50.00"
click at [1067, 428] on input "0" at bounding box center [1071, 434] width 10 height 13
type input "$50.00"
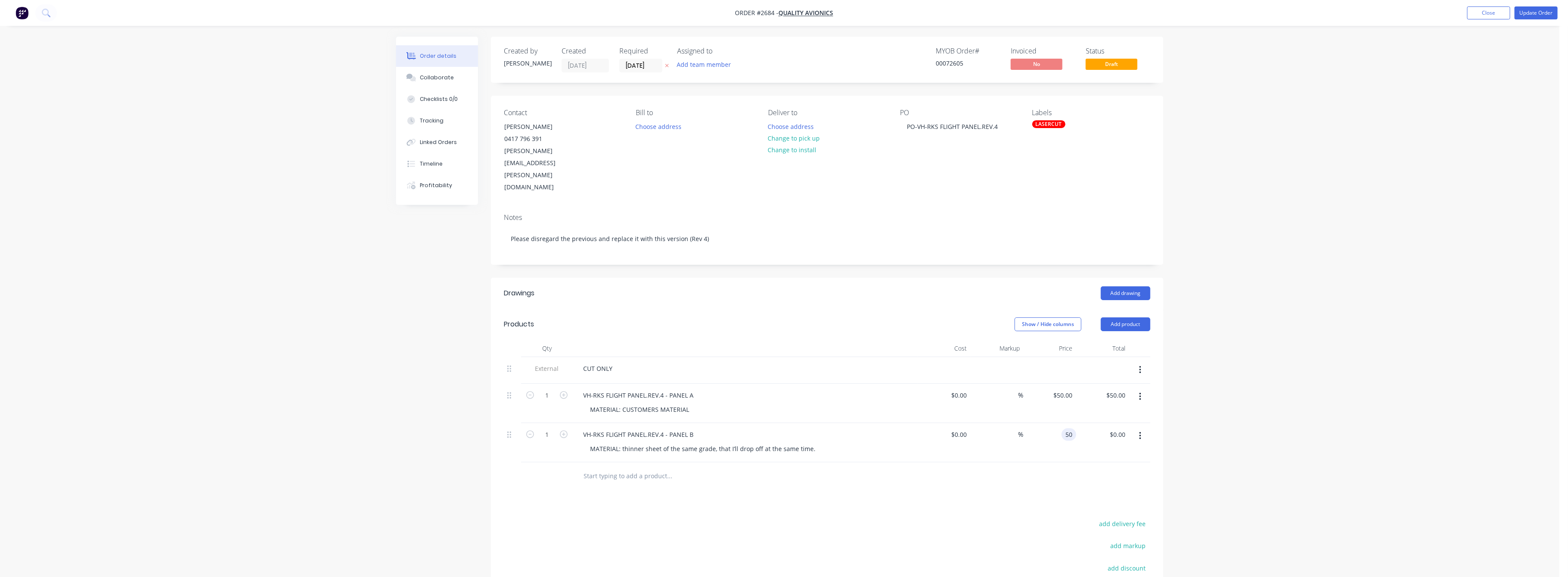
type input "$50.00"
click at [1296, 416] on div "Order details Collaborate Checklists 0/0 Tracking Linked Orders Timeline Profit…" at bounding box center [780, 355] width 1560 height 710
click at [1530, 13] on button "Update Order" at bounding box center [1536, 13] width 43 height 13
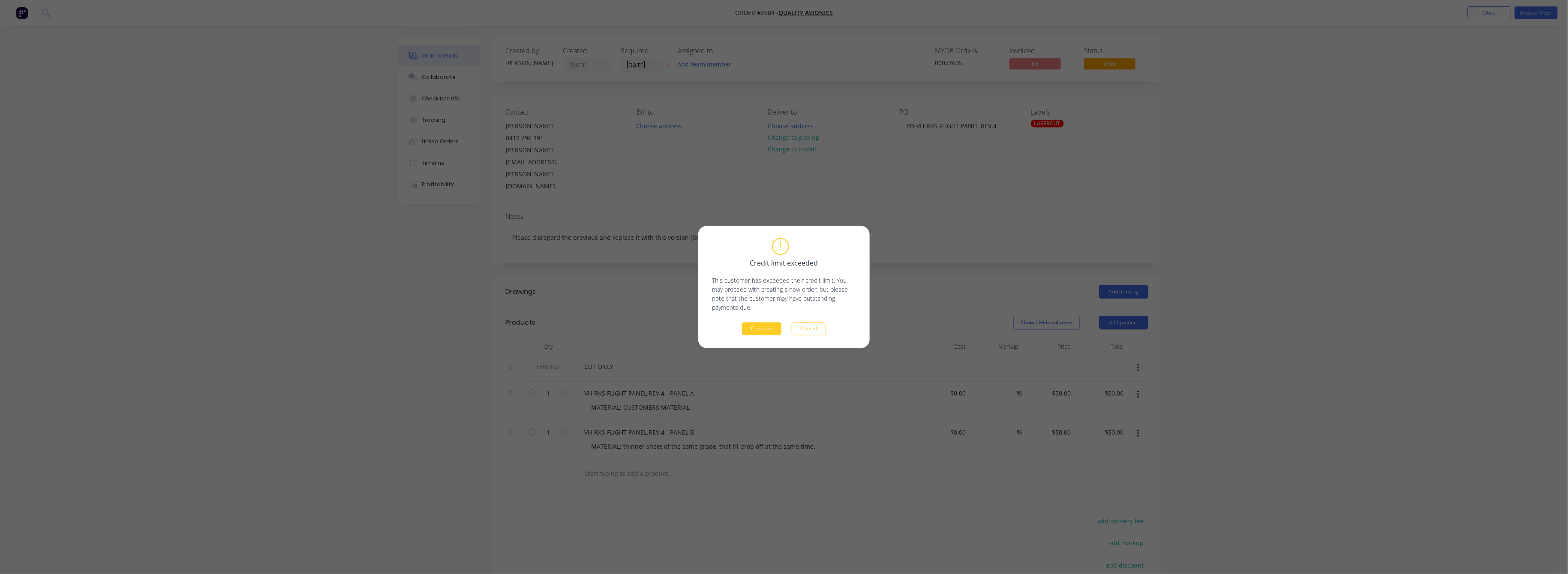
click at [769, 326] on button "Continue" at bounding box center [762, 328] width 40 height 13
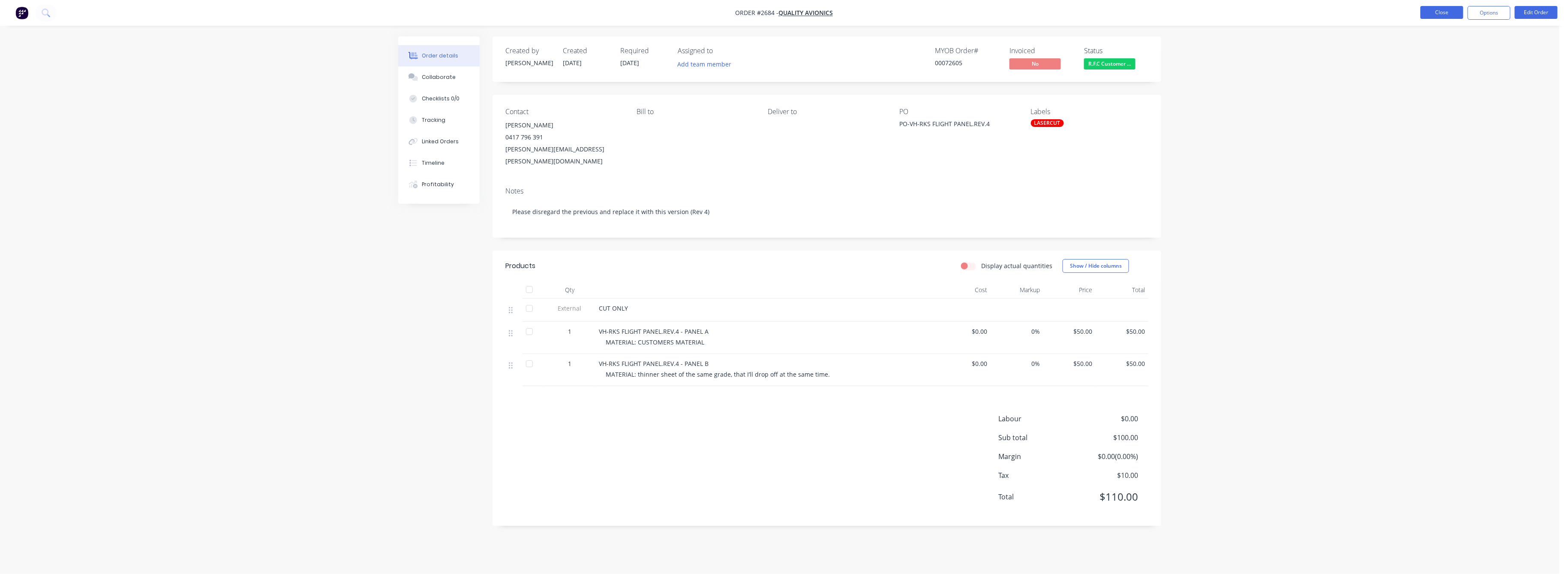
click at [1437, 13] on button "Close" at bounding box center [1442, 12] width 43 height 13
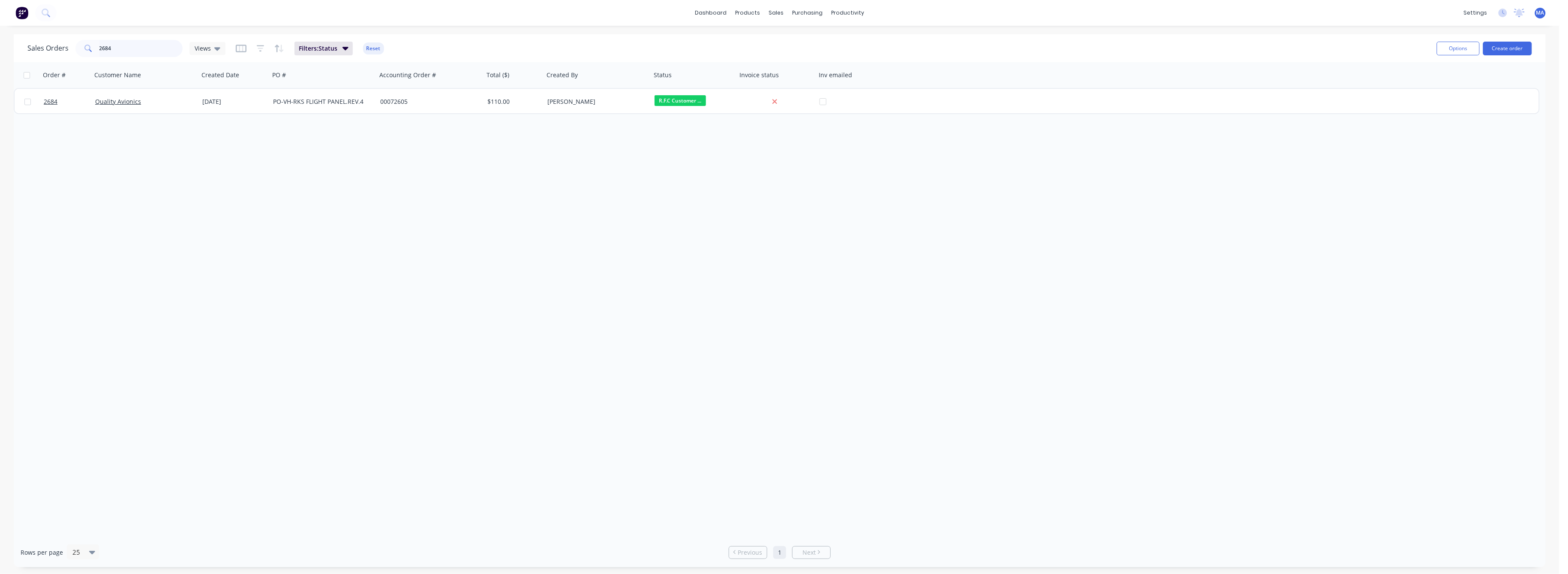
drag, startPoint x: 110, startPoint y: 50, endPoint x: 126, endPoint y: 54, distance: 16.5
click at [110, 50] on input "2684" at bounding box center [141, 48] width 84 height 17
drag, startPoint x: 115, startPoint y: 46, endPoint x: 72, endPoint y: 55, distance: 43.9
click at [74, 52] on div "Sales Orders 2684 Views" at bounding box center [126, 48] width 198 height 17
type input "2690"
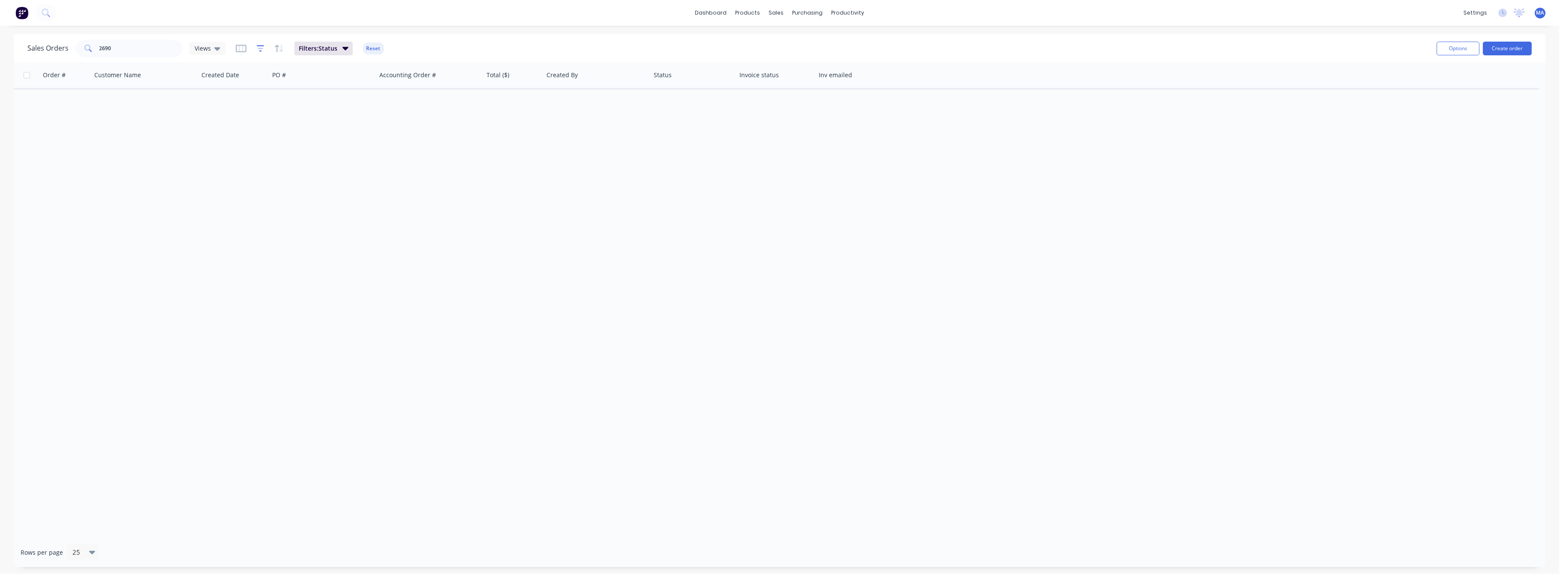
click at [258, 50] on icon "button" at bounding box center [260, 49] width 7 height 9
click at [257, 50] on icon "button" at bounding box center [260, 49] width 7 height 9
click at [510, 91] on icon at bounding box center [512, 93] width 6 height 10
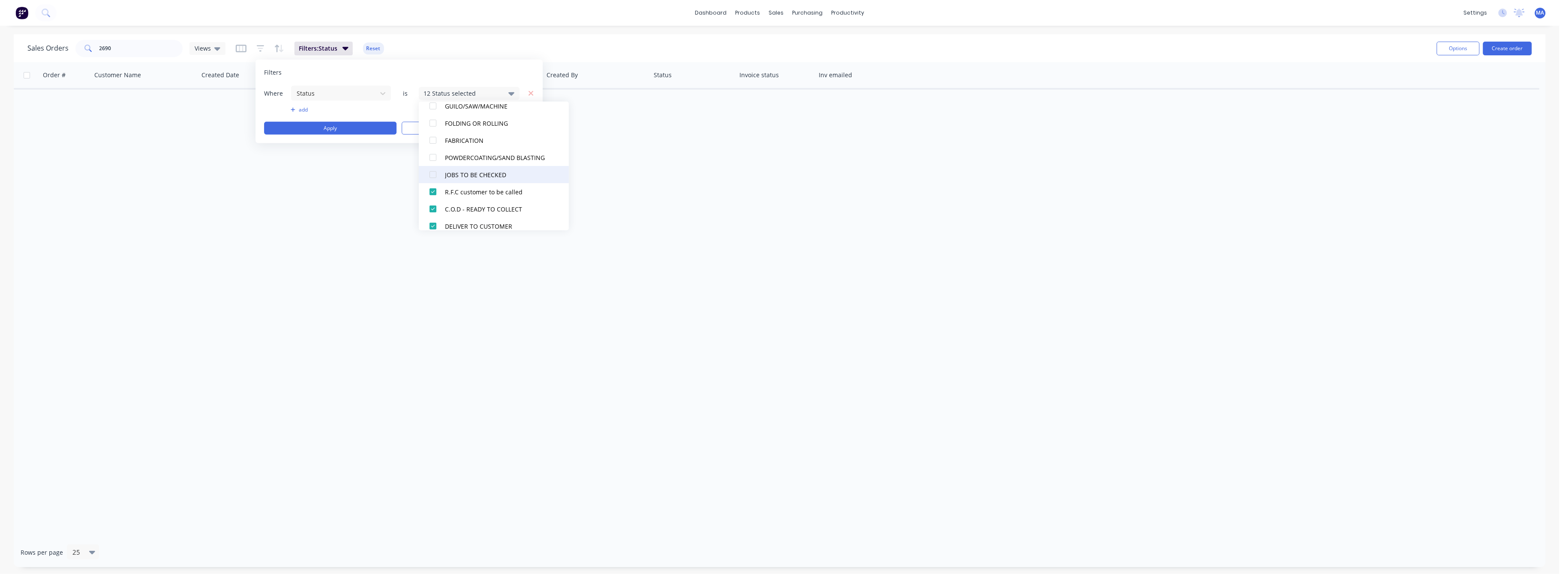
drag, startPoint x: 431, startPoint y: 172, endPoint x: 433, endPoint y: 163, distance: 9.2
click at [431, 171] on div at bounding box center [432, 174] width 17 height 17
click at [433, 156] on div at bounding box center [432, 157] width 17 height 17
drag, startPoint x: 432, startPoint y: 138, endPoint x: 433, endPoint y: 130, distance: 8.1
click at [432, 138] on div at bounding box center [432, 140] width 17 height 17
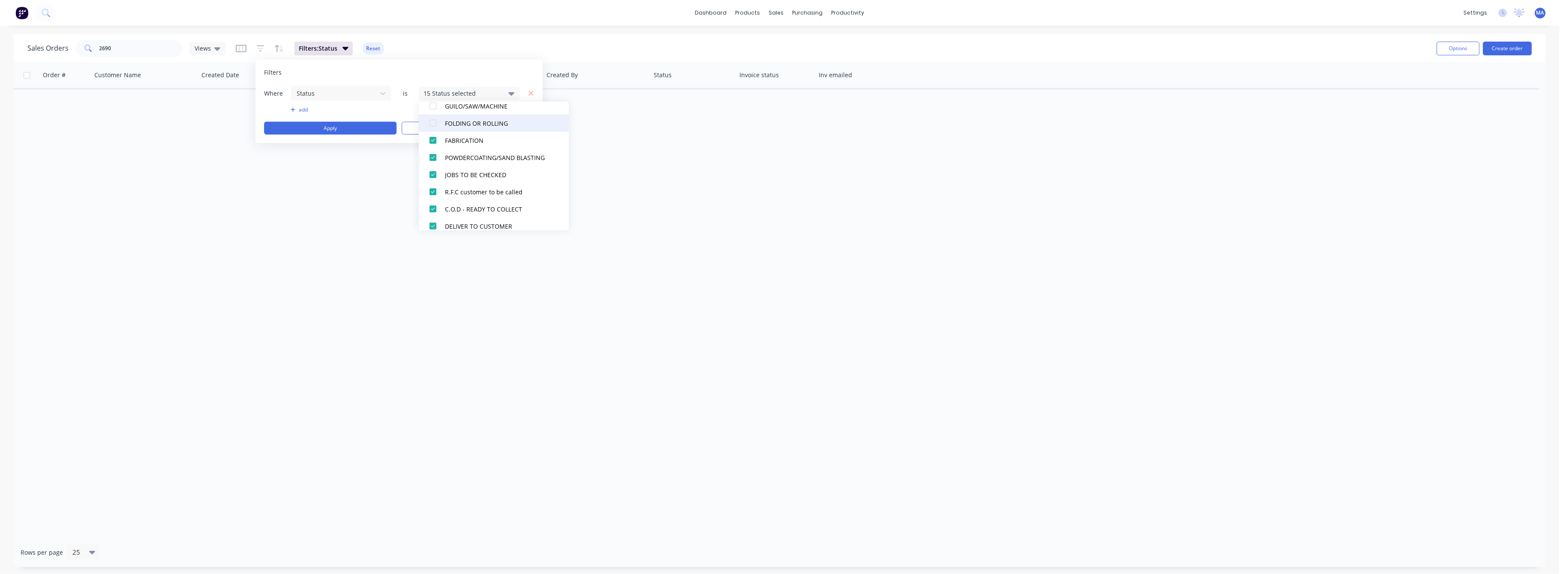
drag, startPoint x: 433, startPoint y: 124, endPoint x: 433, endPoint y: 115, distance: 9.0
click at [433, 121] on div at bounding box center [432, 123] width 17 height 17
drag, startPoint x: 432, startPoint y: 103, endPoint x: 492, endPoint y: 112, distance: 60.7
click at [435, 104] on div at bounding box center [432, 105] width 17 height 17
click at [350, 131] on button "Apply" at bounding box center [330, 128] width 132 height 13
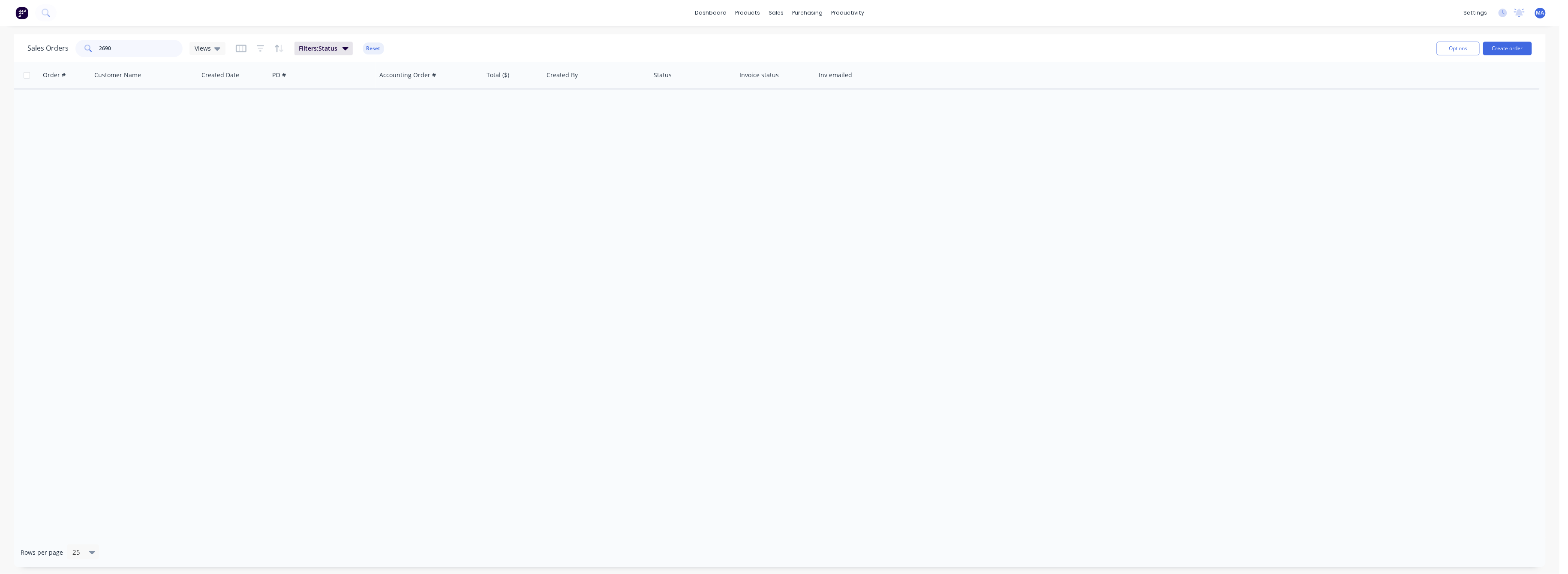
drag, startPoint x: 117, startPoint y: 47, endPoint x: 98, endPoint y: 48, distance: 19.0
click at [98, 48] on div "2690" at bounding box center [129, 48] width 107 height 17
type input "2690"
click at [263, 46] on icon "button" at bounding box center [260, 49] width 7 height 9
click at [512, 92] on icon at bounding box center [512, 93] width 6 height 10
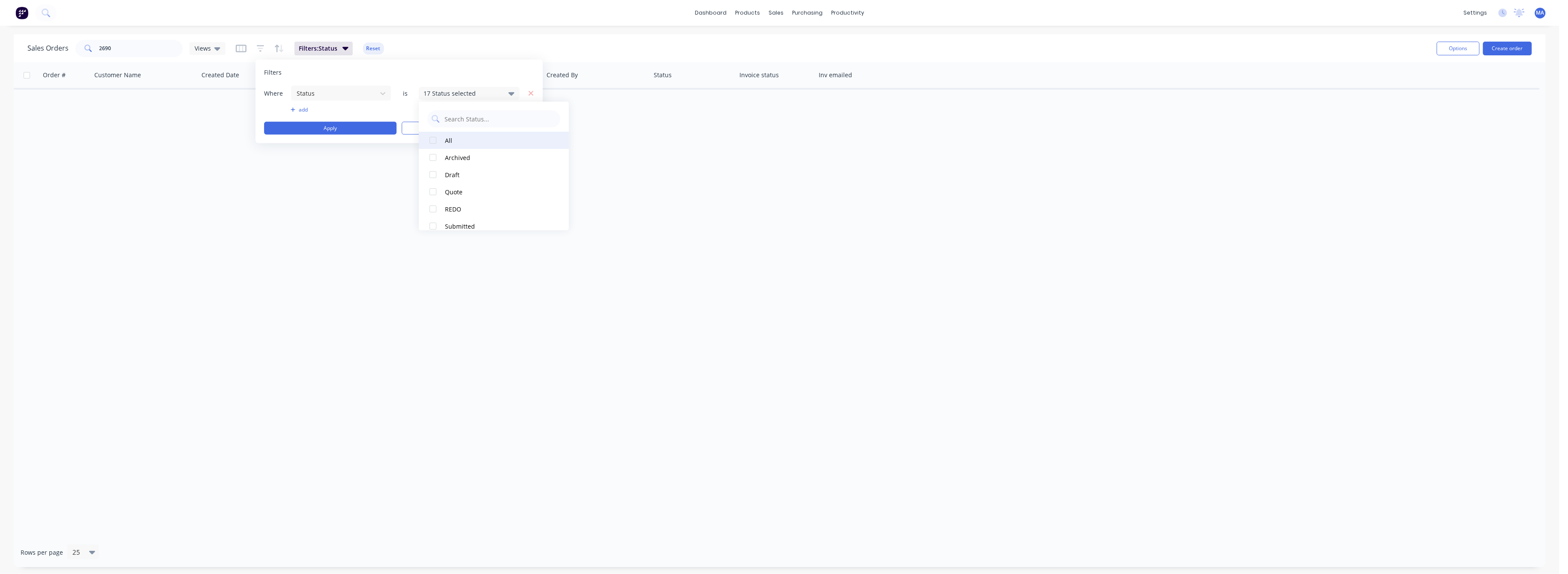
click at [429, 139] on div at bounding box center [432, 140] width 17 height 17
click at [318, 128] on button "Apply" at bounding box center [330, 128] width 132 height 13
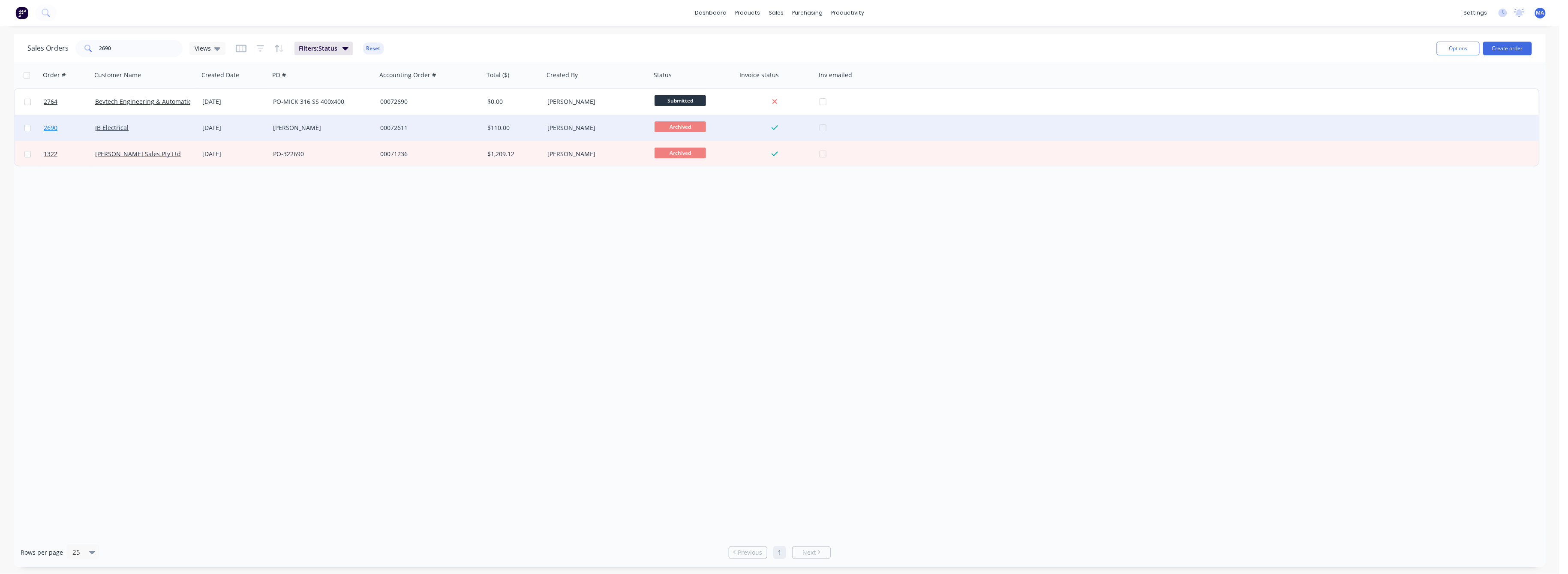
click at [56, 127] on span "2690" at bounding box center [50, 128] width 14 height 9
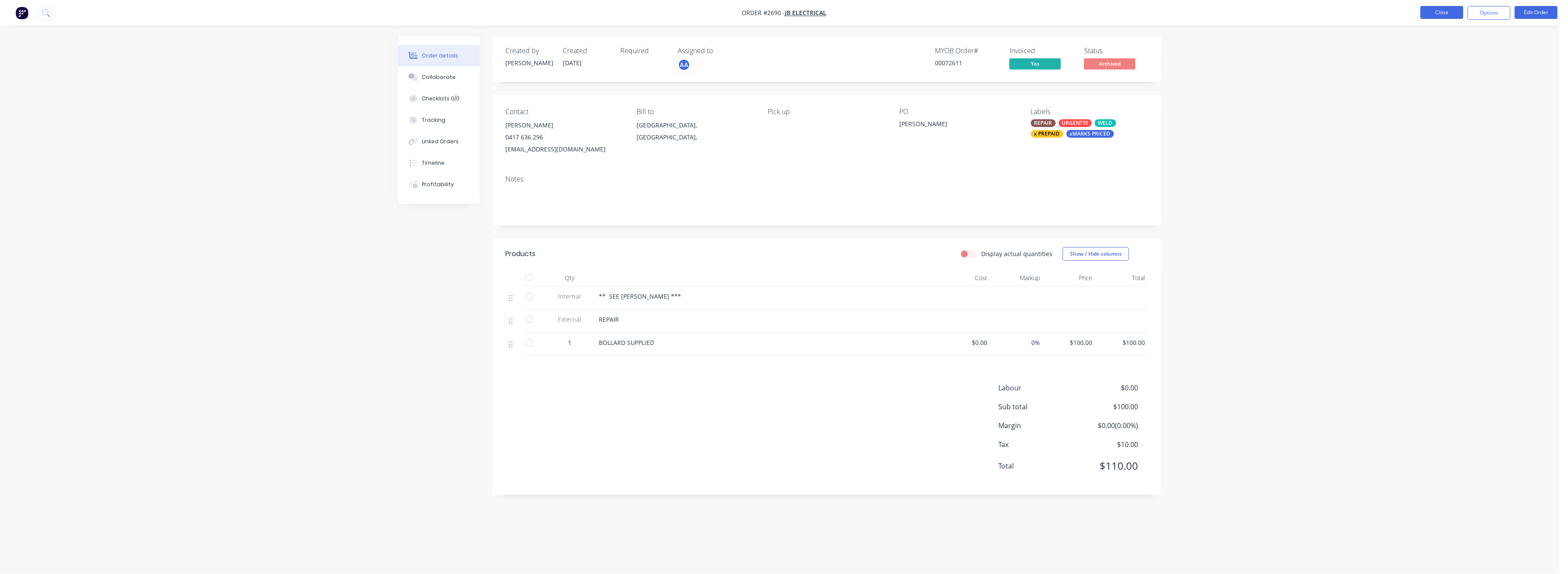
click at [1439, 8] on button "Close" at bounding box center [1442, 12] width 43 height 13
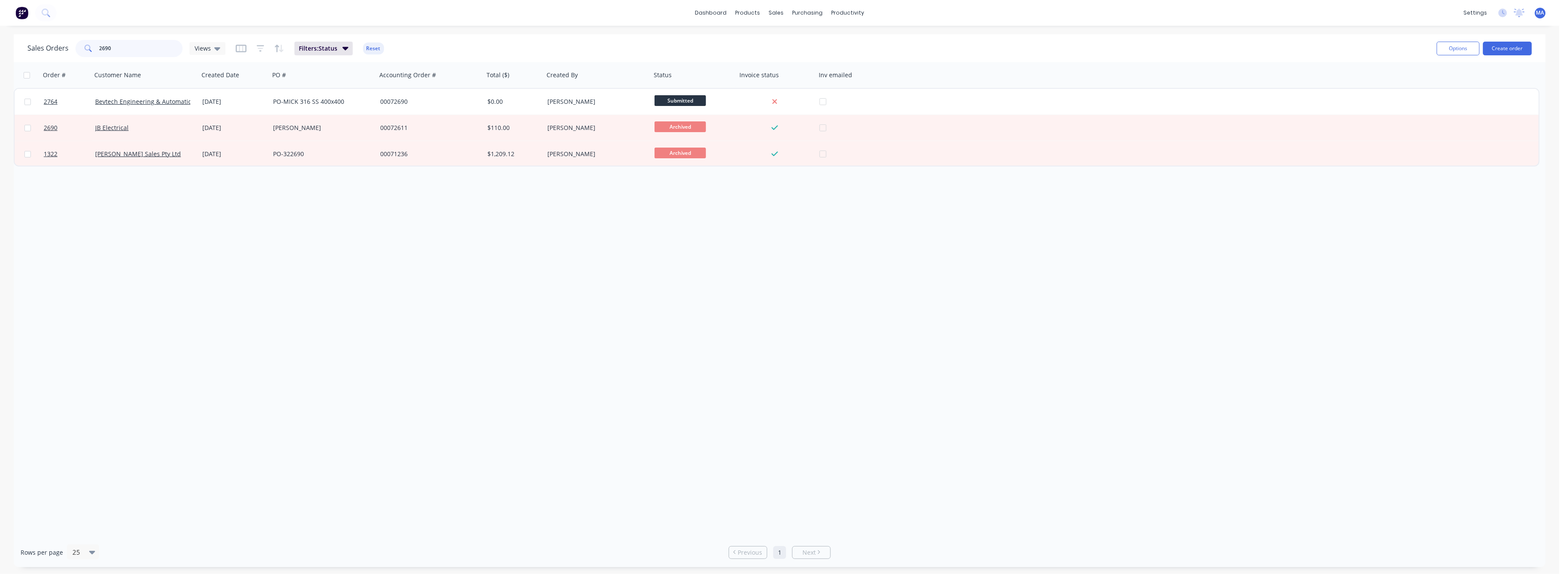
drag, startPoint x: 111, startPoint y: 43, endPoint x: 63, endPoint y: 46, distance: 48.1
click at [63, 46] on div "Sales Orders 2690 Views" at bounding box center [126, 48] width 198 height 17
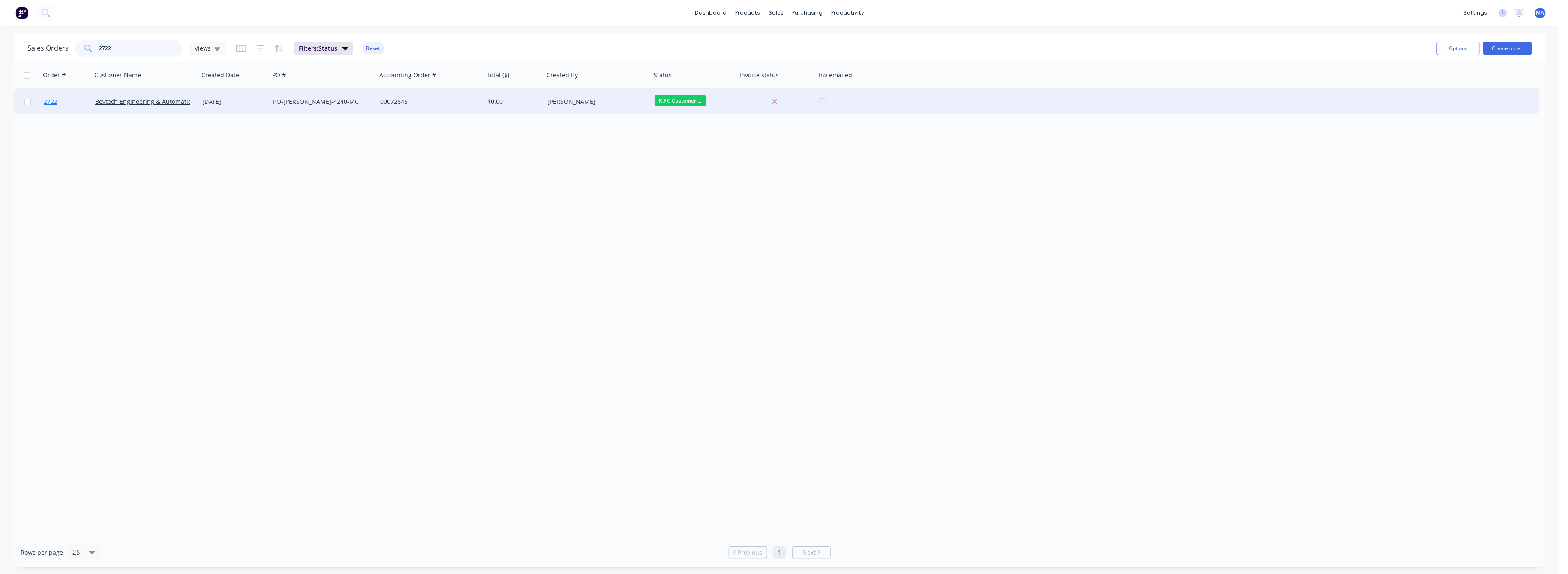
type input "2722"
click at [52, 102] on span "2722" at bounding box center [50, 102] width 14 height 9
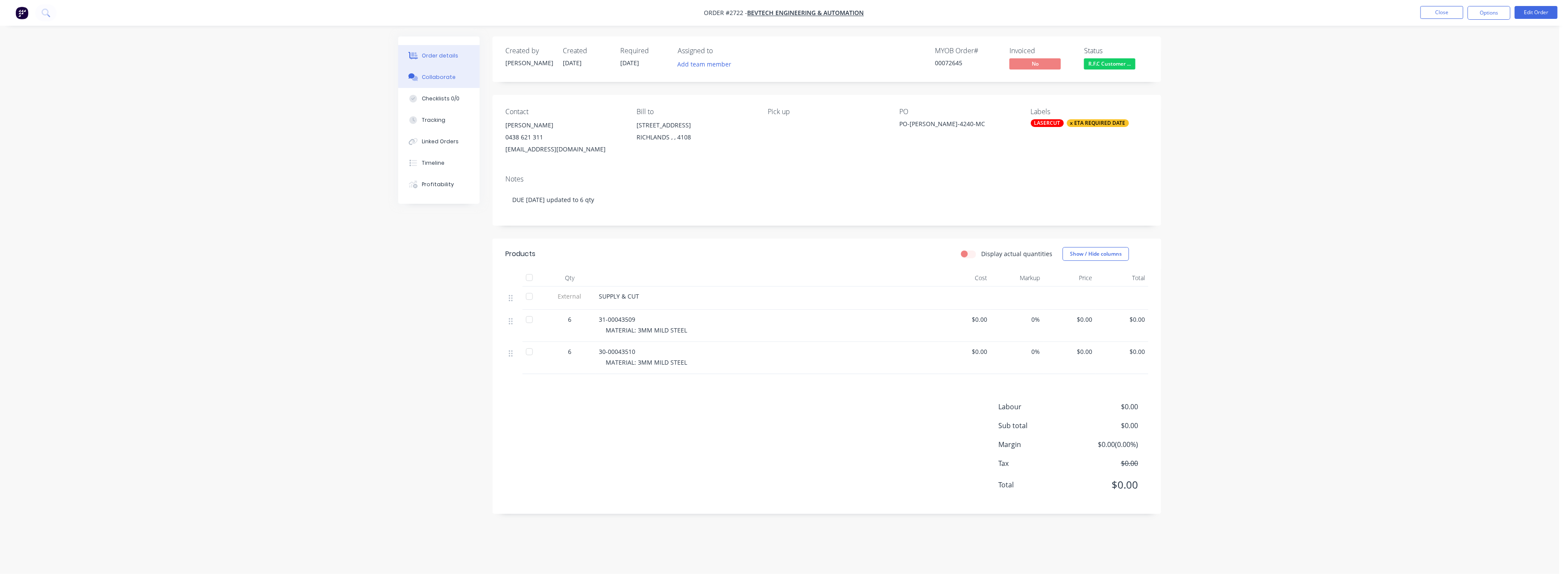
click at [434, 71] on button "Collaborate" at bounding box center [438, 77] width 82 height 21
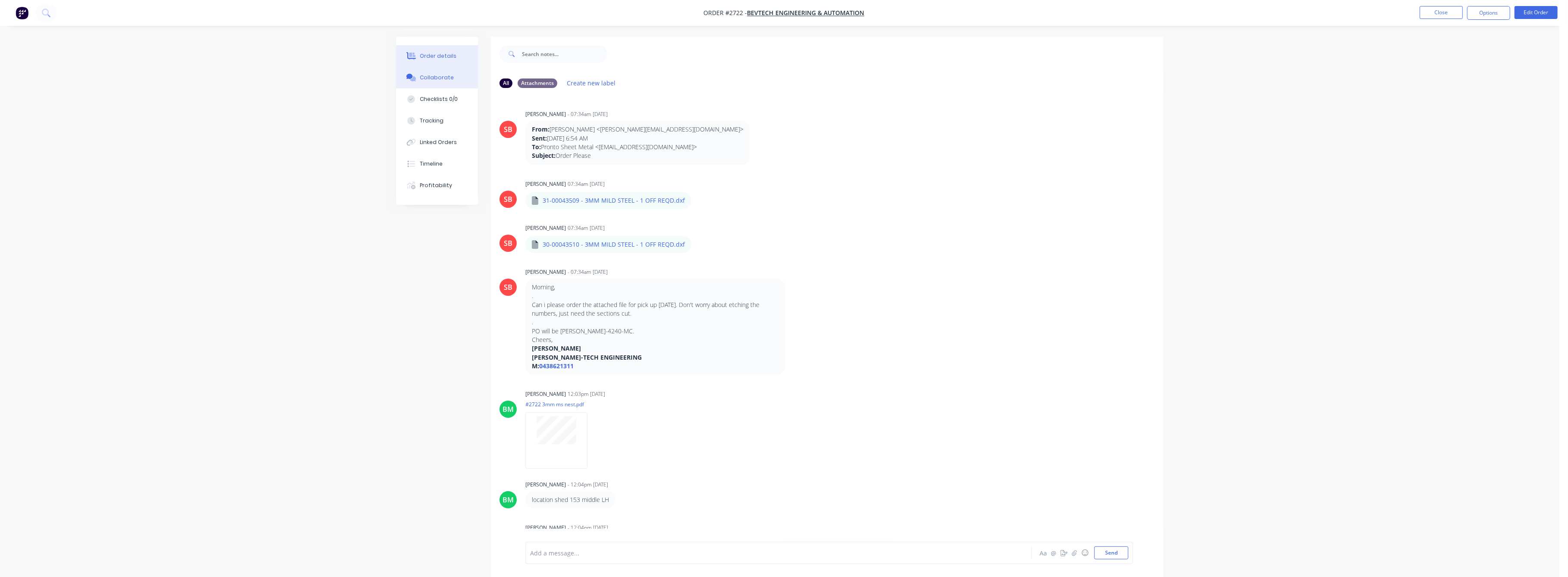
click at [431, 50] on button "Order details" at bounding box center [437, 55] width 82 height 21
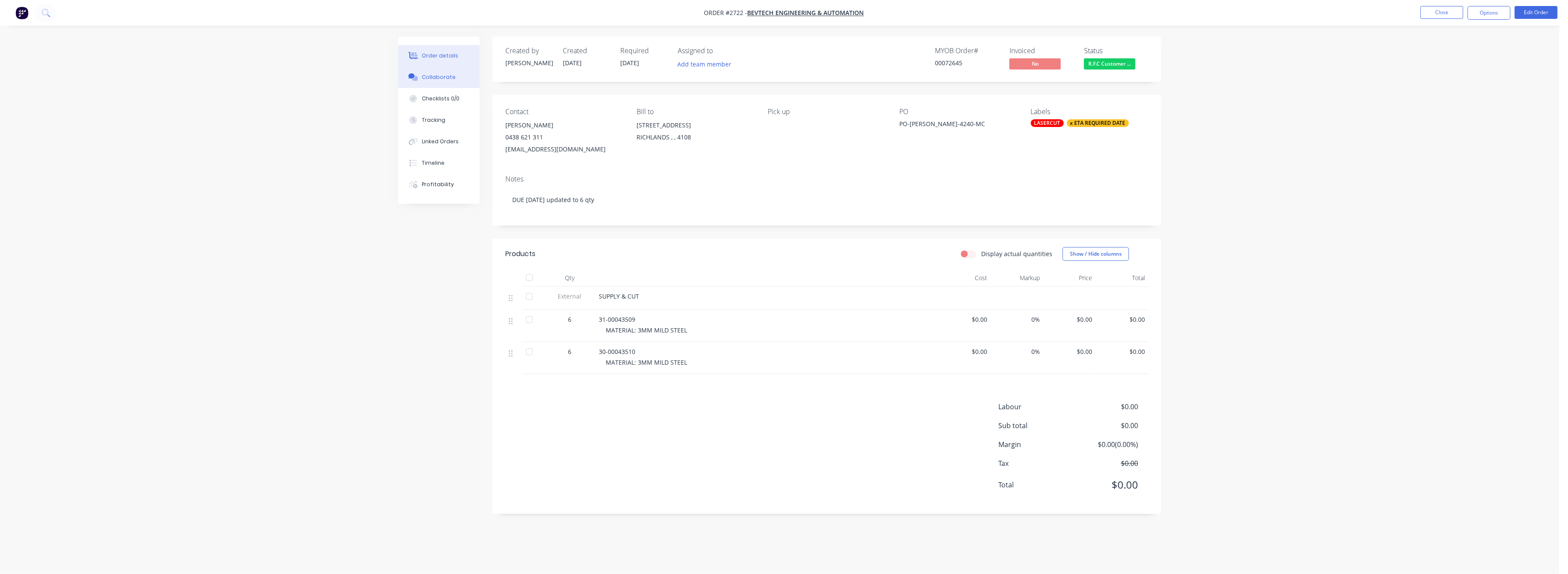
click at [441, 76] on div "Collaborate" at bounding box center [439, 77] width 34 height 7
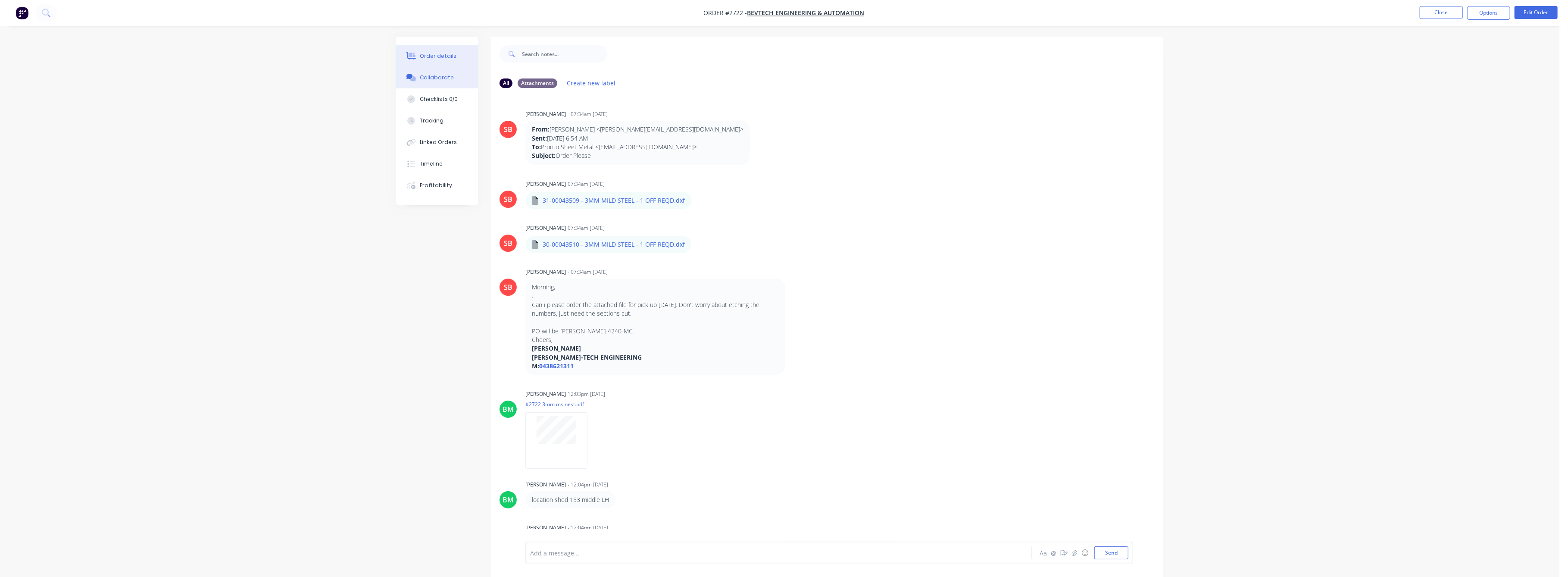
click at [439, 55] on div "Order details" at bounding box center [439, 56] width 37 height 7
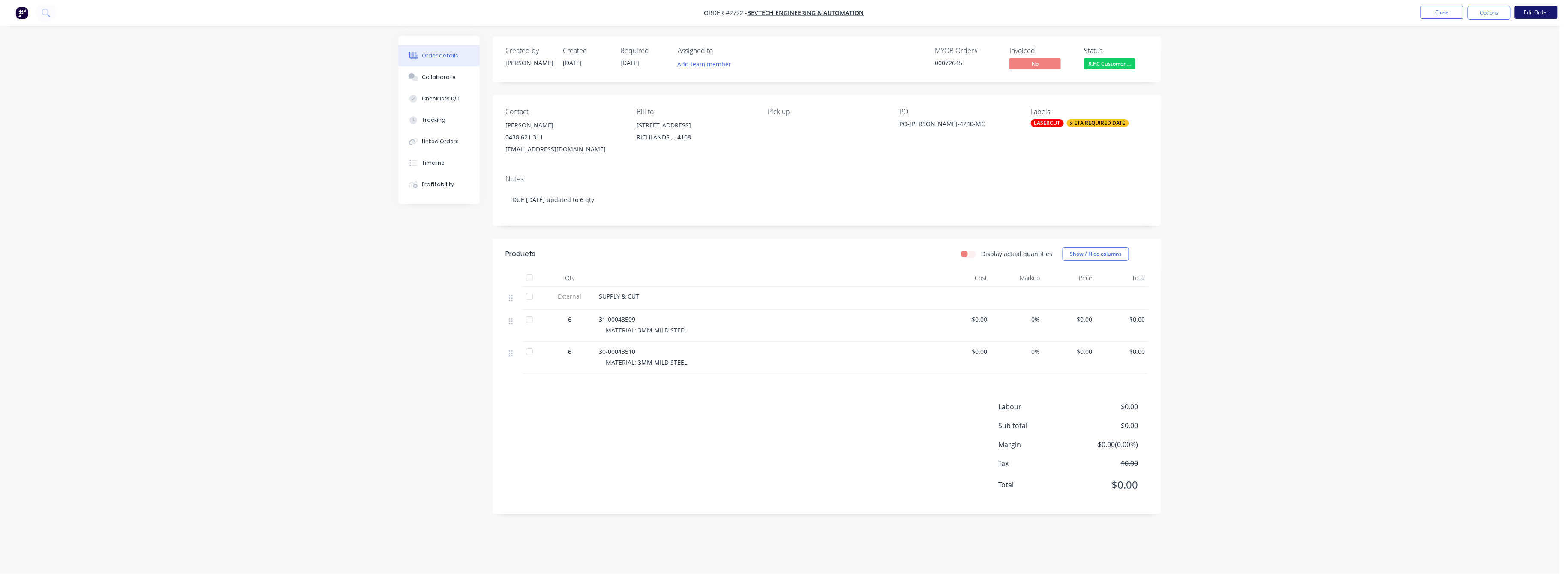
click at [1521, 13] on button "Edit Order" at bounding box center [1536, 12] width 43 height 13
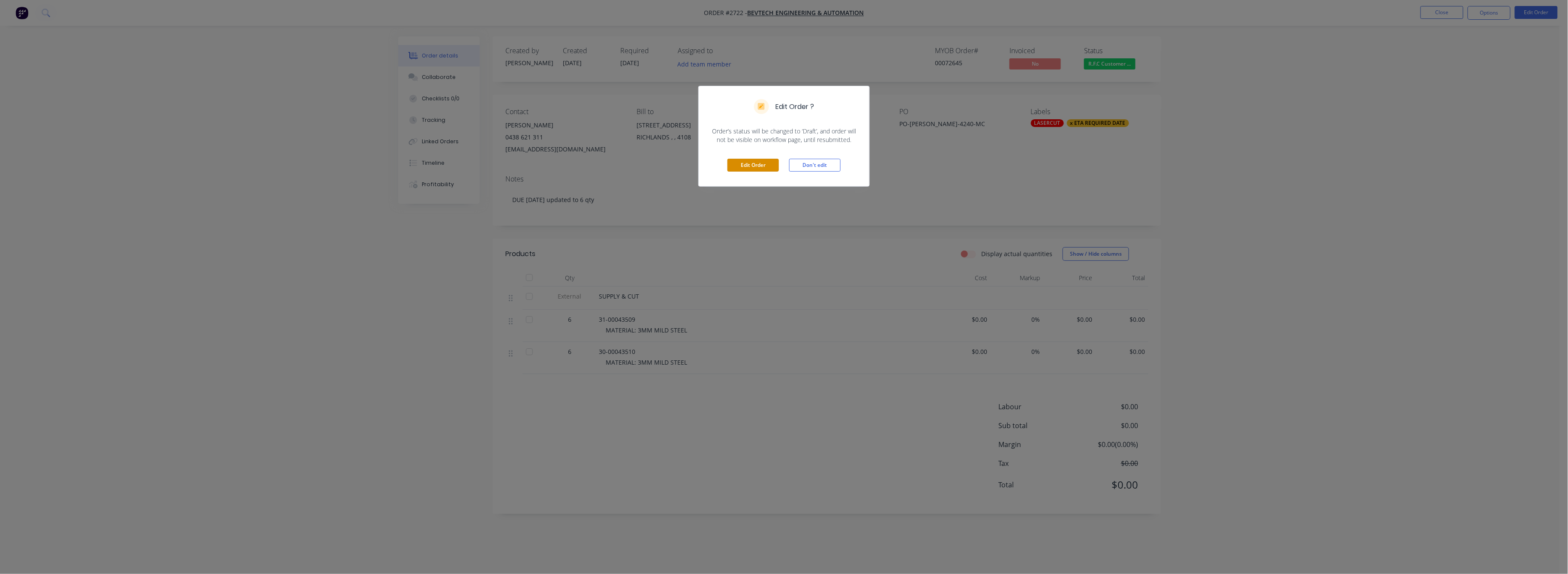
drag, startPoint x: 749, startPoint y: 166, endPoint x: 790, endPoint y: 191, distance: 48.0
click at [750, 166] on button "Edit Order" at bounding box center [753, 165] width 51 height 13
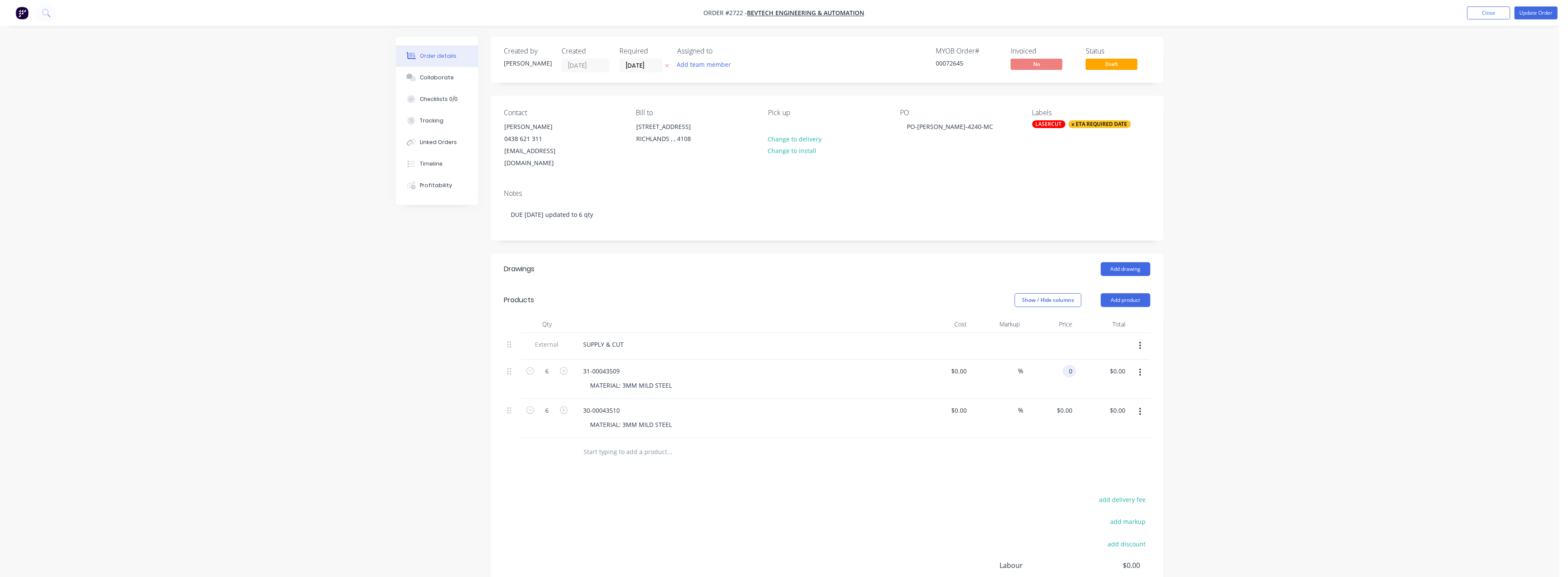
click at [1065, 365] on div "0 0" at bounding box center [1069, 371] width 13 height 13
type input "$22.00"
type input "$132.00"
type input "$22.00"
type input "$132.00"
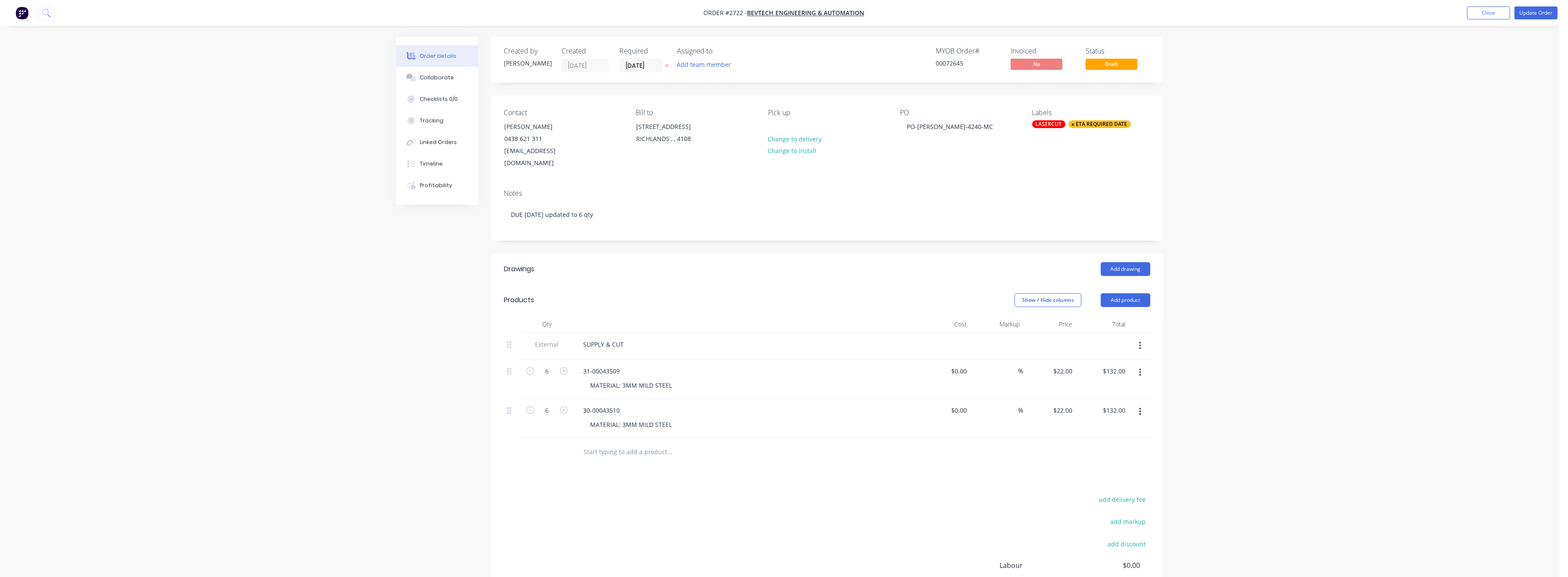
click at [1242, 392] on div "Order details Collaborate Checklists 0/0 Tracking Linked Orders Timeline Profit…" at bounding box center [780, 343] width 1560 height 686
click at [1533, 11] on button "Update Order" at bounding box center [1536, 13] width 43 height 13
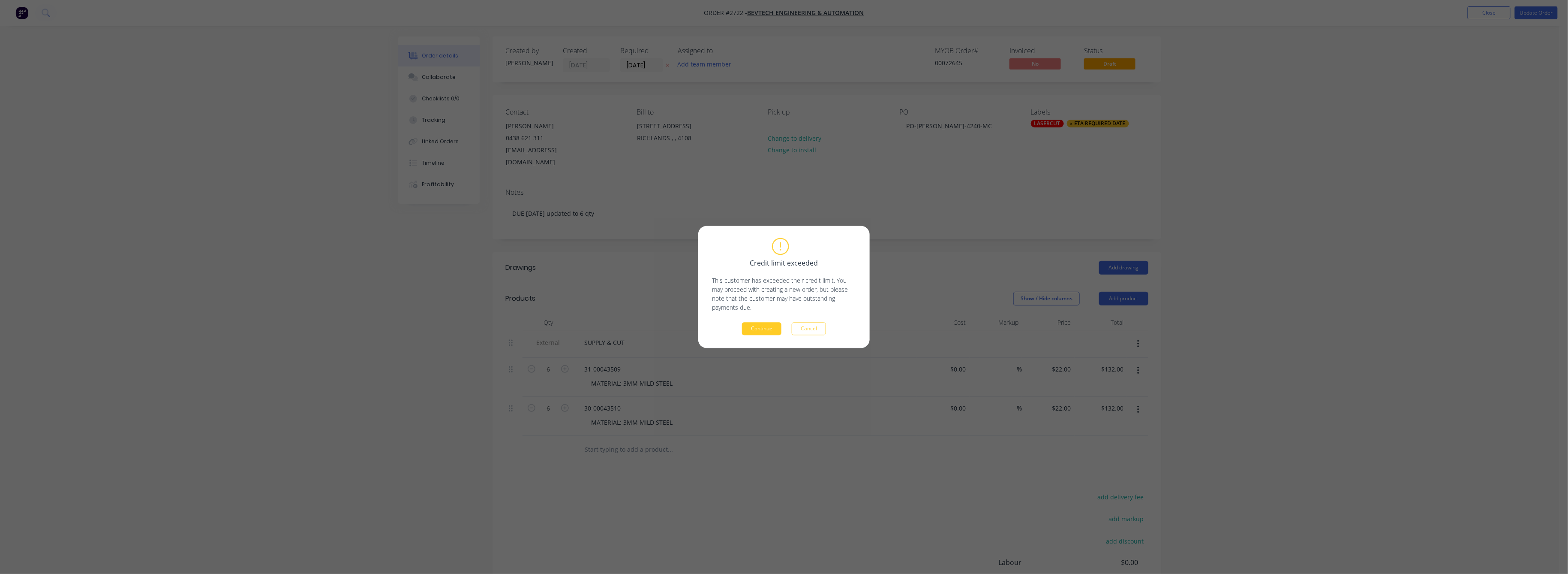
click at [752, 327] on button "Continue" at bounding box center [762, 328] width 40 height 13
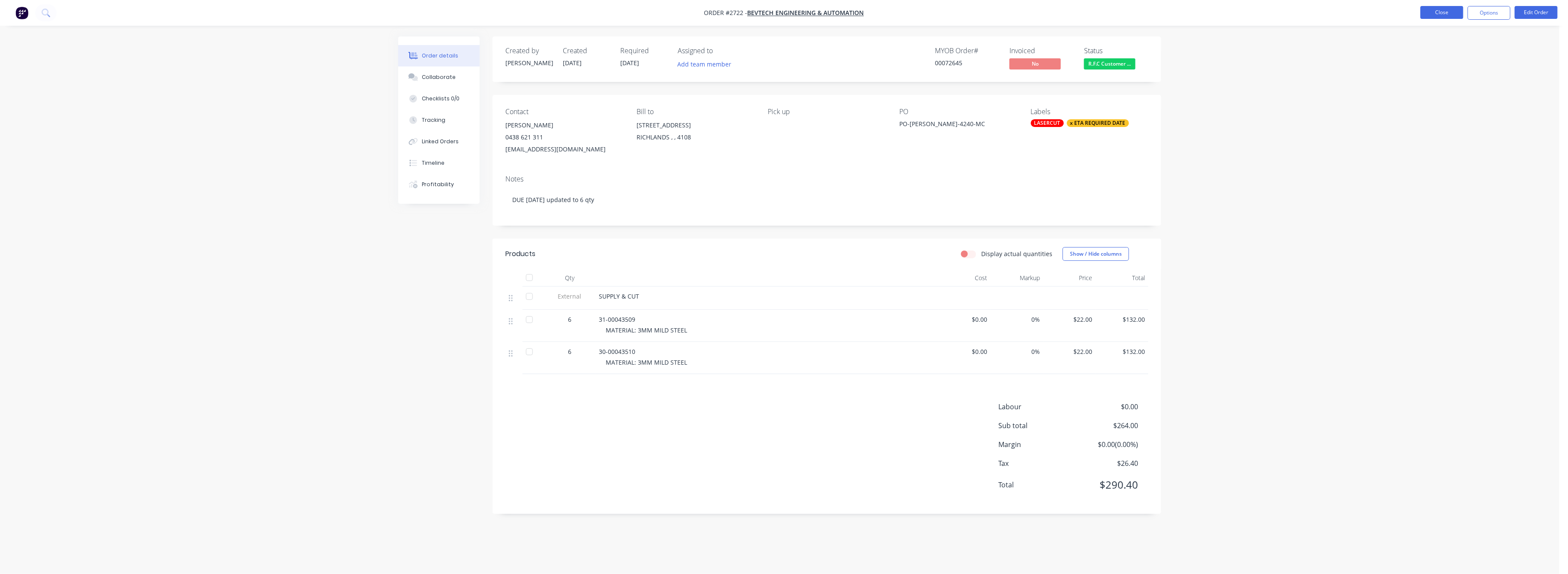
click at [1441, 9] on button "Close" at bounding box center [1442, 12] width 43 height 13
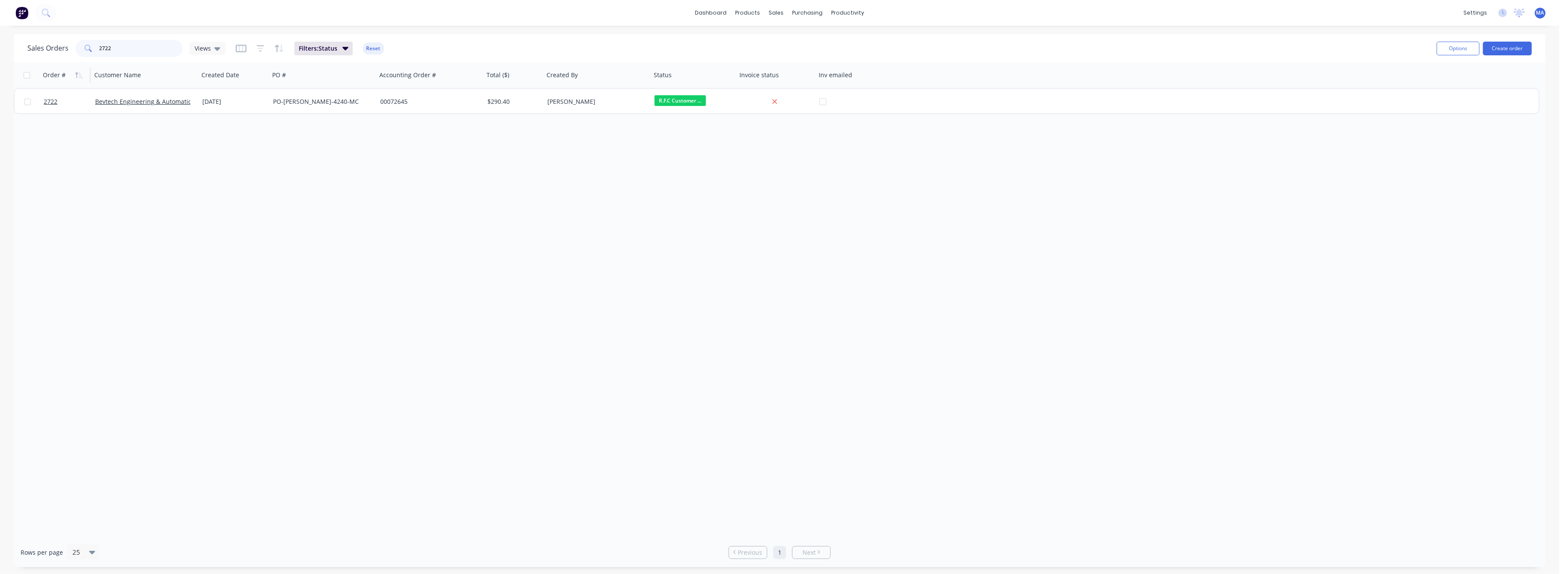
drag, startPoint x: 117, startPoint y: 49, endPoint x: 67, endPoint y: 74, distance: 55.9
click at [74, 58] on div "Sales Orders 2722 Views Filters: Status Reset" at bounding box center [728, 48] width 1403 height 21
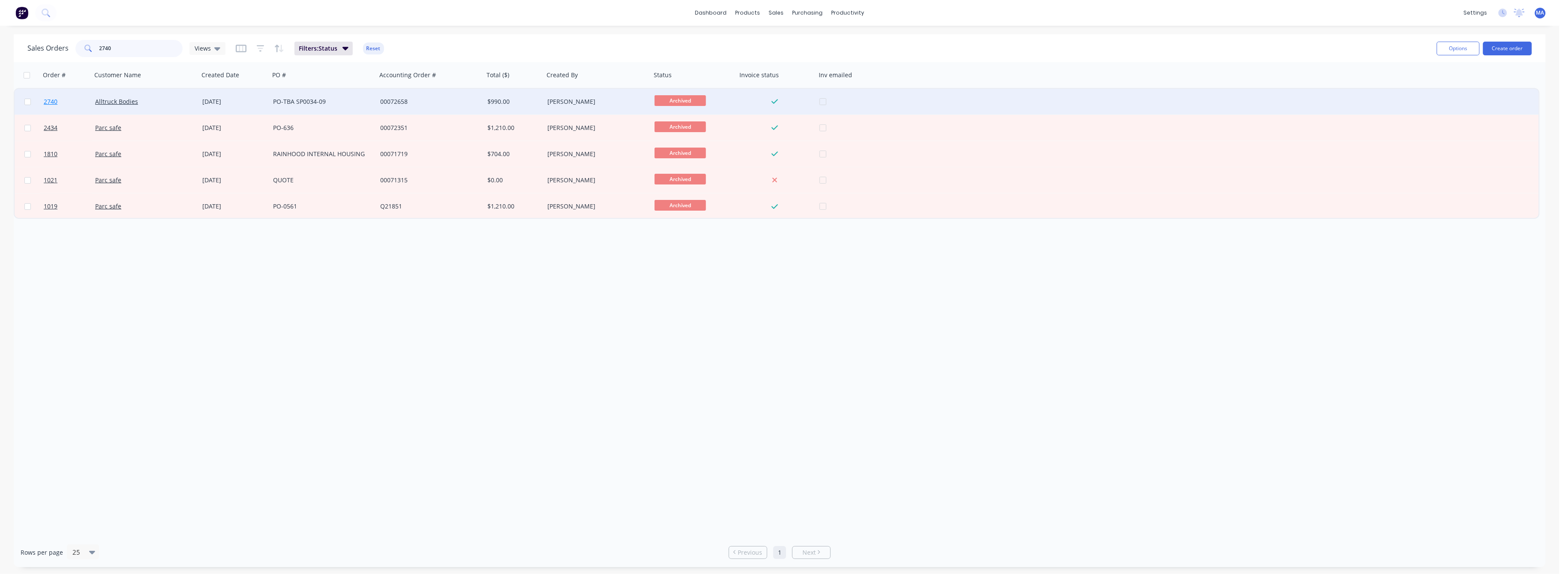
type input "2740"
click at [57, 100] on link "2740" at bounding box center [69, 102] width 51 height 26
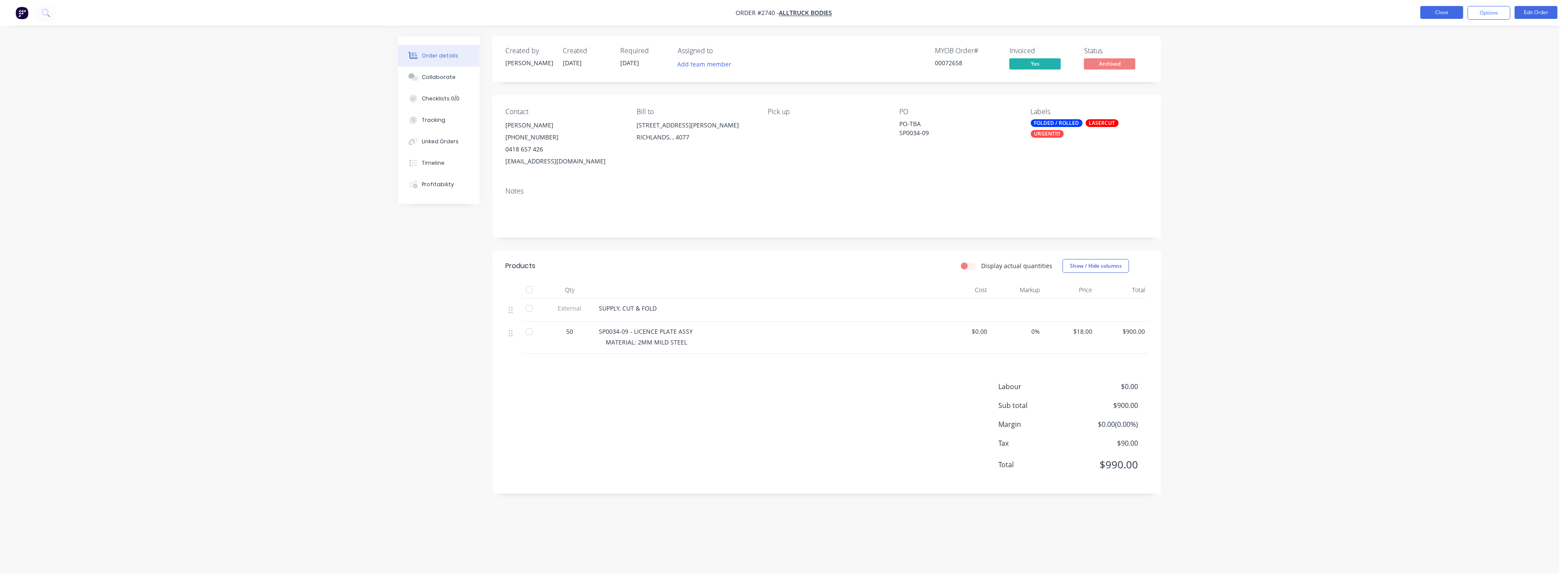
click at [1442, 10] on button "Close" at bounding box center [1442, 12] width 43 height 13
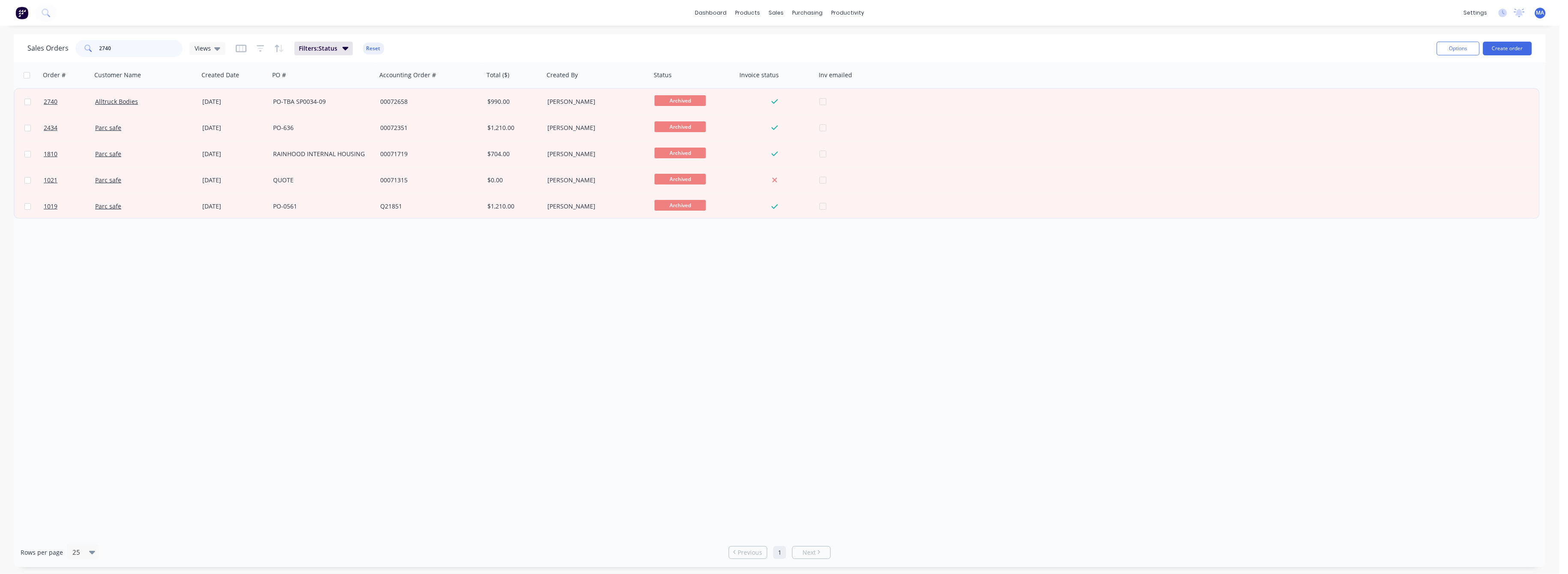
drag, startPoint x: 108, startPoint y: 49, endPoint x: 86, endPoint y: 52, distance: 22.2
click at [86, 52] on div "2740" at bounding box center [129, 48] width 107 height 17
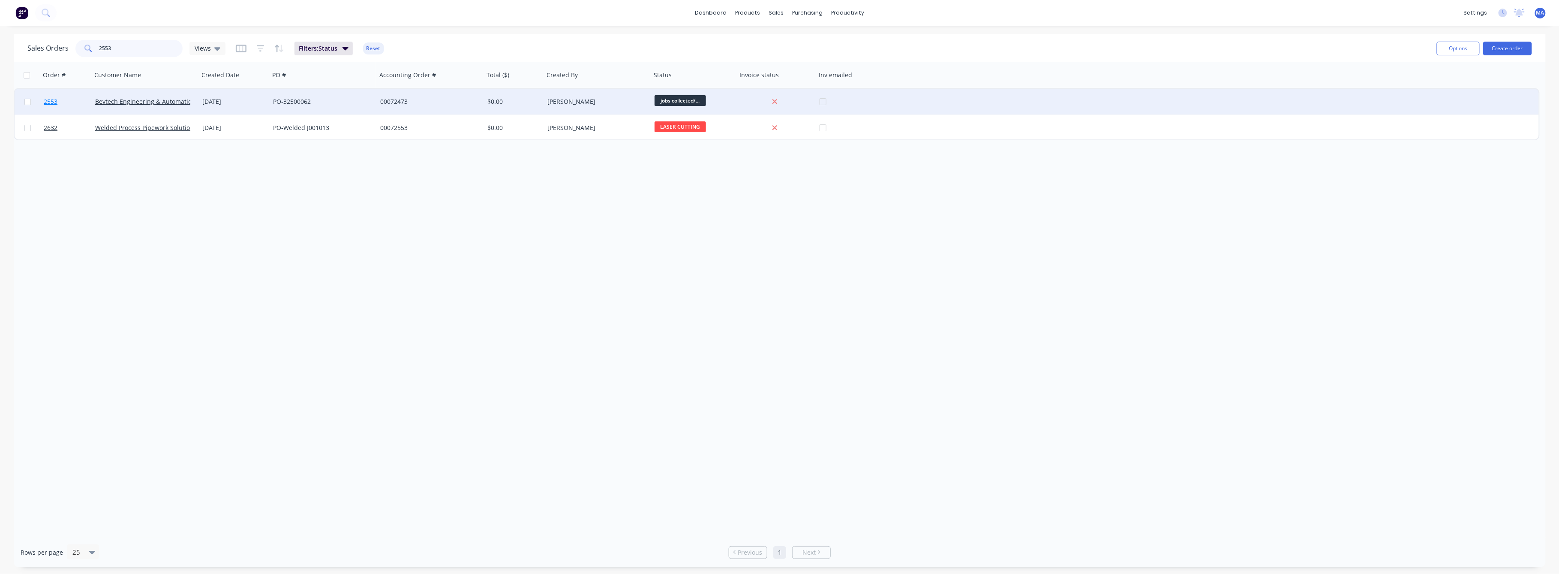
type input "2553"
click at [47, 101] on span "2553" at bounding box center [50, 102] width 14 height 9
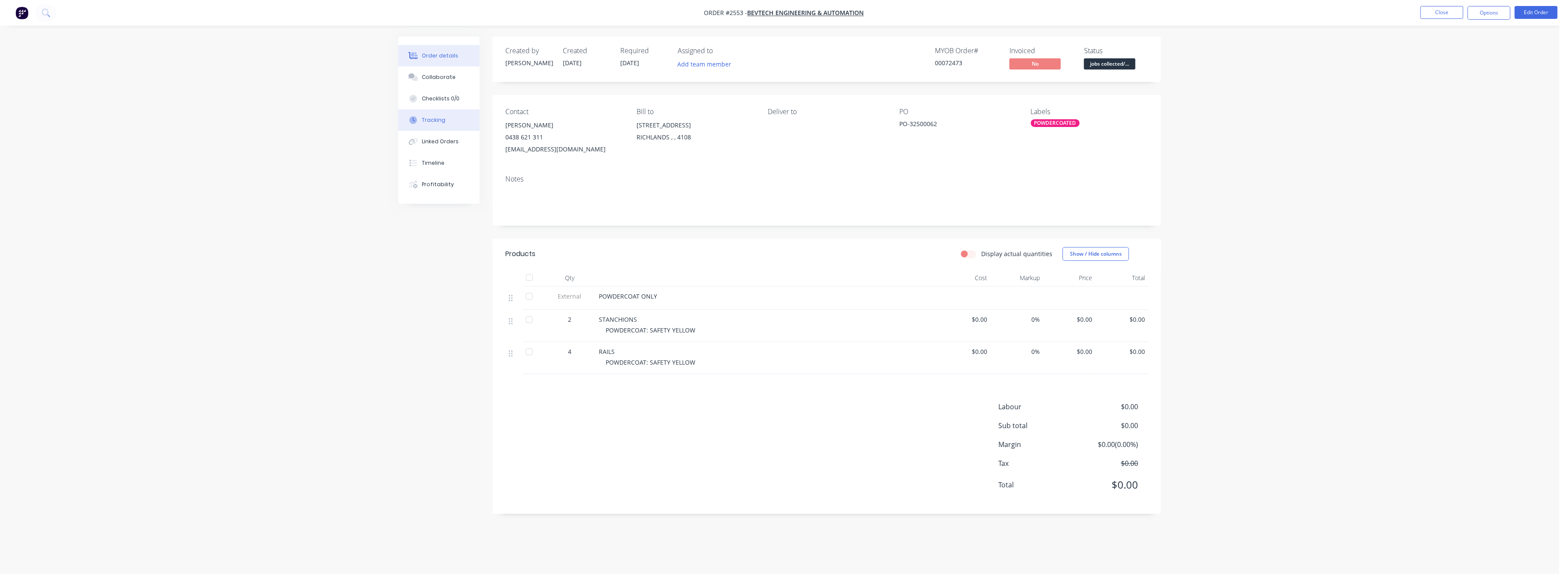
click at [431, 118] on div "Tracking" at bounding box center [434, 120] width 24 height 7
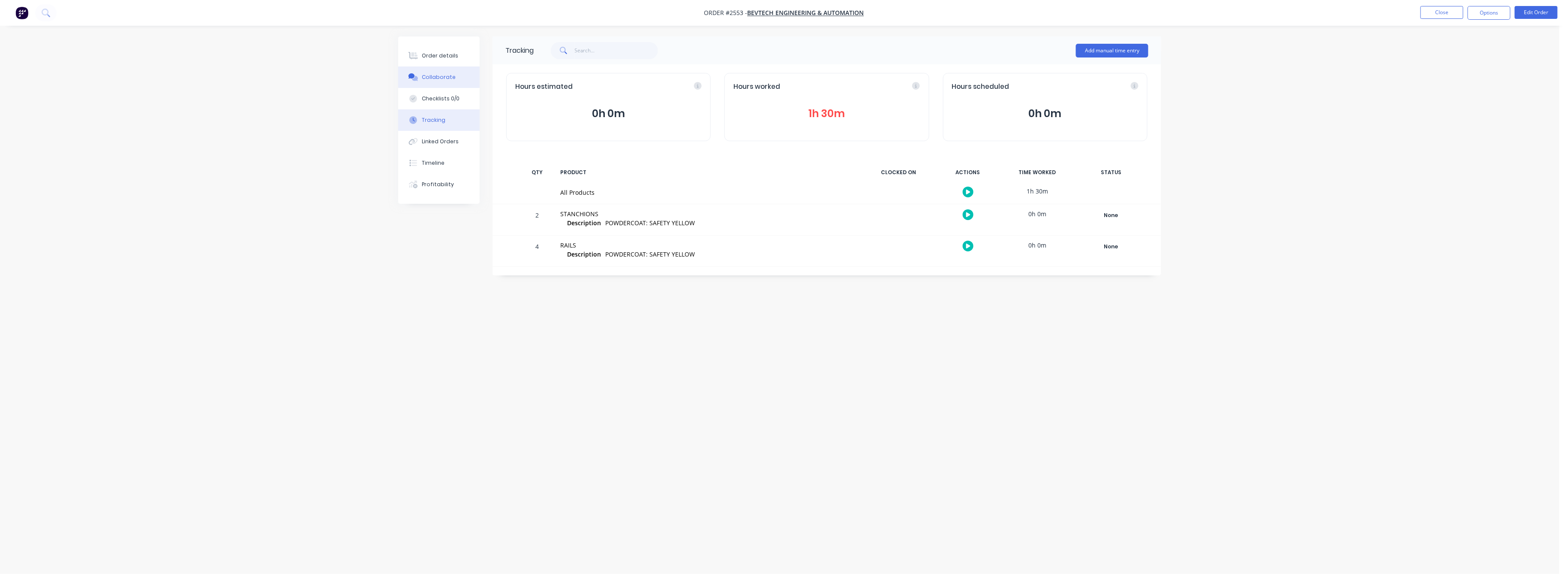
drag, startPoint x: 432, startPoint y: 58, endPoint x: 457, endPoint y: 77, distance: 31.4
click at [433, 58] on div "Order details" at bounding box center [441, 56] width 37 height 7
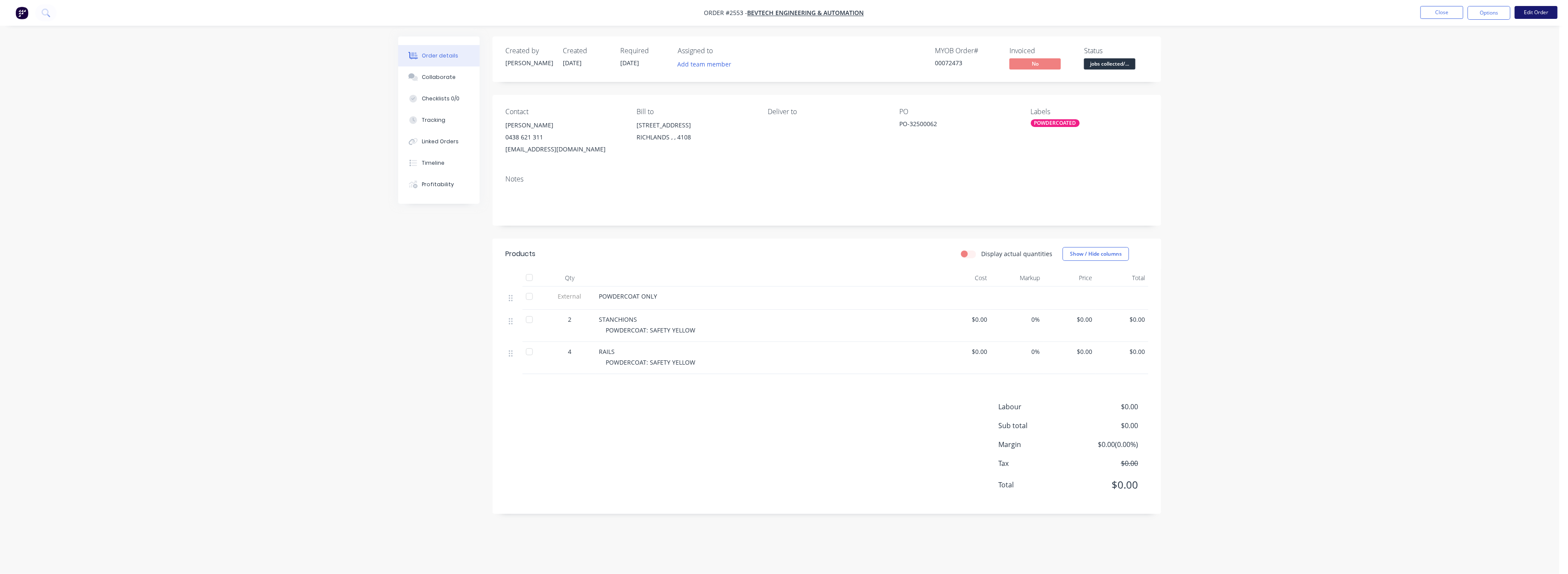
click at [1524, 11] on button "Edit Order" at bounding box center [1536, 12] width 43 height 13
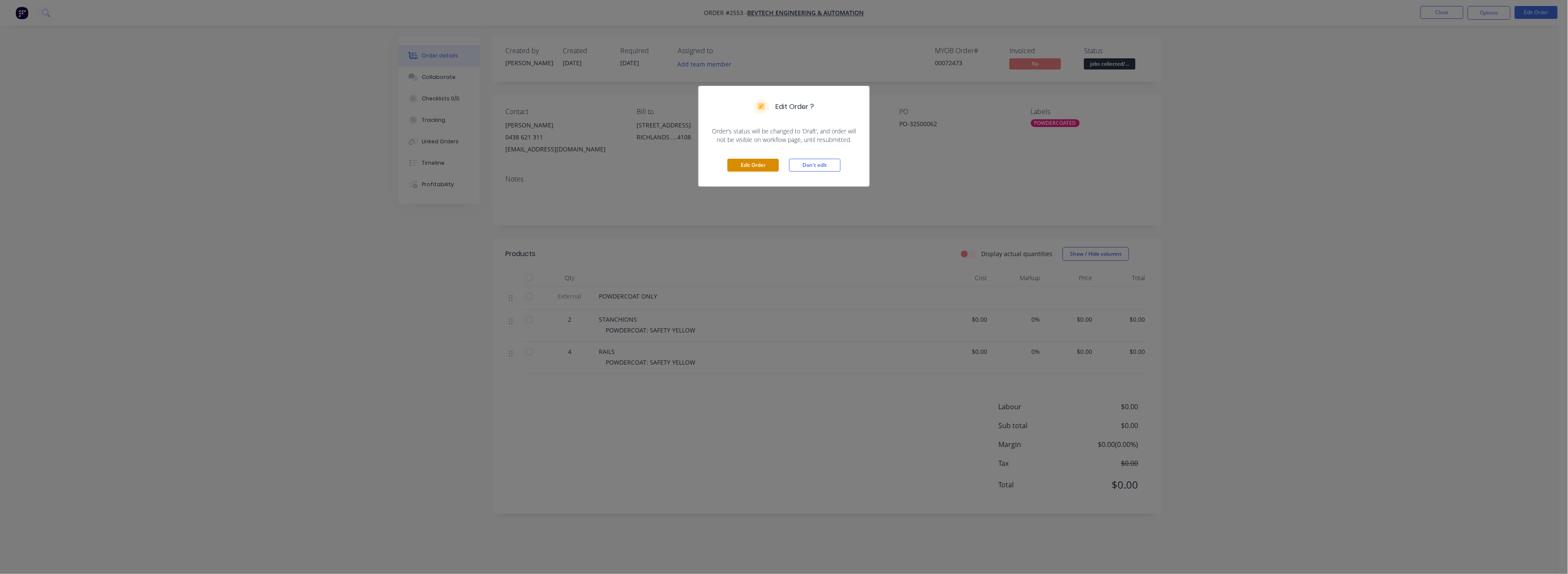
click at [754, 166] on button "Edit Order" at bounding box center [753, 165] width 51 height 13
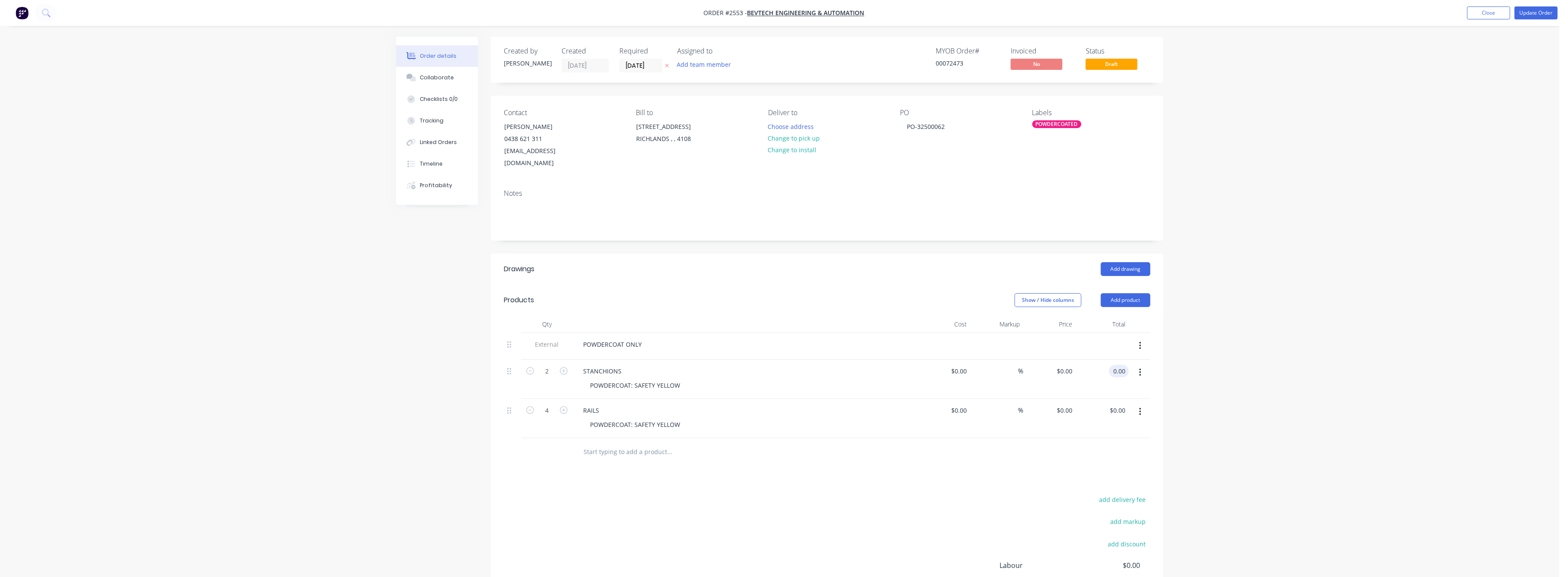
drag, startPoint x: 1121, startPoint y: 359, endPoint x: 1123, endPoint y: 365, distance: 6.3
click at [1121, 365] on input "0.00" at bounding box center [1121, 371] width 16 height 13
type input "90"
type input "$45.00"
type input "$90.00"
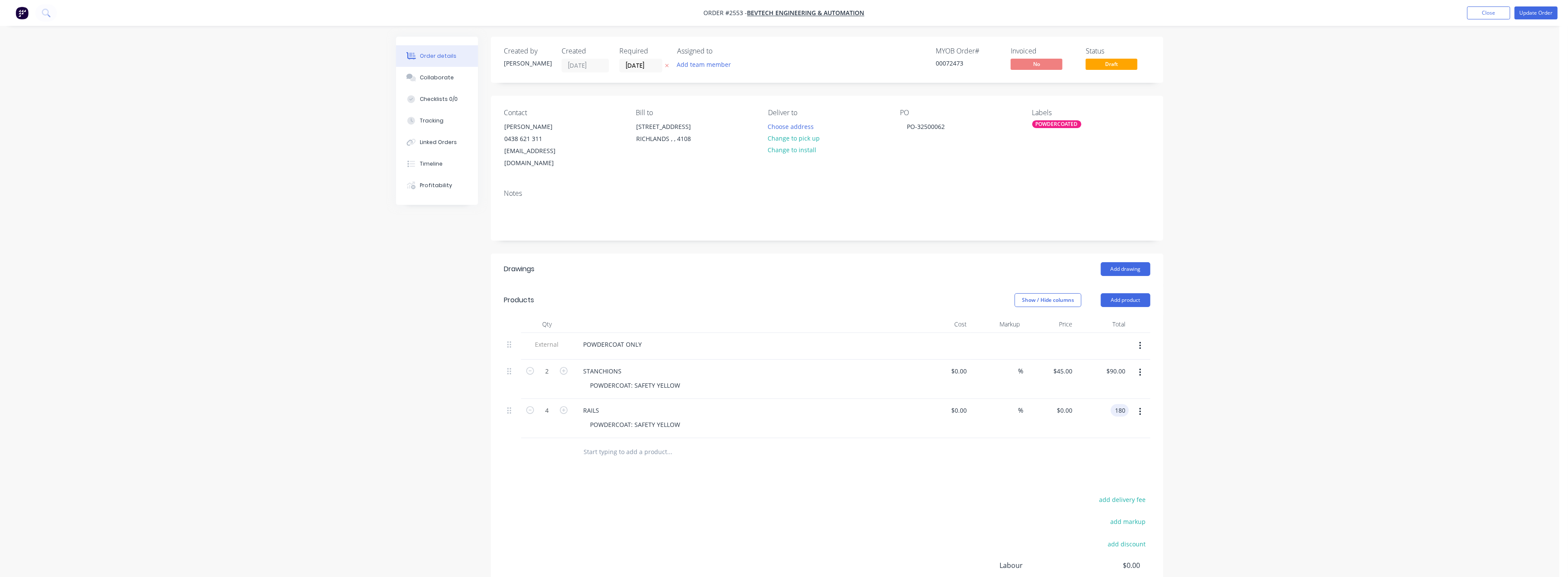
type input "180"
type input "$45.00"
type input "$180.00"
click at [1257, 430] on div "Order details Collaborate Checklists 0/0 Tracking Linked Orders Timeline Profit…" at bounding box center [780, 343] width 1560 height 686
click at [1535, 9] on button "Update Order" at bounding box center [1536, 13] width 43 height 13
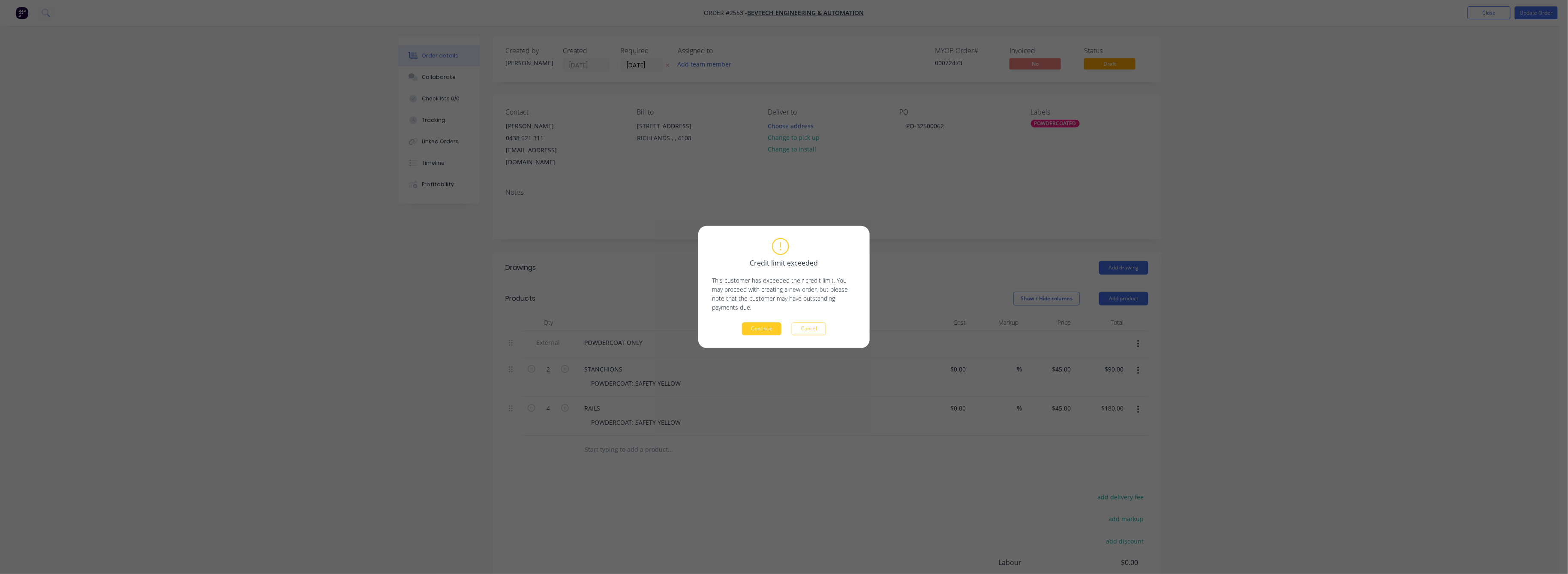
click at [763, 330] on button "Continue" at bounding box center [762, 328] width 40 height 13
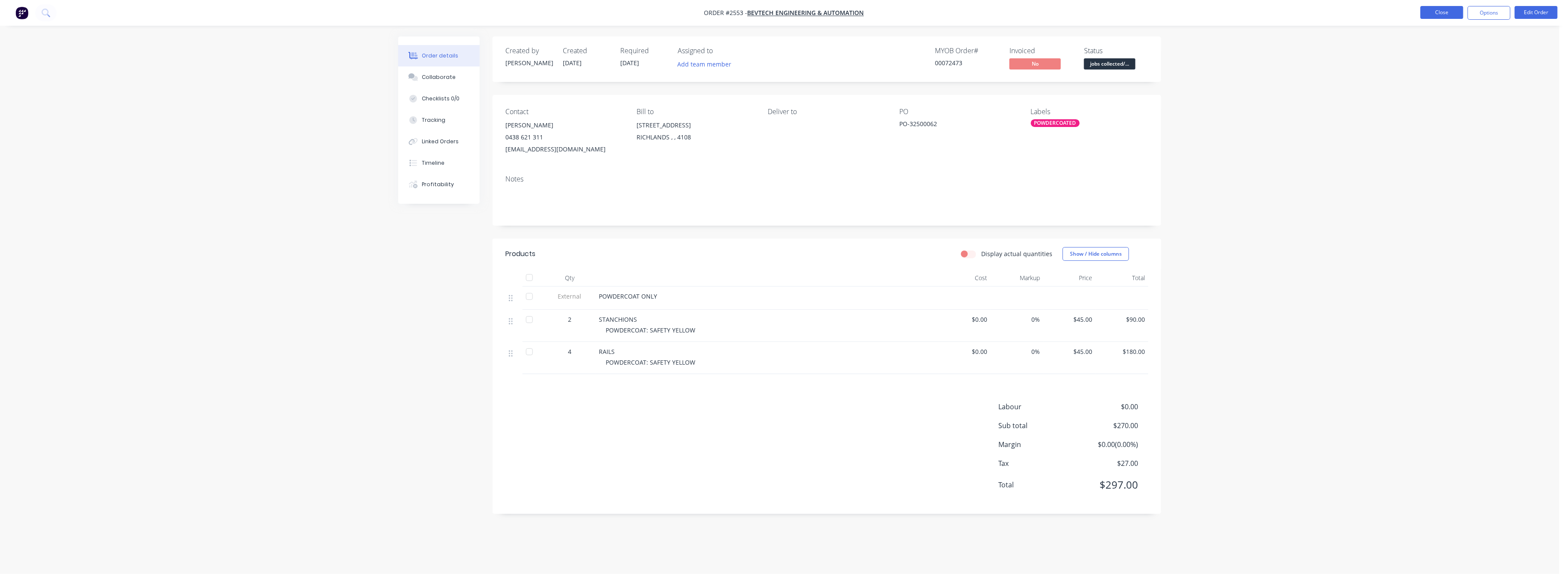
click at [1449, 13] on button "Close" at bounding box center [1442, 12] width 43 height 13
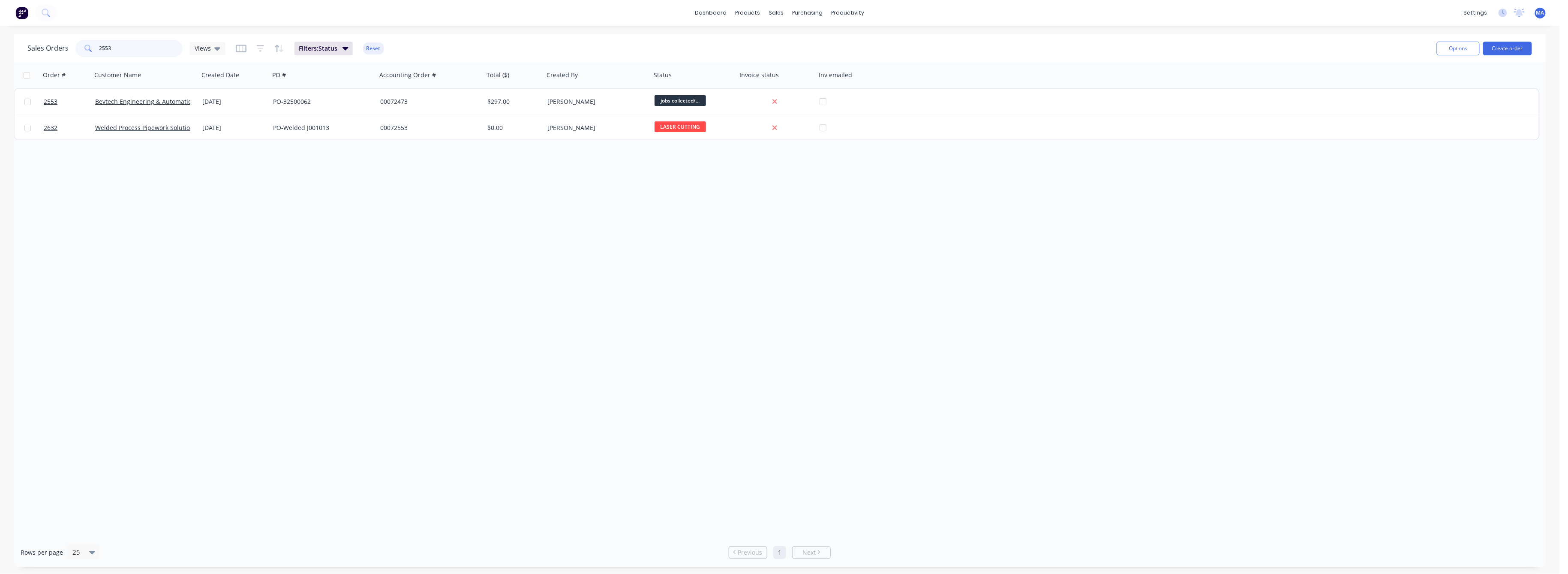
drag, startPoint x: 115, startPoint y: 49, endPoint x: 90, endPoint y: 56, distance: 26.0
click at [93, 51] on div "2553" at bounding box center [129, 48] width 107 height 17
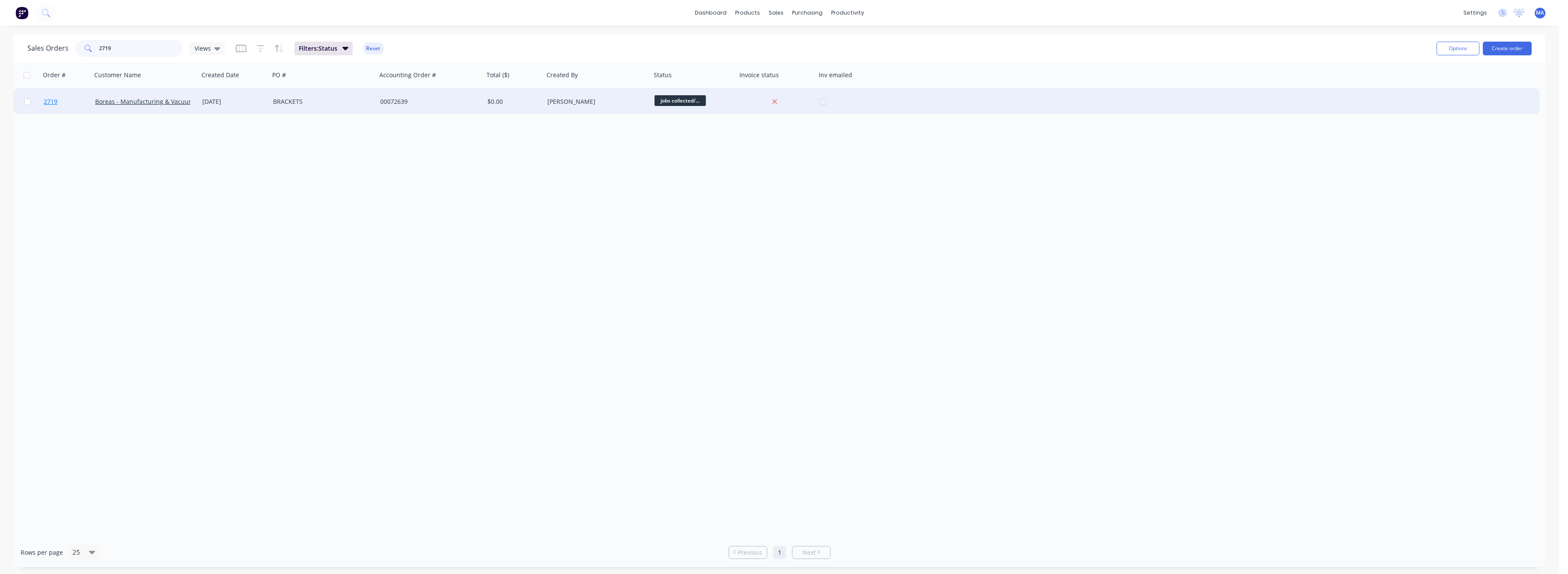
type input "2719"
click at [55, 99] on span "2719" at bounding box center [50, 102] width 14 height 9
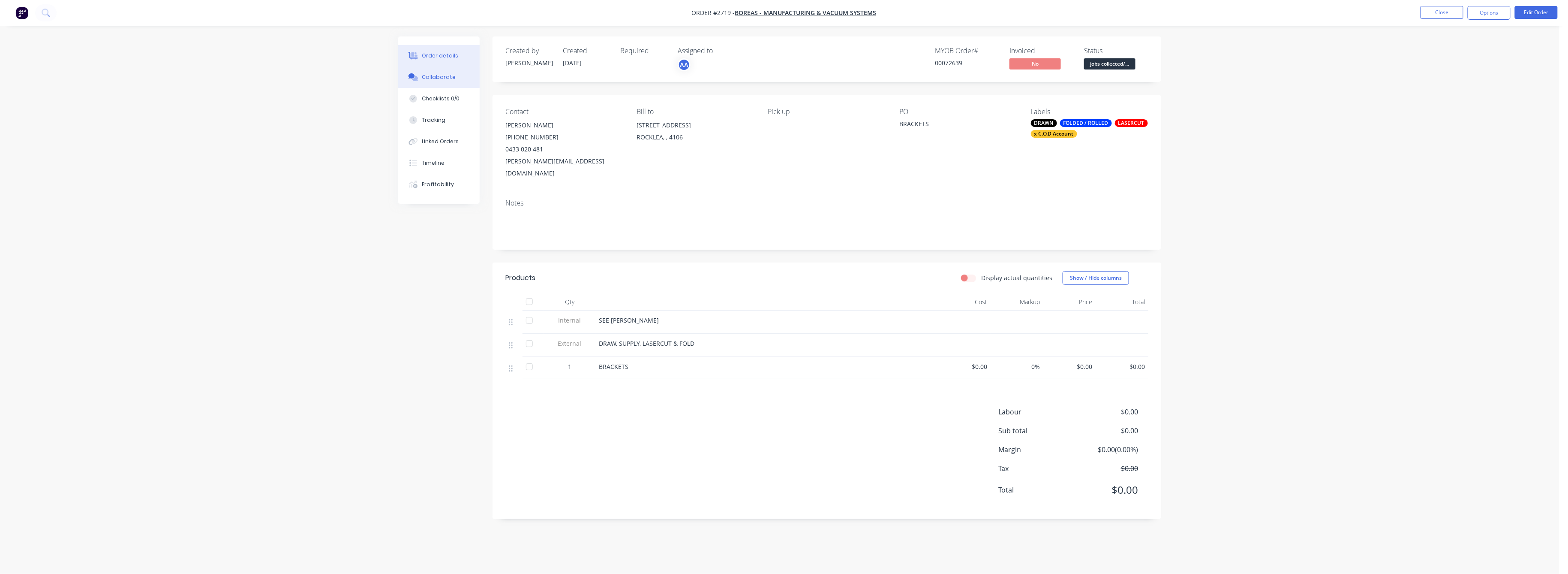
click at [444, 79] on div "Collaborate" at bounding box center [439, 77] width 34 height 7
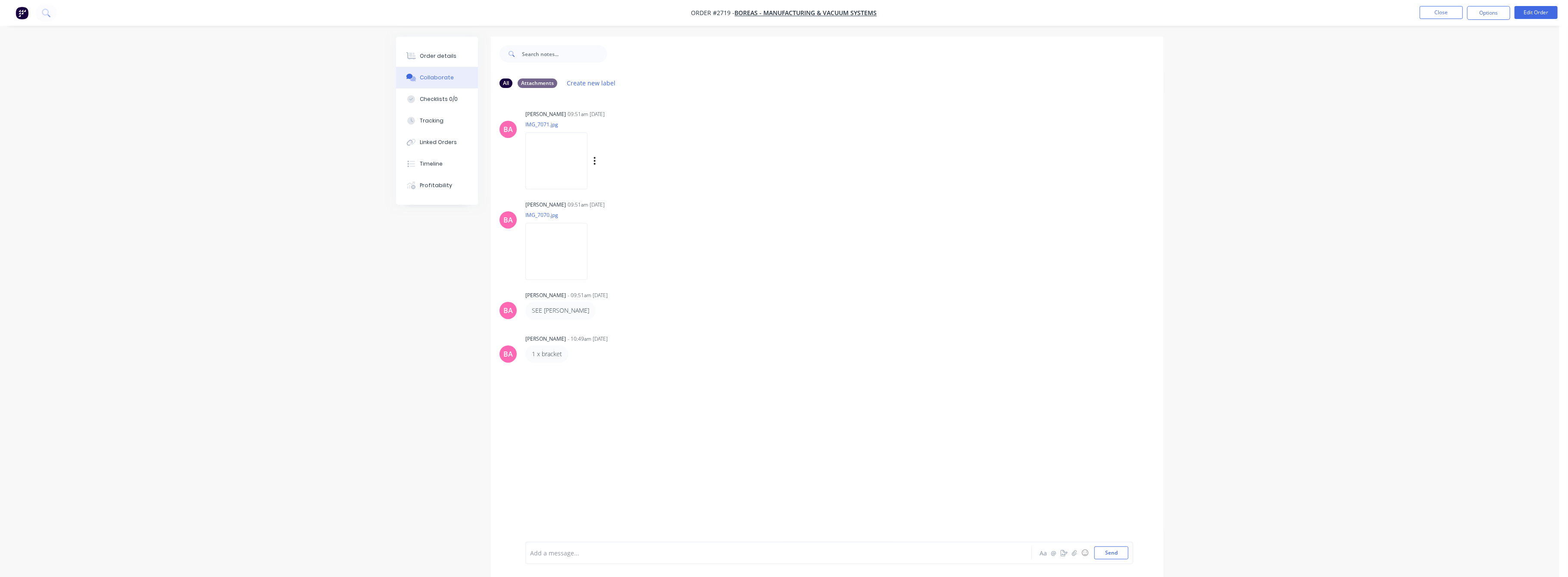
click at [565, 169] on img at bounding box center [556, 161] width 62 height 56
click at [436, 54] on div "Order details" at bounding box center [439, 56] width 37 height 7
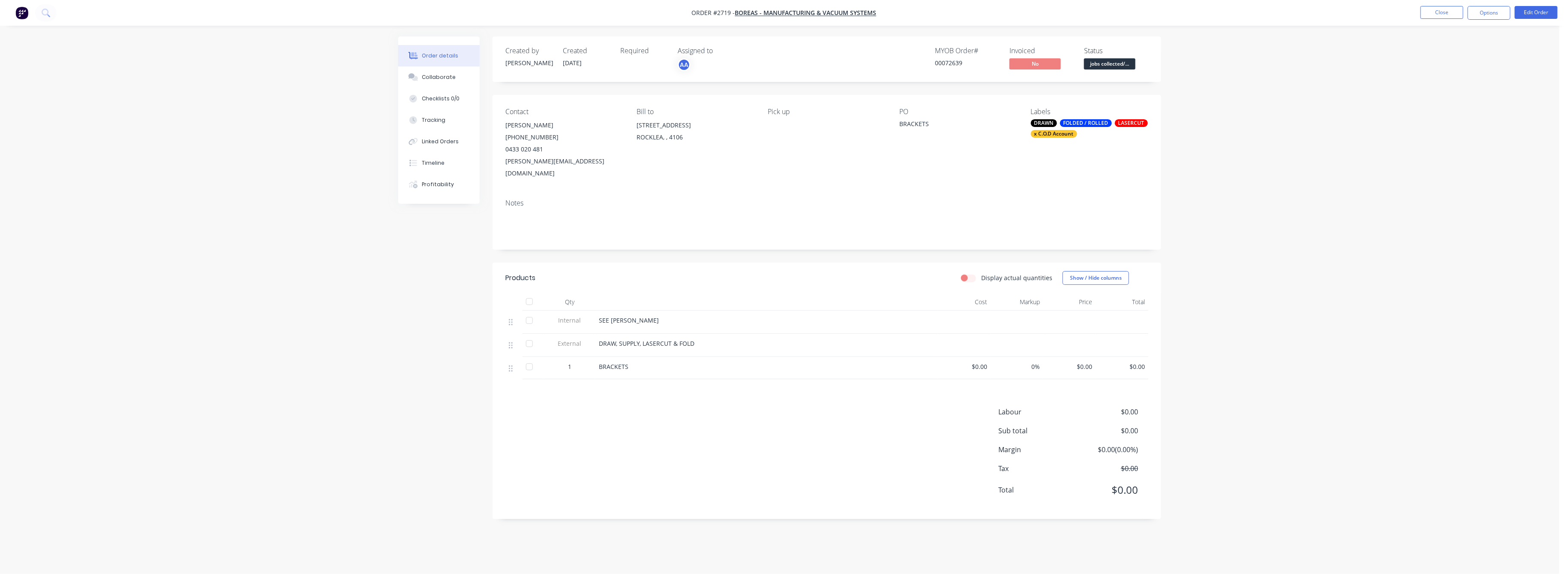
drag, startPoint x: 1091, startPoint y: 353, endPoint x: 1103, endPoint y: 373, distance: 23.3
click at [1092, 362] on span "$0.00" at bounding box center [1069, 366] width 46 height 9
click at [1528, 9] on button "Edit Order" at bounding box center [1536, 12] width 43 height 13
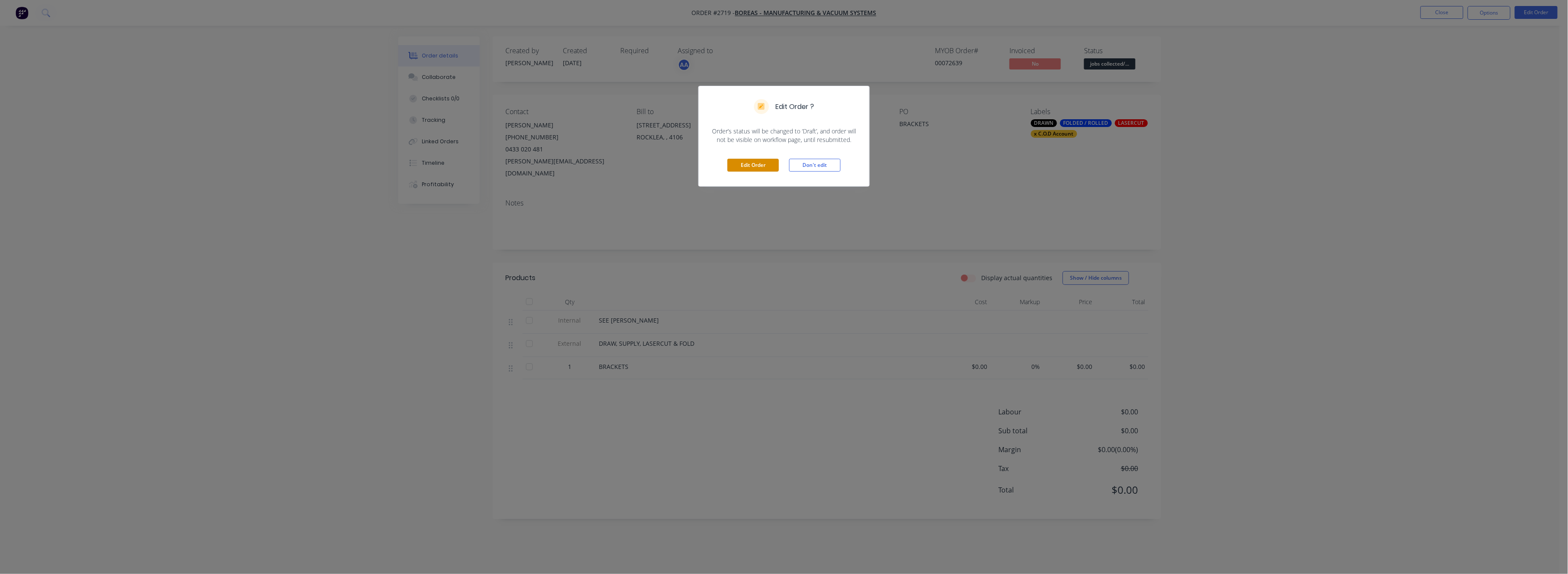
drag, startPoint x: 744, startPoint y: 166, endPoint x: 794, endPoint y: 204, distance: 62.8
click at [746, 166] on button "Edit Order" at bounding box center [753, 165] width 51 height 13
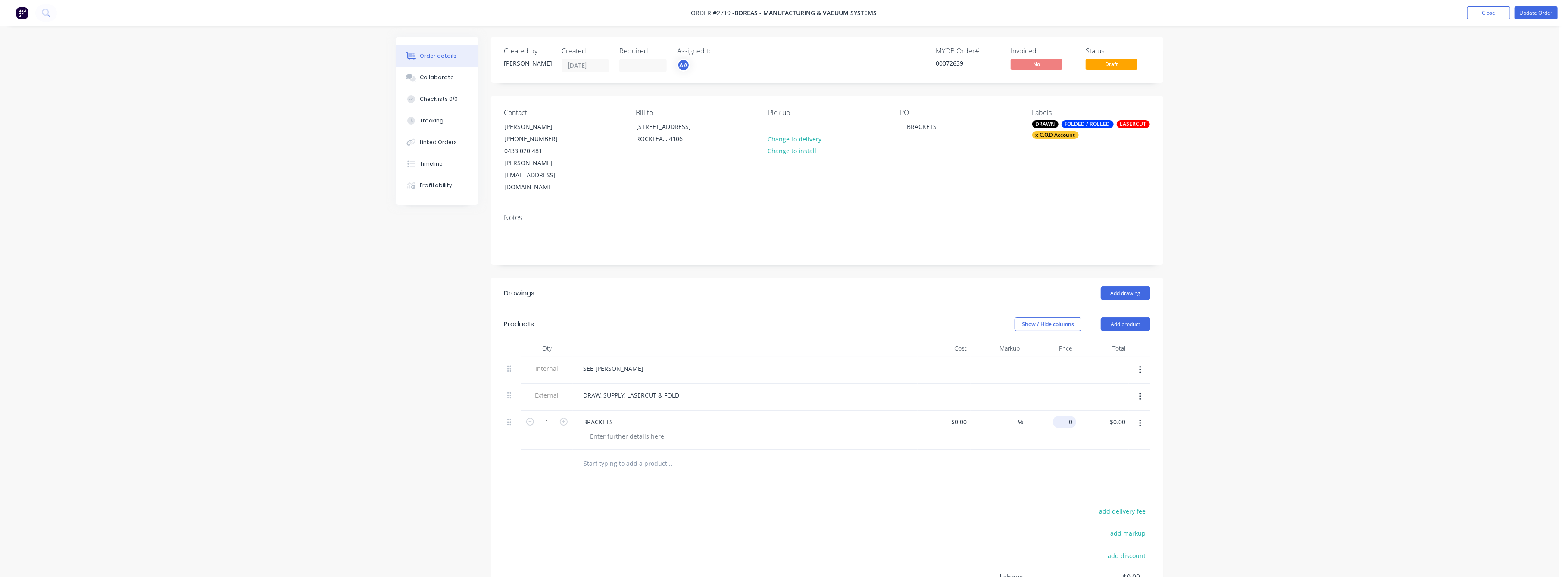
click at [1072, 416] on input "0" at bounding box center [1067, 422] width 20 height 13
type input "$100.00"
drag, startPoint x: 1243, startPoint y: 418, endPoint x: 1396, endPoint y: 288, distance: 200.8
click at [1271, 388] on div "Order details Collaborate Checklists 0/0 Tracking Linked Orders Timeline Profit…" at bounding box center [780, 348] width 1560 height 698
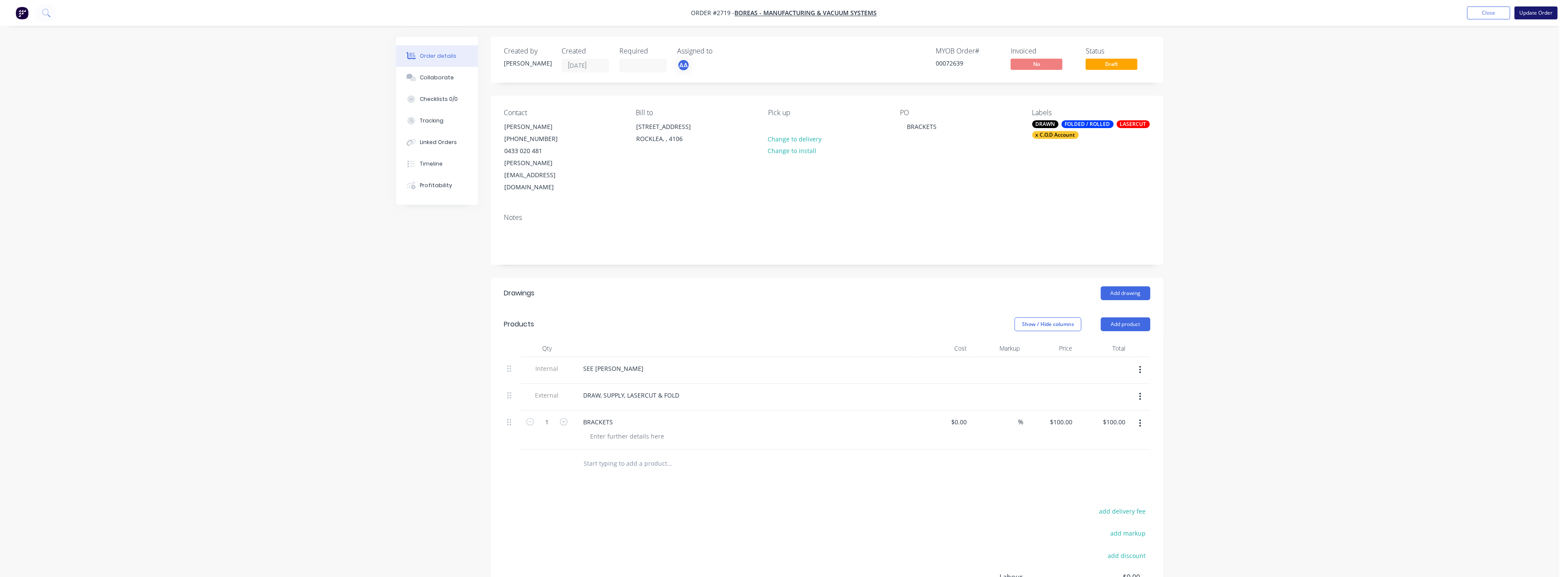
click at [1538, 10] on button "Update Order" at bounding box center [1536, 13] width 43 height 13
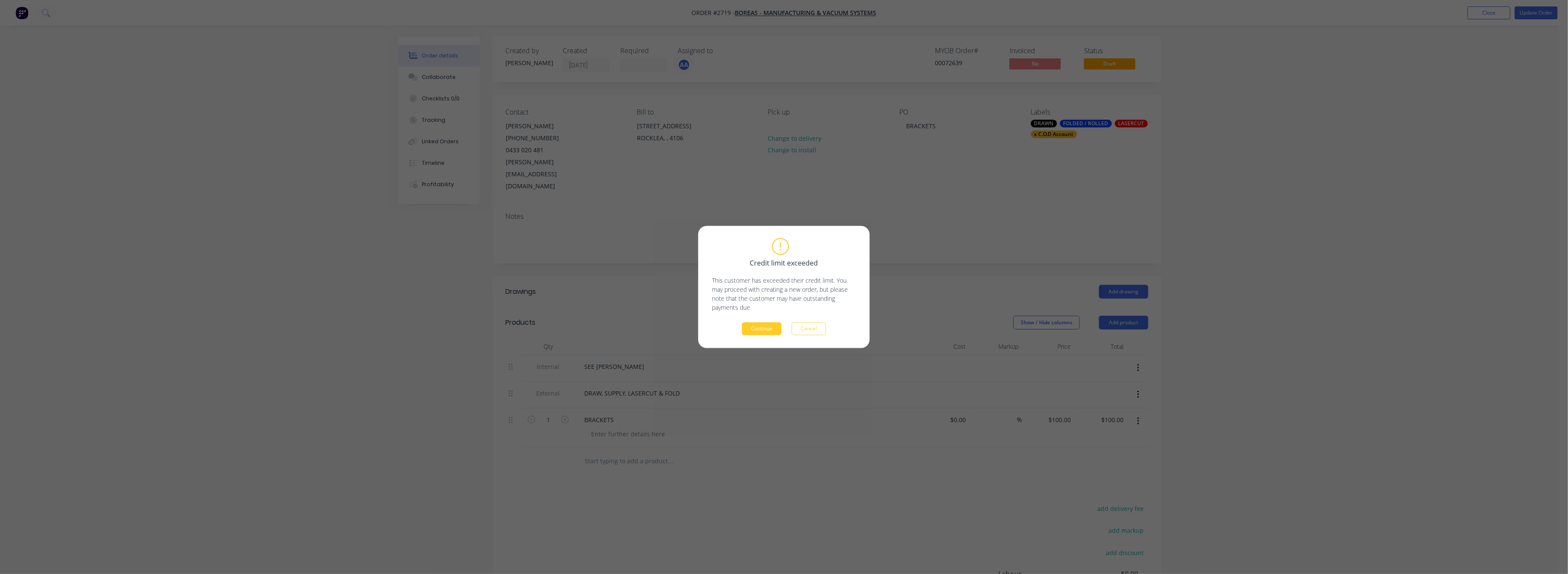
click at [752, 333] on button "Continue" at bounding box center [762, 328] width 40 height 13
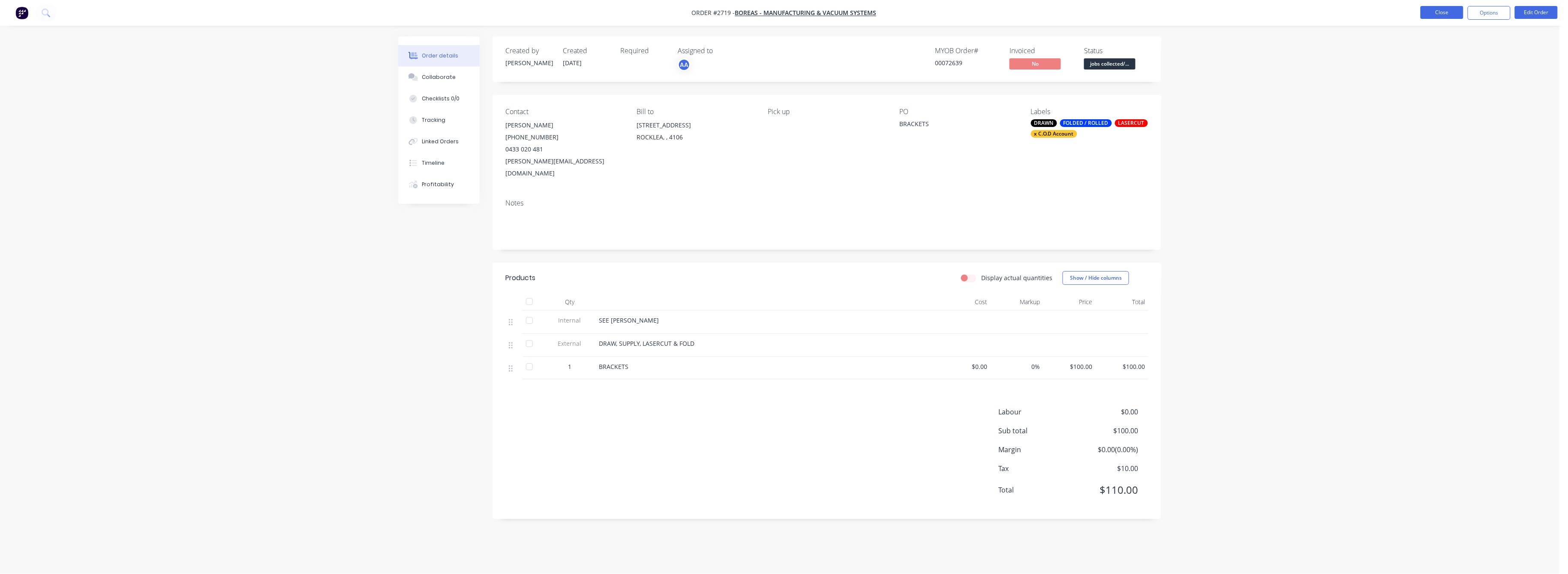
drag, startPoint x: 1442, startPoint y: 10, endPoint x: 1435, endPoint y: 9, distance: 7.1
click at [1435, 9] on button "Close" at bounding box center [1442, 12] width 43 height 13
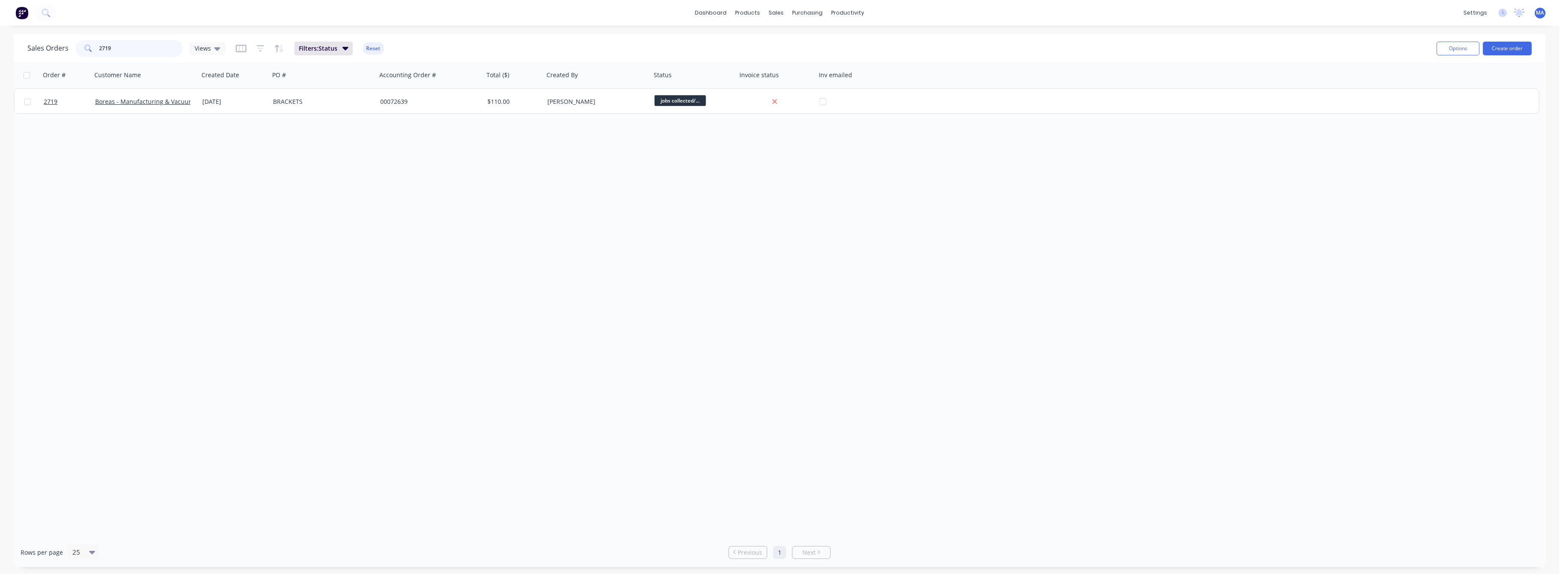
drag, startPoint x: 115, startPoint y: 46, endPoint x: 81, endPoint y: 52, distance: 34.5
click at [82, 50] on div "2719" at bounding box center [129, 48] width 107 height 17
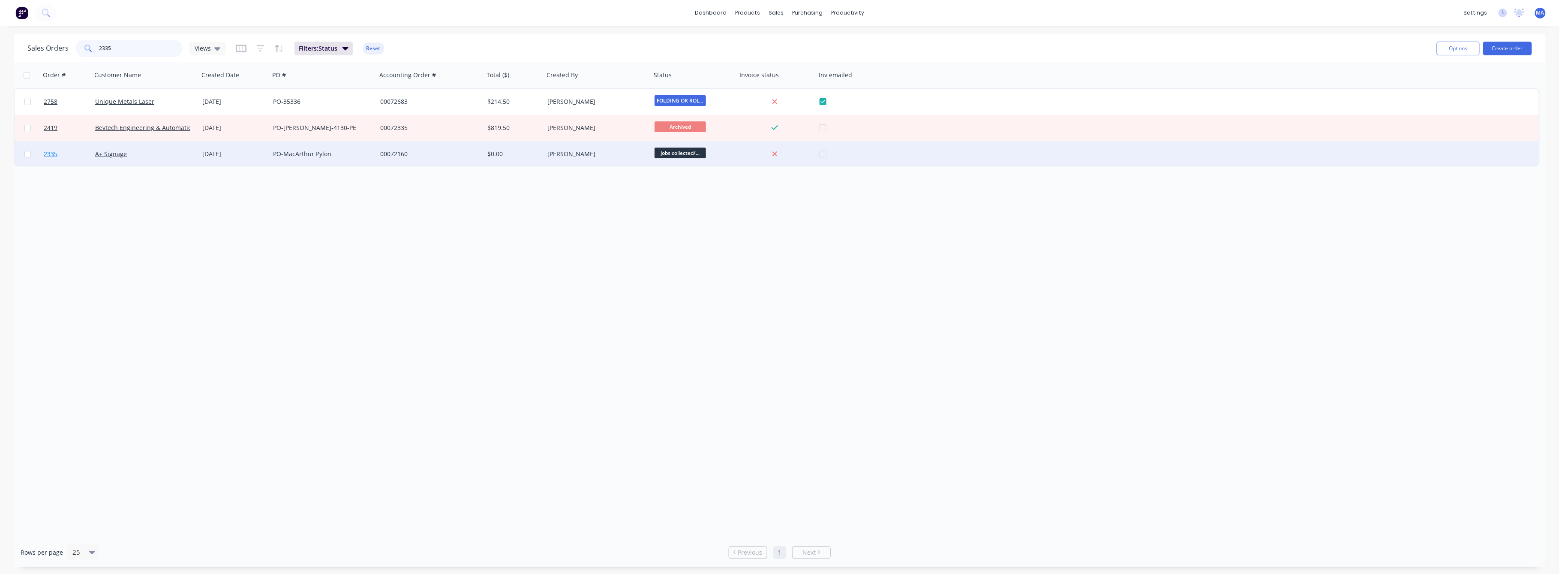
type input "2335"
click at [53, 155] on span "2335" at bounding box center [50, 154] width 14 height 9
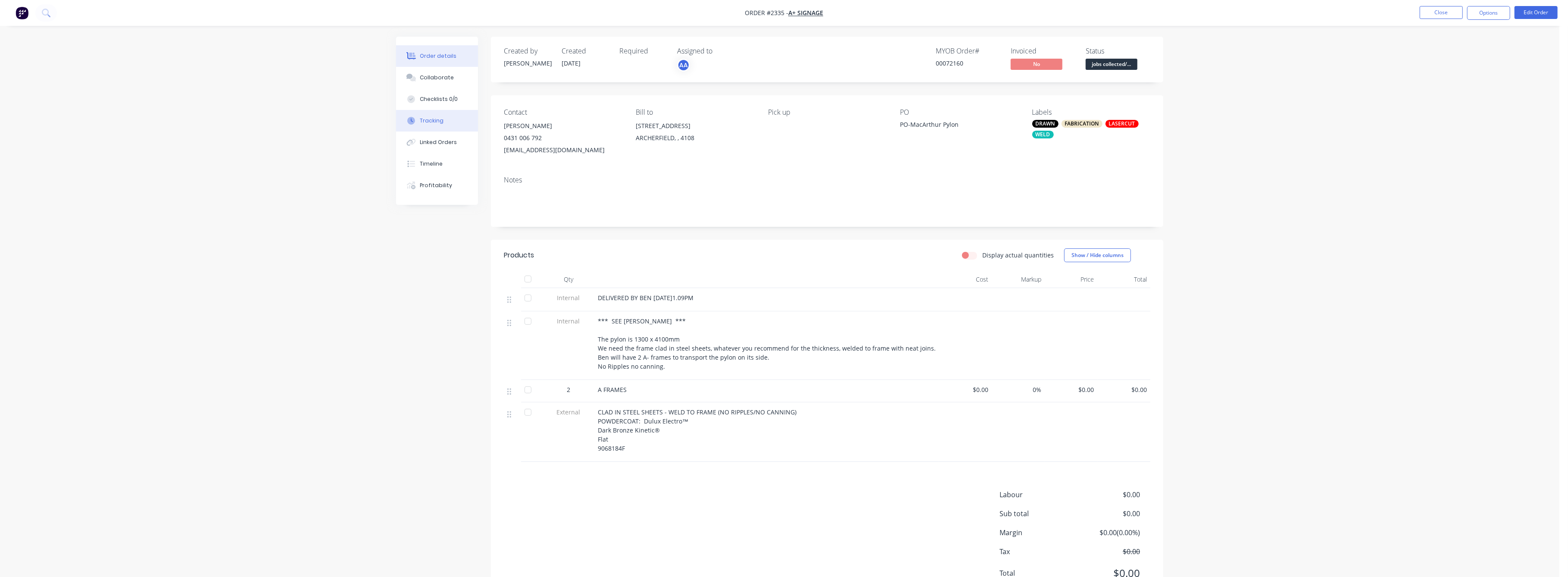
click at [436, 124] on div "Tracking" at bounding box center [432, 121] width 24 height 7
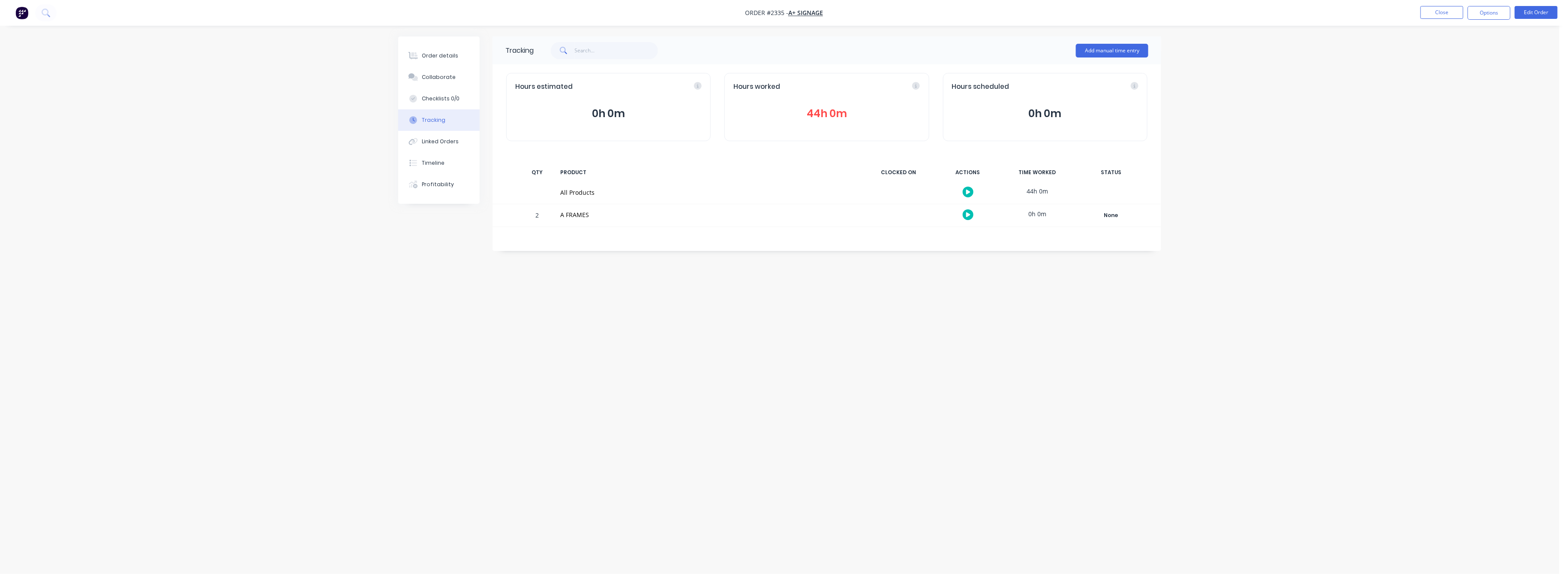
click at [822, 107] on button "44h 0m" at bounding box center [827, 113] width 187 height 16
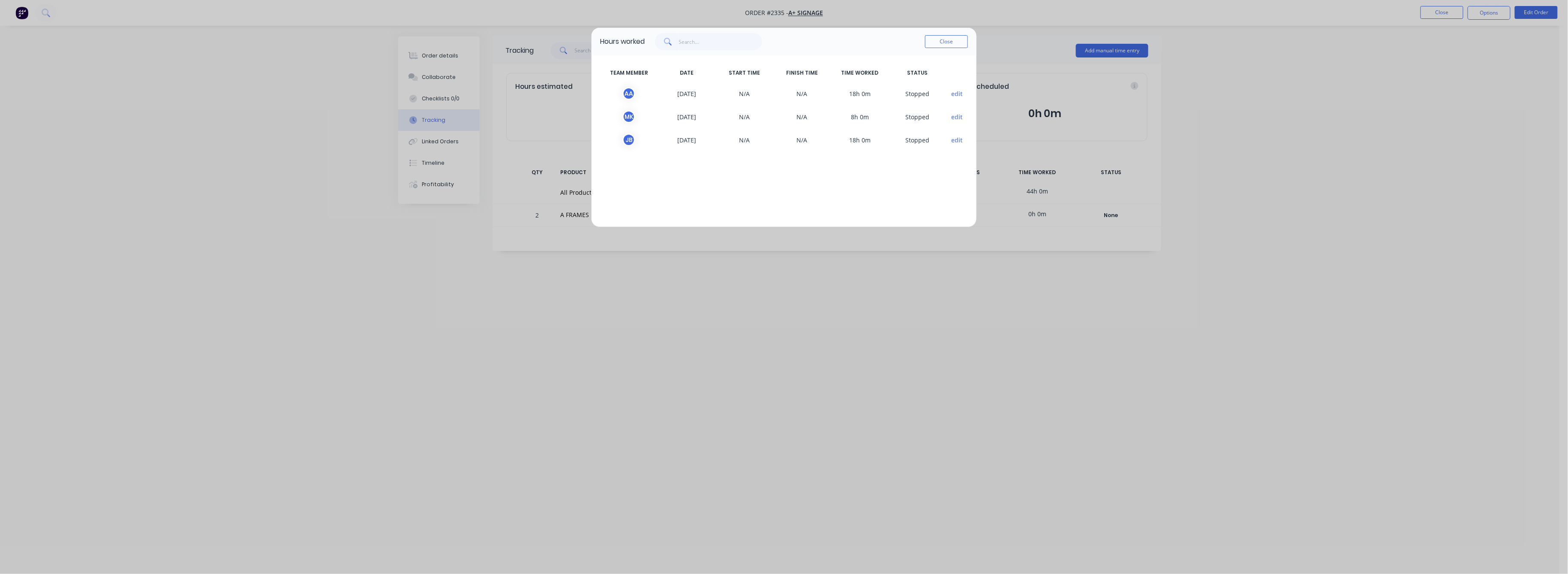
click at [439, 54] on div "Hours worked Close TEAM MEMBER DATE START TIME FINISH TIME TIME WORKED STATUS A…" at bounding box center [784, 287] width 1568 height 574
drag, startPoint x: 950, startPoint y: 42, endPoint x: 933, endPoint y: 40, distance: 17.1
click at [947, 42] on button "Close" at bounding box center [947, 41] width 43 height 13
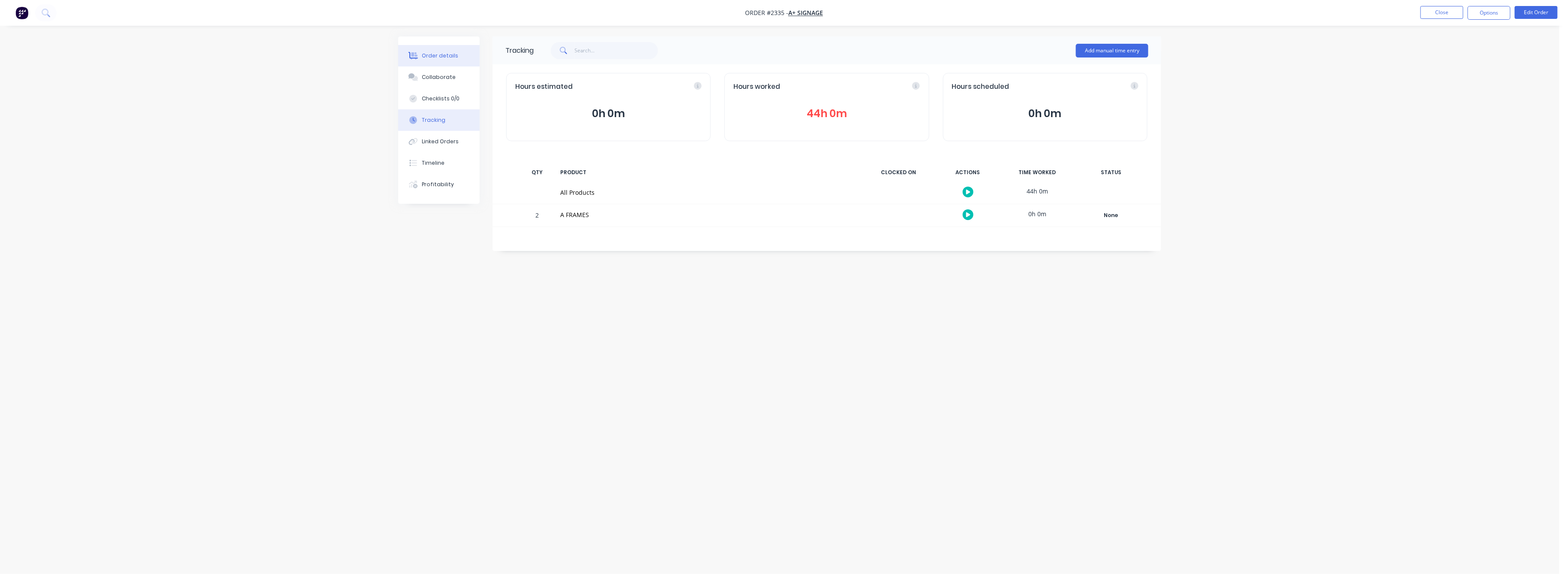
click at [439, 57] on div "Order details" at bounding box center [441, 56] width 37 height 7
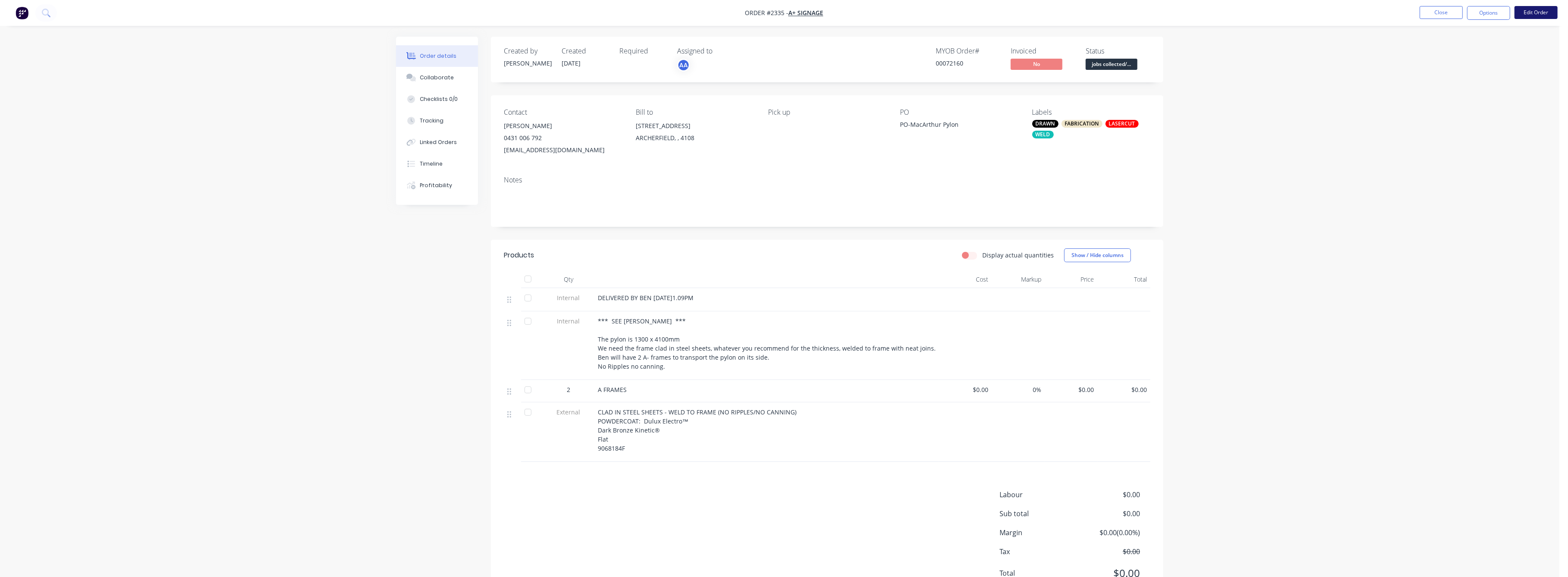
click at [1544, 10] on button "Edit Order" at bounding box center [1536, 12] width 43 height 13
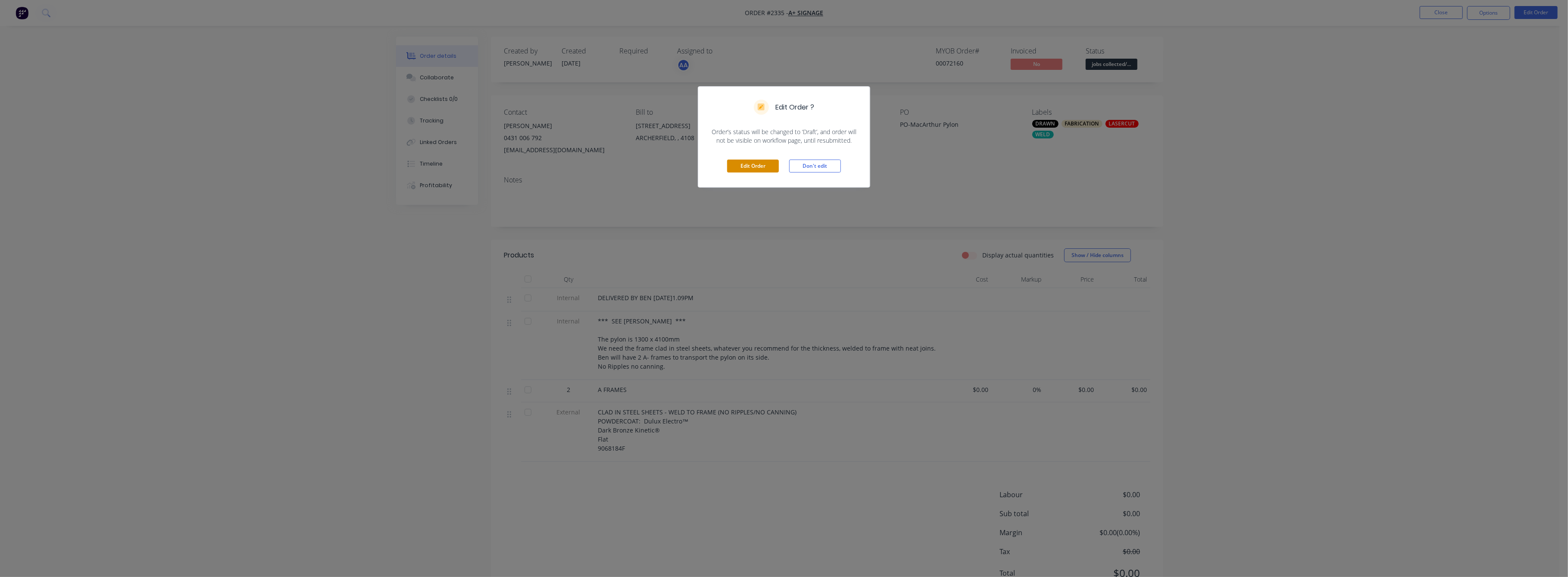
click at [763, 166] on button "Edit Order" at bounding box center [753, 166] width 52 height 13
